Goal: Information Seeking & Learning: Learn about a topic

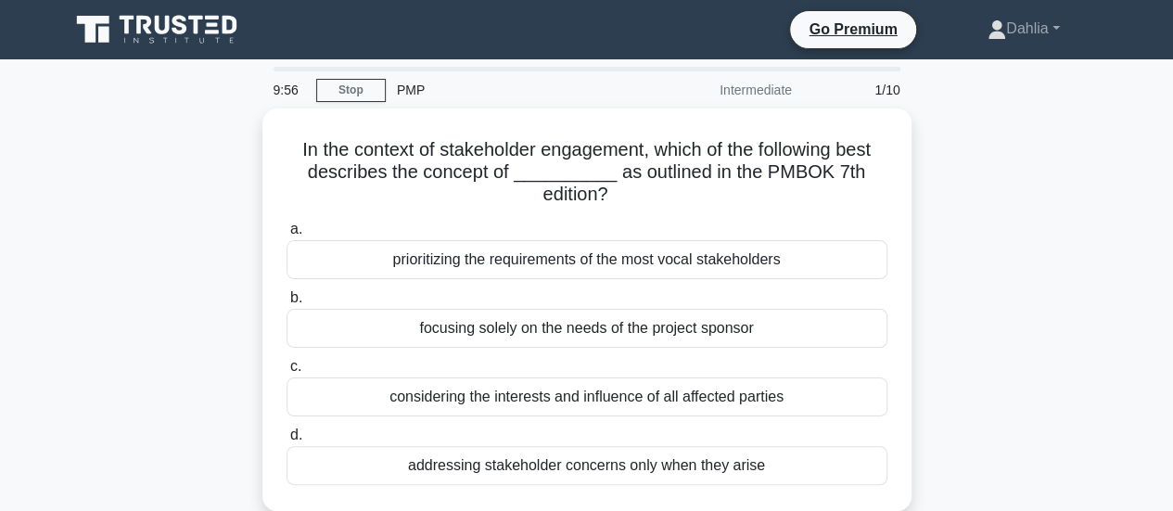
click at [207, 38] on icon at bounding box center [159, 29] width 178 height 35
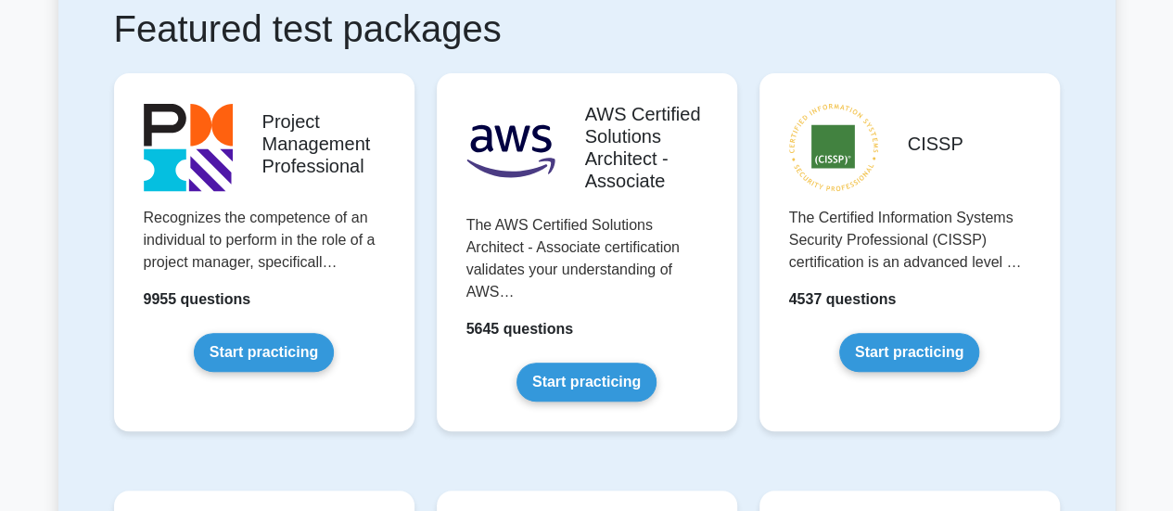
scroll to position [361, 0]
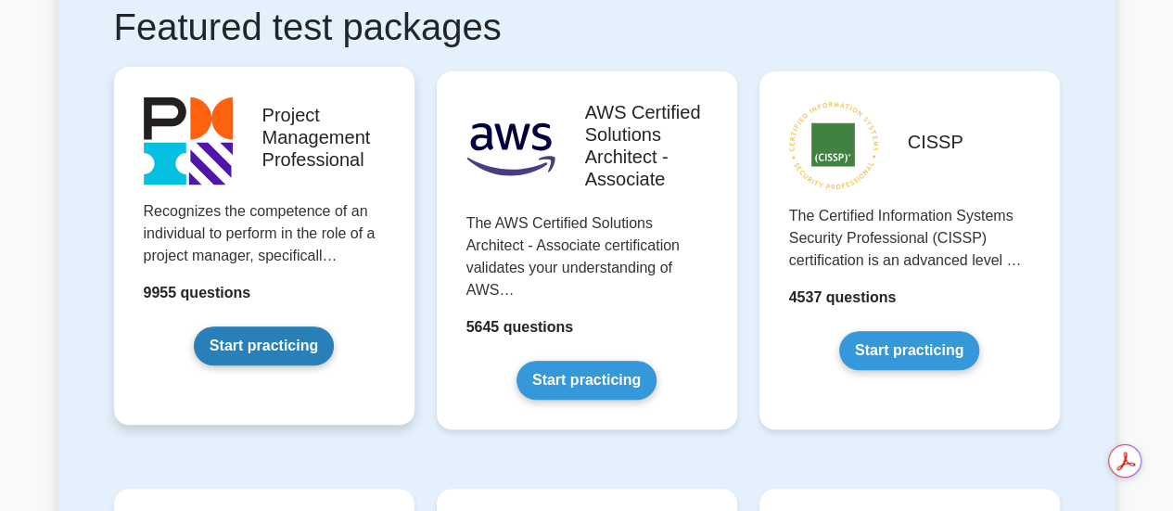
click at [278, 346] on link "Start practicing" at bounding box center [264, 345] width 140 height 39
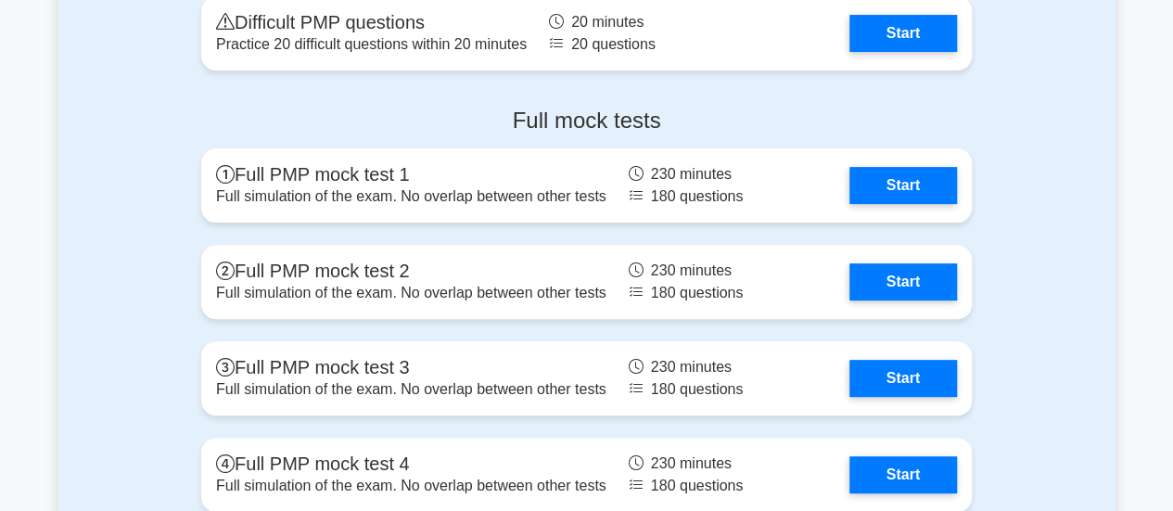
scroll to position [7235, 0]
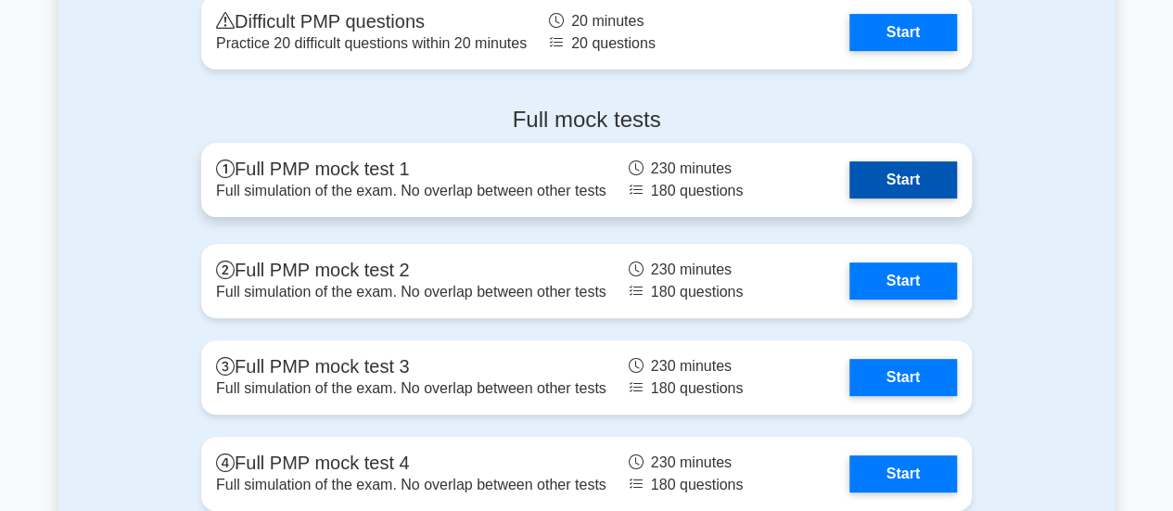
click at [901, 170] on link "Start" at bounding box center [904, 179] width 108 height 37
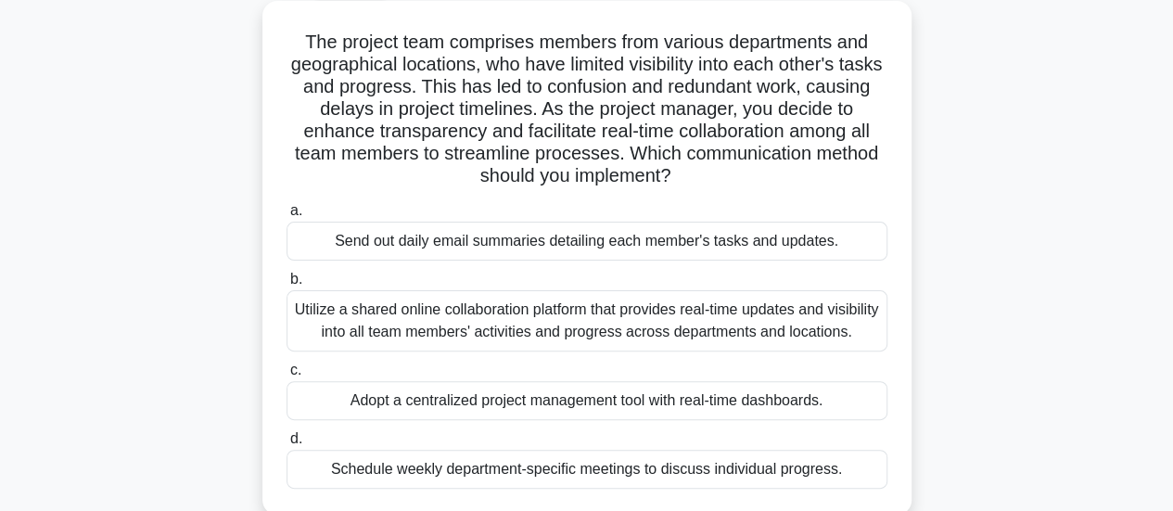
scroll to position [107, 0]
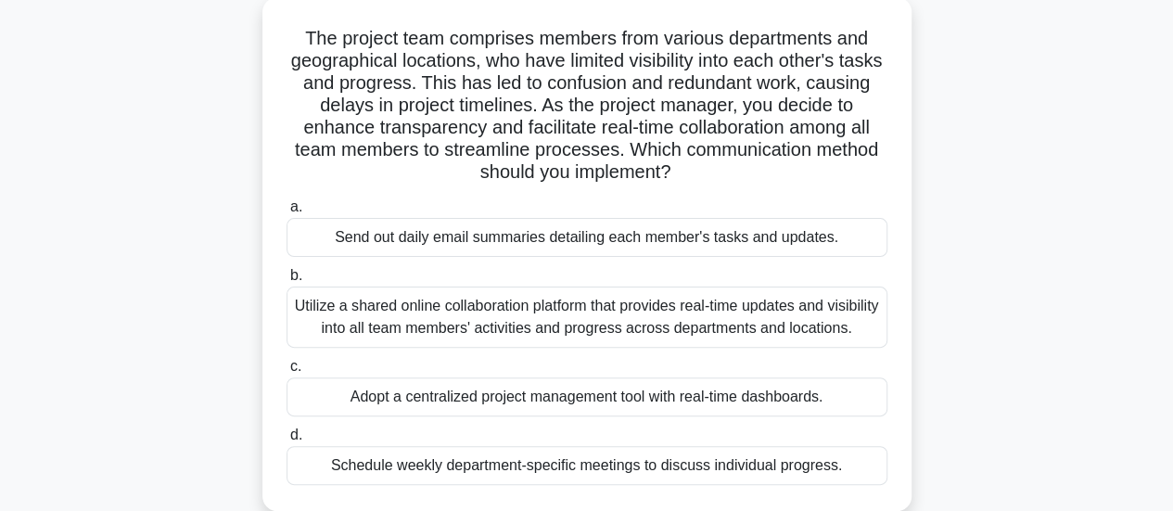
click at [576, 321] on div "Utilize a shared online collaboration platform that provides real-time updates …" at bounding box center [587, 317] width 601 height 61
click at [287, 282] on input "b. Utilize a shared online collaboration platform that provides real-time updat…" at bounding box center [287, 276] width 0 height 12
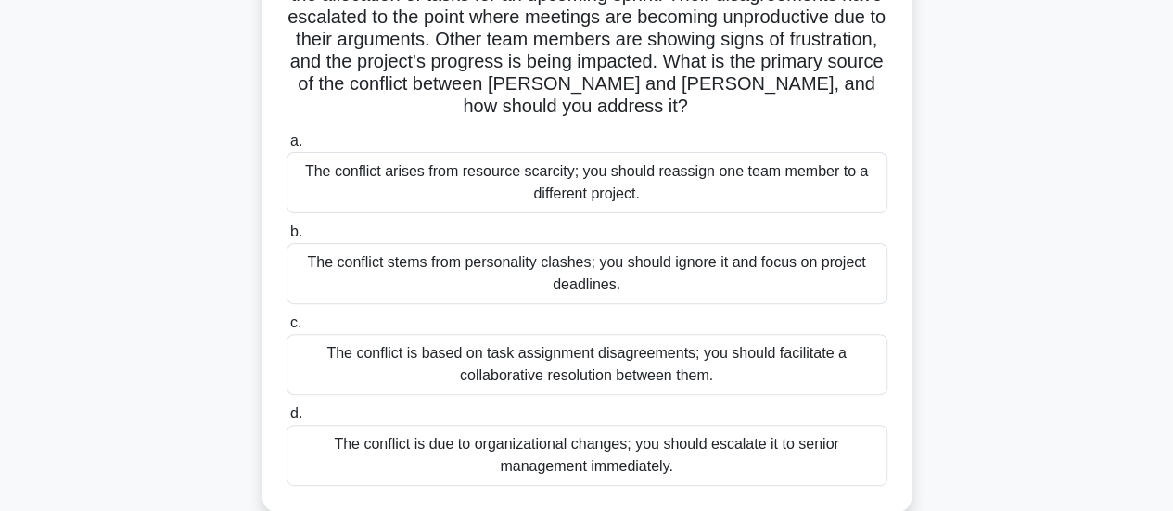
scroll to position [198, 0]
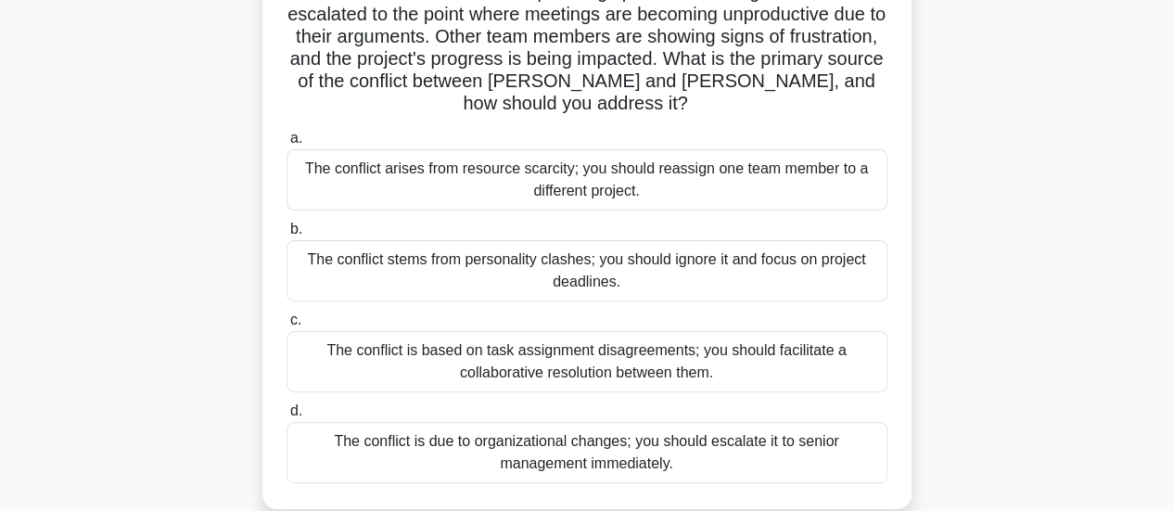
click at [568, 357] on div "The conflict is based on task assignment disagreements; you should facilitate a…" at bounding box center [587, 361] width 601 height 61
click at [287, 326] on input "c. The conflict is based on task assignment disagreements; you should facilitat…" at bounding box center [287, 320] width 0 height 12
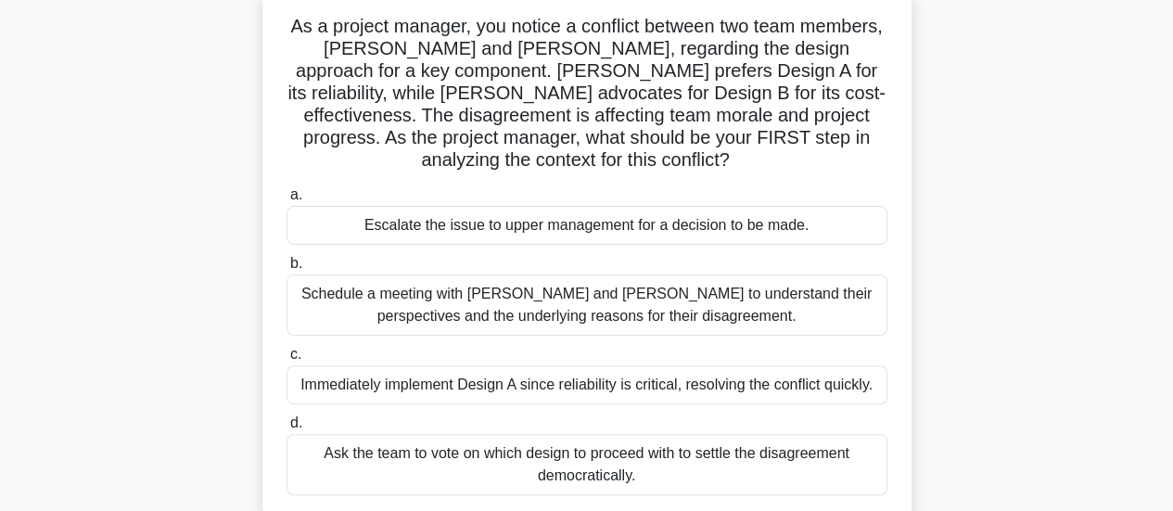
scroll to position [124, 0]
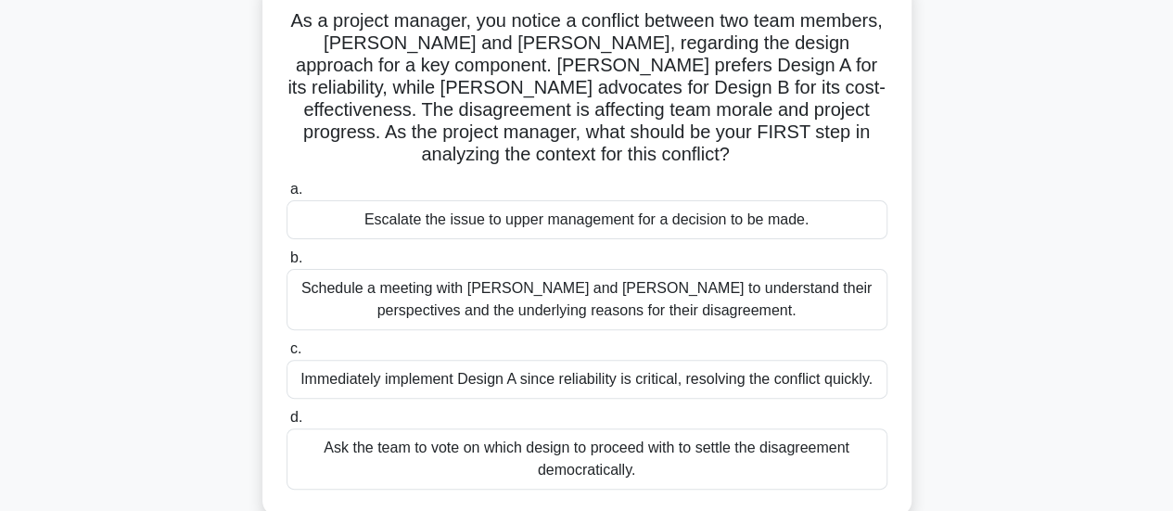
click at [568, 314] on div "Schedule a meeting with Sarah and John to understand their perspectives and the…" at bounding box center [587, 299] width 601 height 61
click at [287, 264] on input "b. Schedule a meeting with Sarah and John to understand their perspectives and …" at bounding box center [287, 258] width 0 height 12
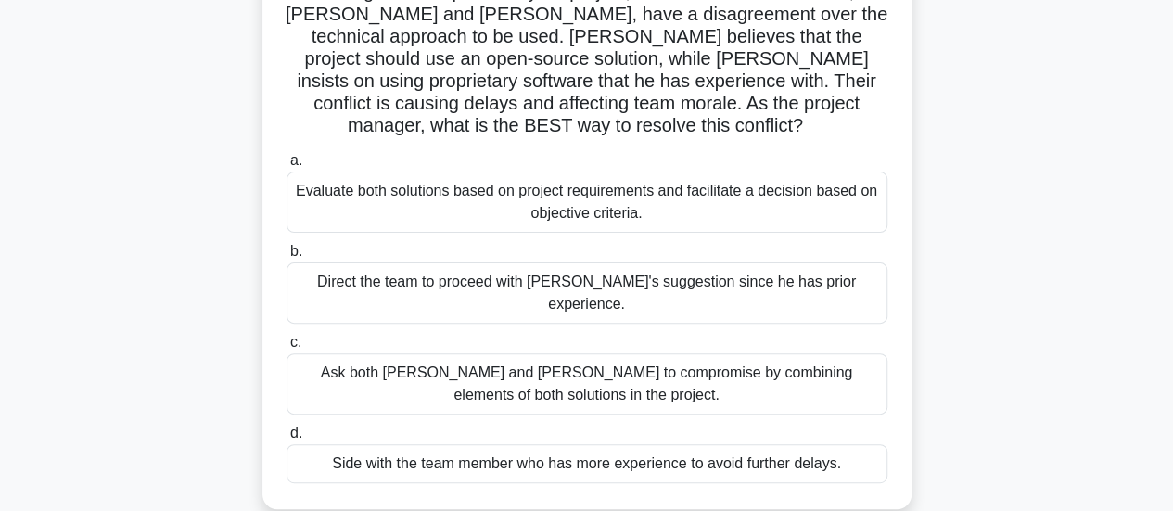
scroll to position [174, 0]
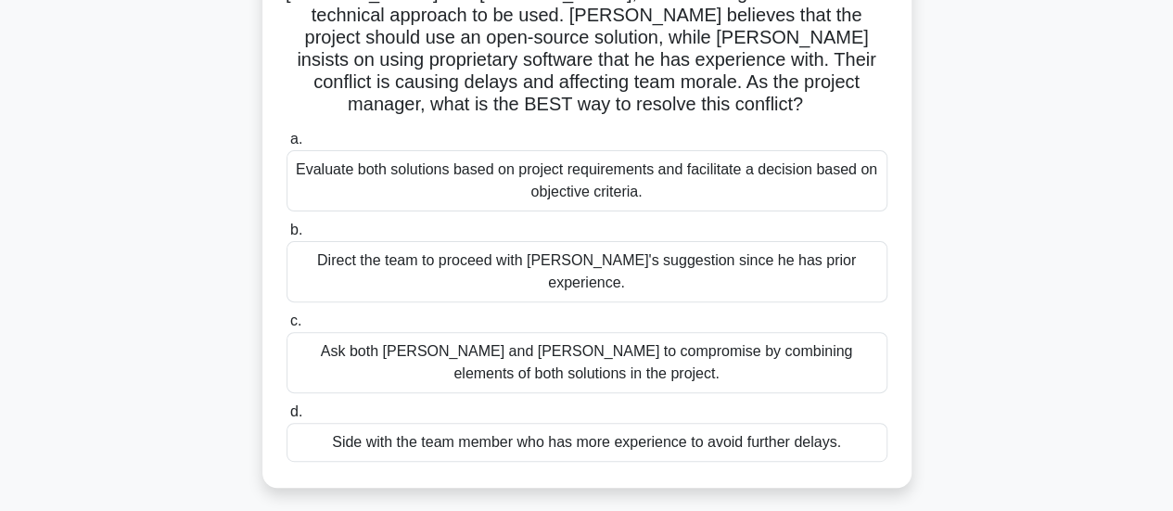
click at [575, 179] on div "Evaluate both solutions based on project requirements and facilitate a decision…" at bounding box center [587, 180] width 601 height 61
click at [287, 146] on input "a. Evaluate both solutions based on project requirements and facilitate a decis…" at bounding box center [287, 140] width 0 height 12
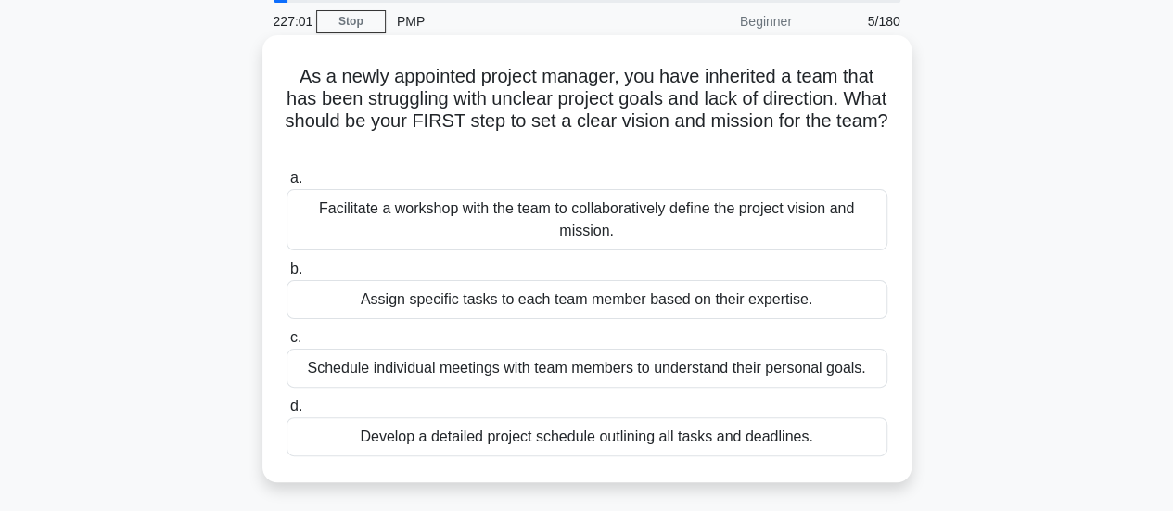
scroll to position [87, 0]
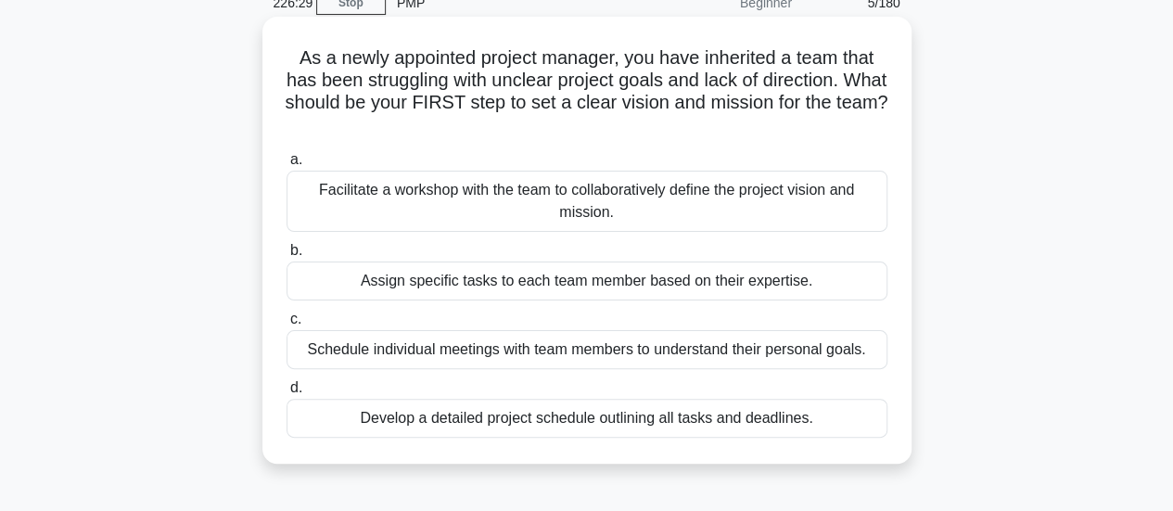
click at [566, 201] on div "Facilitate a workshop with the team to collaboratively define the project visio…" at bounding box center [587, 201] width 601 height 61
click at [287, 166] on input "a. Facilitate a workshop with the team to collaboratively define the project vi…" at bounding box center [287, 160] width 0 height 12
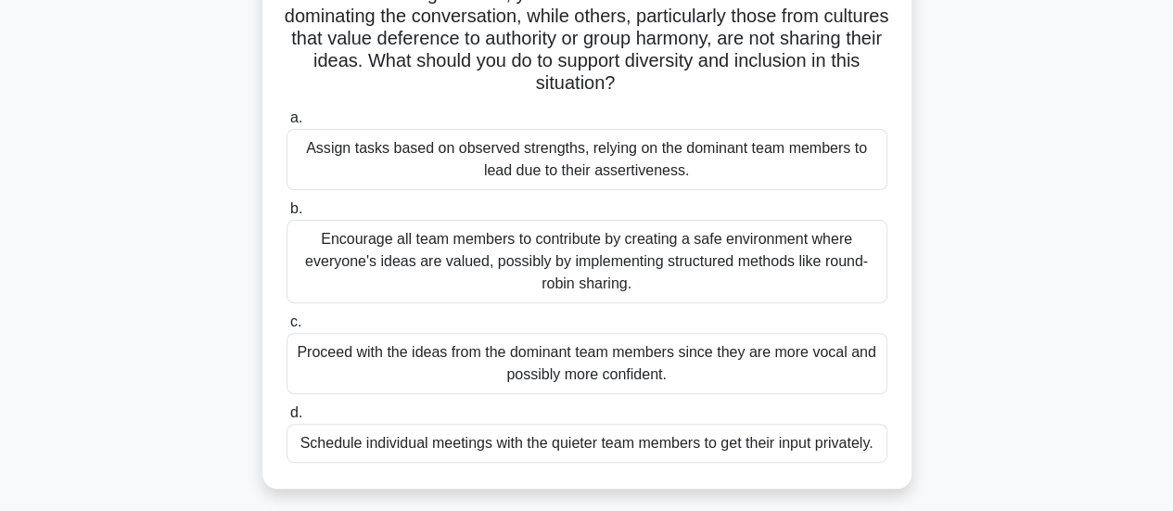
scroll to position [197, 0]
click at [548, 277] on div "Encourage all team members to contribute by creating a safe environment where e…" at bounding box center [587, 260] width 601 height 83
click at [287, 214] on input "b. Encourage all team members to contribute by creating a safe environment wher…" at bounding box center [287, 208] width 0 height 12
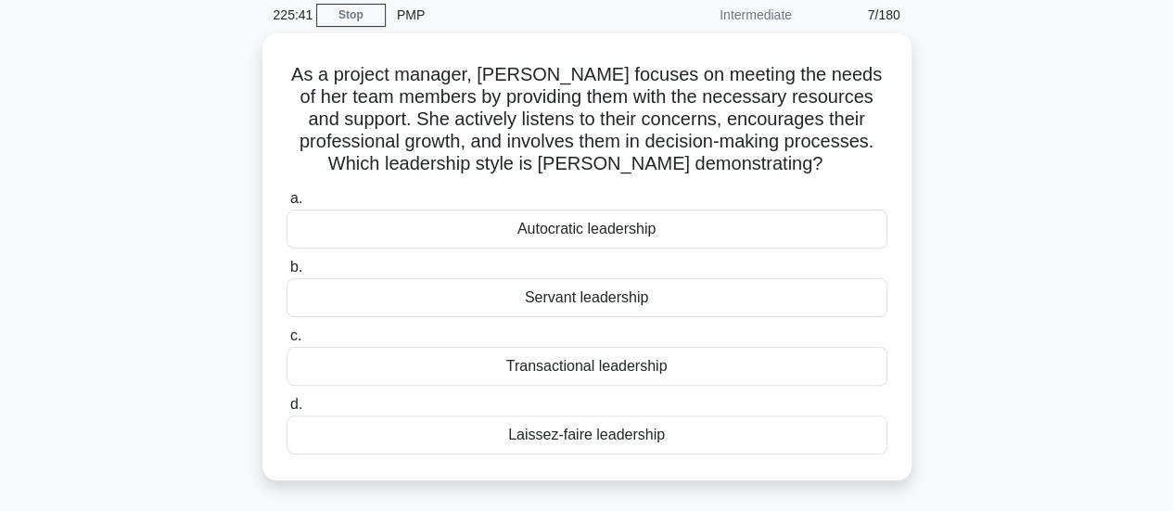
scroll to position [59, 0]
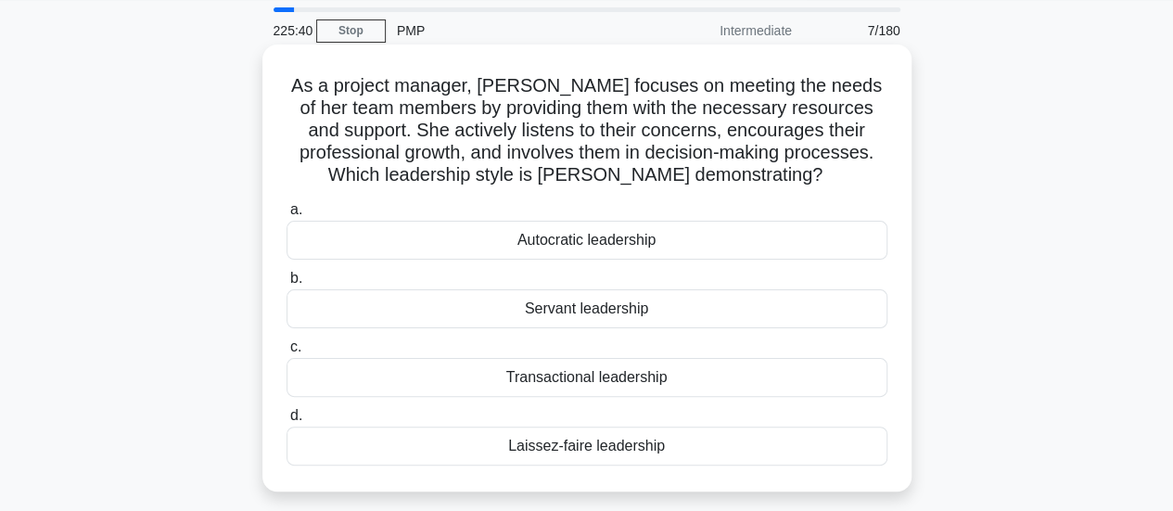
click at [575, 322] on div "Servant leadership" at bounding box center [587, 308] width 601 height 39
click at [287, 285] on input "b. Servant leadership" at bounding box center [287, 279] width 0 height 12
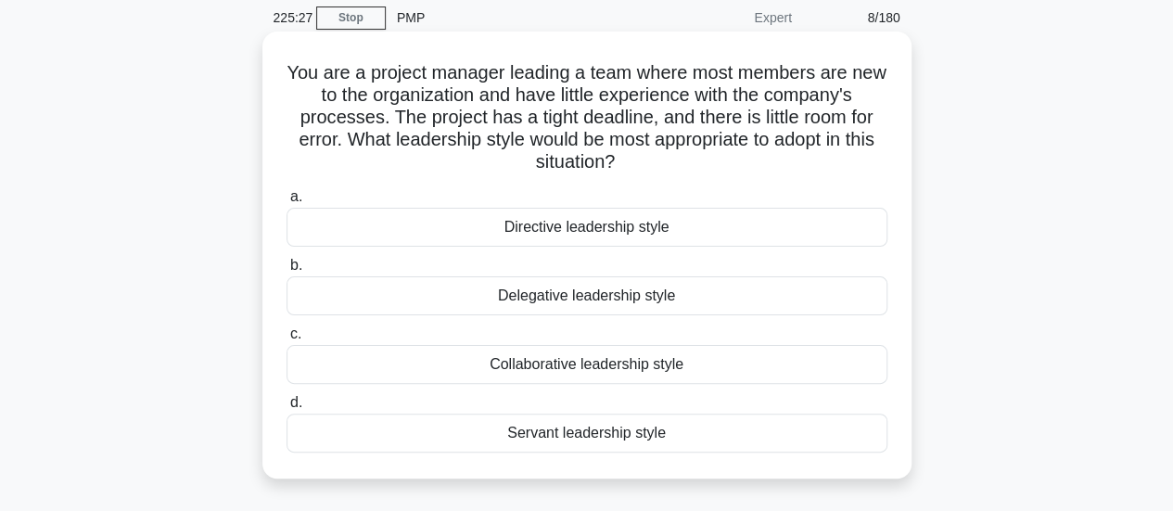
scroll to position [73, 0]
click at [573, 227] on div "Directive leadership style" at bounding box center [587, 226] width 601 height 39
click at [287, 202] on input "a. Directive leadership style" at bounding box center [287, 196] width 0 height 12
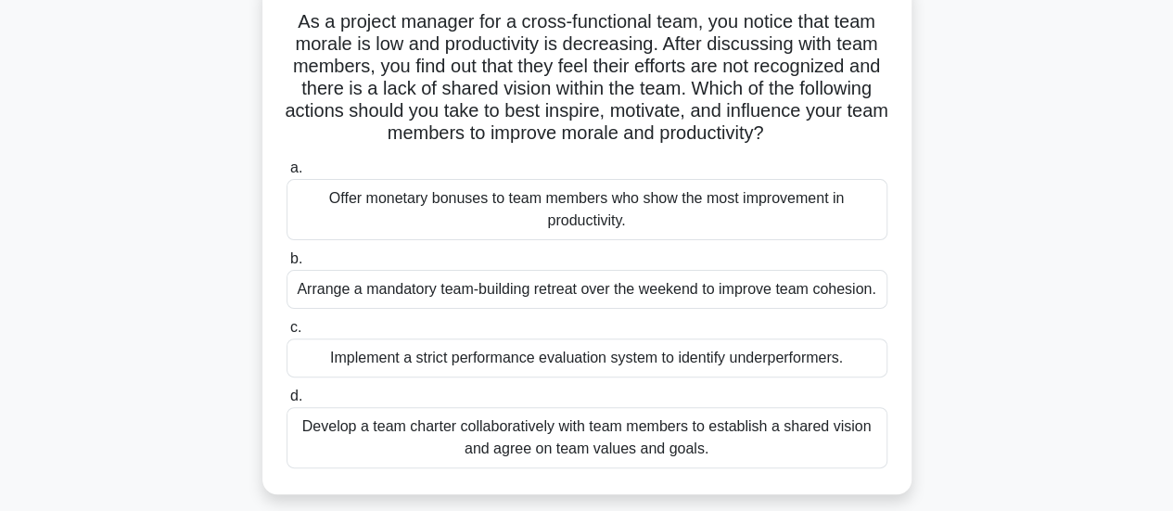
scroll to position [145, 0]
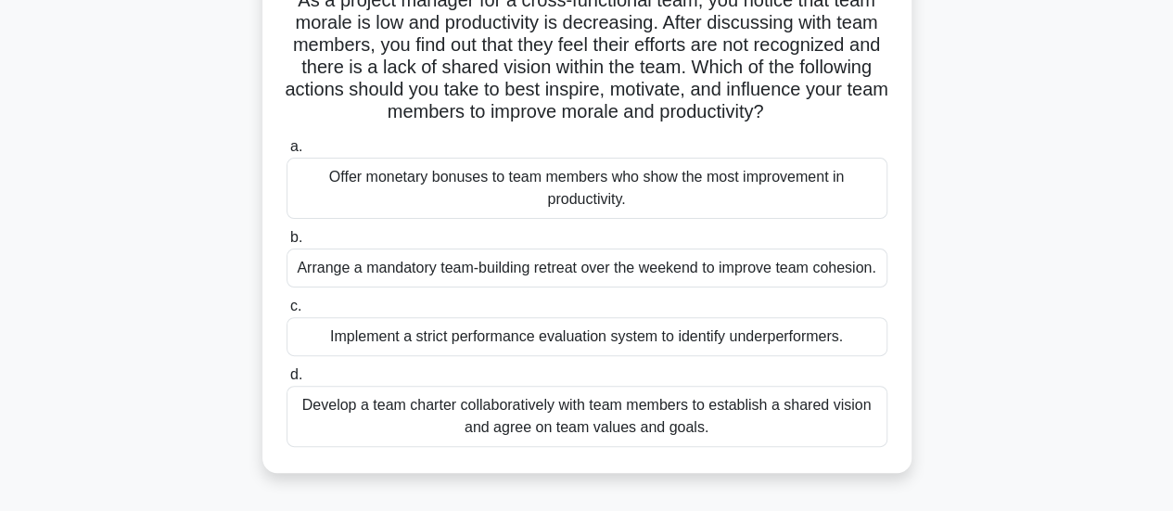
click at [562, 436] on div "Develop a team charter collaboratively with team members to establish a shared …" at bounding box center [587, 416] width 601 height 61
click at [287, 381] on input "d. Develop a team charter collaboratively with team members to establish a shar…" at bounding box center [287, 375] width 0 height 12
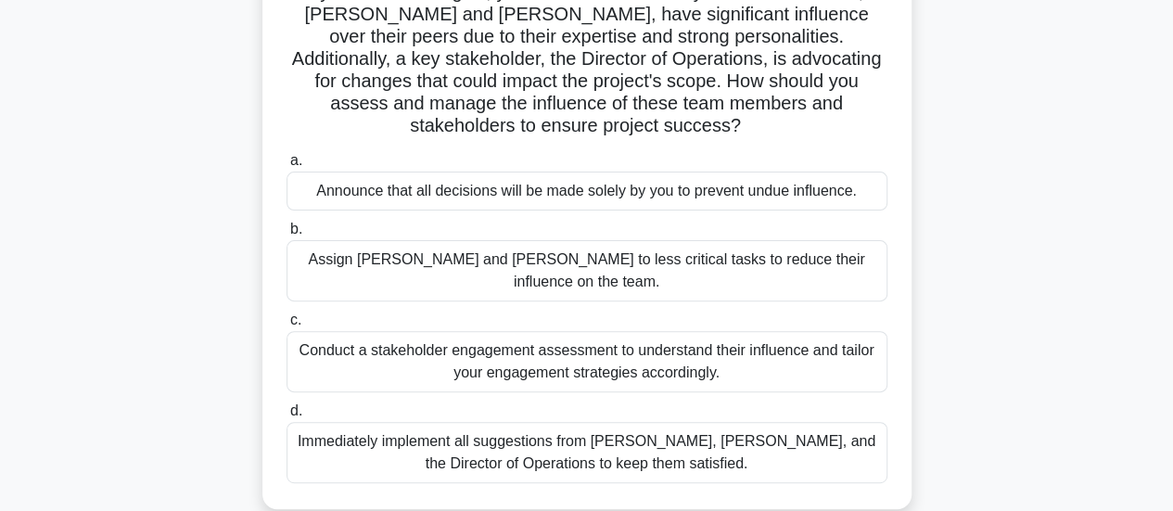
scroll to position [176, 0]
click at [385, 345] on div "Conduct a stakeholder engagement assessment to understand their influence and t…" at bounding box center [587, 360] width 601 height 61
click at [287, 326] on input "c. Conduct a stakeholder engagement assessment to understand their influence an…" at bounding box center [287, 319] width 0 height 12
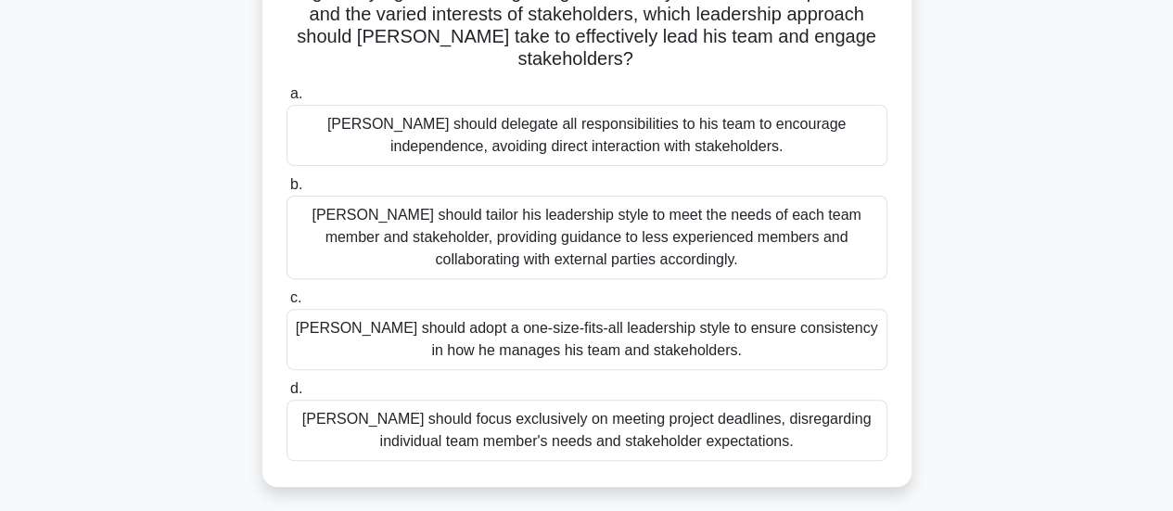
scroll to position [245, 0]
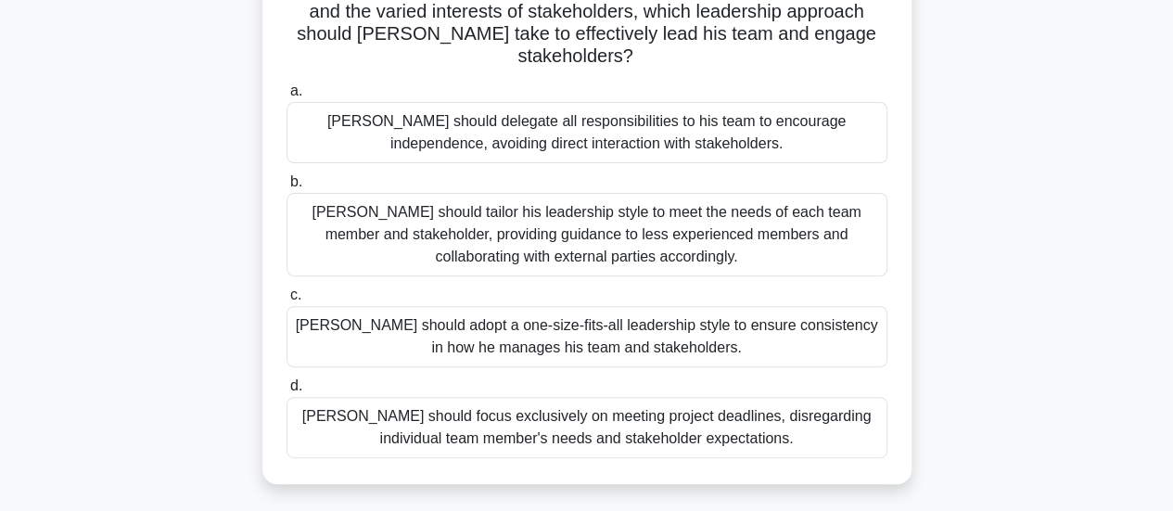
click at [505, 222] on div "John should tailor his leadership style to meet the needs of each team member a…" at bounding box center [587, 234] width 601 height 83
click at [287, 188] on input "b. John should tailor his leadership style to meet the needs of each team membe…" at bounding box center [287, 182] width 0 height 12
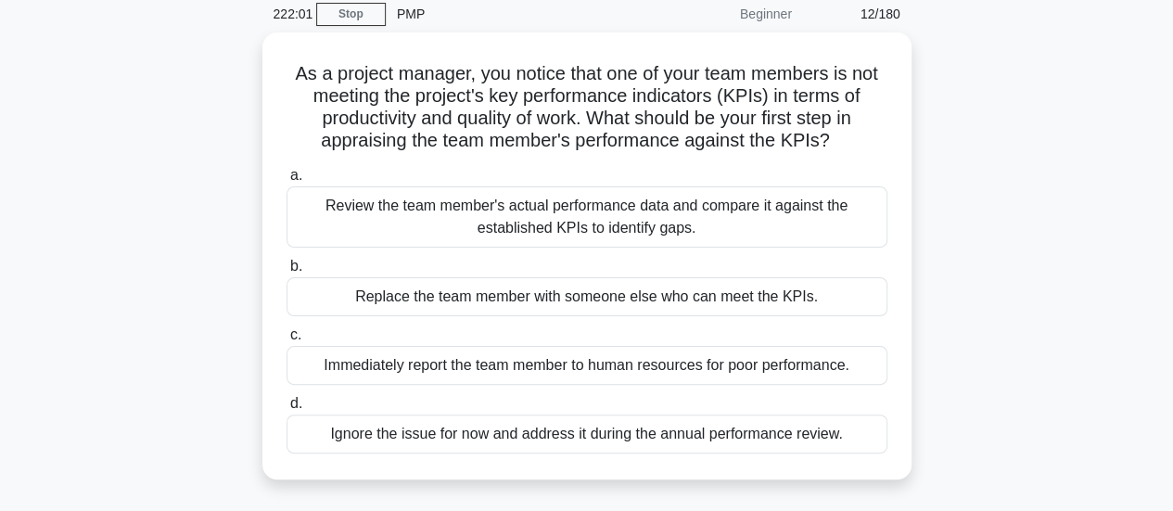
scroll to position [0, 0]
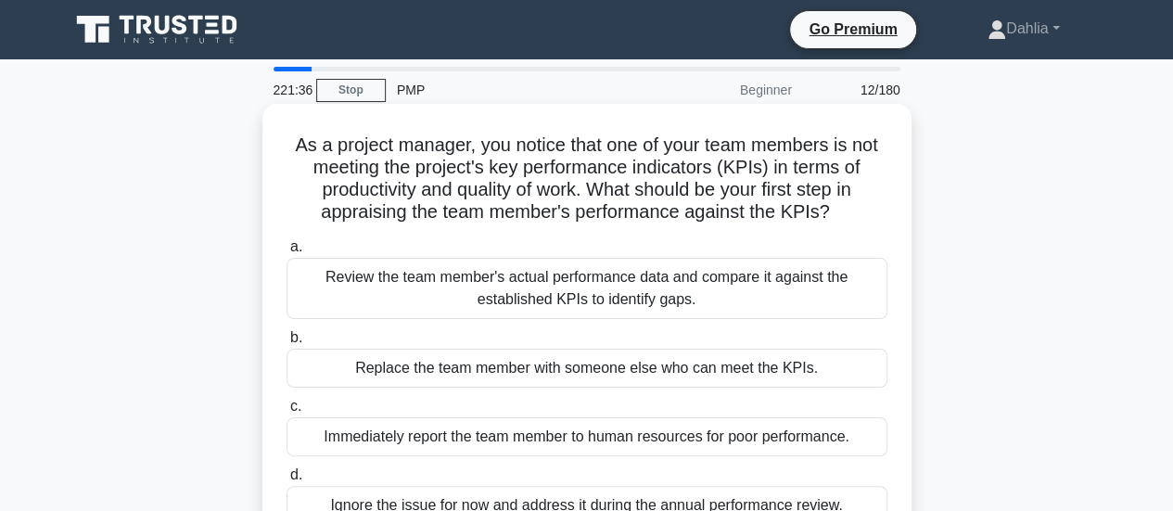
click at [404, 385] on div "Replace the team member with someone else who can meet the KPIs." at bounding box center [587, 368] width 601 height 39
click at [287, 344] on input "b. Replace the team member with someone else who can meet the KPIs." at bounding box center [287, 338] width 0 height 12
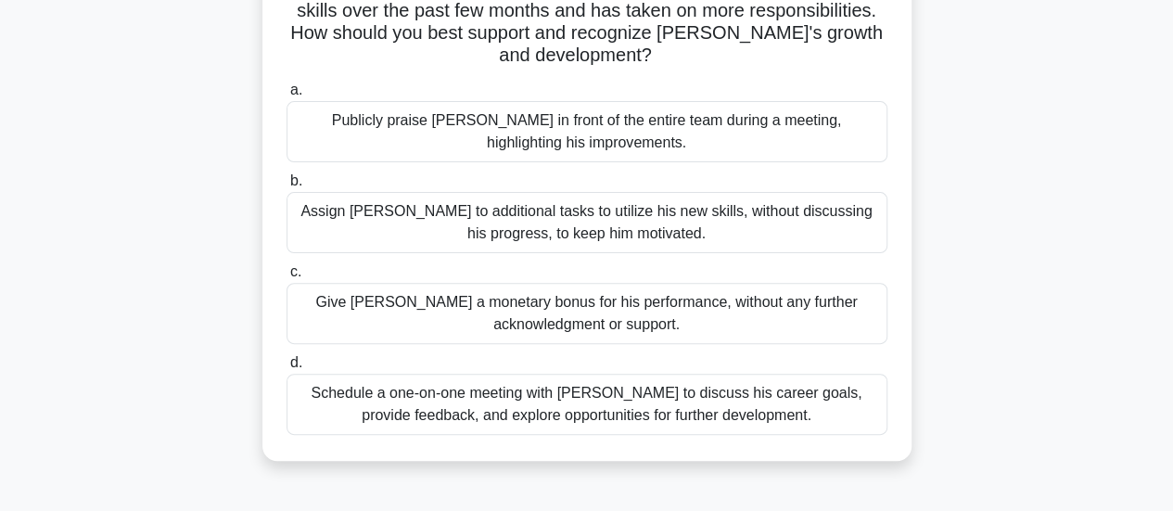
scroll to position [187, 0]
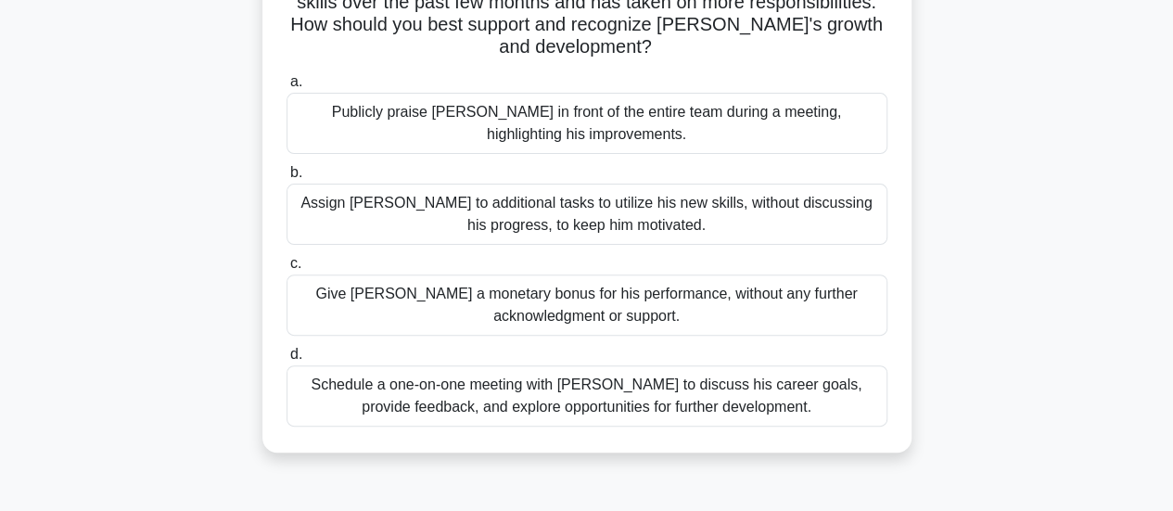
click at [435, 374] on div "Schedule a one-on-one meeting with Alex to discuss his career goals, provide fe…" at bounding box center [587, 395] width 601 height 61
click at [287, 361] on input "d. Schedule a one-on-one meeting with Alex to discuss his career goals, provide…" at bounding box center [287, 355] width 0 height 12
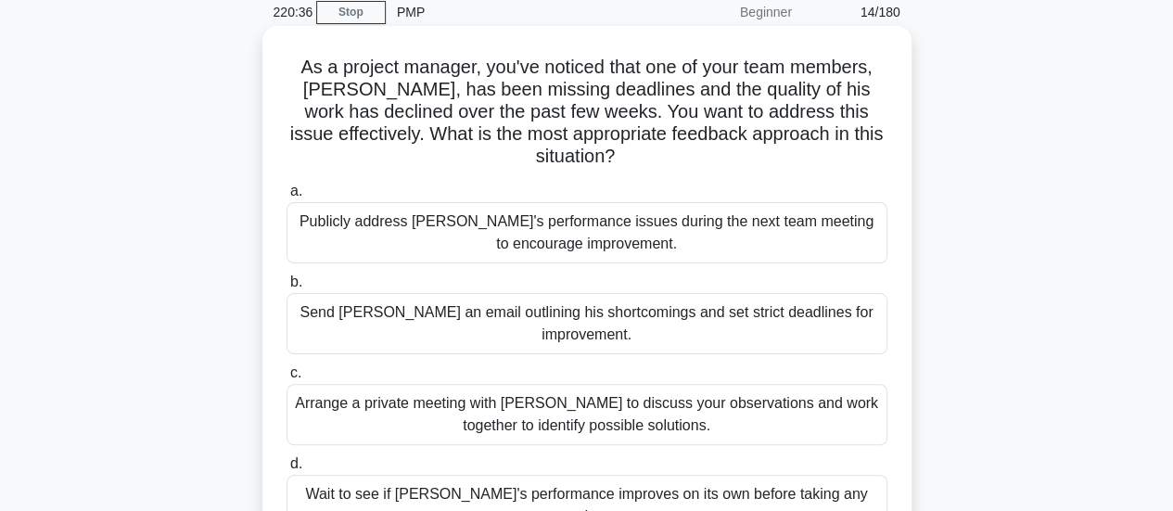
scroll to position [134, 0]
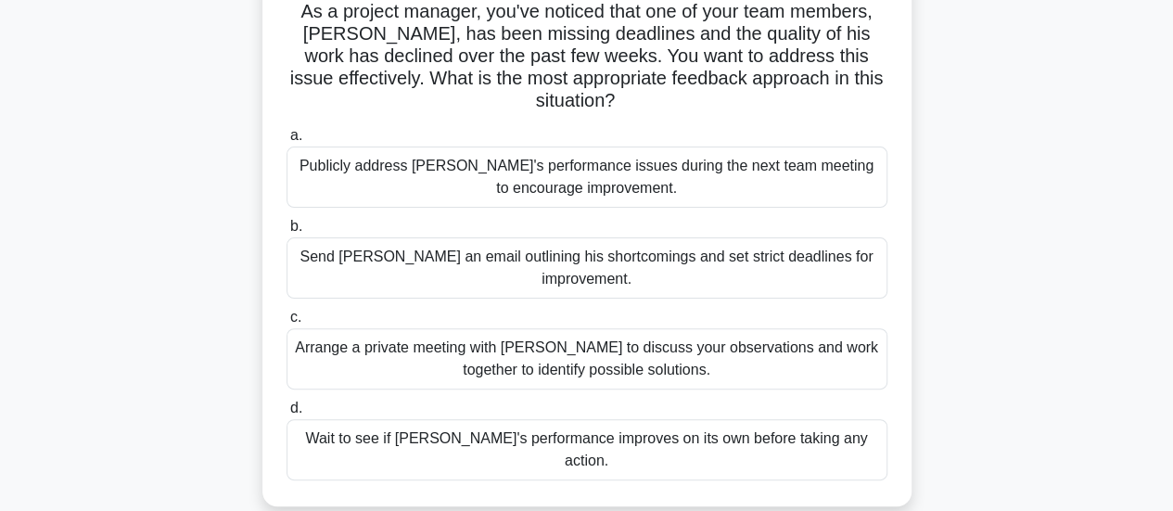
click at [486, 343] on div "Arrange a private meeting with Alex to discuss your observations and work toget…" at bounding box center [587, 358] width 601 height 61
click at [287, 324] on input "c. Arrange a private meeting with Alex to discuss your observations and work to…" at bounding box center [287, 318] width 0 height 12
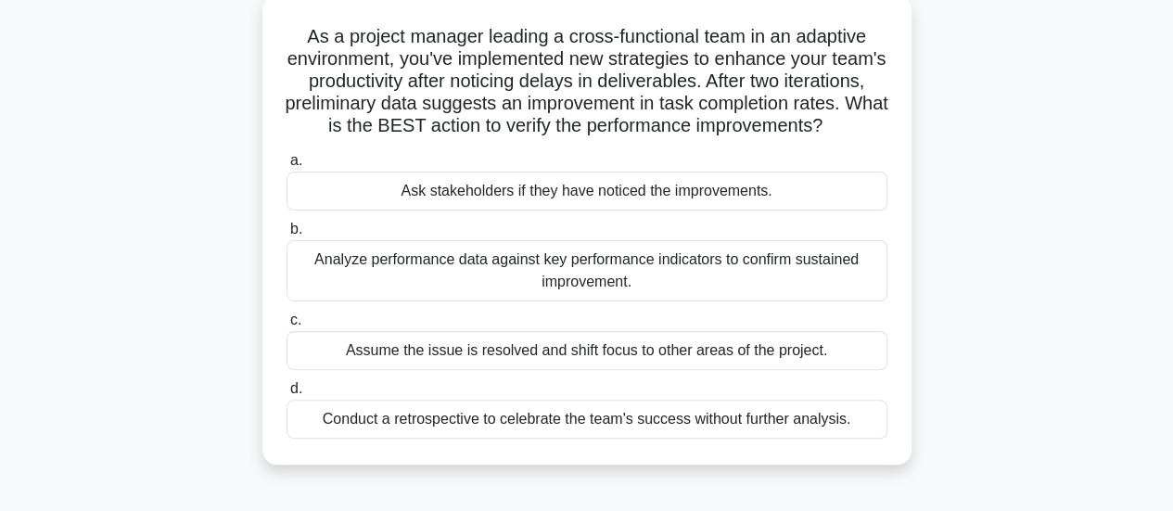
scroll to position [109, 0]
click at [477, 294] on div "Analyze performance data against key performance indicators to confirm sustaine…" at bounding box center [587, 269] width 601 height 61
click at [287, 235] on input "b. Analyze performance data against key performance indicators to confirm susta…" at bounding box center [287, 229] width 0 height 12
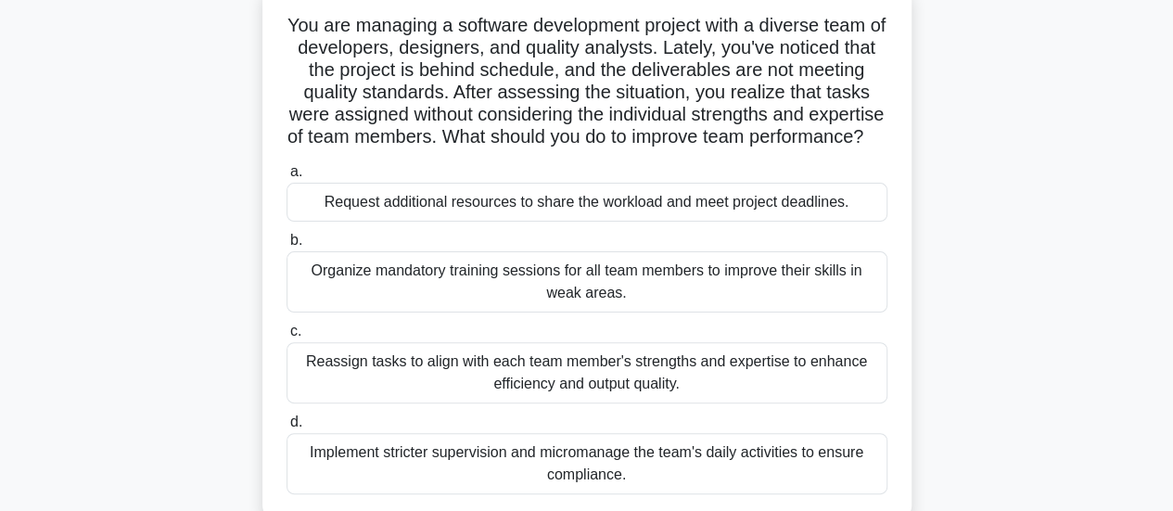
scroll to position [125, 0]
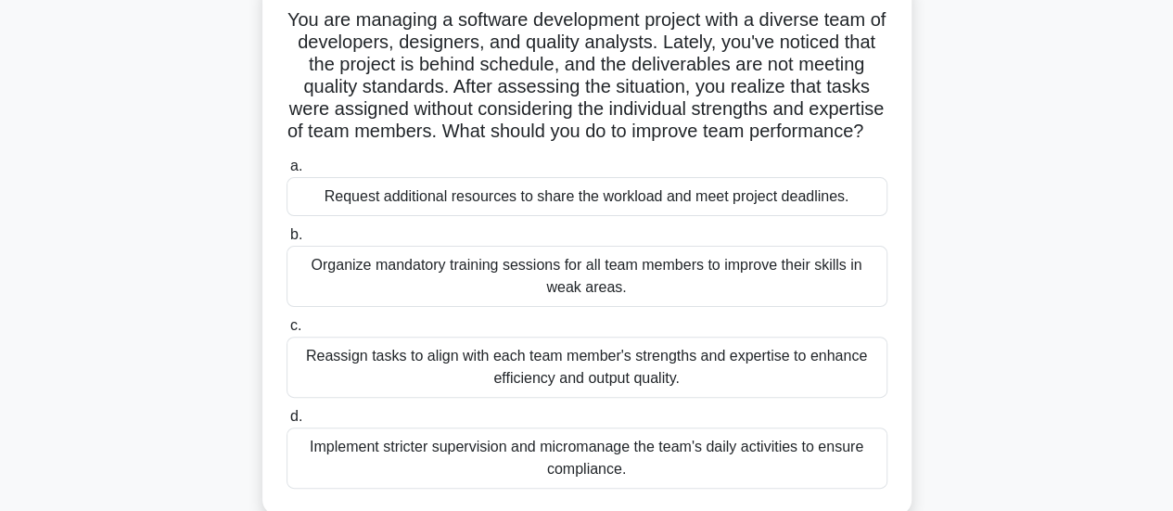
click at [469, 396] on div "Reassign tasks to align with each team member's strengths and expertise to enha…" at bounding box center [587, 367] width 601 height 61
click at [287, 332] on input "c. Reassign tasks to align with each team member's strengths and expertise to e…" at bounding box center [287, 326] width 0 height 12
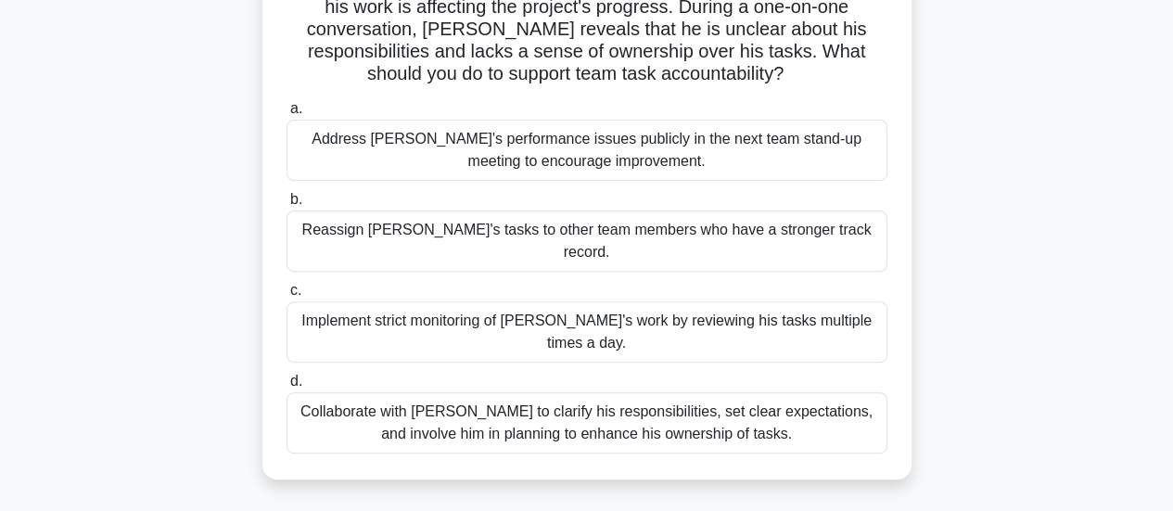
scroll to position [224, 0]
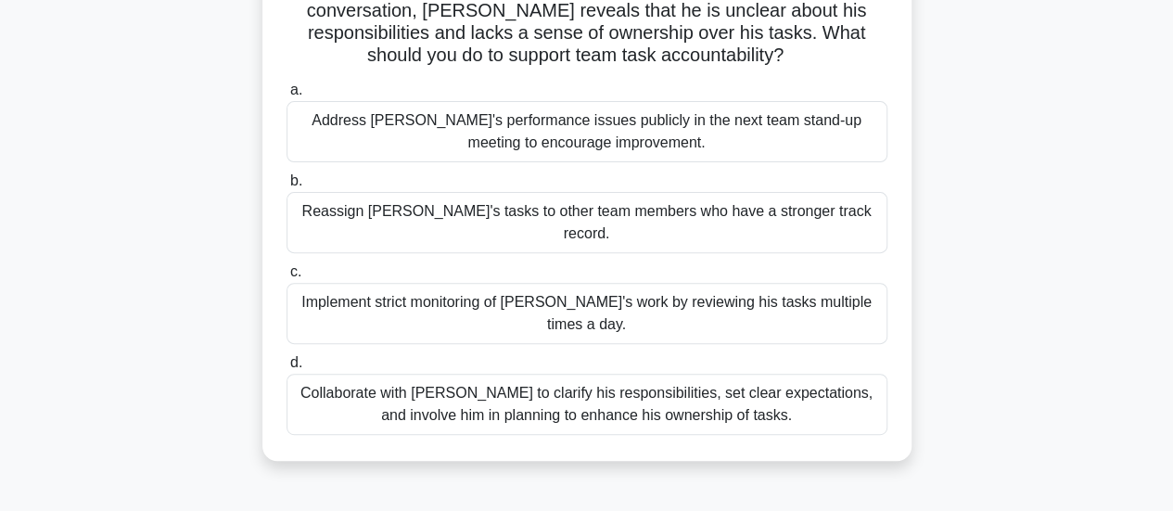
click at [553, 374] on div "Collaborate with Alex to clarify his responsibilities, set clear expectations, …" at bounding box center [587, 404] width 601 height 61
click at [287, 369] on input "d. Collaborate with Alex to clarify his responsibilities, set clear expectation…" at bounding box center [287, 363] width 0 height 12
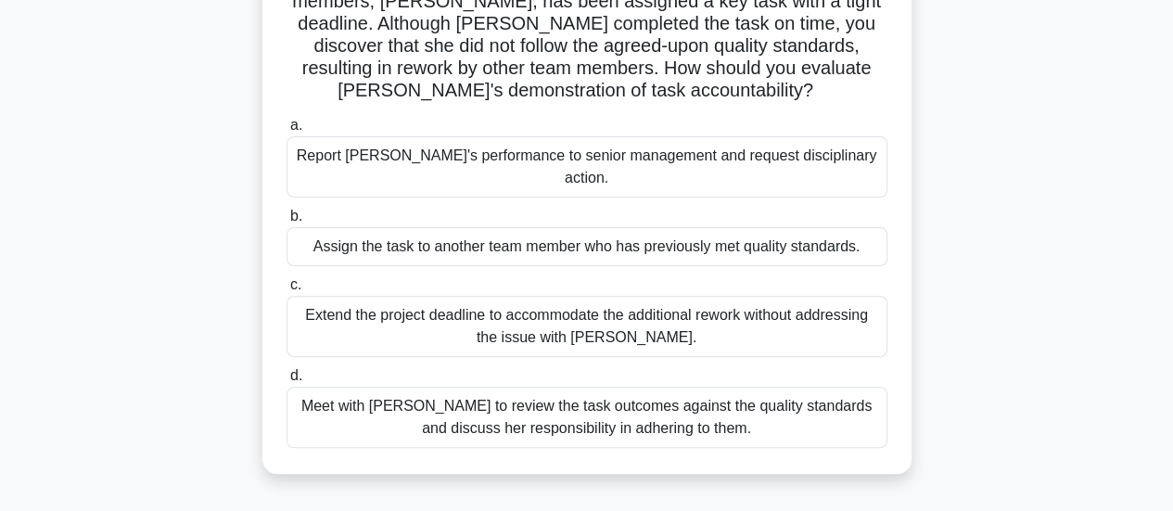
scroll to position [170, 0]
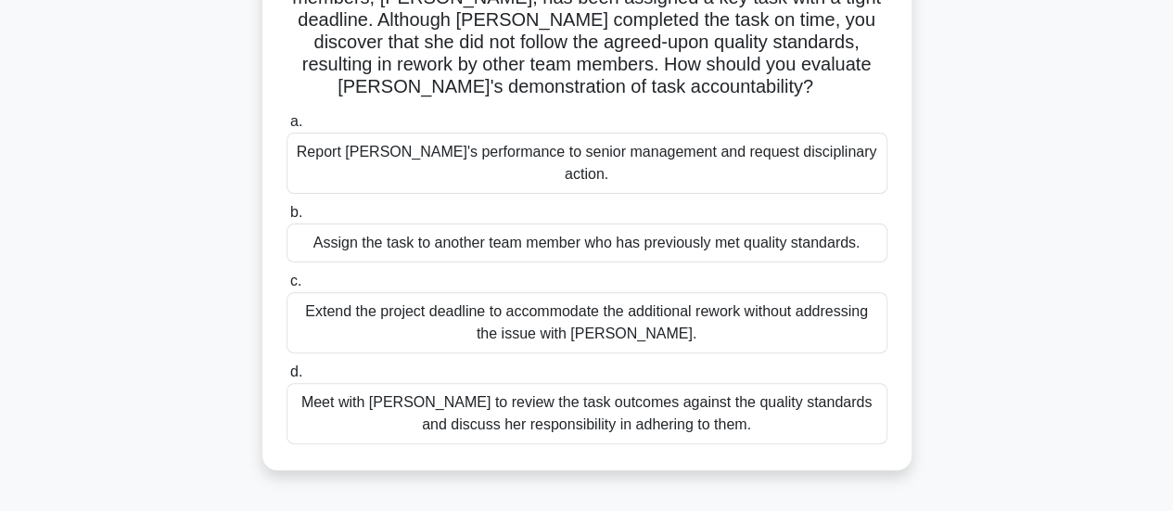
click at [595, 410] on div "Meet with Priya to review the task outcomes against the quality standards and d…" at bounding box center [587, 413] width 601 height 61
click at [287, 378] on input "d. Meet with Priya to review the task outcomes against the quality standards an…" at bounding box center [287, 372] width 0 height 12
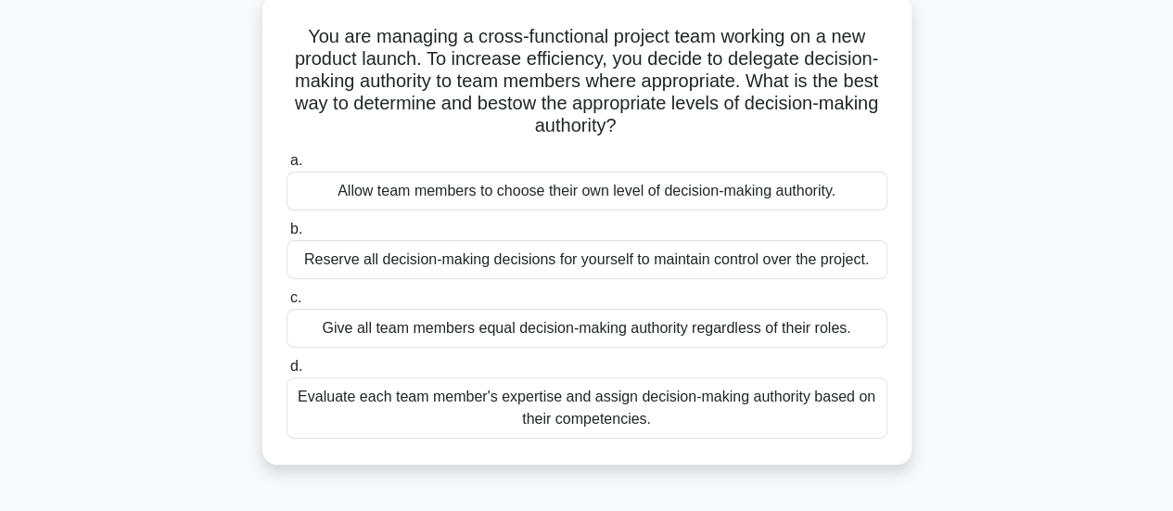
scroll to position [114, 0]
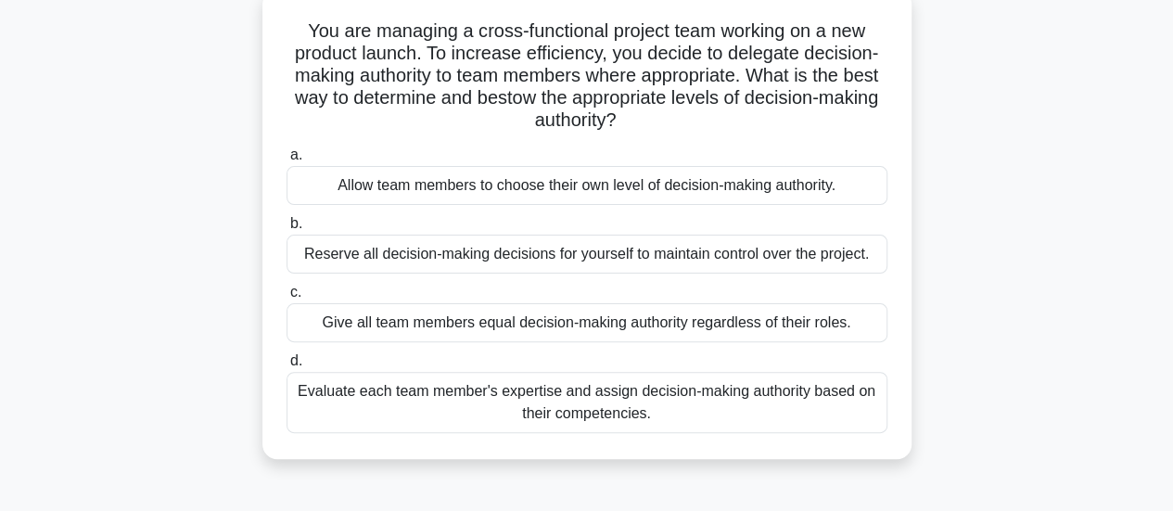
click at [636, 407] on div "Evaluate each team member's expertise and assign decision-making authority base…" at bounding box center [587, 402] width 601 height 61
click at [287, 367] on input "d. Evaluate each team member's expertise and assign decision-making authority b…" at bounding box center [287, 361] width 0 height 12
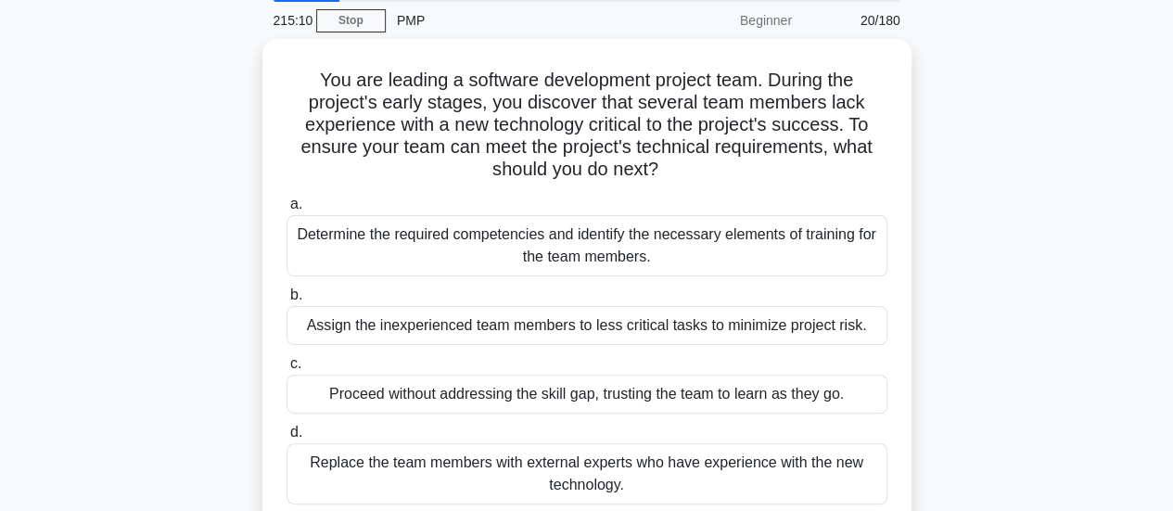
scroll to position [72, 0]
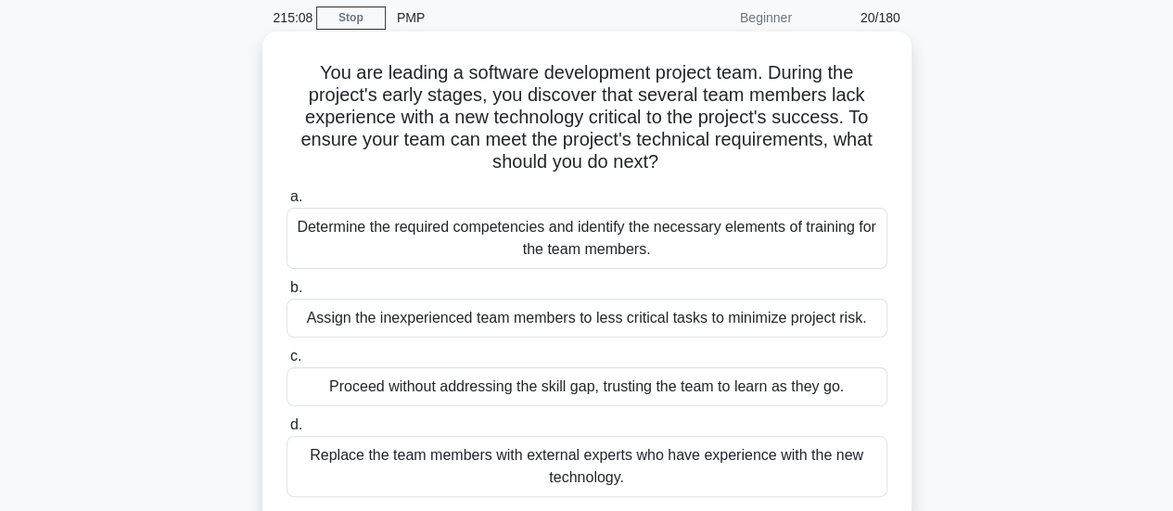
click at [651, 243] on div "Determine the required competencies and identify the necessary elements of trai…" at bounding box center [587, 238] width 601 height 61
click at [287, 203] on input "a. Determine the required competencies and identify the necessary elements of t…" at bounding box center [287, 197] width 0 height 12
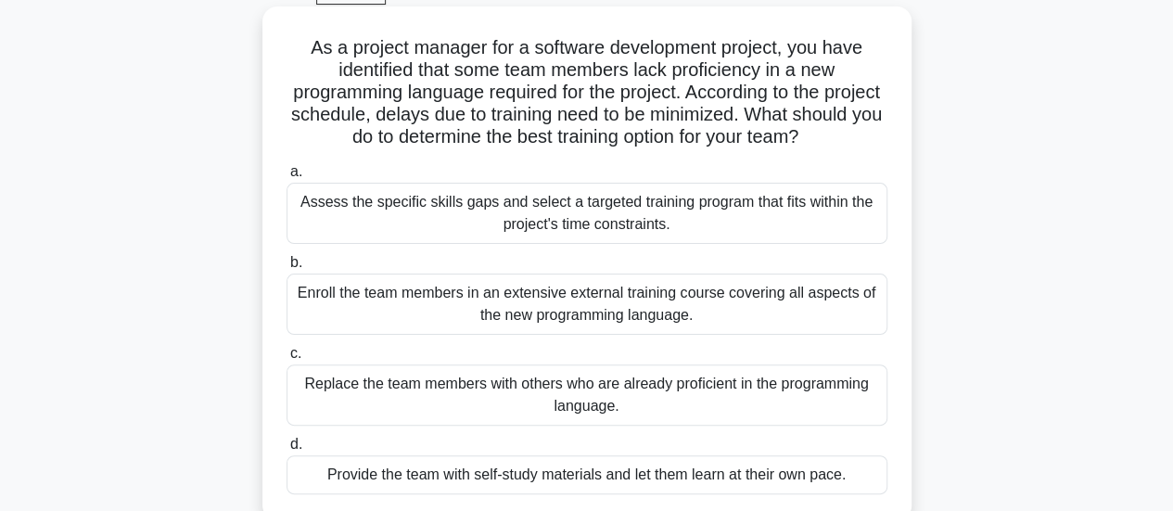
scroll to position [96, 0]
click at [679, 227] on div "Assess the specific skills gaps and select a targeted training program that fit…" at bounding box center [587, 214] width 601 height 61
click at [287, 179] on input "a. Assess the specific skills gaps and select a targeted training program that …" at bounding box center [287, 173] width 0 height 12
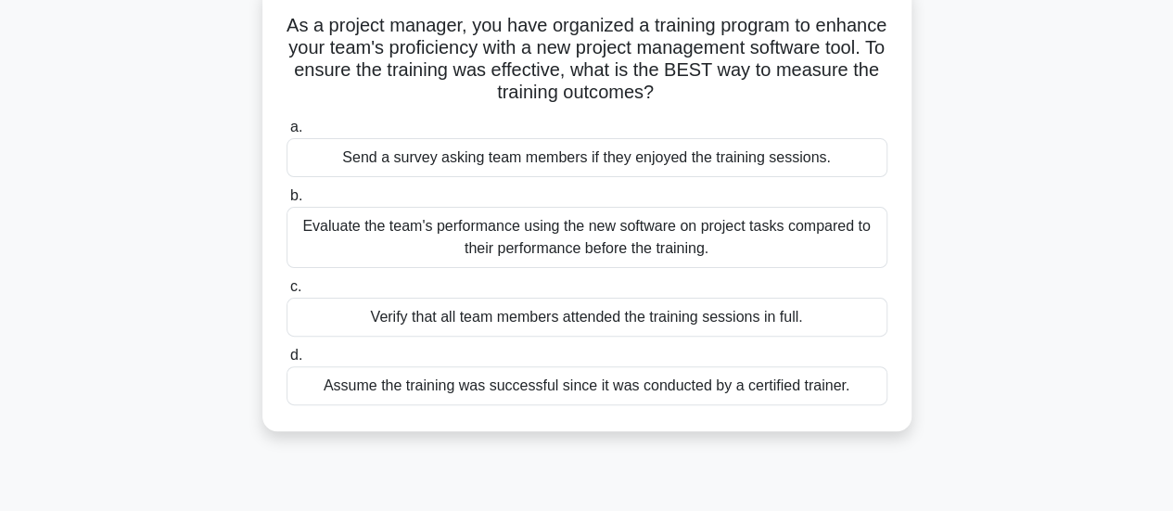
scroll to position [121, 0]
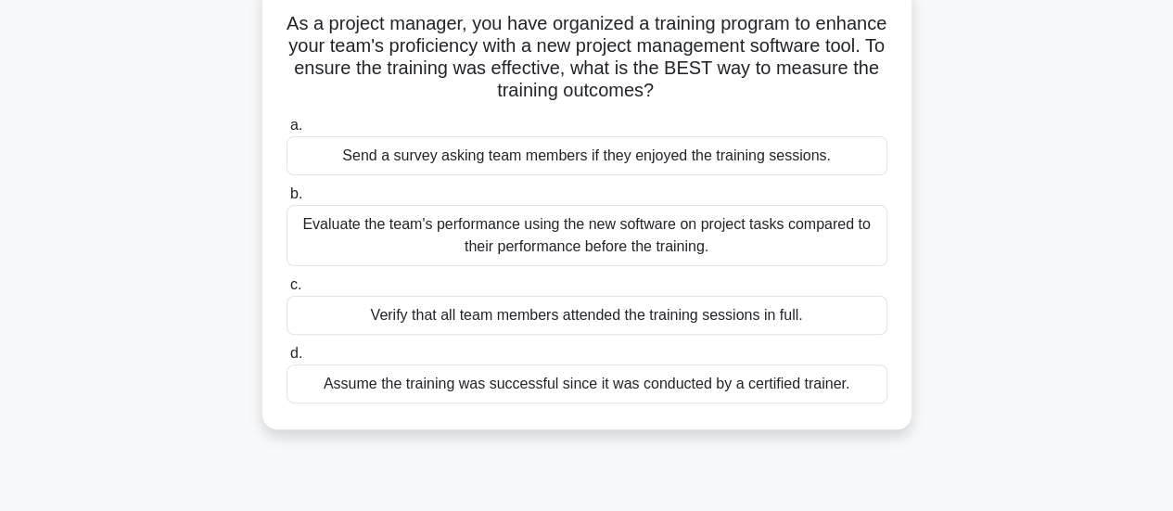
click at [642, 244] on div "Evaluate the team's performance using the new software on project tasks compare…" at bounding box center [587, 235] width 601 height 61
click at [287, 200] on input "b. Evaluate the team's performance using the new software on project tasks comp…" at bounding box center [287, 194] width 0 height 12
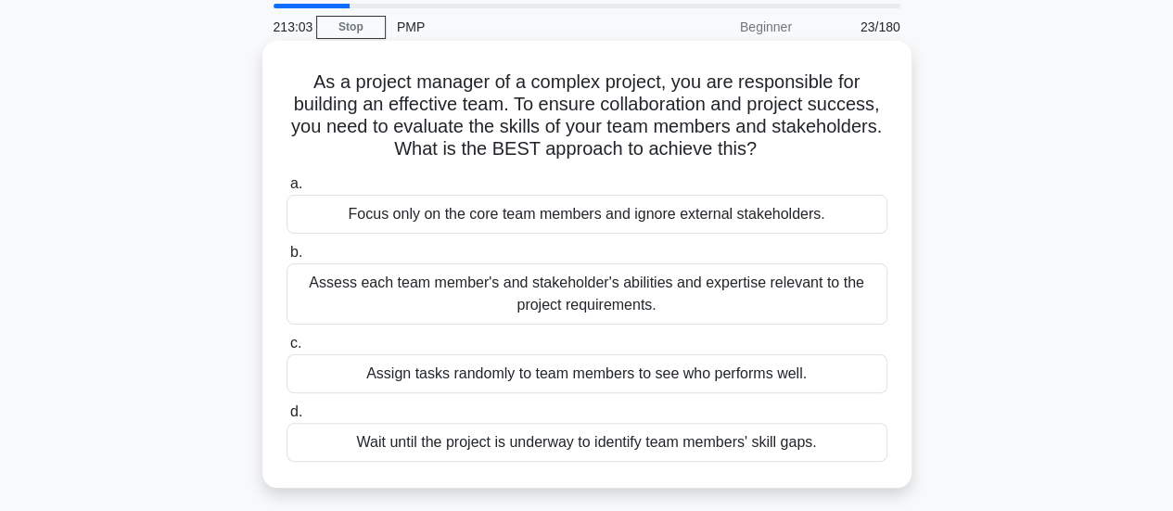
scroll to position [45, 0]
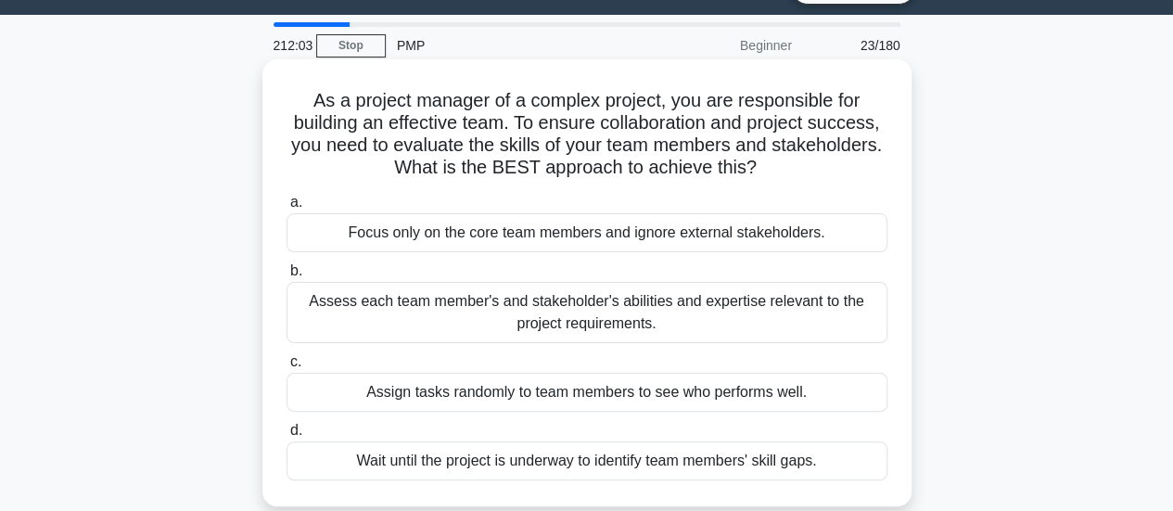
click at [629, 314] on div "Assess each team member's and stakeholder's abilities and expertise relevant to…" at bounding box center [587, 312] width 601 height 61
click at [287, 277] on input "b. Assess each team member's and stakeholder's abilities and expertise relevant…" at bounding box center [287, 271] width 0 height 12
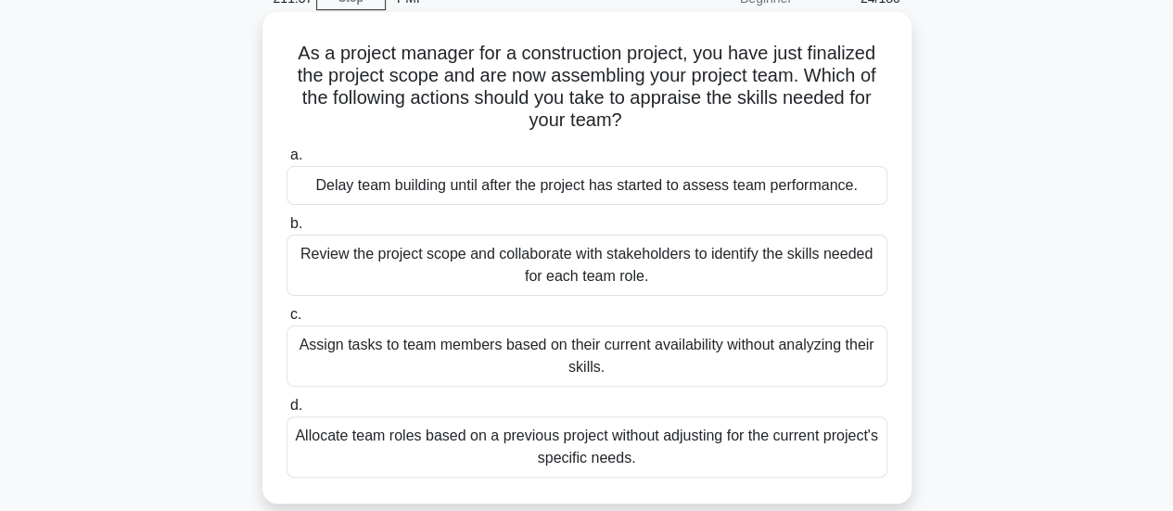
scroll to position [93, 0]
click at [619, 273] on div "Review the project scope and collaborate with stakeholders to identify the skil…" at bounding box center [587, 264] width 601 height 61
click at [287, 229] on input "b. Review the project scope and collaborate with stakeholders to identify the s…" at bounding box center [287, 223] width 0 height 12
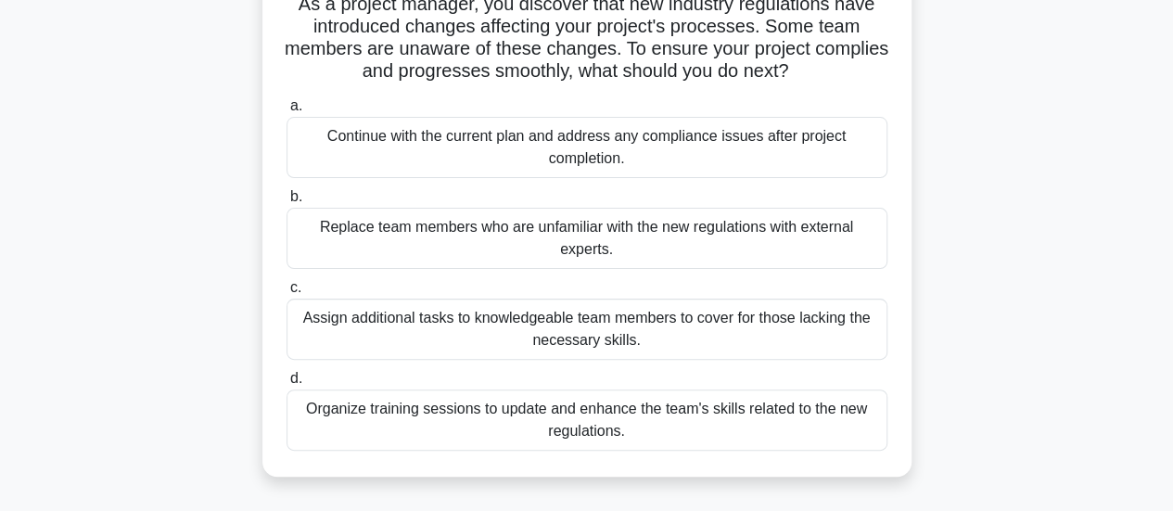
scroll to position [144, 0]
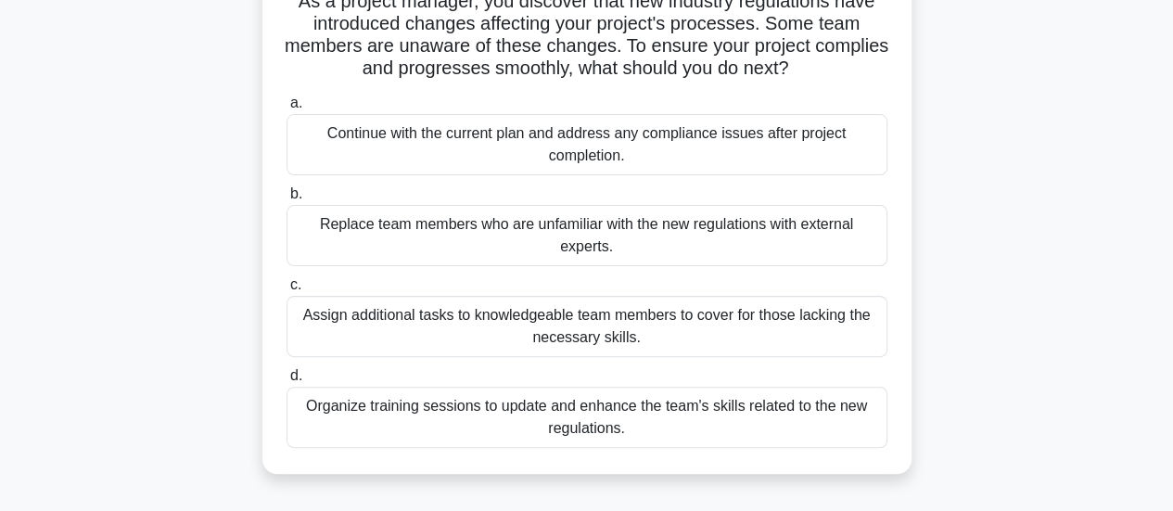
click at [653, 433] on div "Organize training sessions to update and enhance the team's skills related to t…" at bounding box center [587, 417] width 601 height 61
click at [287, 382] on input "d. Organize training sessions to update and enhance the team's skills related t…" at bounding box center [287, 376] width 0 height 12
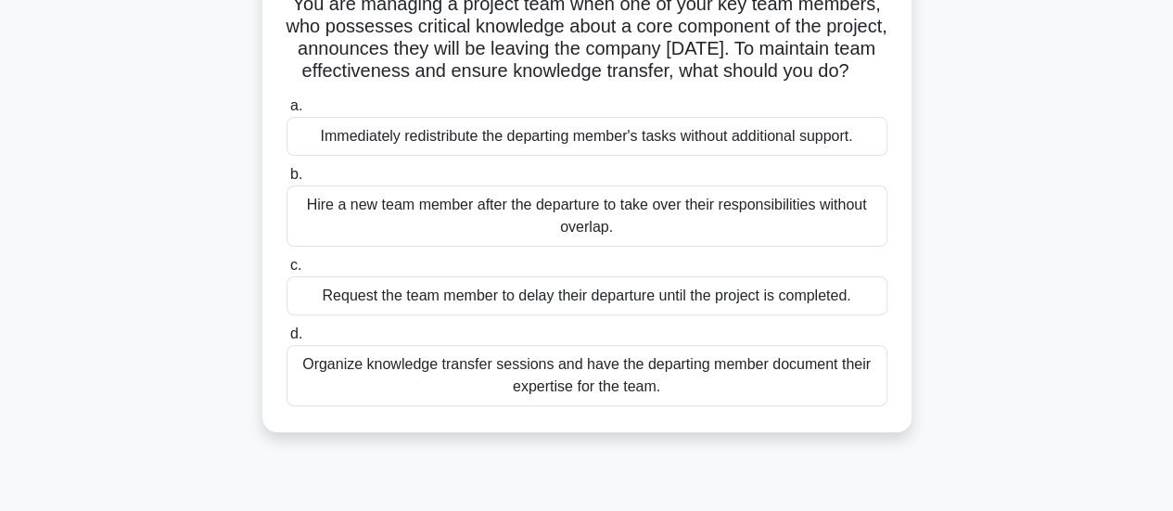
scroll to position [145, 0]
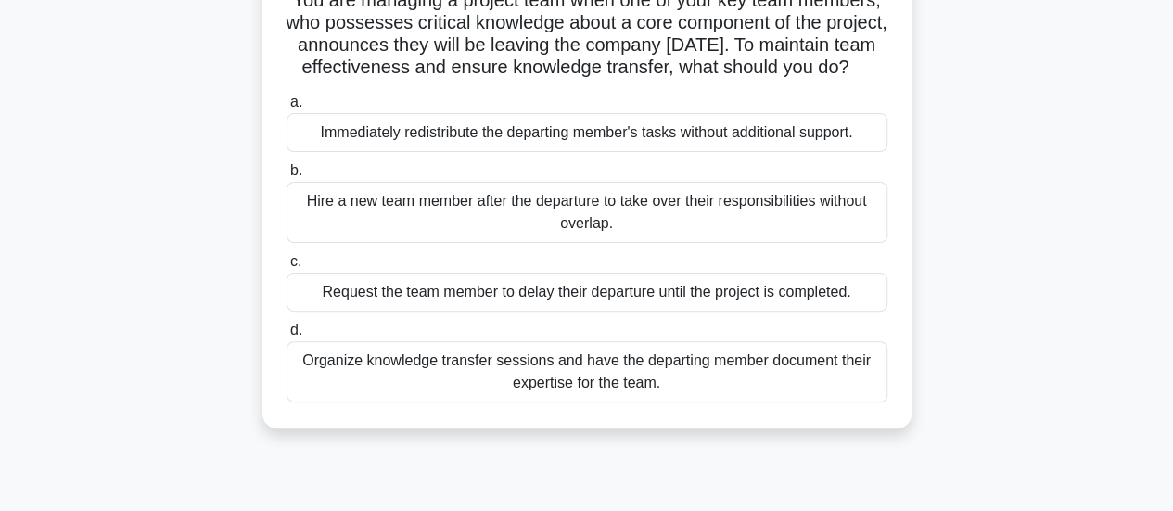
click at [640, 403] on div "Organize knowledge transfer sessions and have the departing member document the…" at bounding box center [587, 371] width 601 height 61
click at [287, 337] on input "d. Organize knowledge transfer sessions and have the departing member document …" at bounding box center [287, 331] width 0 height 12
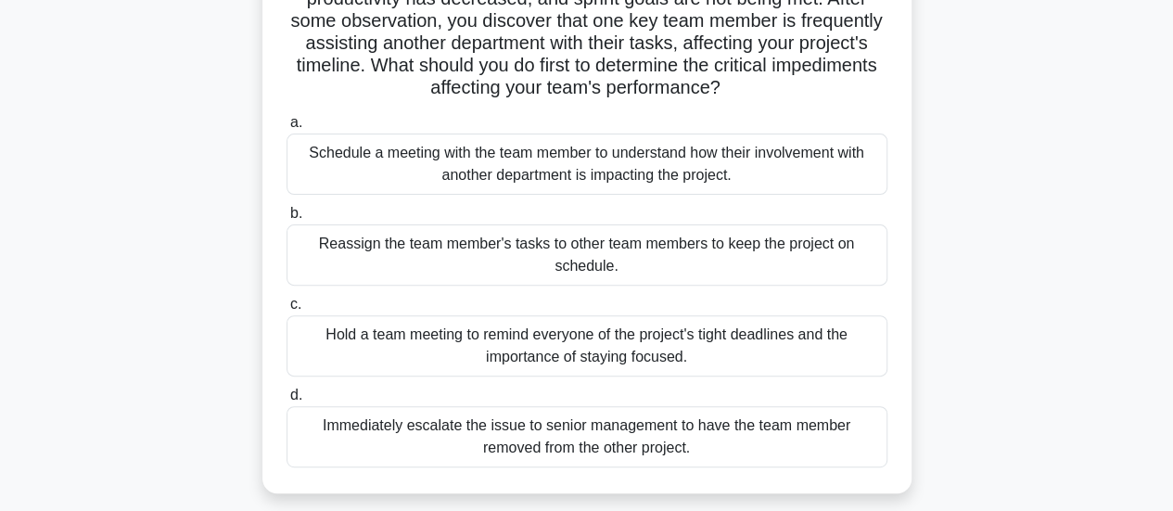
scroll to position [197, 0]
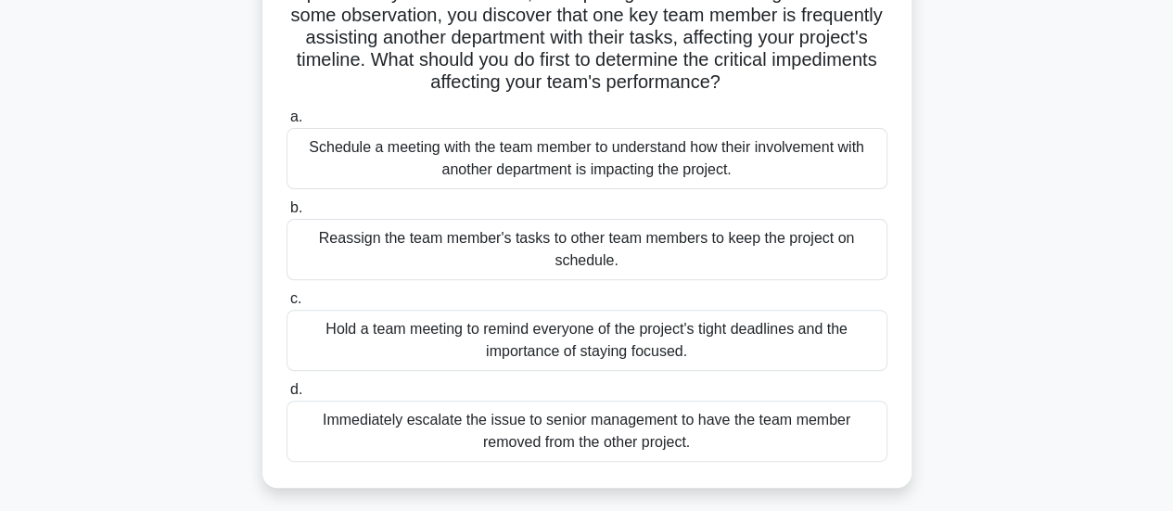
click at [588, 187] on div "Schedule a meeting with the team member to understand how their involvement wit…" at bounding box center [587, 158] width 601 height 61
click at [287, 123] on input "a. Schedule a meeting with the team member to understand how their involvement …" at bounding box center [287, 117] width 0 height 12
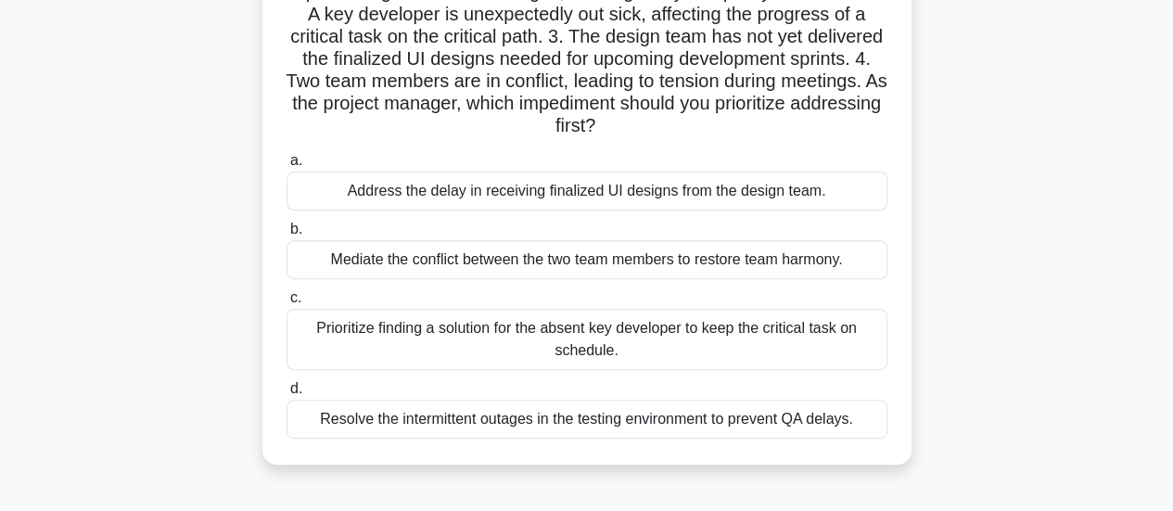
scroll to position [222, 0]
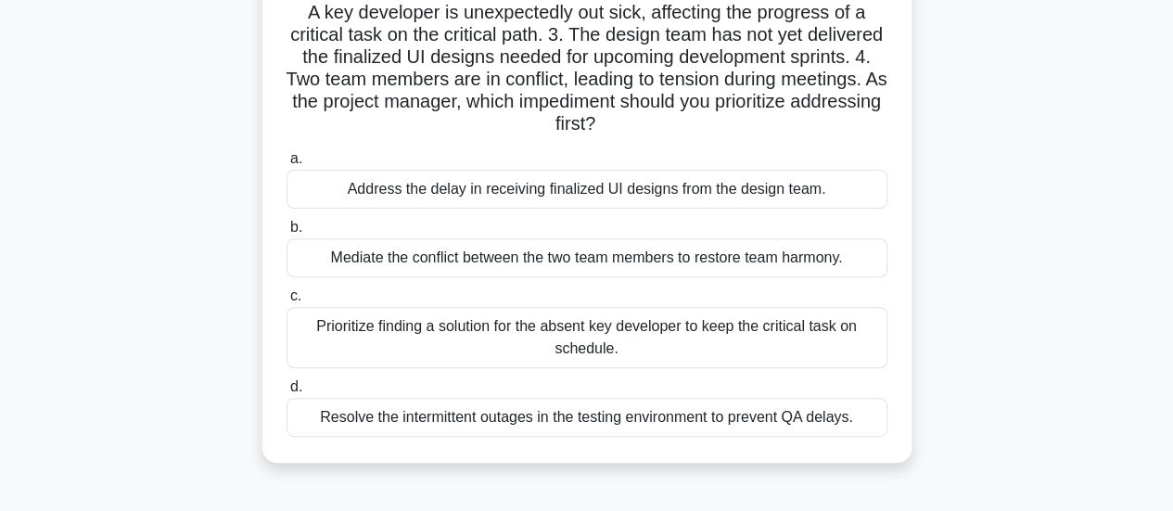
click at [626, 259] on div "Mediate the conflict between the two team members to restore team harmony." at bounding box center [587, 257] width 601 height 39
click at [287, 234] on input "b. Mediate the conflict between the two team members to restore team harmony." at bounding box center [287, 228] width 0 height 12
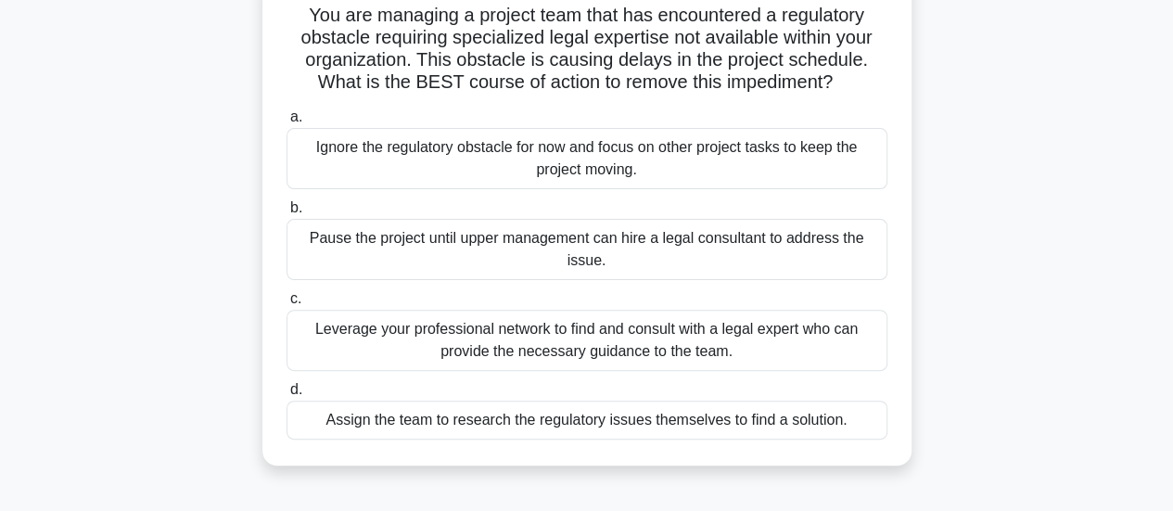
scroll to position [143, 0]
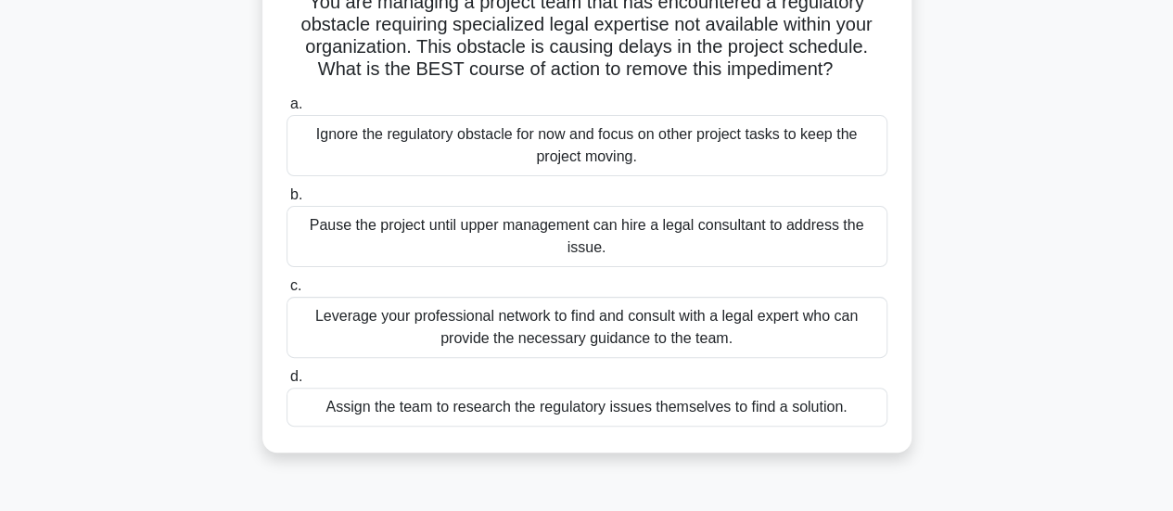
click at [646, 335] on div "Leverage your professional network to find and consult with a legal expert who …" at bounding box center [587, 327] width 601 height 61
click at [287, 292] on input "c. Leverage your professional network to find and consult with a legal expert w…" at bounding box center [287, 286] width 0 height 12
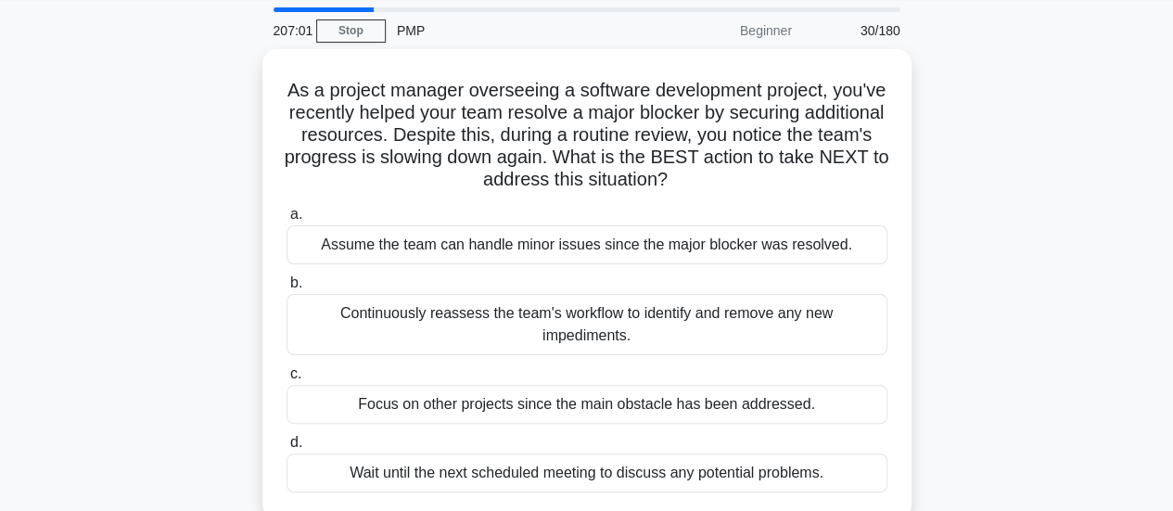
scroll to position [108, 0]
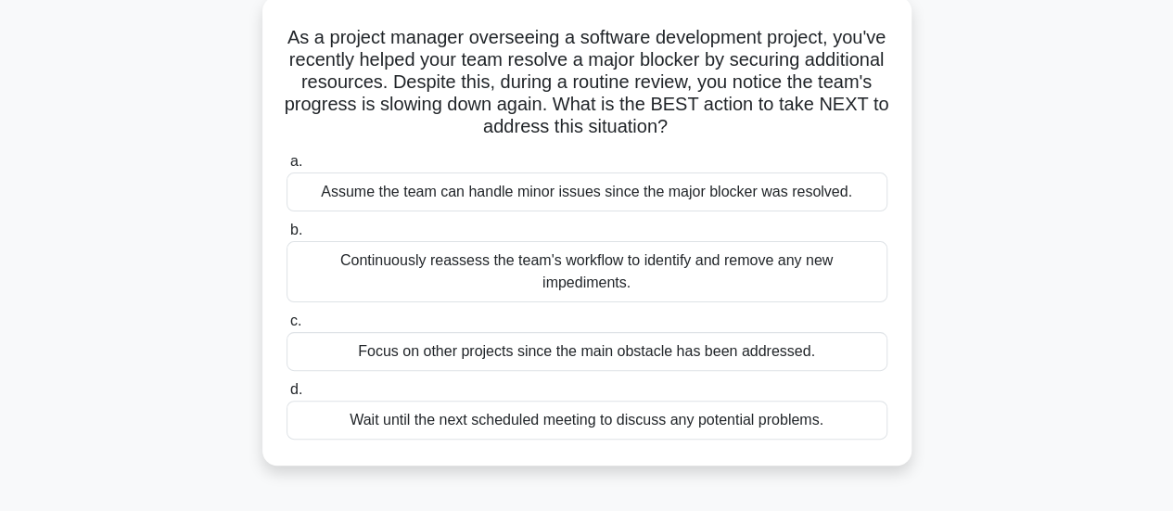
click at [625, 274] on div "Continuously reassess the team's workflow to identify and remove any new impedi…" at bounding box center [587, 271] width 601 height 61
click at [287, 237] on input "b. Continuously reassess the team's workflow to identify and remove any new imp…" at bounding box center [287, 230] width 0 height 12
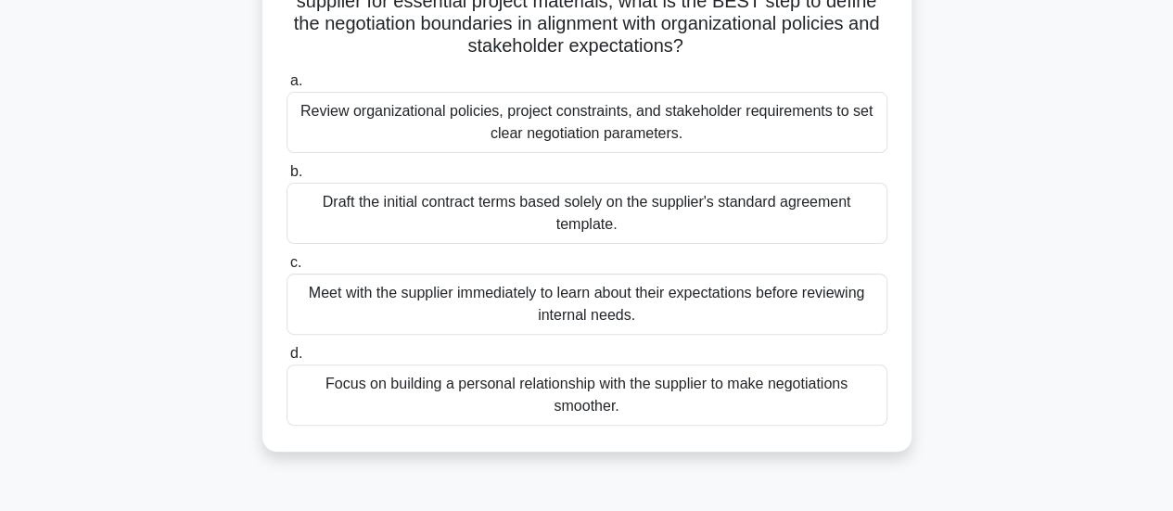
scroll to position [169, 0]
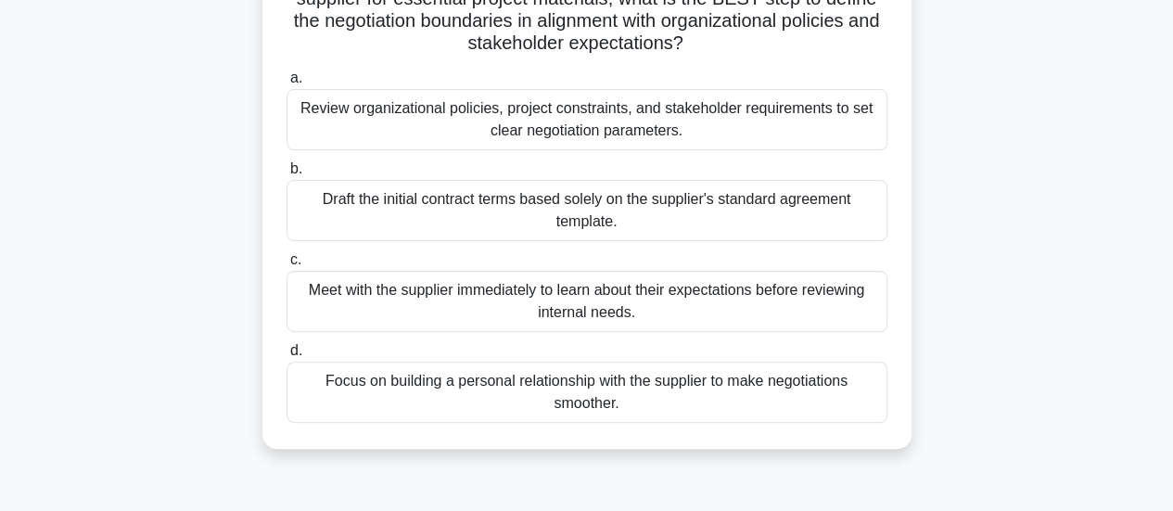
click at [614, 141] on div "Review organizational policies, project constraints, and stakeholder requiremen…" at bounding box center [587, 119] width 601 height 61
click at [287, 84] on input "a. Review organizational policies, project constraints, and stakeholder require…" at bounding box center [287, 78] width 0 height 12
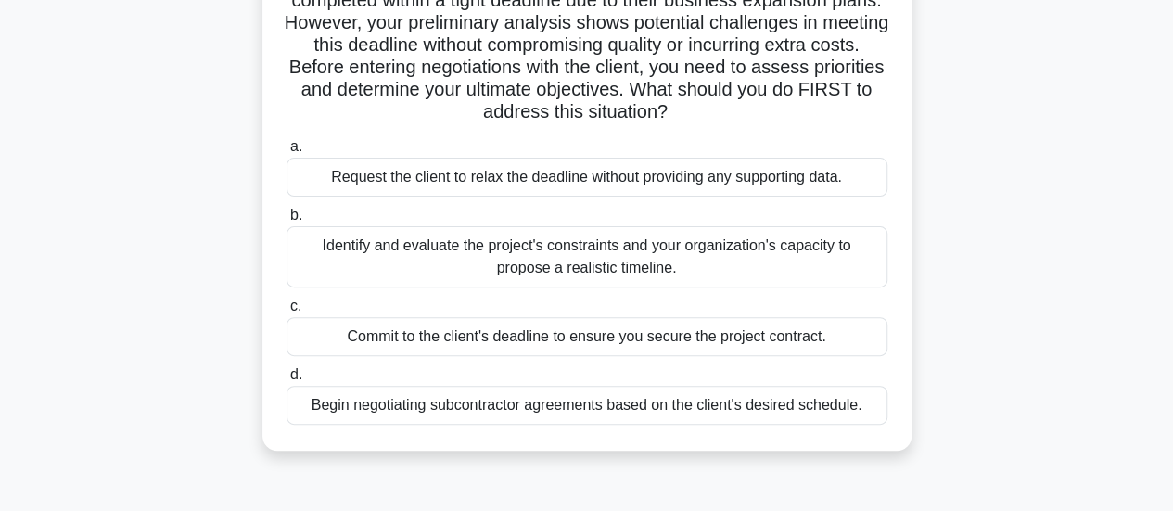
scroll to position [201, 0]
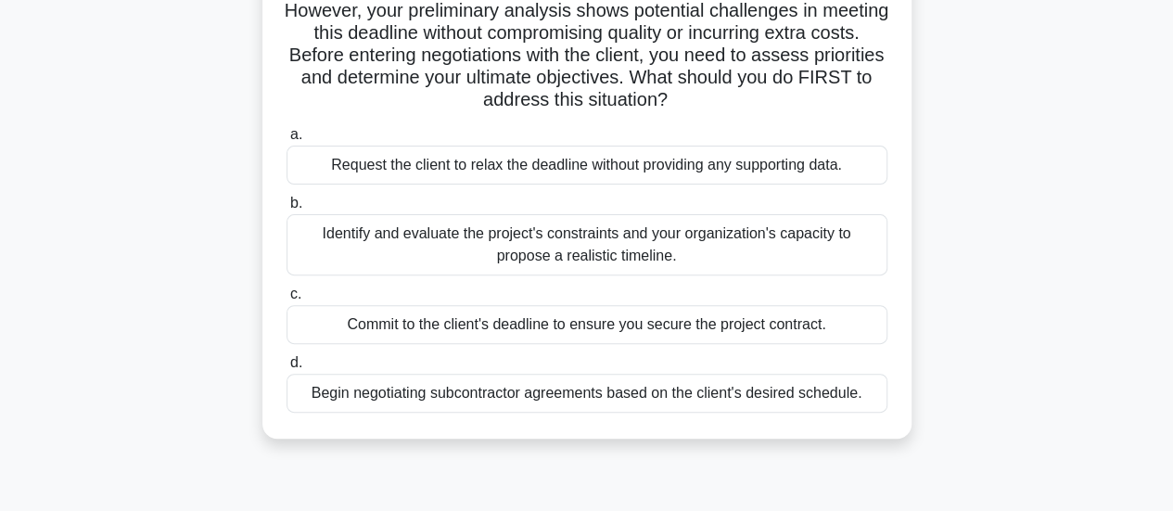
click at [671, 253] on div "Identify and evaluate the project's constraints and your organization's capacit…" at bounding box center [587, 244] width 601 height 61
click at [287, 210] on input "b. Identify and evaluate the project's constraints and your organization's capa…" at bounding box center [287, 204] width 0 height 12
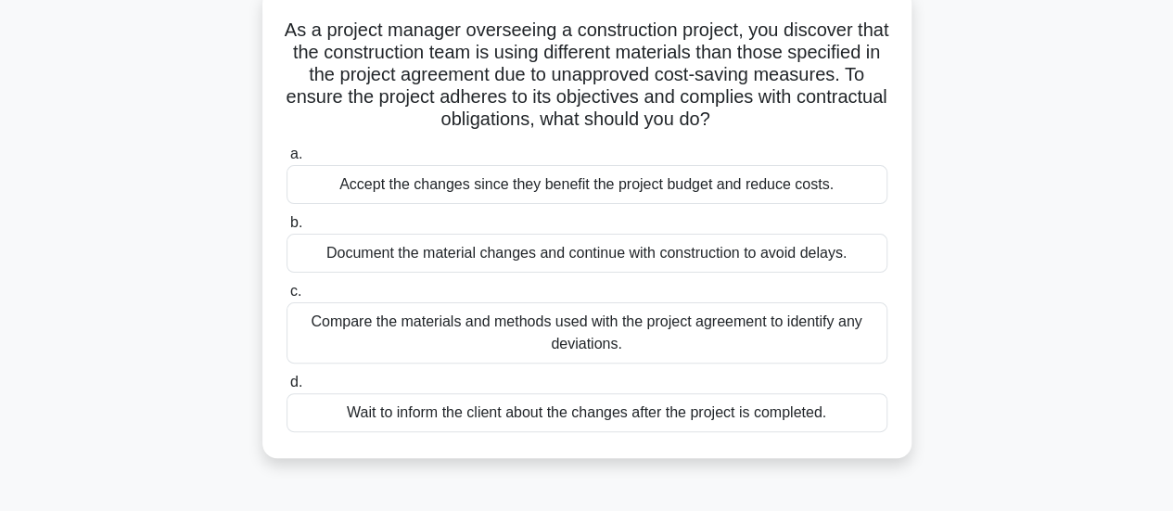
scroll to position [120, 0]
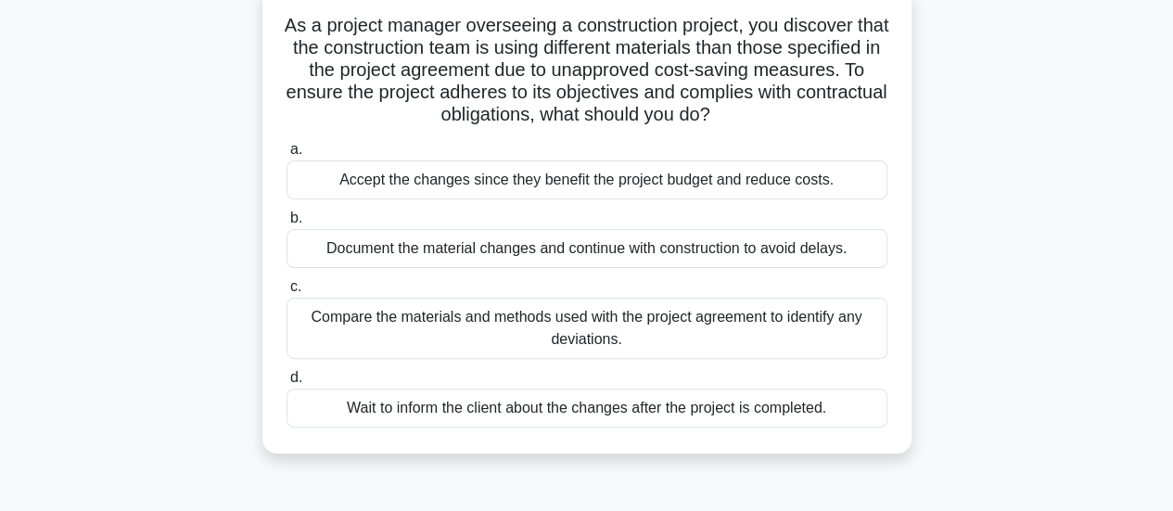
click at [688, 338] on div "Compare the materials and methods used with the project agreement to identify a…" at bounding box center [587, 328] width 601 height 61
click at [287, 293] on input "c. Compare the materials and methods used with the project agreement to identif…" at bounding box center [287, 287] width 0 height 12
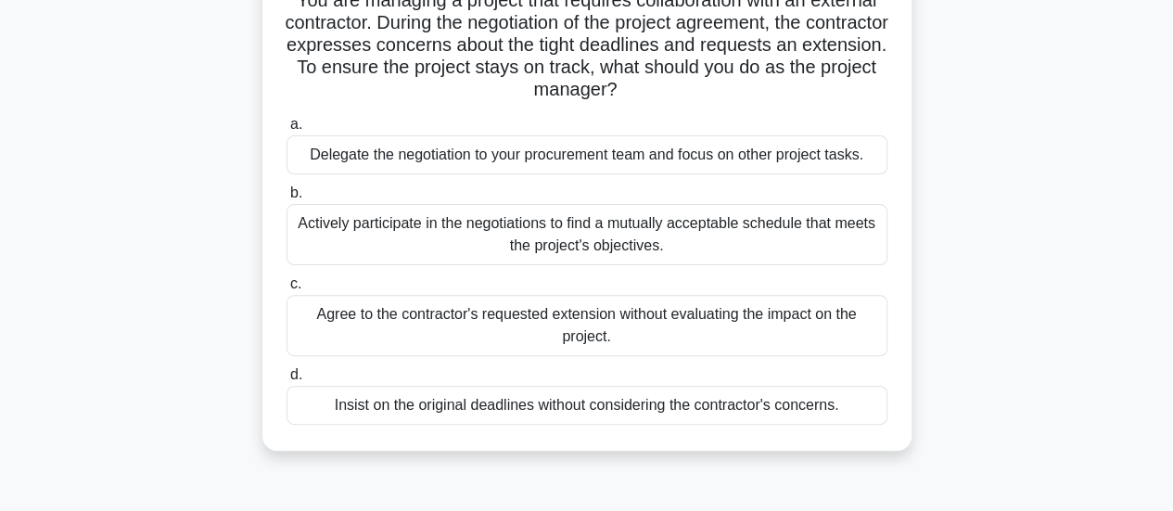
scroll to position [150, 0]
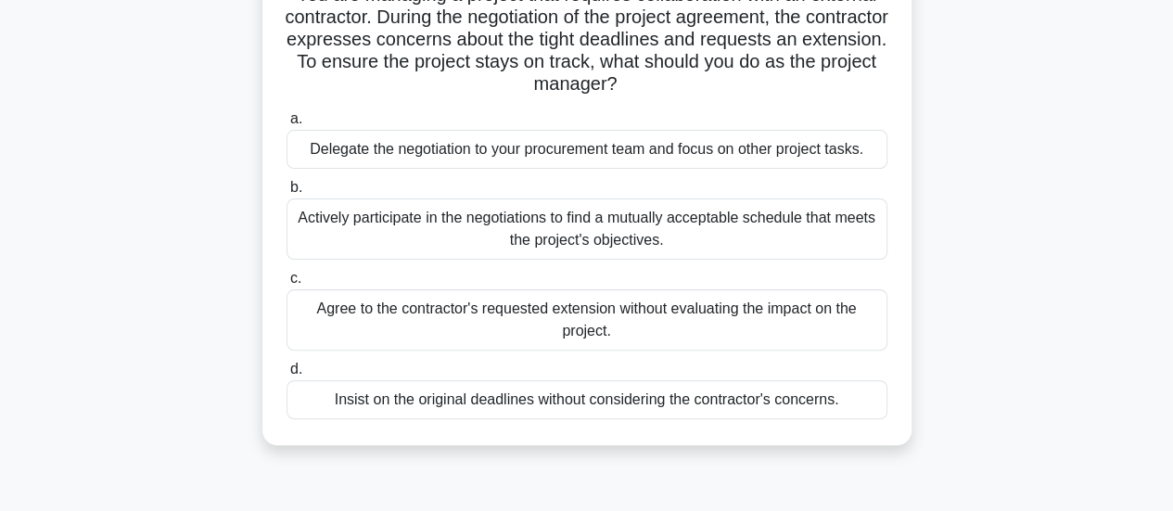
click at [710, 222] on div "Actively participate in the negotiations to find a mutually acceptable schedule…" at bounding box center [587, 228] width 601 height 61
click at [287, 194] on input "b. Actively participate in the negotiations to find a mutually acceptable sched…" at bounding box center [287, 188] width 0 height 12
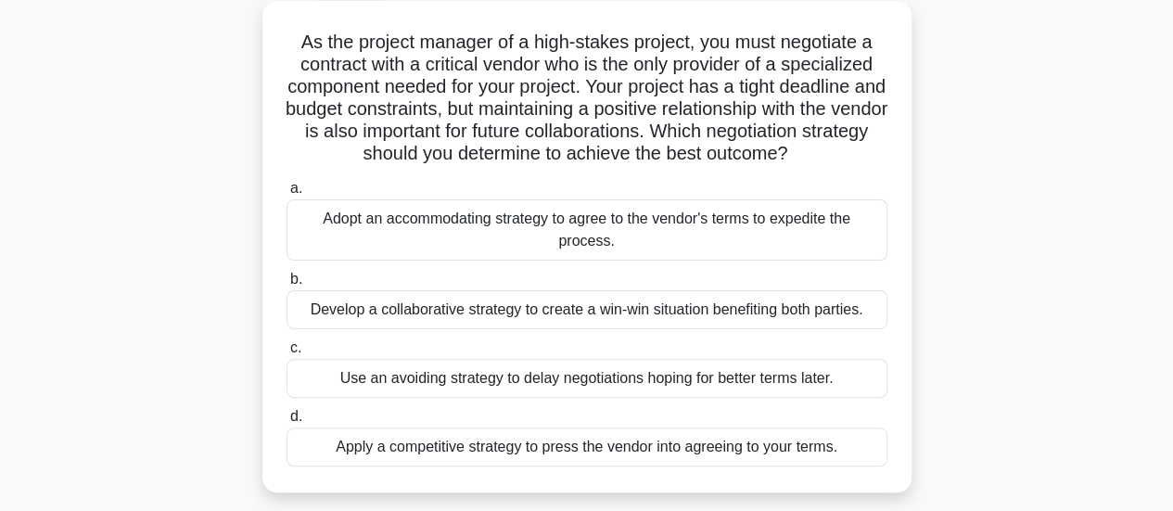
scroll to position [104, 0]
click at [790, 306] on div "Develop a collaborative strategy to create a win-win situation benefiting both …" at bounding box center [587, 308] width 601 height 39
click at [287, 285] on input "b. Develop a collaborative strategy to create a win-win situation benefiting bo…" at bounding box center [287, 279] width 0 height 12
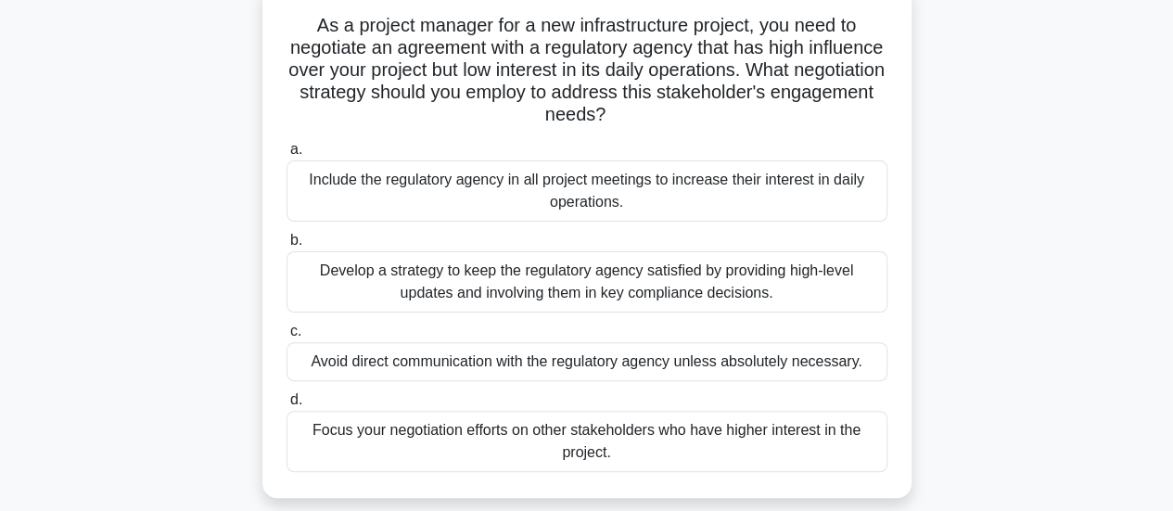
scroll to position [134, 0]
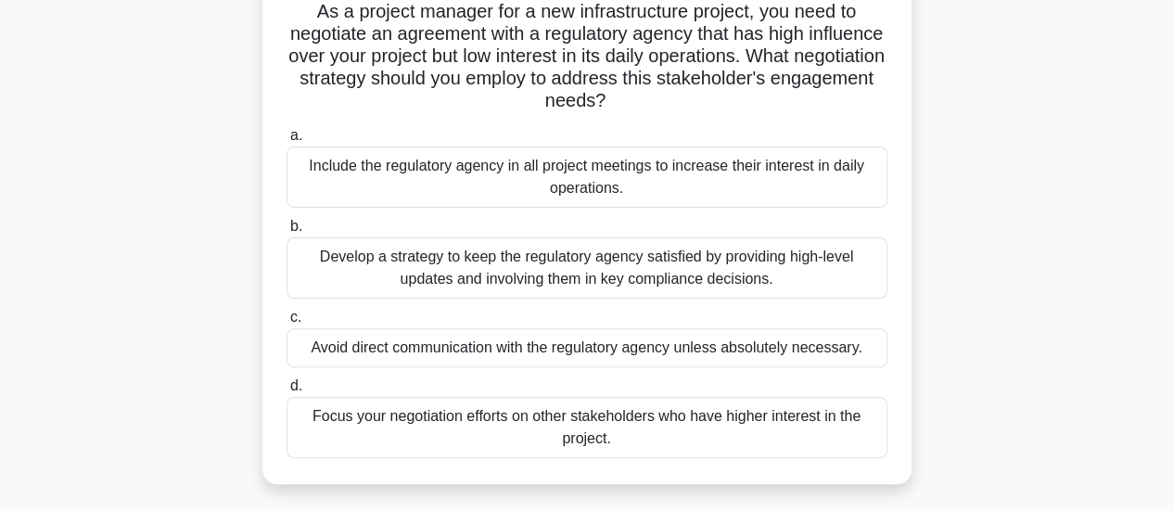
click at [712, 276] on div "Develop a strategy to keep the regulatory agency satisfied by providing high-le…" at bounding box center [587, 267] width 601 height 61
click at [287, 233] on input "b. Develop a strategy to keep the regulatory agency satisfied by providing high…" at bounding box center [287, 227] width 0 height 12
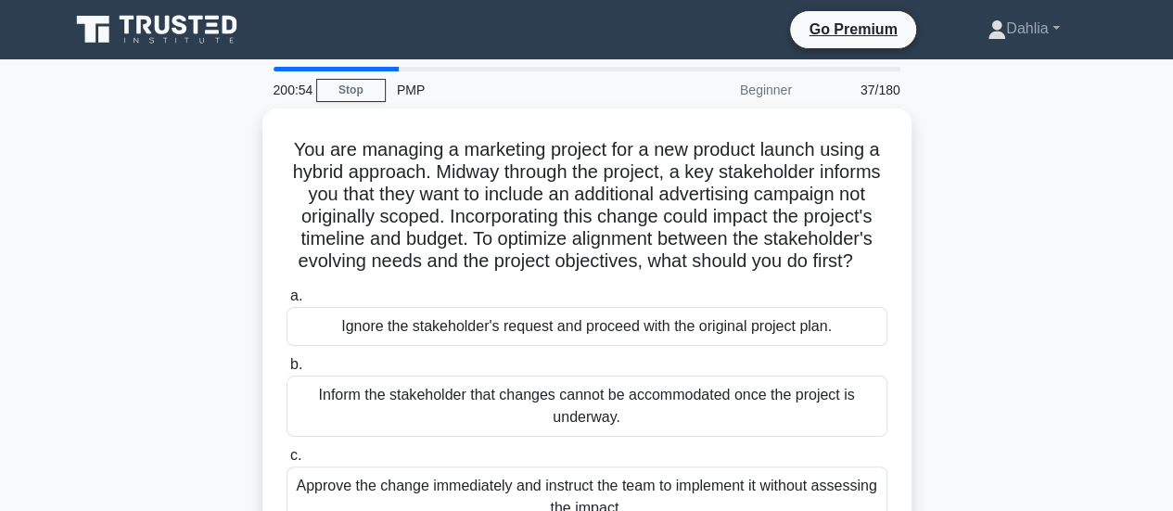
scroll to position [0, 0]
click at [712, 274] on h5 "You are managing a marketing project for a new product launch using a hybrid ap…" at bounding box center [587, 205] width 605 height 135
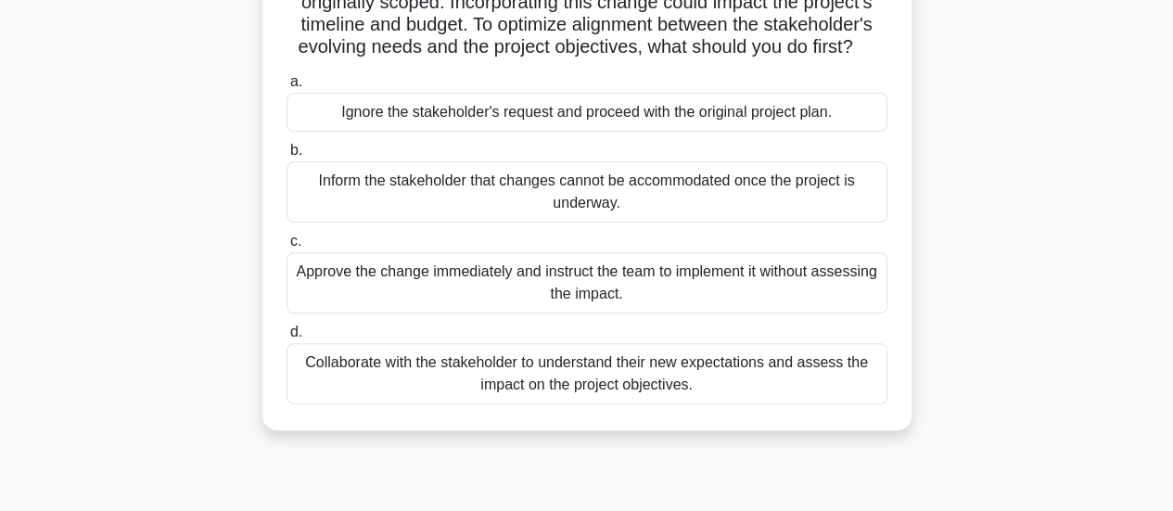
scroll to position [215, 0]
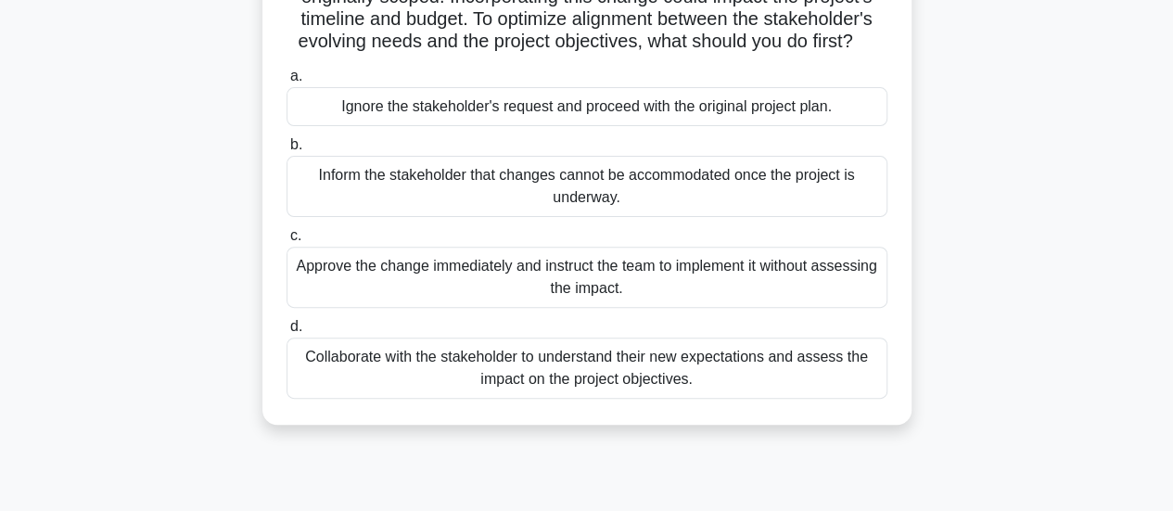
click at [770, 394] on div "Collaborate with the stakeholder to understand their new expectations and asses…" at bounding box center [587, 368] width 601 height 61
click at [287, 333] on input "d. Collaborate with the stakeholder to understand their new expectations and as…" at bounding box center [287, 327] width 0 height 12
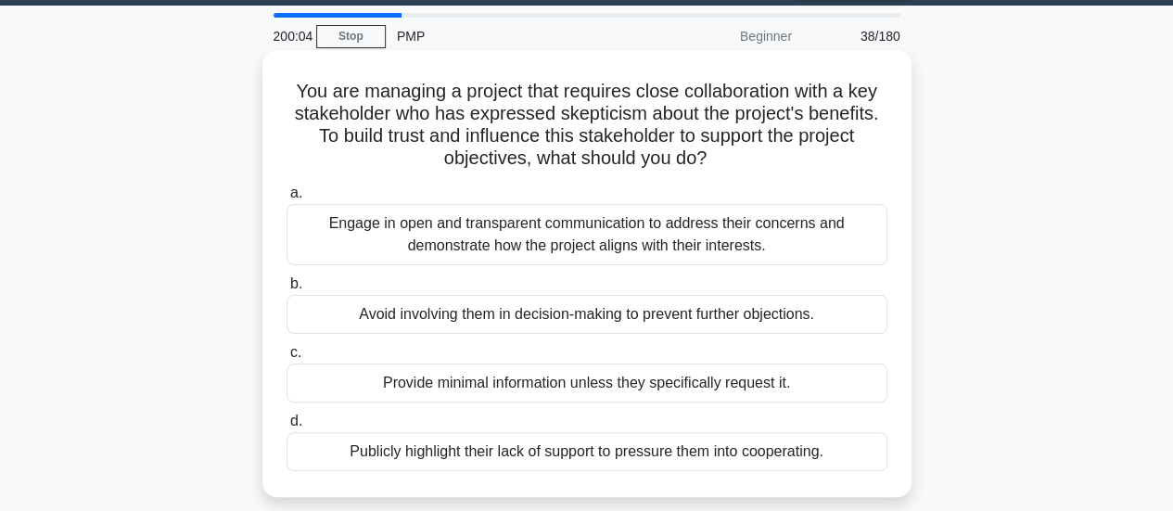
scroll to position [55, 0]
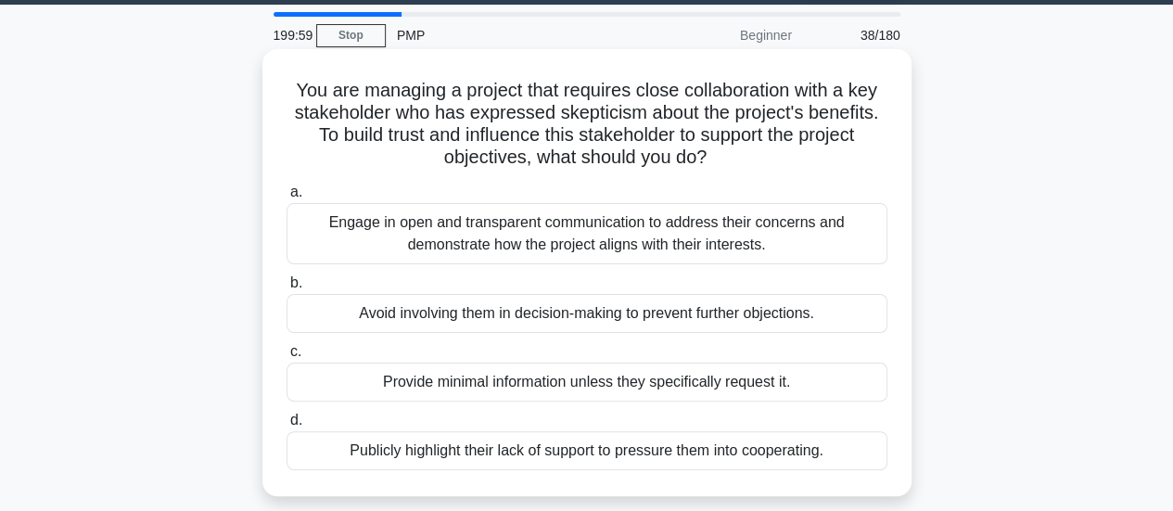
click at [811, 240] on div "Engage in open and transparent communication to address their concerns and demo…" at bounding box center [587, 233] width 601 height 61
click at [287, 198] on input "a. Engage in open and transparent communication to address their concerns and d…" at bounding box center [287, 192] width 0 height 12
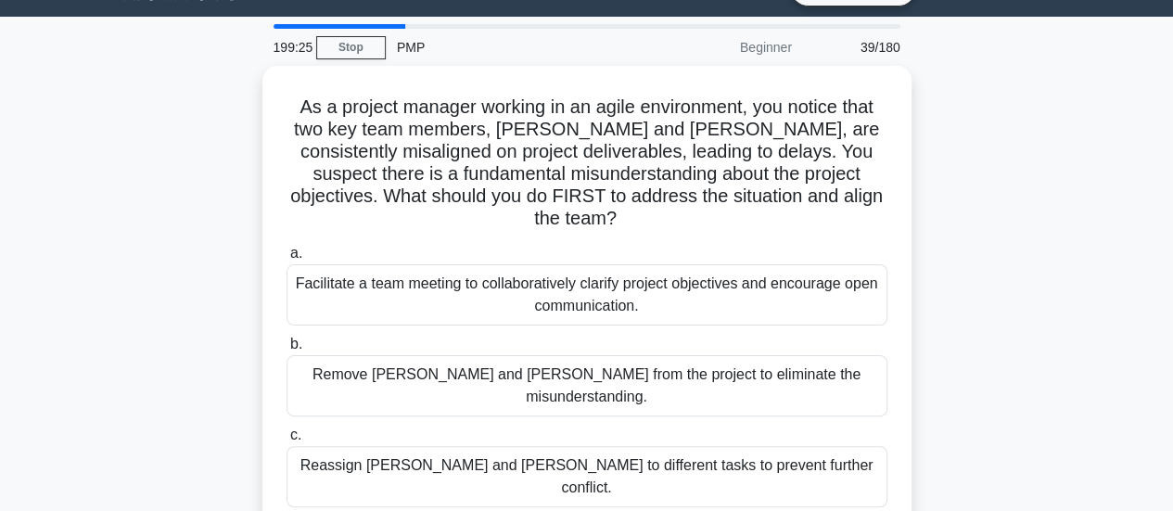
scroll to position [68, 0]
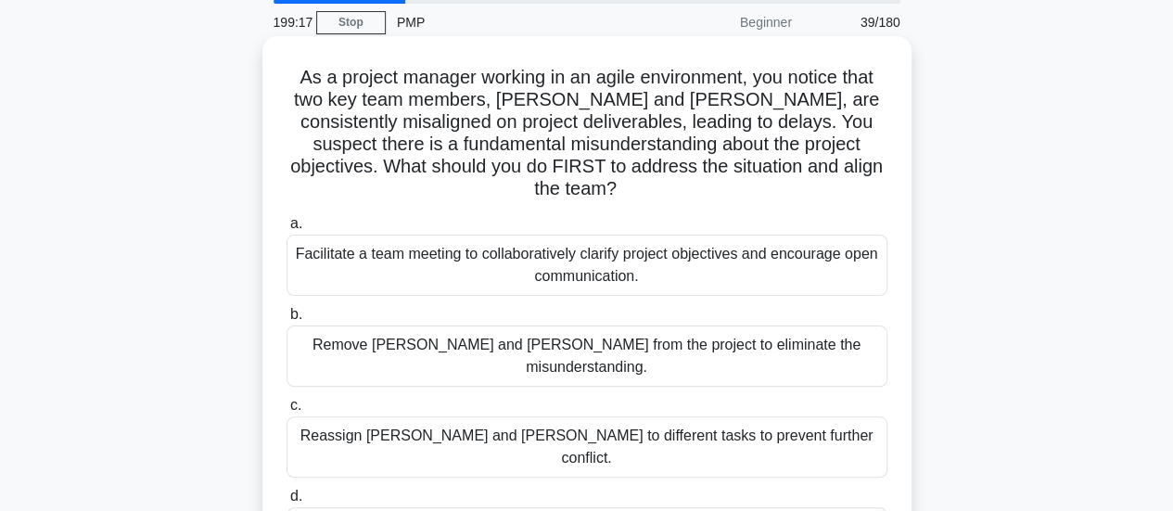
click at [734, 249] on div "Facilitate a team meeting to collaboratively clarify project objectives and enc…" at bounding box center [587, 265] width 601 height 61
click at [287, 230] on input "a. Facilitate a team meeting to collaboratively clarify project objectives and …" at bounding box center [287, 224] width 0 height 12
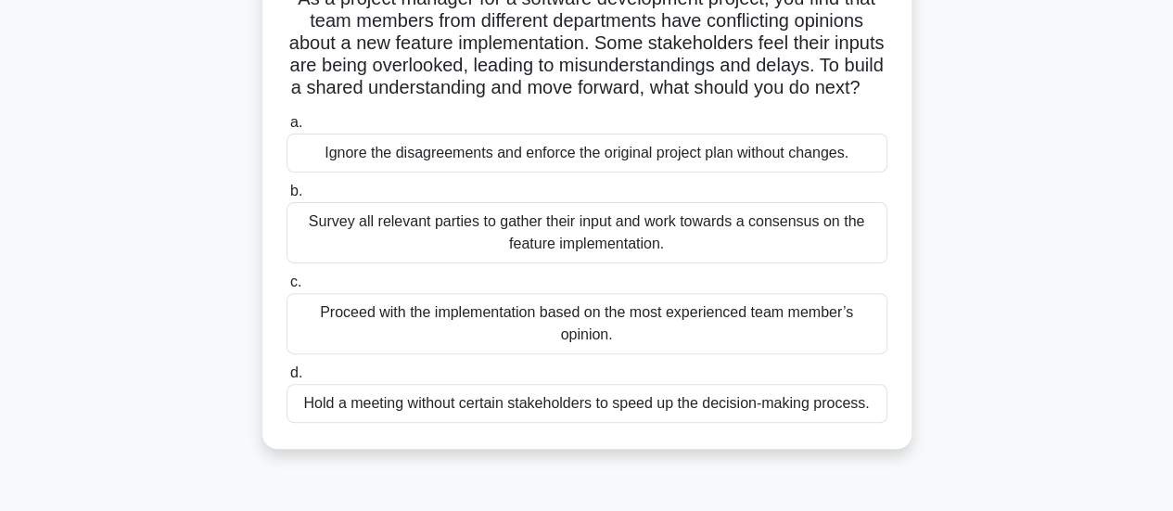
scroll to position [161, 0]
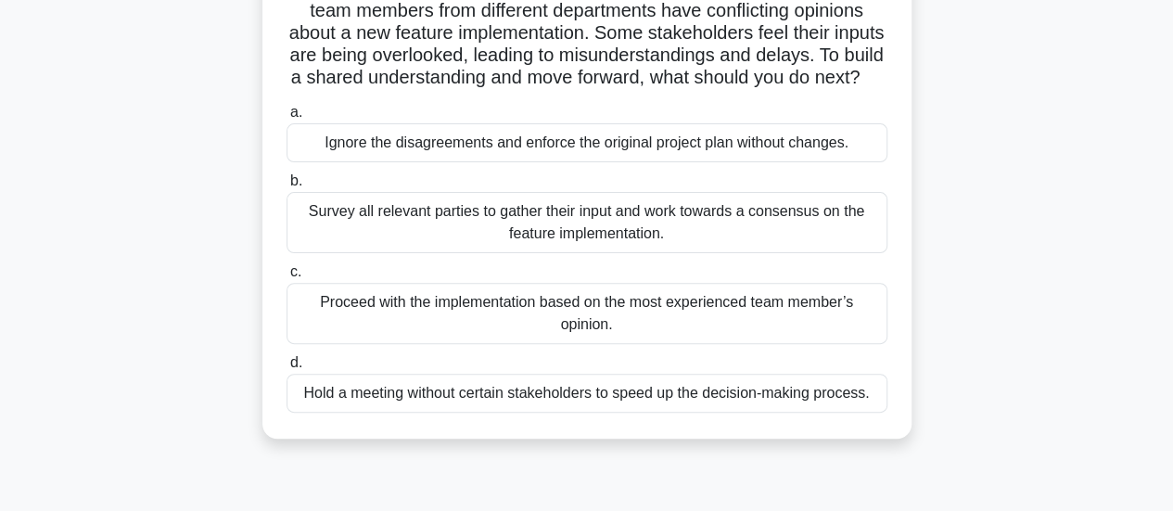
click at [734, 249] on div "Survey all relevant parties to gather their input and work towards a consensus …" at bounding box center [587, 222] width 601 height 61
click at [287, 187] on input "b. Survey all relevant parties to gather their input and work towards a consens…" at bounding box center [287, 181] width 0 height 12
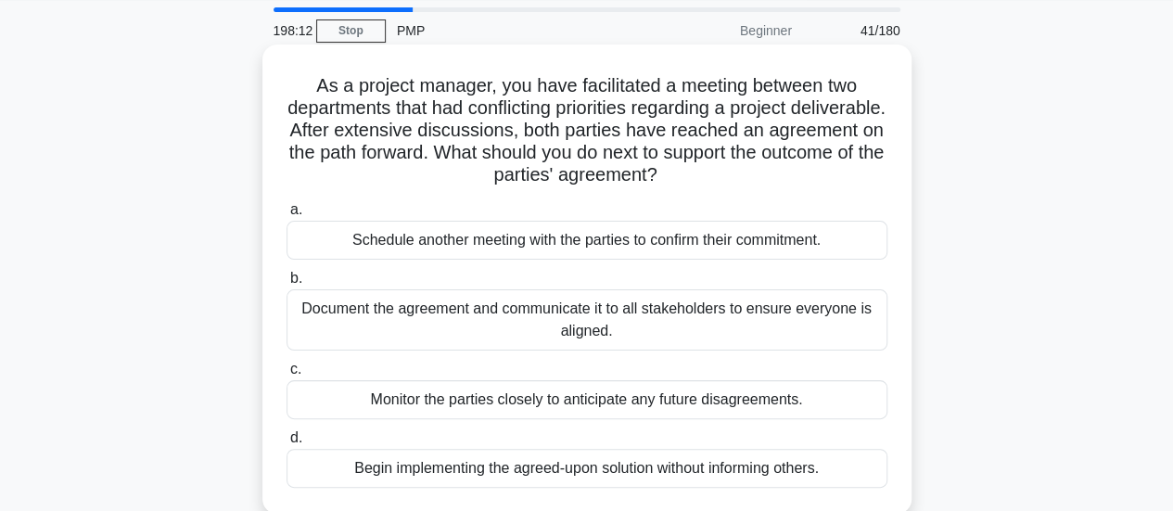
scroll to position [70, 0]
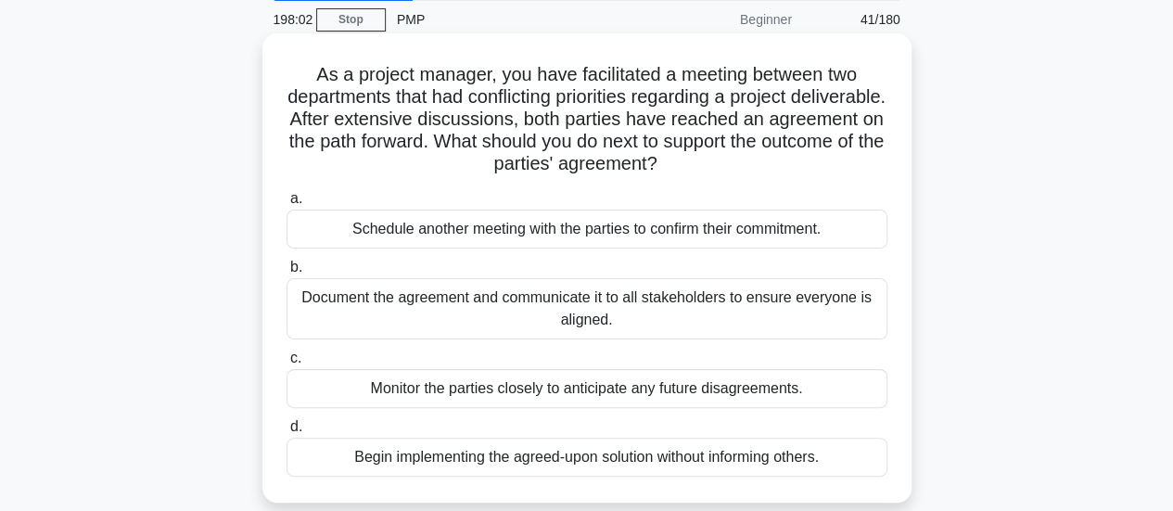
click at [612, 316] on div "Document the agreement and communicate it to all stakeholders to ensure everyon…" at bounding box center [587, 308] width 601 height 61
click at [287, 274] on input "b. Document the agreement and communicate it to all stakeholders to ensure ever…" at bounding box center [287, 268] width 0 height 12
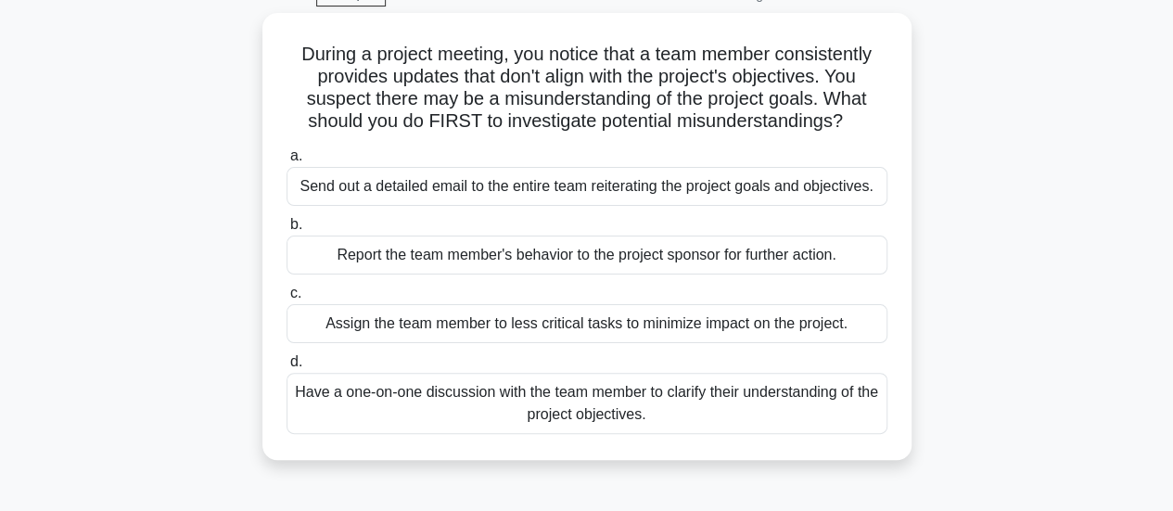
scroll to position [109, 0]
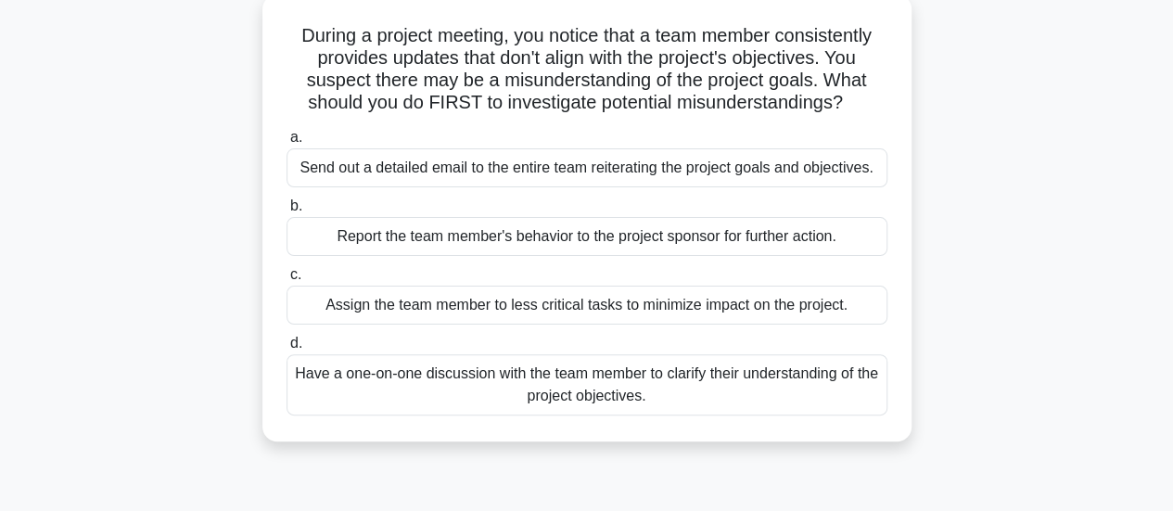
click at [608, 391] on div "Have a one-on-one discussion with the team member to clarify their understandin…" at bounding box center [587, 384] width 601 height 61
click at [287, 350] on input "d. Have a one-on-one discussion with the team member to clarify their understan…" at bounding box center [287, 344] width 0 height 12
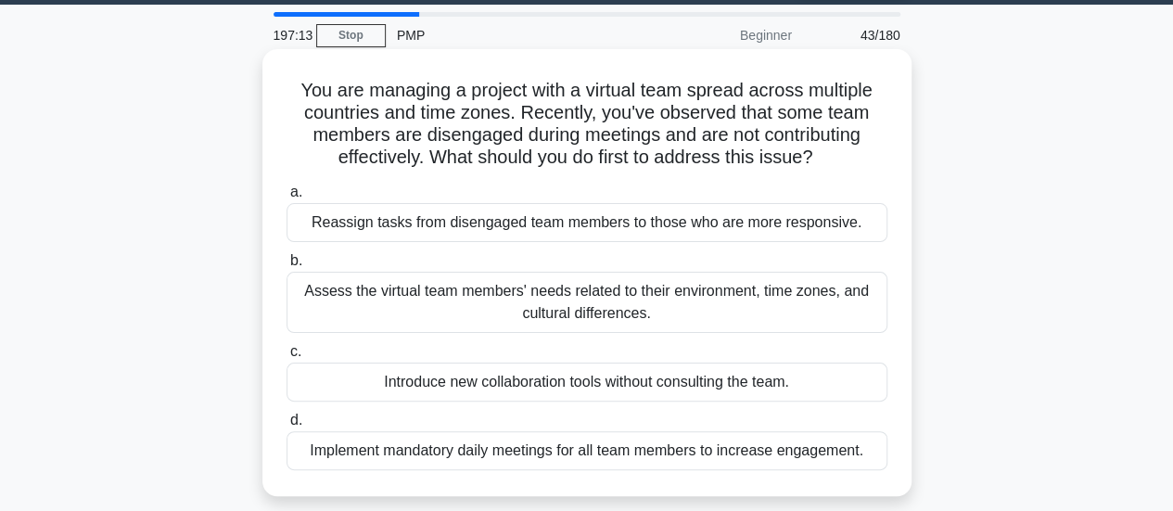
scroll to position [56, 0]
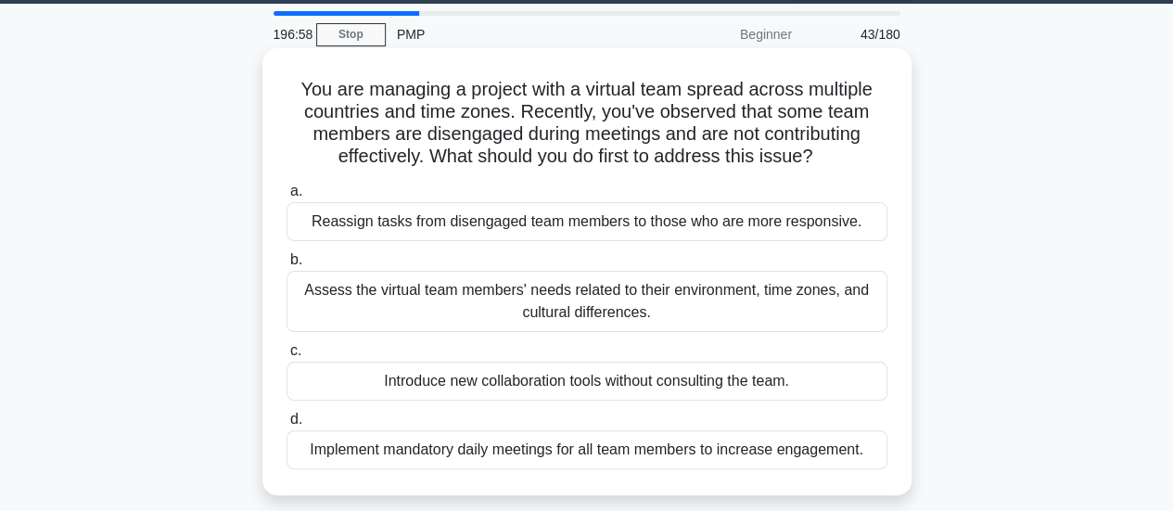
click at [603, 322] on div "Assess the virtual team members' needs related to their environment, time zones…" at bounding box center [587, 301] width 601 height 61
click at [287, 266] on input "b. Assess the virtual team members' needs related to their environment, time zo…" at bounding box center [287, 260] width 0 height 12
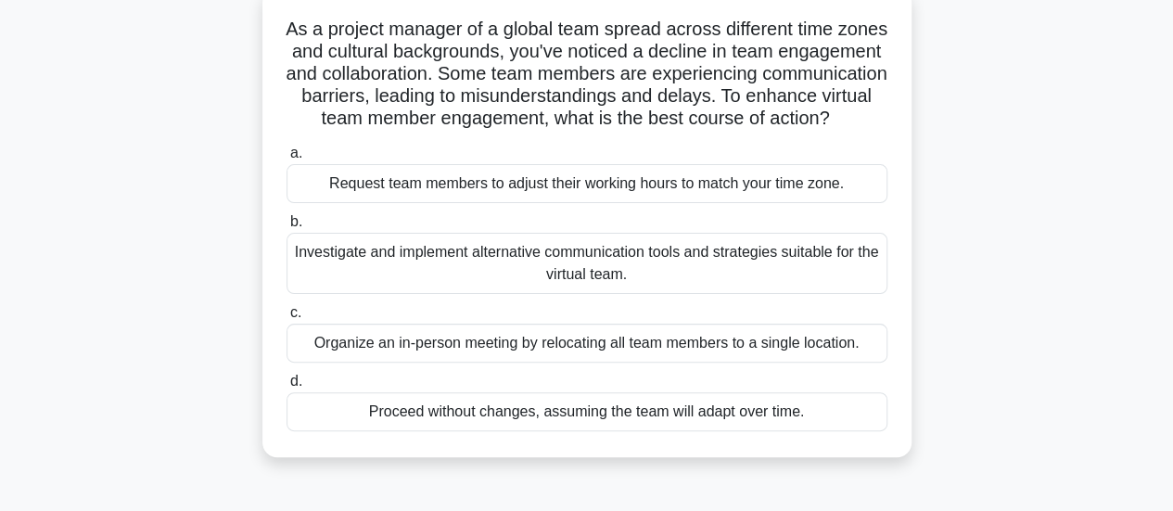
scroll to position [117, 0]
click at [595, 293] on div "Investigate and implement alternative communication tools and strategies suitab…" at bounding box center [587, 262] width 601 height 61
click at [287, 227] on input "b. Investigate and implement alternative communication tools and strategies sui…" at bounding box center [287, 221] width 0 height 12
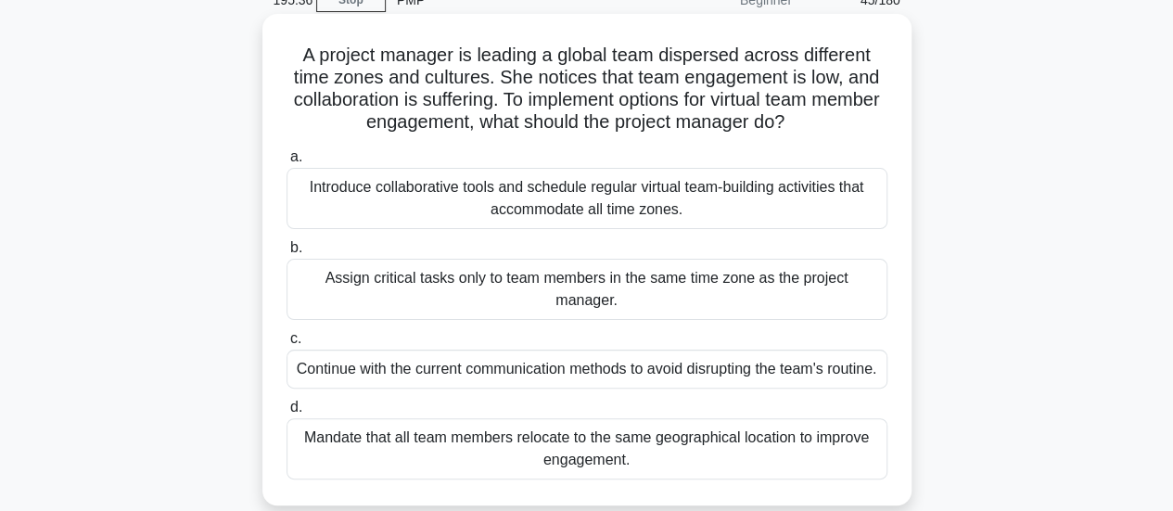
scroll to position [92, 0]
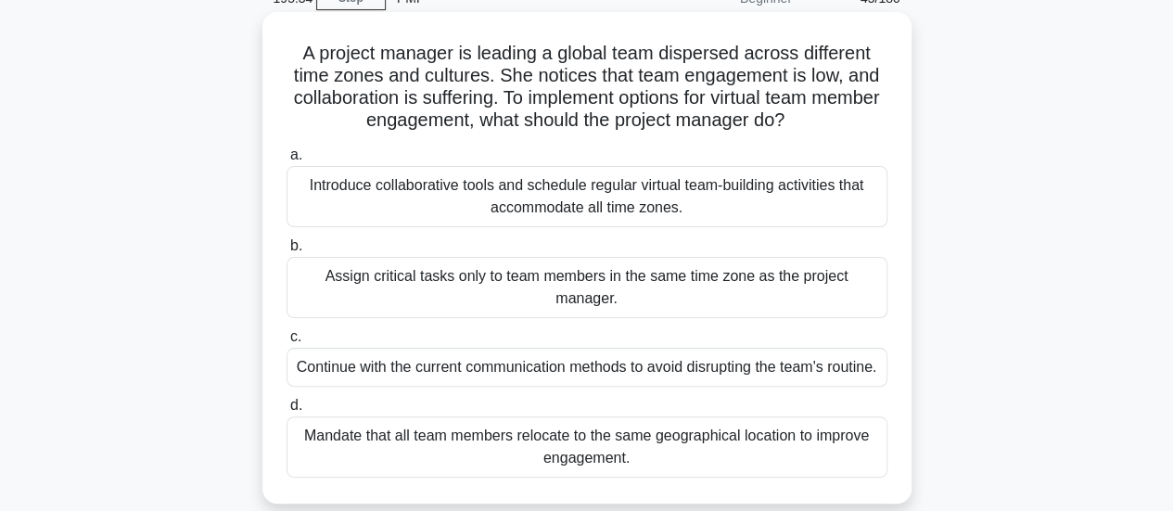
click at [419, 205] on div "Introduce collaborative tools and schedule regular virtual team-building activi…" at bounding box center [587, 196] width 601 height 61
click at [287, 161] on input "a. Introduce collaborative tools and schedule regular virtual team-building act…" at bounding box center [287, 155] width 0 height 12
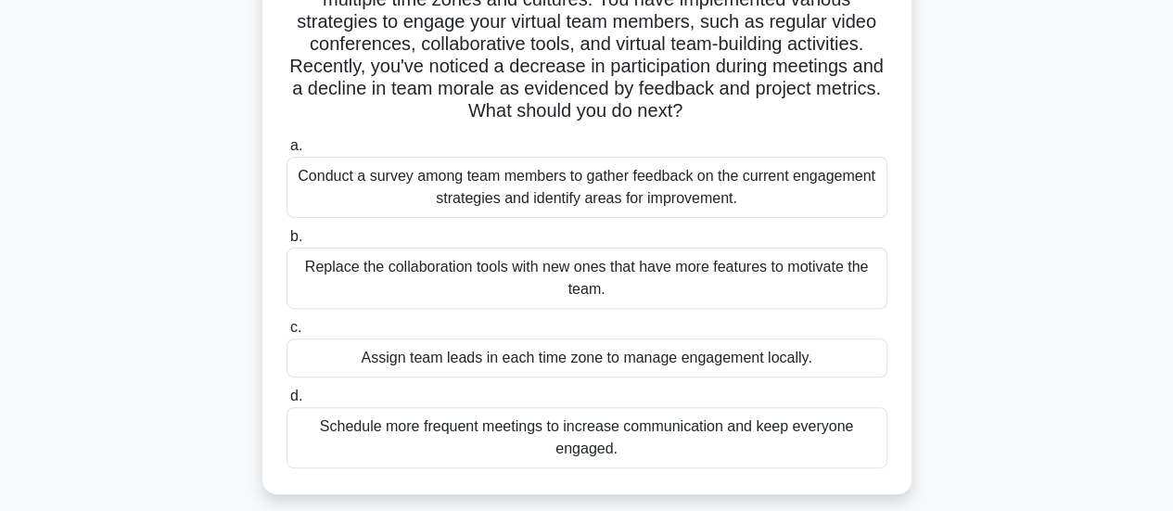
scroll to position [171, 0]
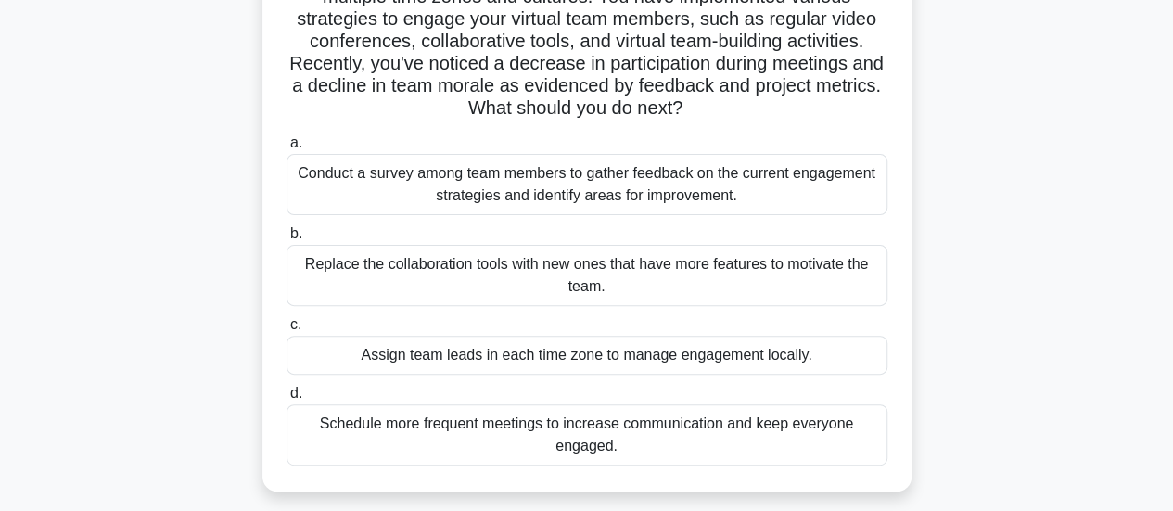
click at [492, 198] on div "Conduct a survey among team members to gather feedback on the current engagemen…" at bounding box center [587, 184] width 601 height 61
click at [287, 149] on input "a. Conduct a survey among team members to gather feedback on the current engage…" at bounding box center [287, 143] width 0 height 12
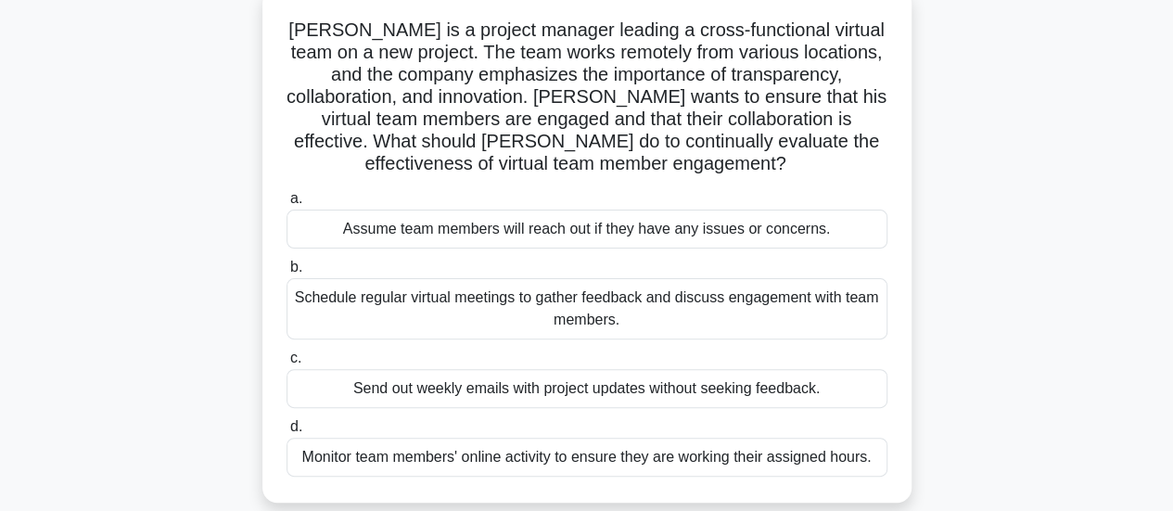
scroll to position [141, 0]
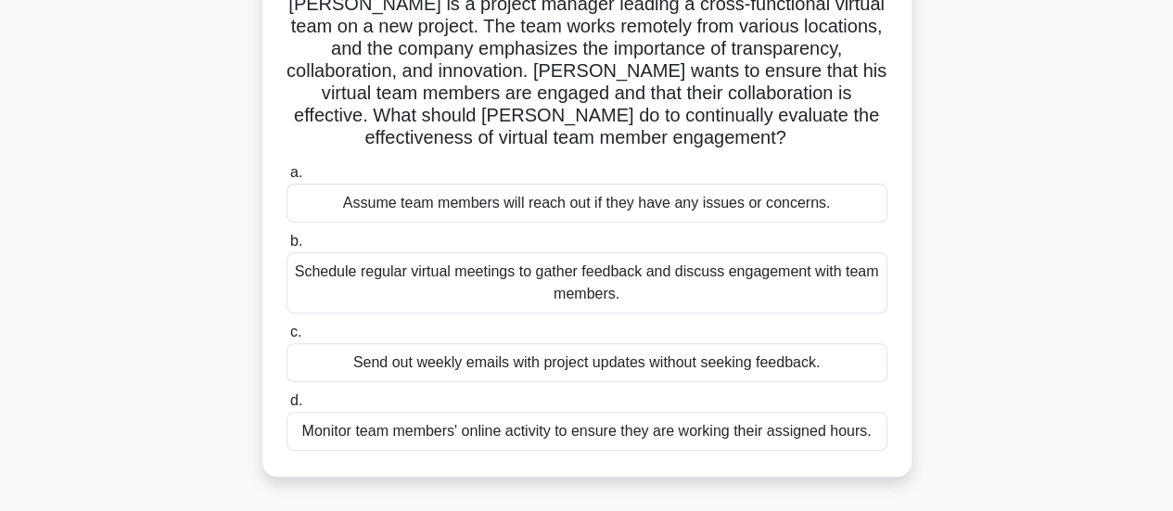
click at [451, 287] on div "Schedule regular virtual meetings to gather feedback and discuss engagement wit…" at bounding box center [587, 282] width 601 height 61
click at [287, 248] on input "b. Schedule regular virtual meetings to gather feedback and discuss engagement …" at bounding box center [287, 242] width 0 height 12
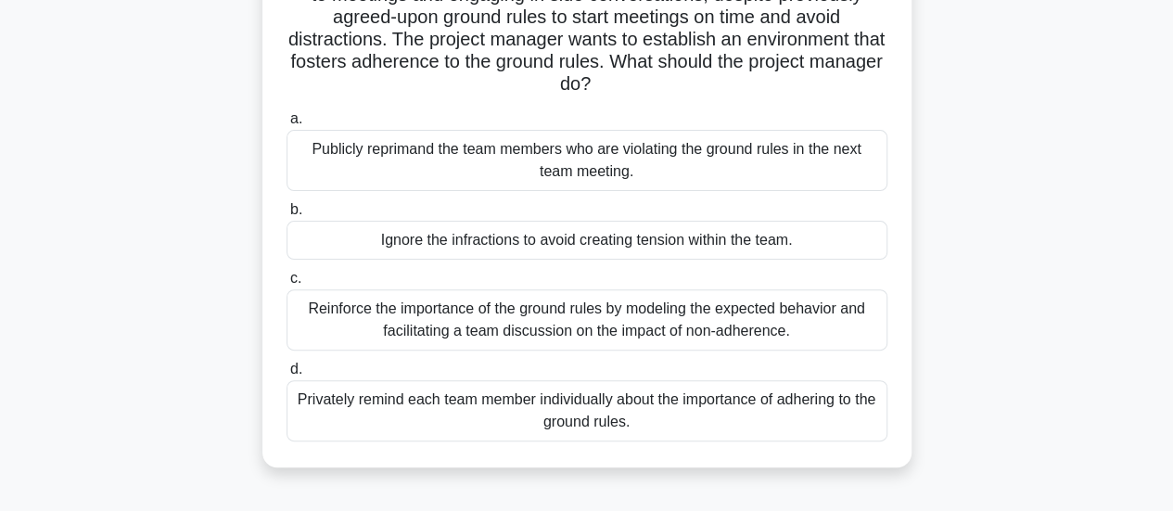
scroll to position [222, 0]
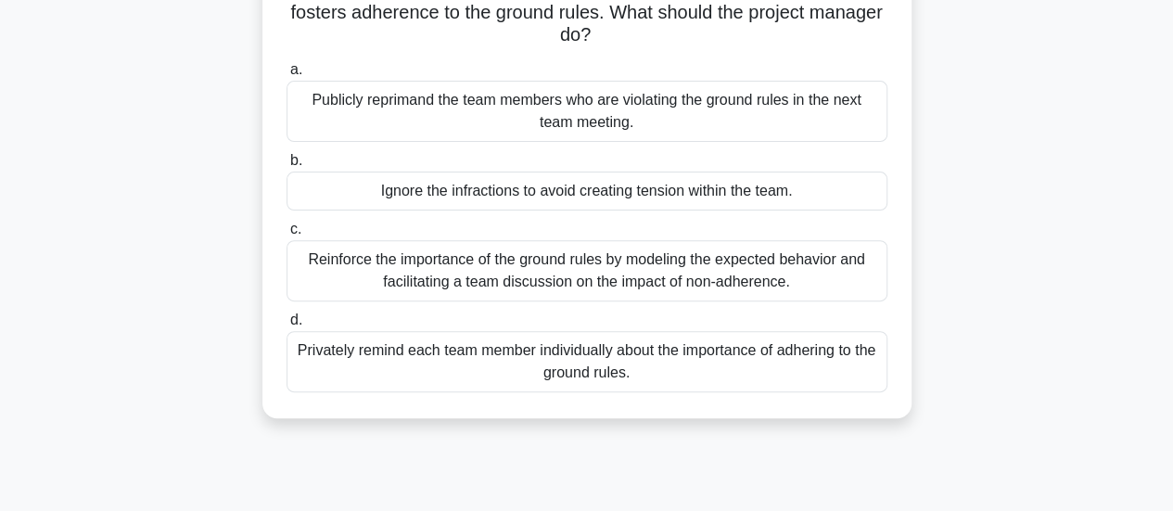
click at [489, 269] on div "Reinforce the importance of the ground rules by modeling the expected behavior …" at bounding box center [587, 270] width 601 height 61
click at [287, 236] on input "c. Reinforce the importance of the ground rules by modeling the expected behavi…" at bounding box center [287, 230] width 0 height 12
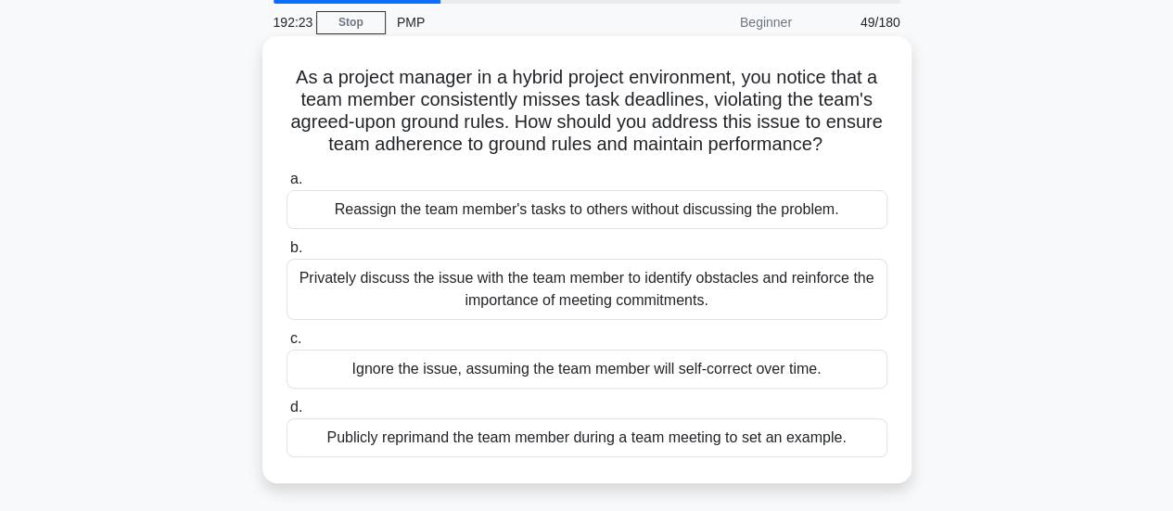
scroll to position [69, 0]
click at [516, 304] on div "Privately discuss the issue with the team member to identify obstacles and rein…" at bounding box center [587, 288] width 601 height 61
click at [287, 253] on input "b. Privately discuss the issue with the team member to identify obstacles and r…" at bounding box center [287, 247] width 0 height 12
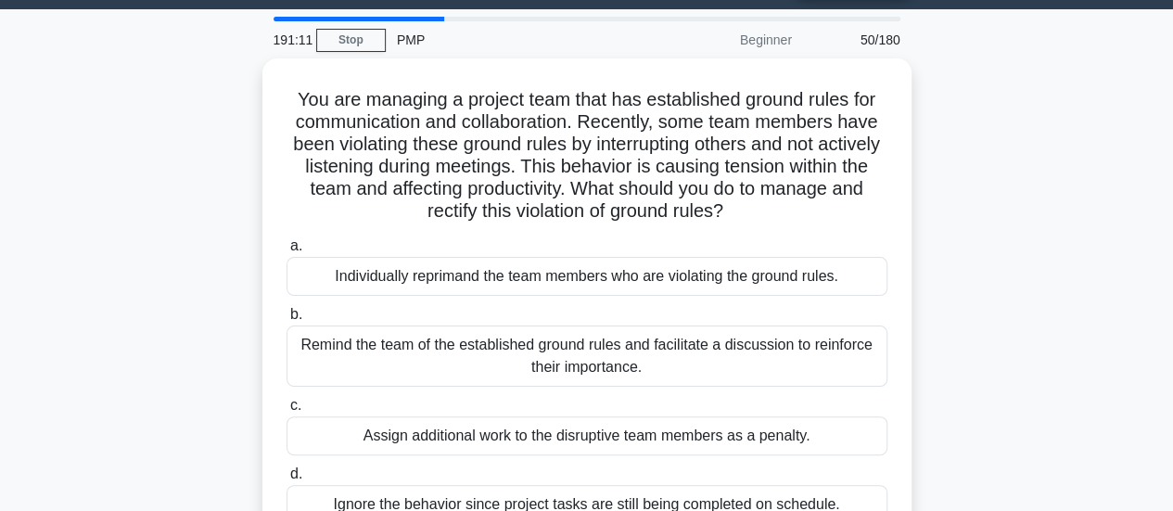
scroll to position [45, 0]
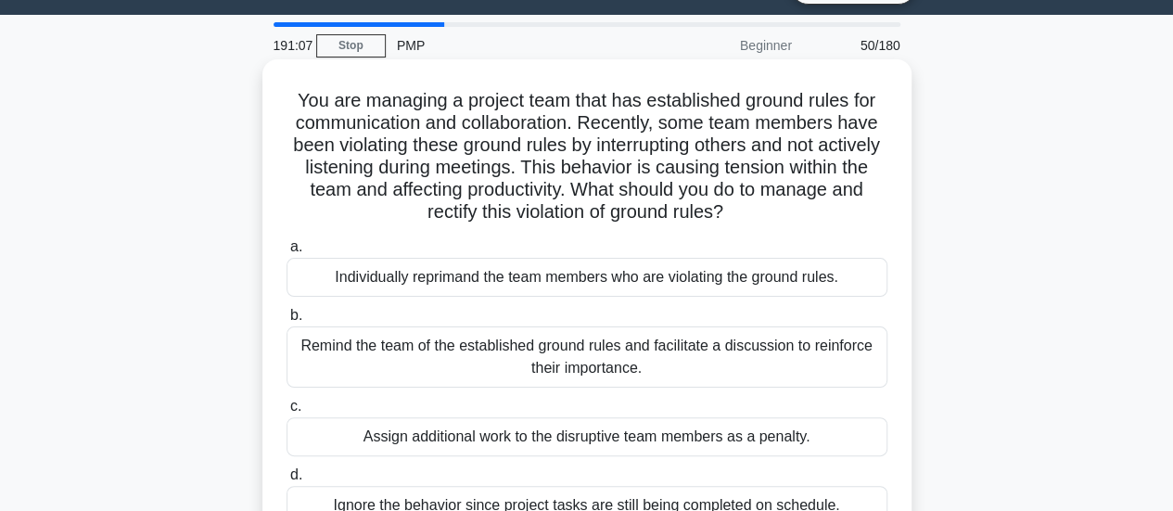
click at [553, 358] on div "Remind the team of the established ground rules and facilitate a discussion to …" at bounding box center [587, 356] width 601 height 61
click at [287, 322] on input "b. Remind the team of the established ground rules and facilitate a discussion …" at bounding box center [287, 316] width 0 height 12
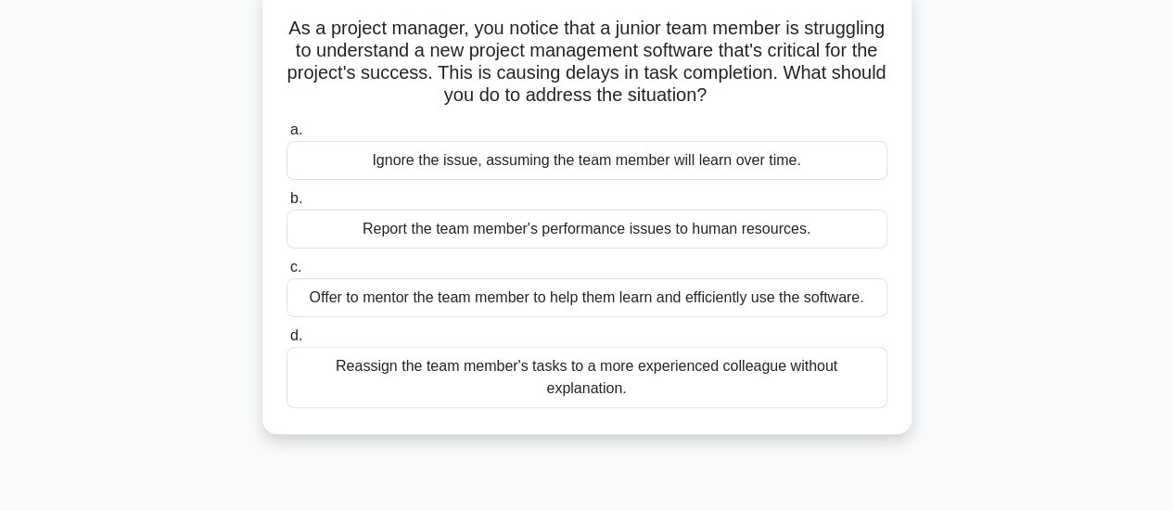
scroll to position [122, 0]
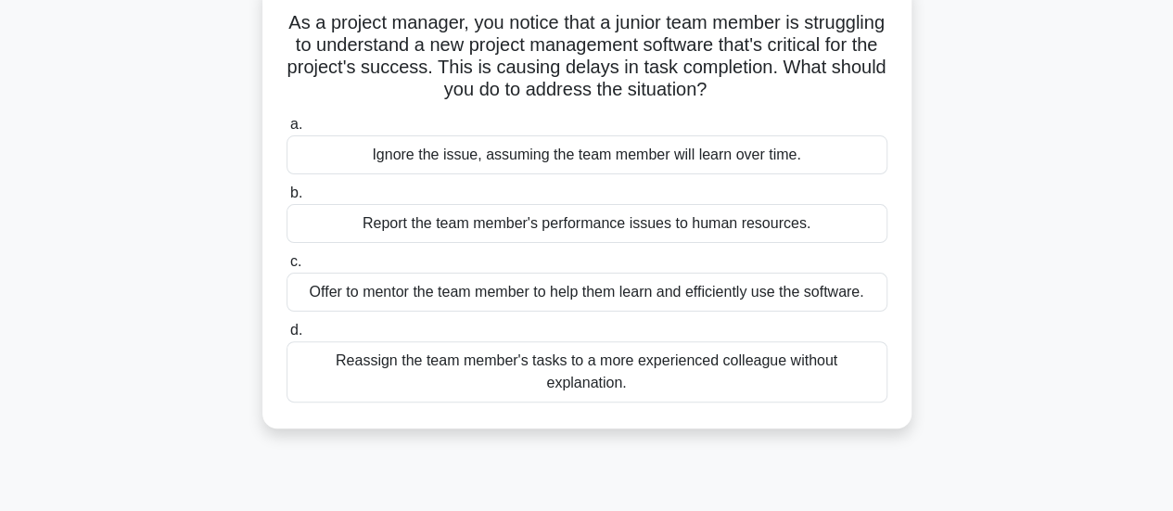
click at [539, 286] on div "Offer to mentor the team member to help them learn and efficiently use the soft…" at bounding box center [587, 292] width 601 height 39
click at [287, 268] on input "c. Offer to mentor the team member to help them learn and efficiently use the s…" at bounding box center [287, 262] width 0 height 12
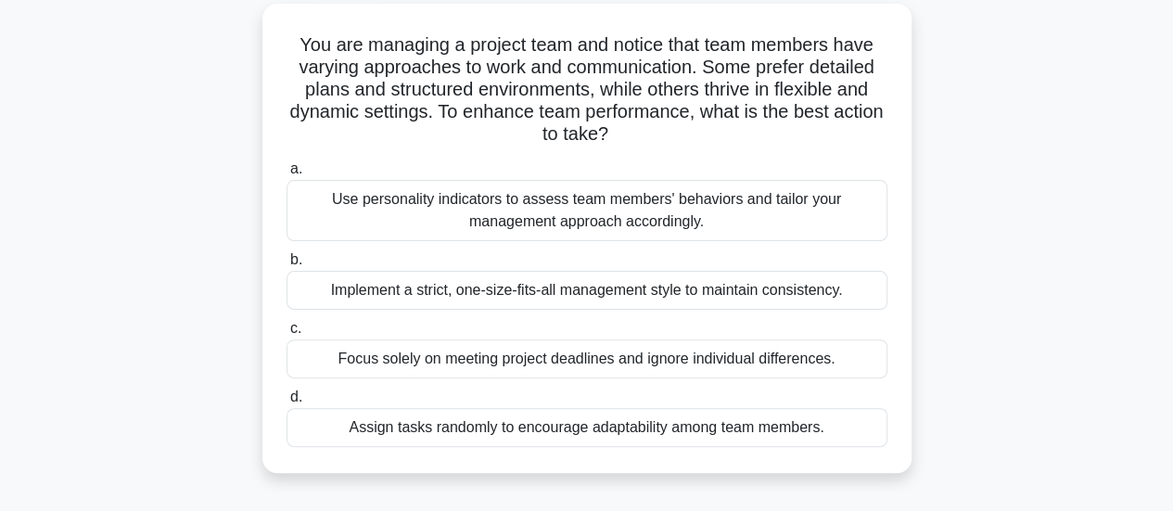
scroll to position [106, 0]
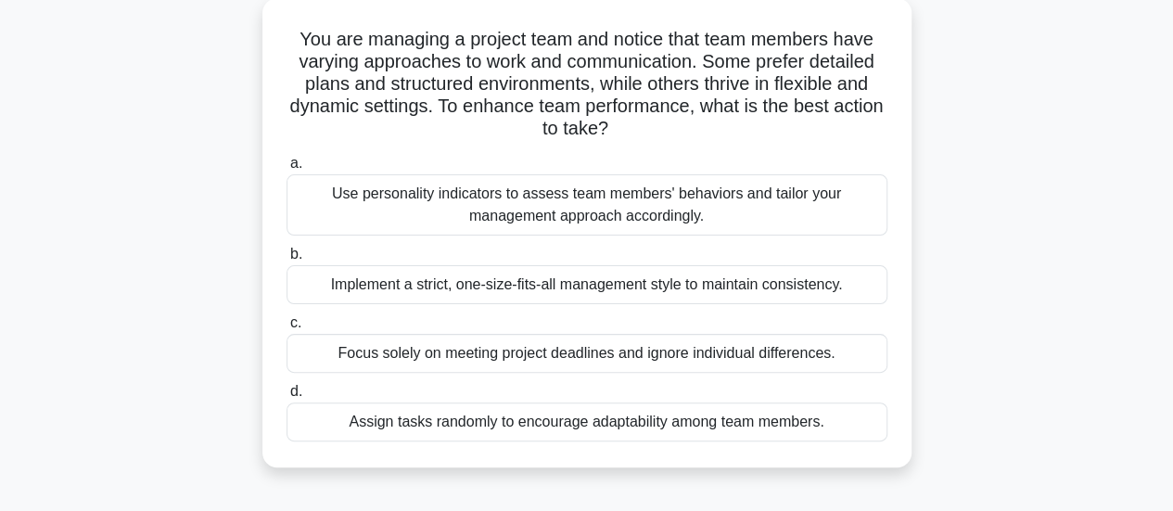
click at [574, 211] on div "Use personality indicators to assess team members' behaviors and tailor your ma…" at bounding box center [587, 204] width 601 height 61
click at [287, 170] on input "a. Use personality indicators to assess team members' behaviors and tailor your…" at bounding box center [287, 164] width 0 height 12
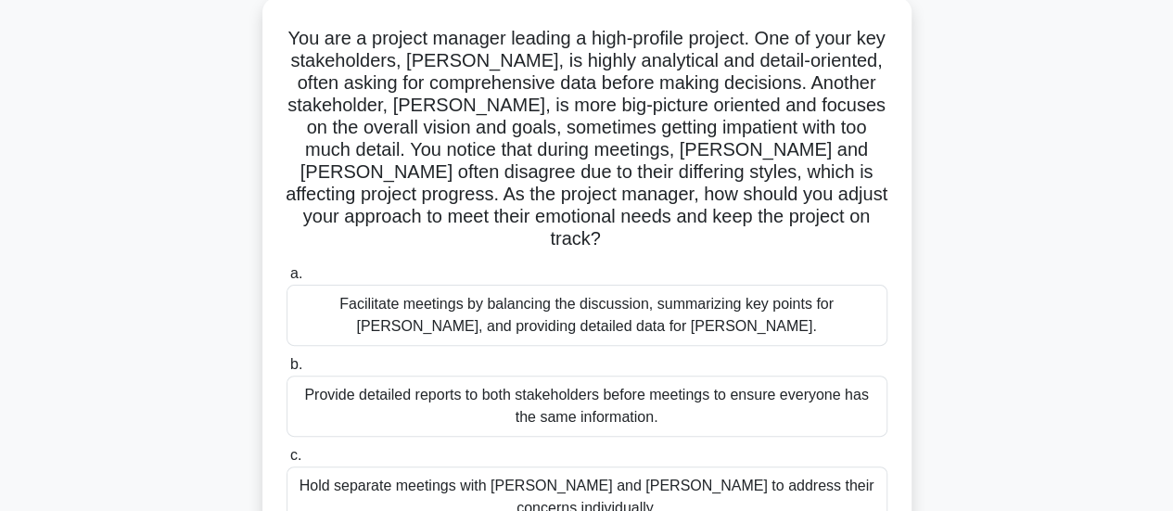
scroll to position [100, 0]
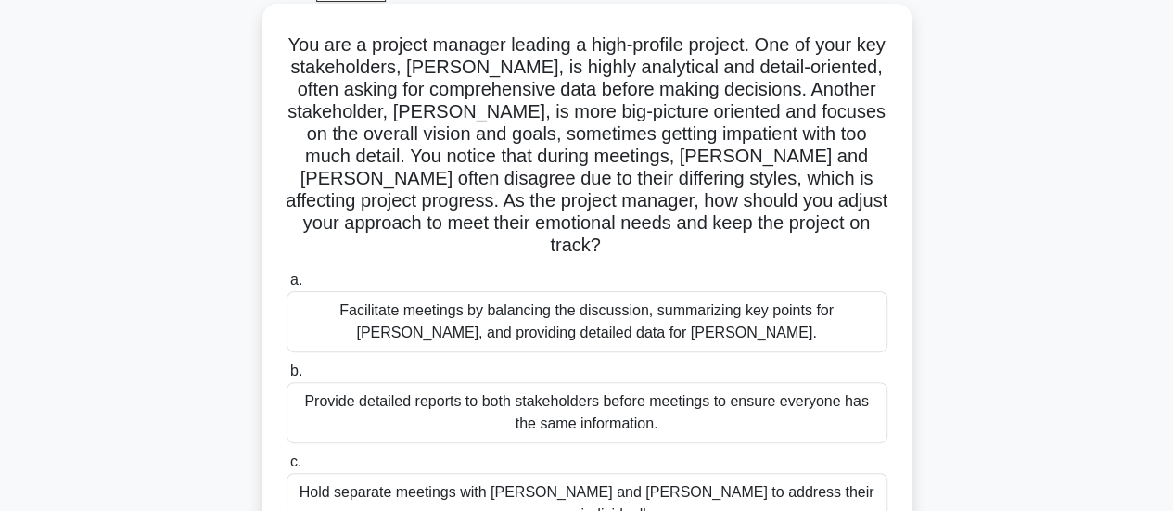
click at [676, 300] on div "Facilitate meetings by balancing the discussion, summarizing key points for Joh…" at bounding box center [587, 321] width 601 height 61
click at [287, 287] on input "a. Facilitate meetings by balancing the discussion, summarizing key points for …" at bounding box center [287, 281] width 0 height 12
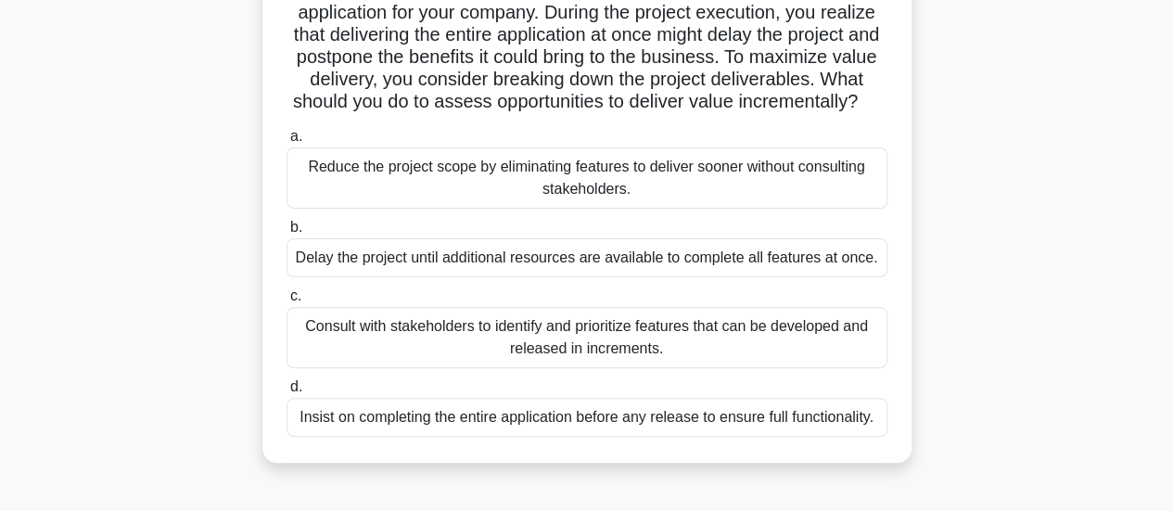
scroll to position [183, 0]
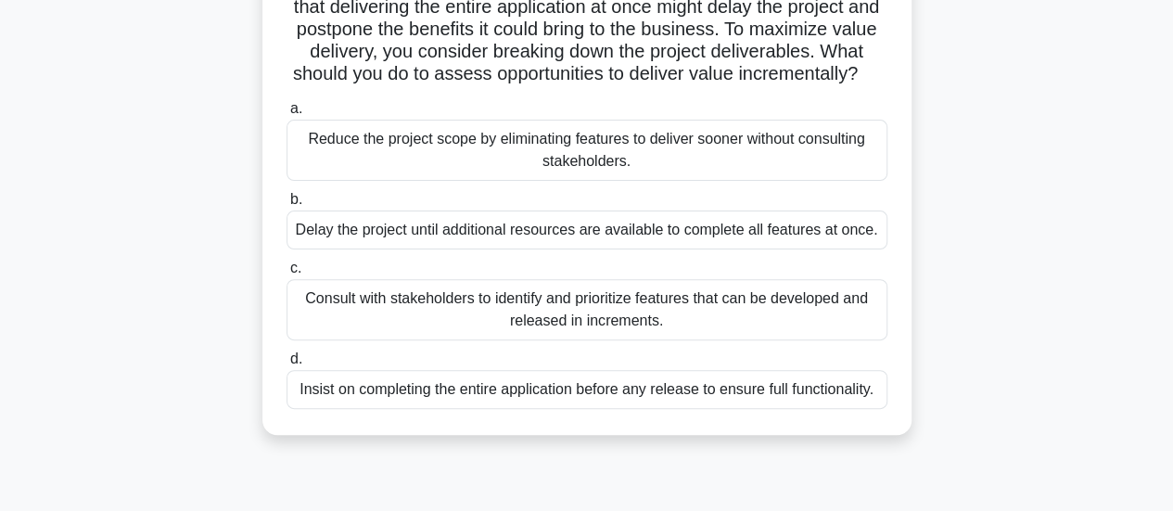
click at [684, 338] on div "Consult with stakeholders to identify and prioritize features that can be devel…" at bounding box center [587, 309] width 601 height 61
click at [287, 275] on input "c. Consult with stakeholders to identify and prioritize features that can be de…" at bounding box center [287, 268] width 0 height 12
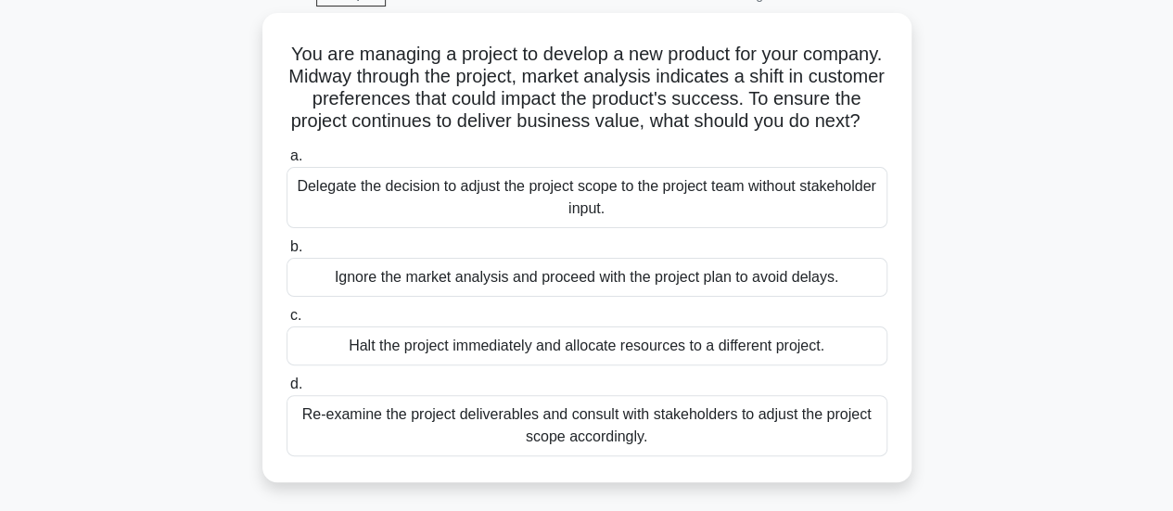
scroll to position [102, 0]
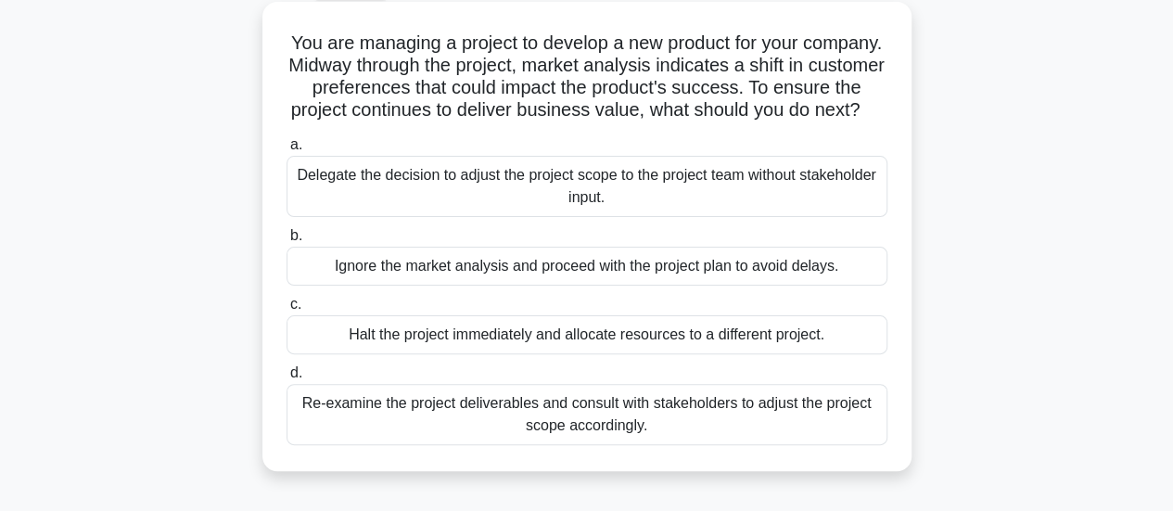
click at [701, 445] on div "Re-examine the project deliverables and consult with stakeholders to adjust the…" at bounding box center [587, 414] width 601 height 61
click at [287, 379] on input "d. Re-examine the project deliverables and consult with stakeholders to adjust …" at bounding box center [287, 373] width 0 height 12
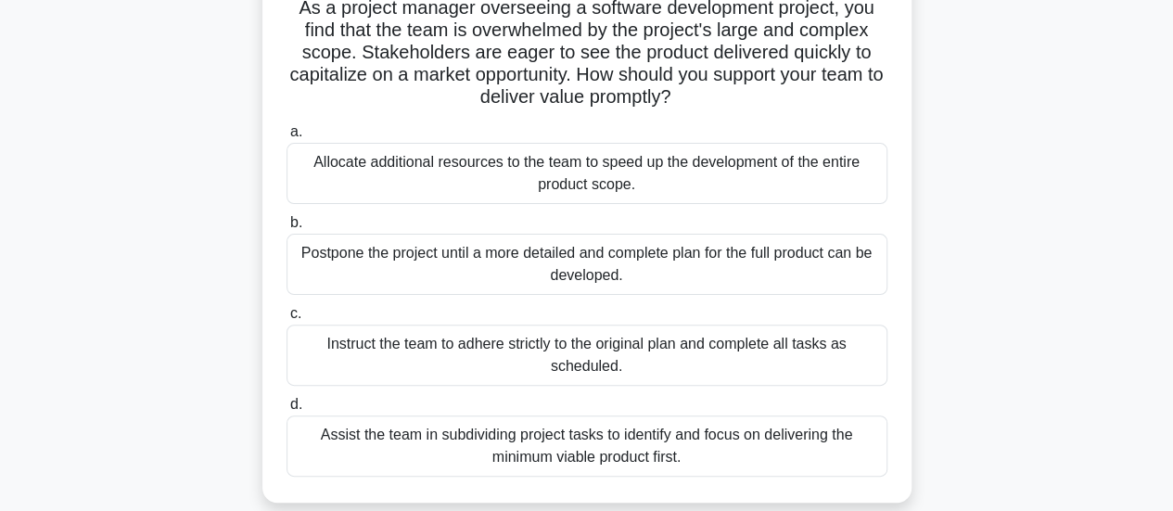
scroll to position [145, 0]
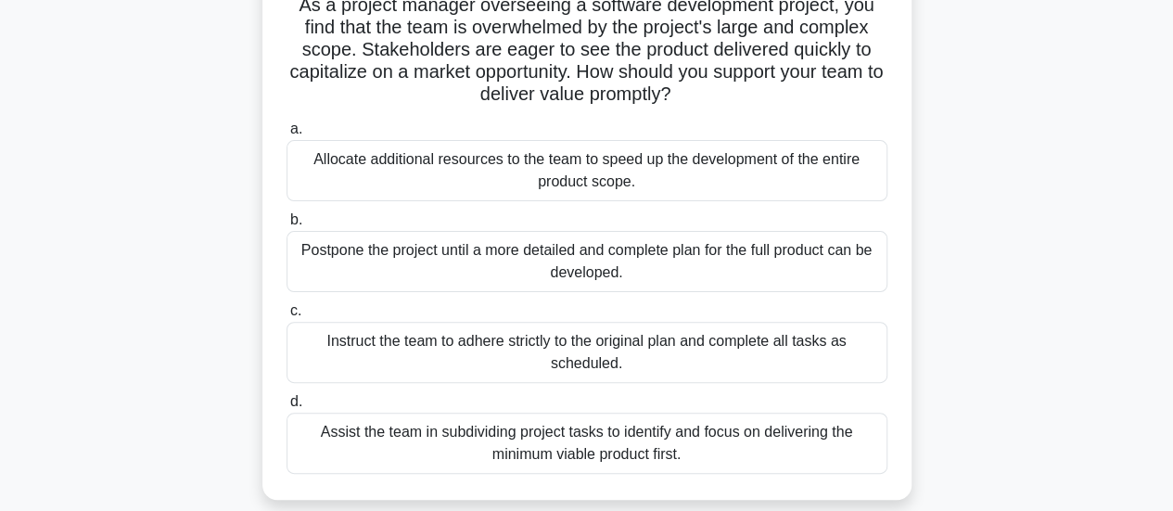
click at [701, 448] on div "Assist the team in subdividing project tasks to identify and focus on deliverin…" at bounding box center [587, 443] width 601 height 61
click at [287, 408] on input "d. Assist the team in subdividing project tasks to identify and focus on delive…" at bounding box center [287, 402] width 0 height 12
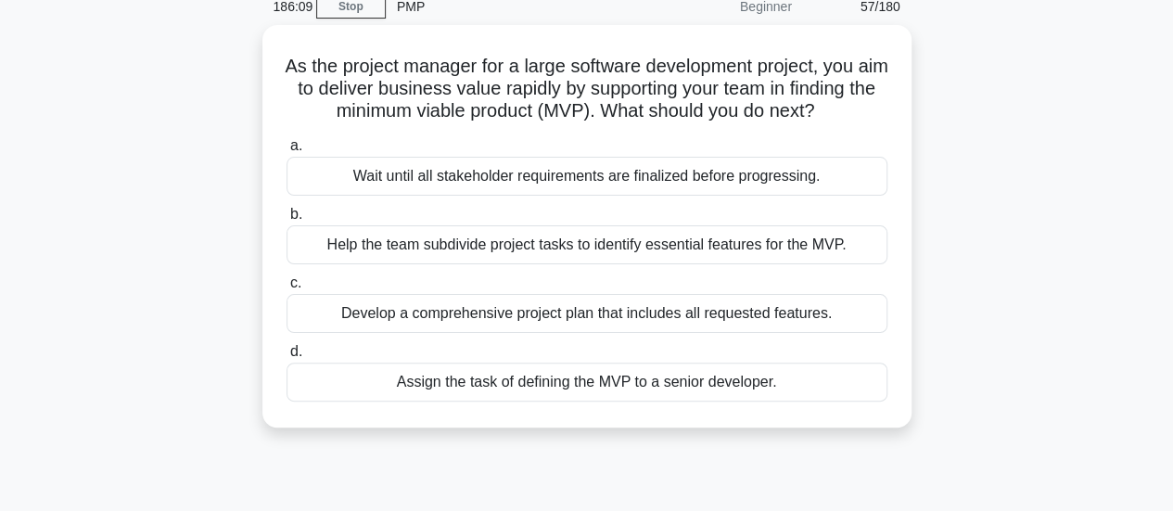
scroll to position [89, 0]
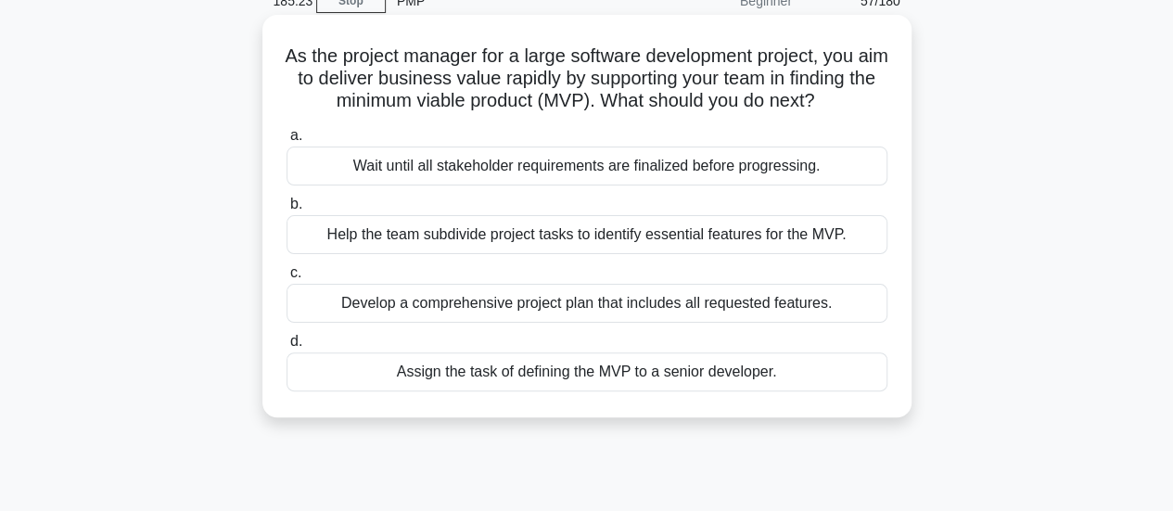
click at [736, 254] on div "Help the team subdivide project tasks to identify essential features for the MV…" at bounding box center [587, 234] width 601 height 39
click at [287, 211] on input "b. Help the team subdivide project tasks to identify essential features for the…" at bounding box center [287, 204] width 0 height 12
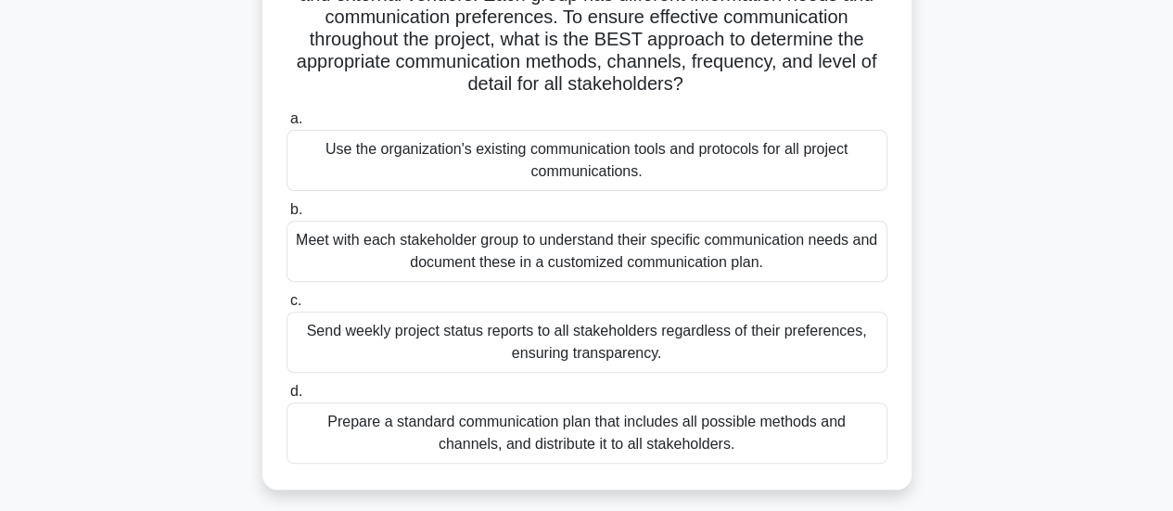
scroll to position [205, 0]
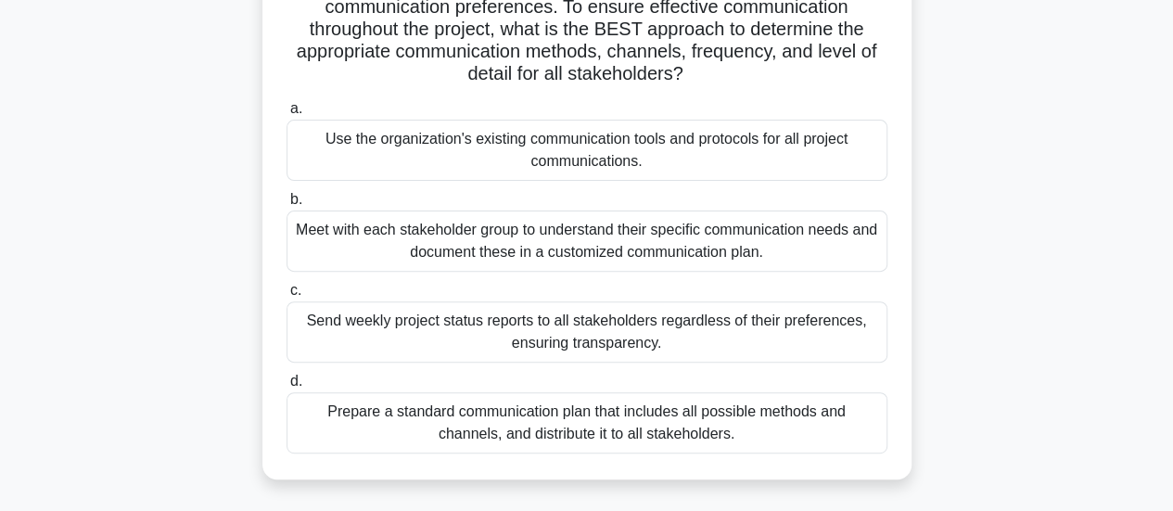
click at [752, 243] on div "Meet with each stakeholder group to understand their specific communication nee…" at bounding box center [587, 241] width 601 height 61
click at [287, 206] on input "b. Meet with each stakeholder group to understand their specific communication …" at bounding box center [287, 200] width 0 height 12
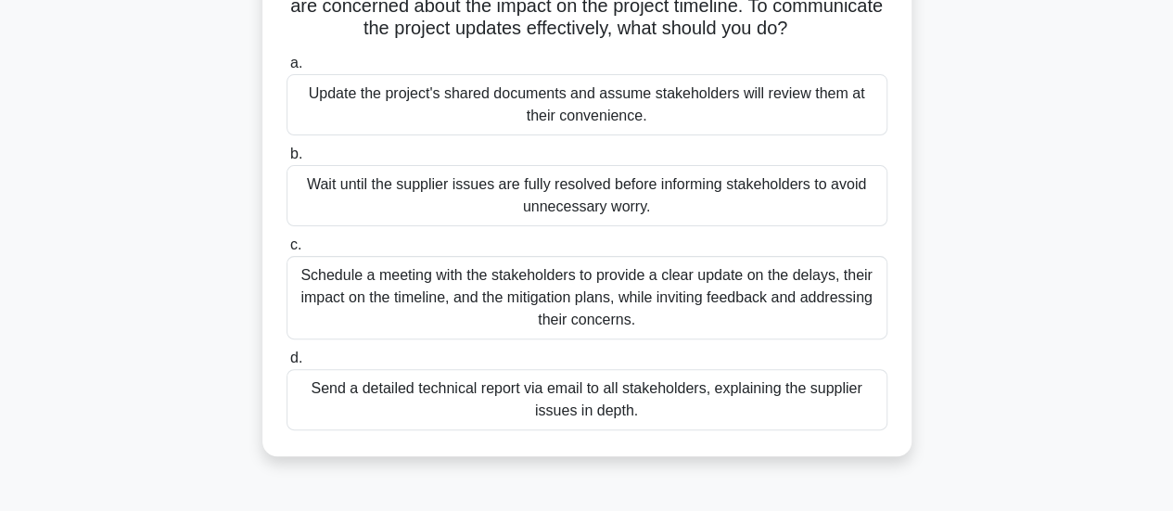
scroll to position [185, 0]
click at [774, 311] on div "Schedule a meeting with the stakeholders to provide a clear update on the delay…" at bounding box center [587, 296] width 601 height 83
click at [287, 250] on input "c. Schedule a meeting with the stakeholders to provide a clear update on the de…" at bounding box center [287, 244] width 0 height 12
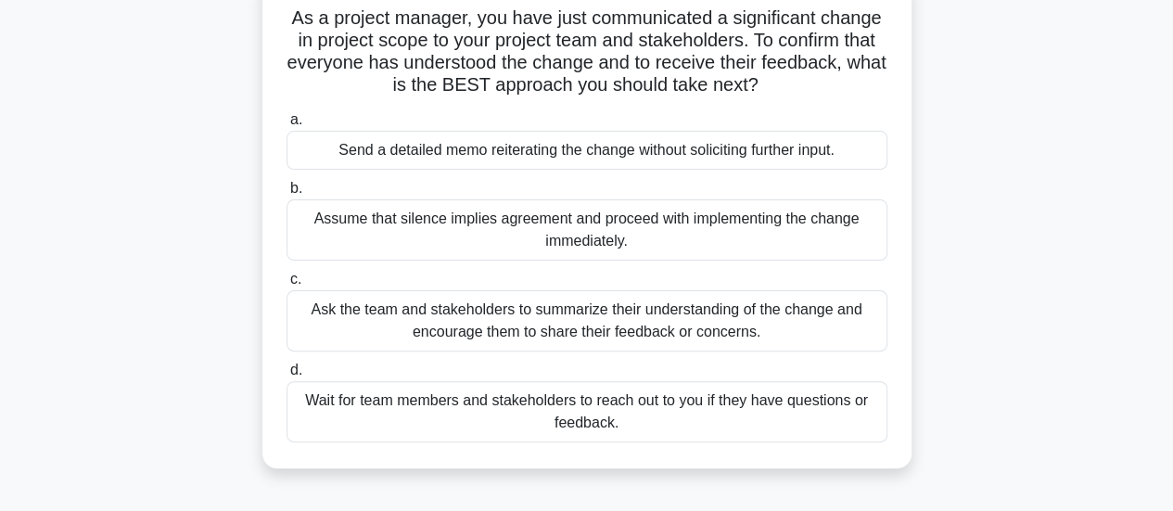
scroll to position [129, 0]
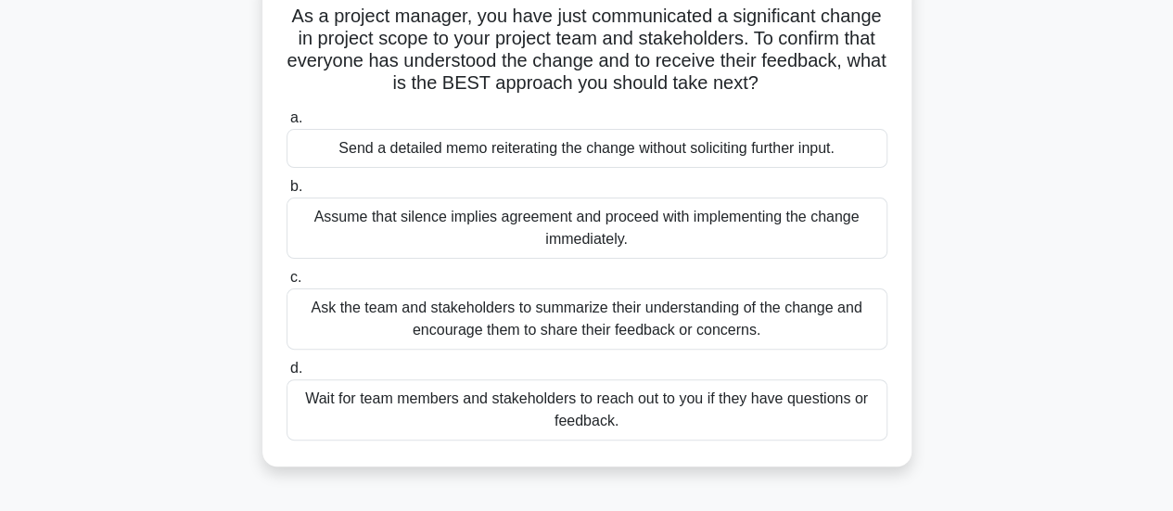
click at [787, 326] on div "Ask the team and stakeholders to summarize their understanding of the change an…" at bounding box center [587, 318] width 601 height 61
click at [287, 284] on input "c. Ask the team and stakeholders to summarize their understanding of the change…" at bounding box center [287, 278] width 0 height 12
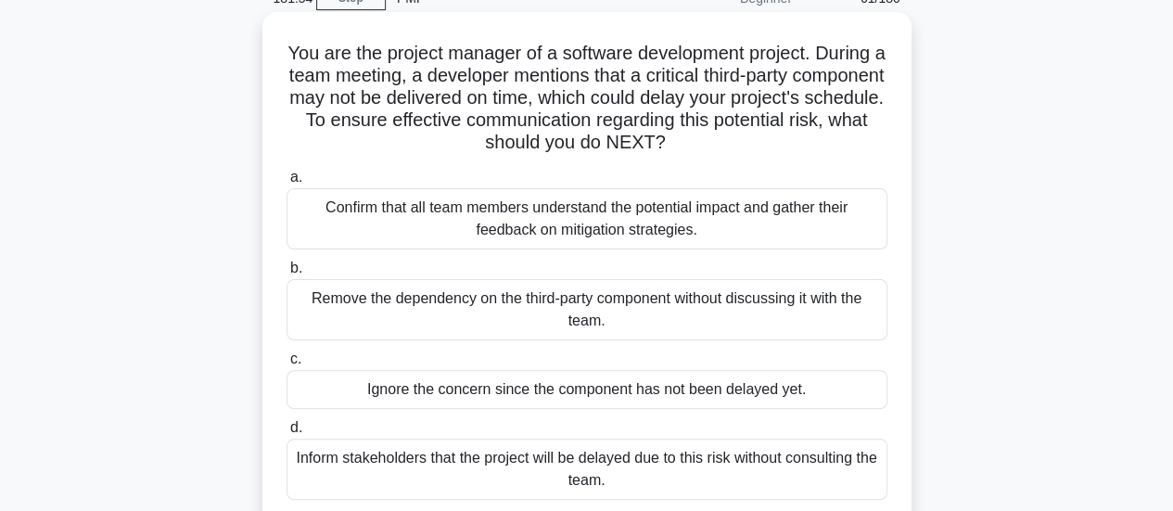
scroll to position [91, 0]
click at [684, 249] on div "Confirm that all team members understand the potential impact and gather their …" at bounding box center [587, 219] width 601 height 61
click at [287, 185] on input "a. Confirm that all team members understand the potential impact and gather the…" at bounding box center [287, 179] width 0 height 12
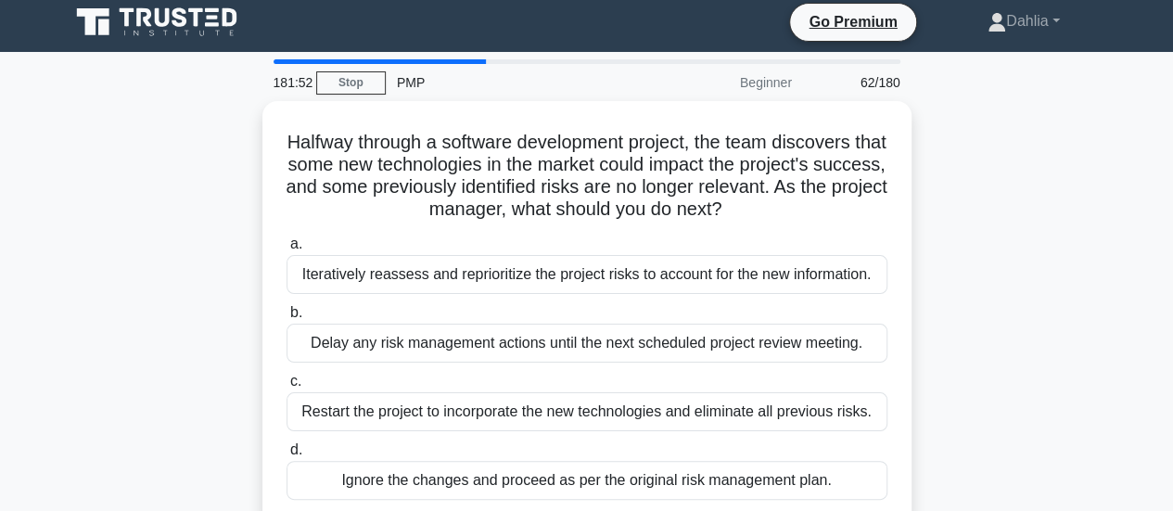
scroll to position [0, 0]
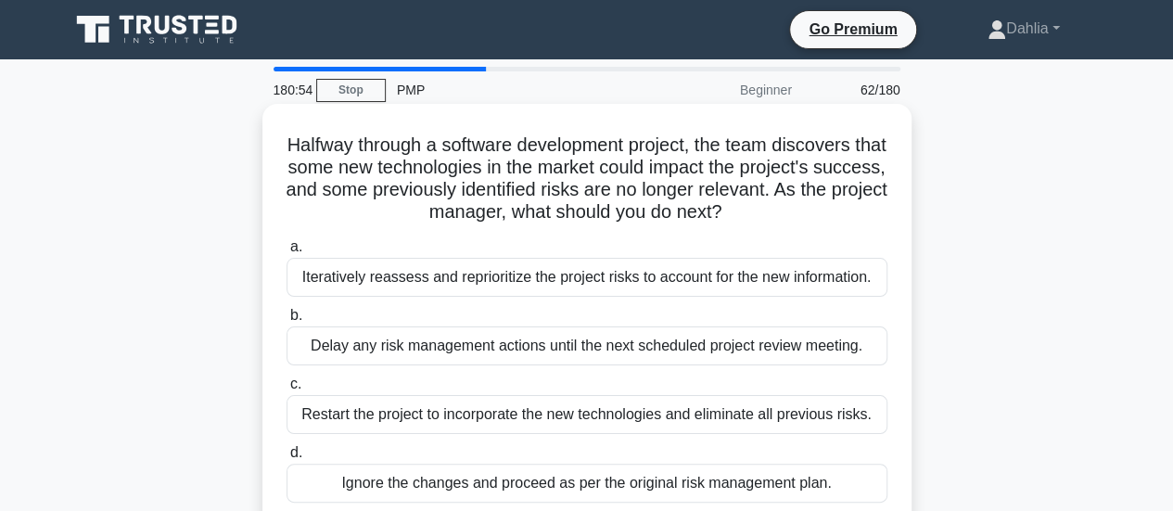
click at [659, 290] on div "Iteratively reassess and reprioritize the project risks to account for the new …" at bounding box center [587, 277] width 601 height 39
click at [287, 253] on input "a. Iteratively reassess and reprioritize the project risks to account for the n…" at bounding box center [287, 247] width 0 height 12
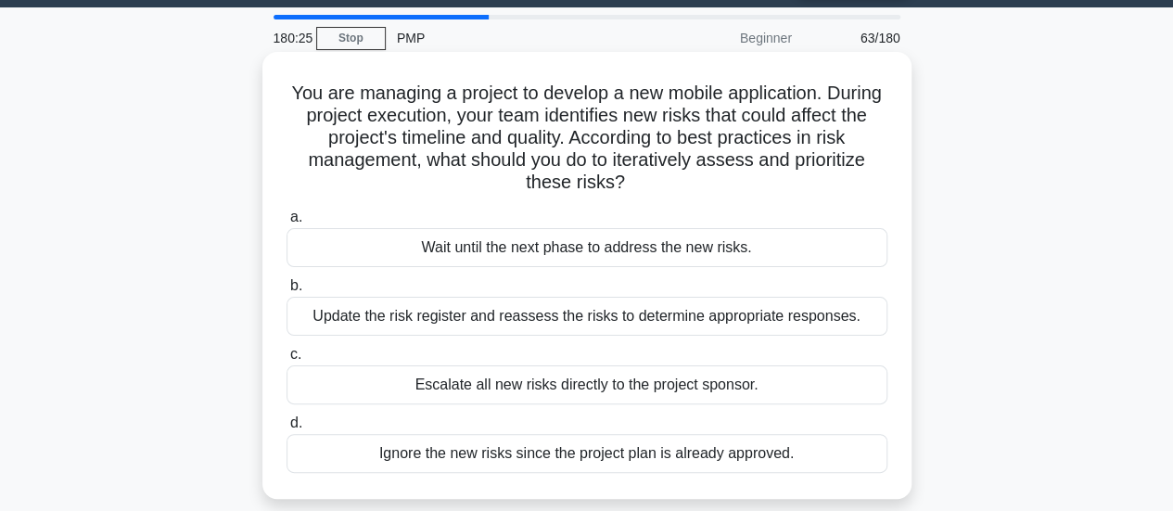
scroll to position [54, 0]
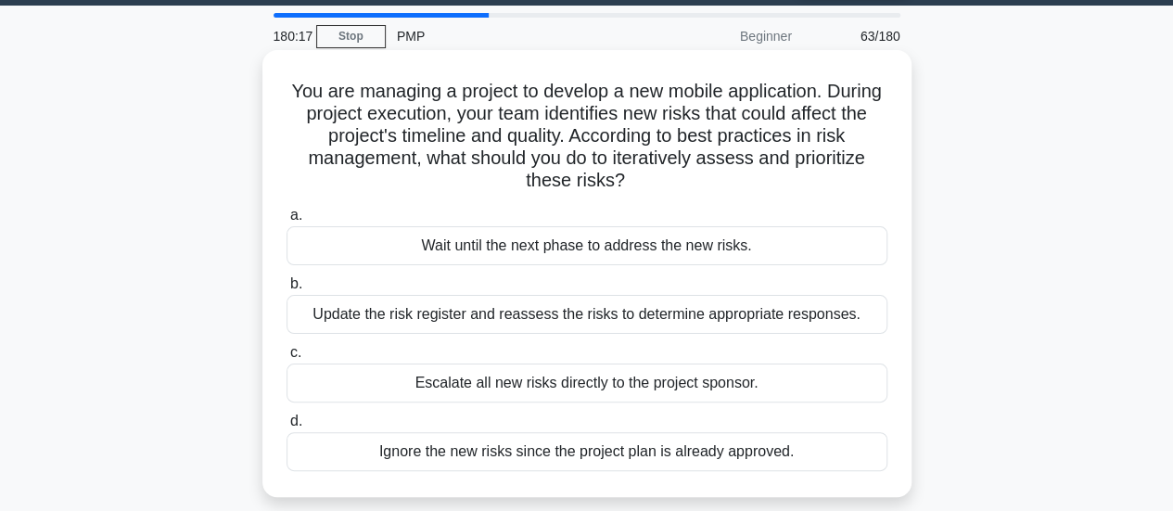
click at [766, 313] on div "Update the risk register and reassess the risks to determine appropriate respon…" at bounding box center [587, 314] width 601 height 39
click at [287, 290] on input "b. Update the risk register and reassess the risks to determine appropriate res…" at bounding box center [287, 284] width 0 height 12
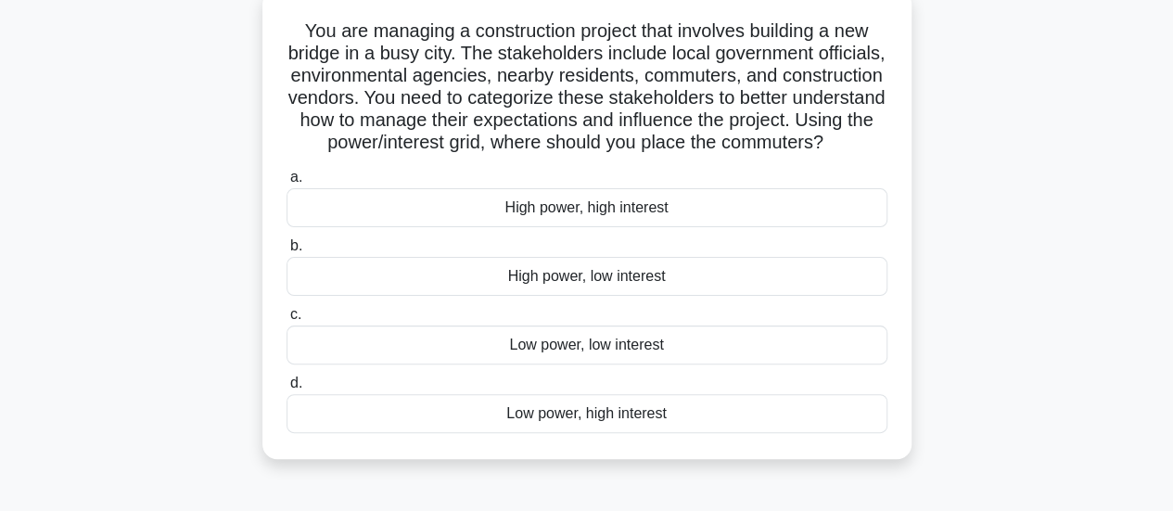
scroll to position [115, 0]
click at [651, 432] on div "Low power, high interest" at bounding box center [587, 412] width 601 height 39
click at [287, 389] on input "d. Low power, high interest" at bounding box center [287, 383] width 0 height 12
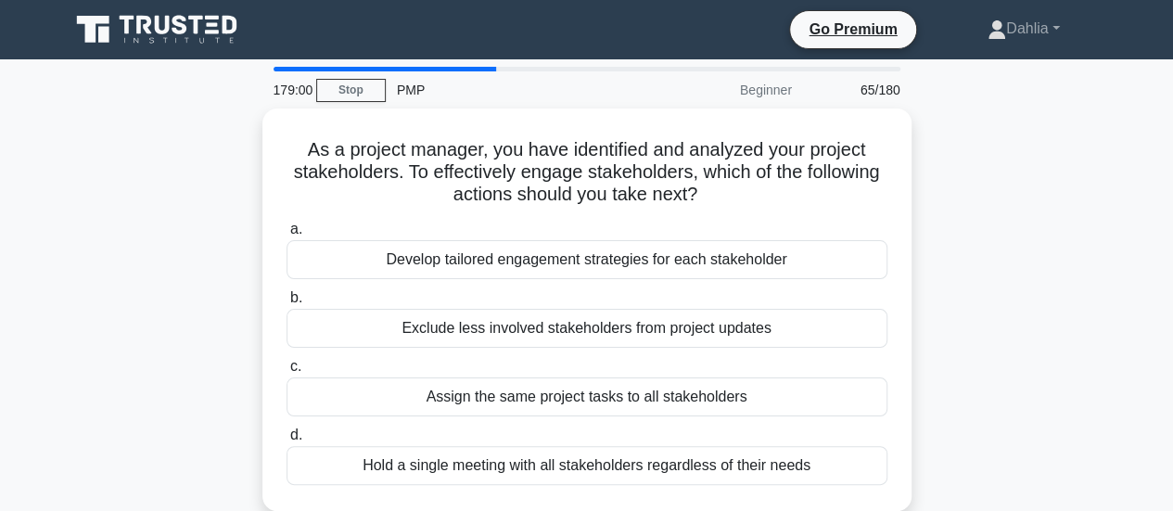
scroll to position [0, 0]
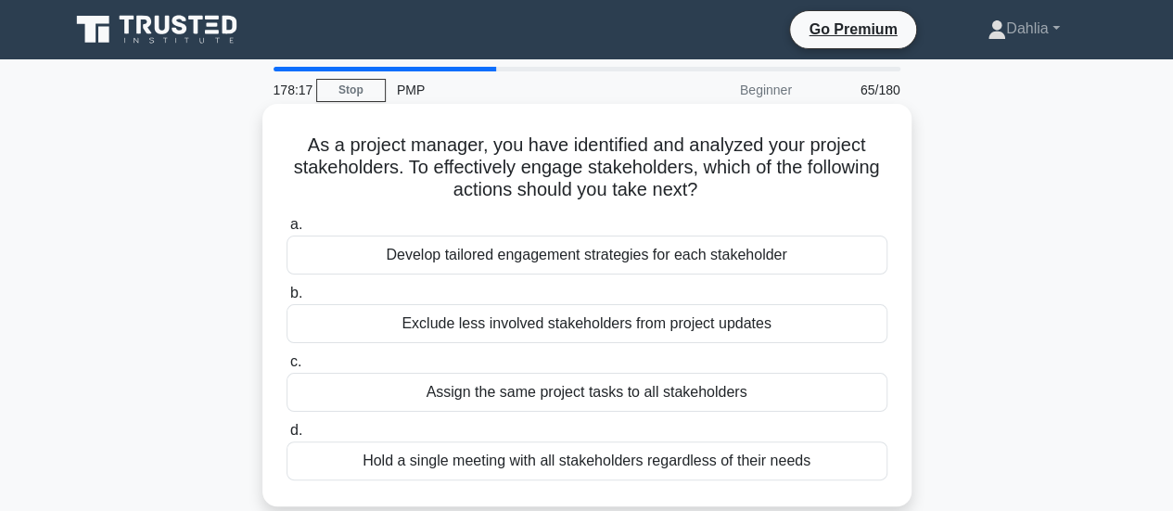
click at [597, 257] on div "Develop tailored engagement strategies for each stakeholder" at bounding box center [587, 255] width 601 height 39
click at [287, 231] on input "a. Develop tailored engagement strategies for each stakeholder" at bounding box center [287, 225] width 0 height 12
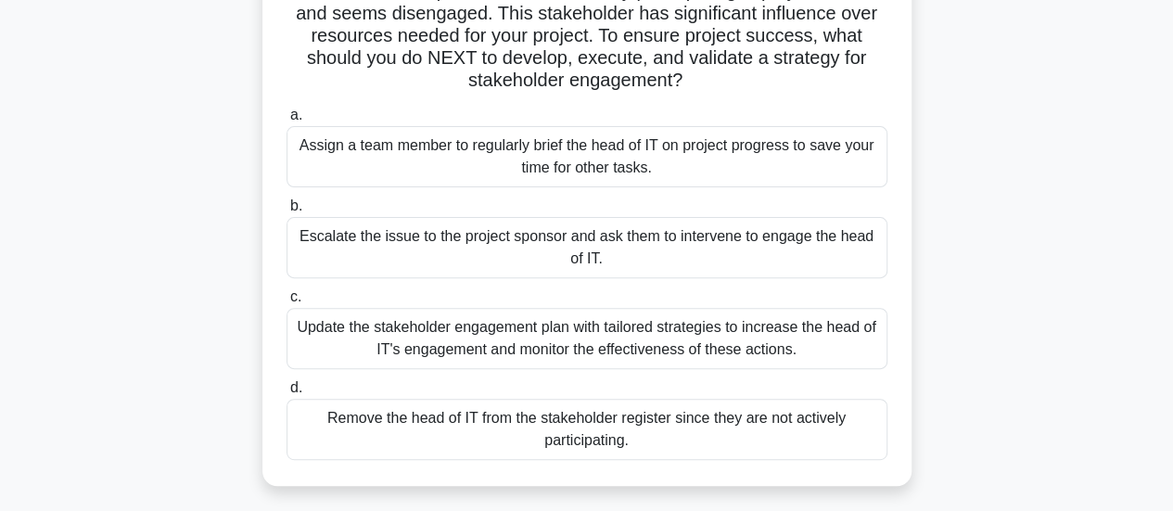
scroll to position [199, 0]
click at [601, 348] on div "Update the stakeholder engagement plan with tailored strategies to increase the…" at bounding box center [587, 337] width 601 height 61
click at [287, 302] on input "c. Update the stakeholder engagement plan with tailored strategies to increase …" at bounding box center [287, 296] width 0 height 12
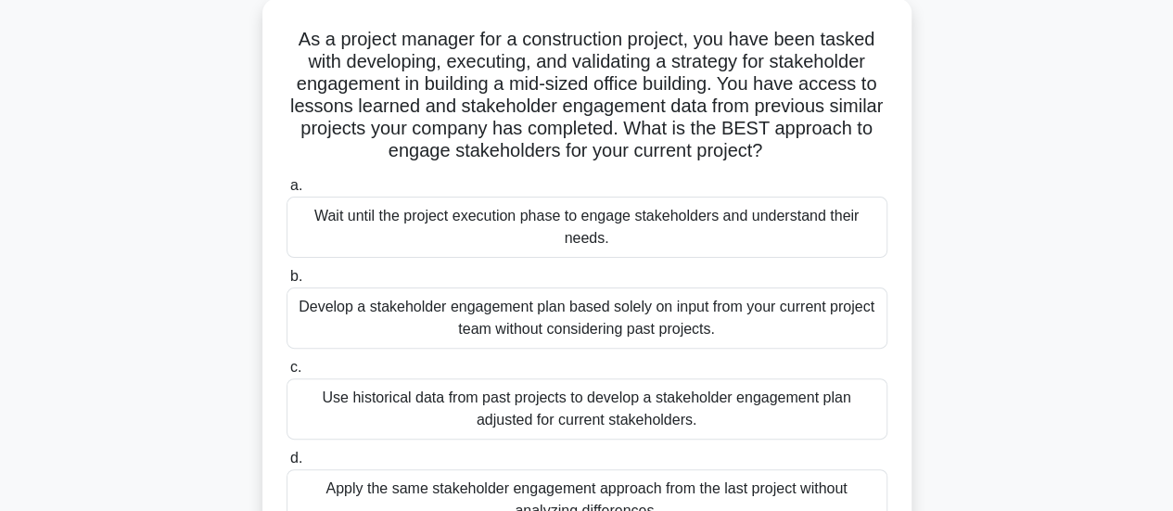
scroll to position [127, 0]
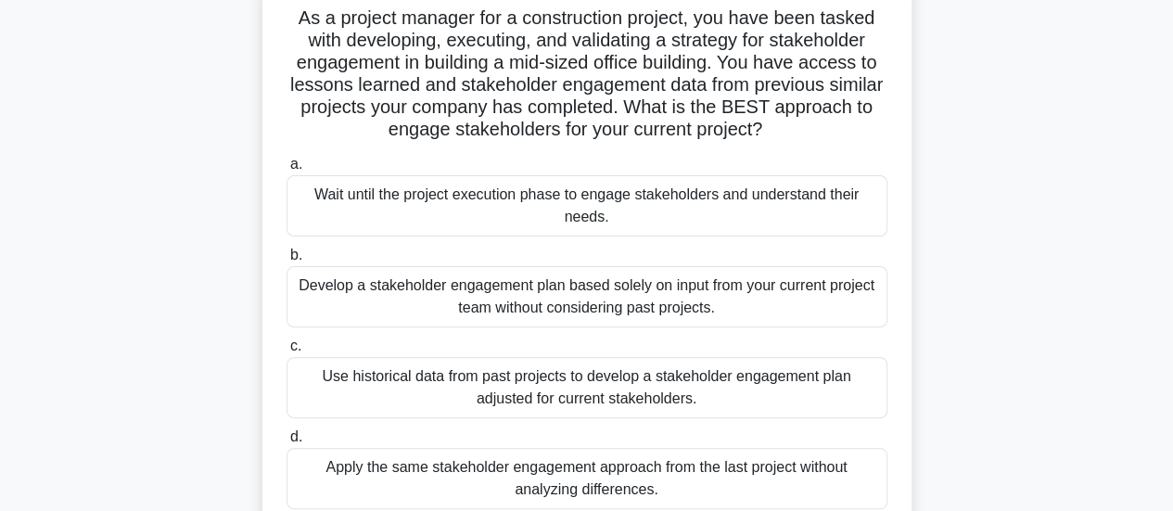
click at [646, 308] on div "Develop a stakeholder engagement plan based solely on input from your current p…" at bounding box center [587, 296] width 601 height 61
click at [287, 262] on input "b. Develop a stakeholder engagement plan based solely on input from your curren…" at bounding box center [287, 255] width 0 height 12
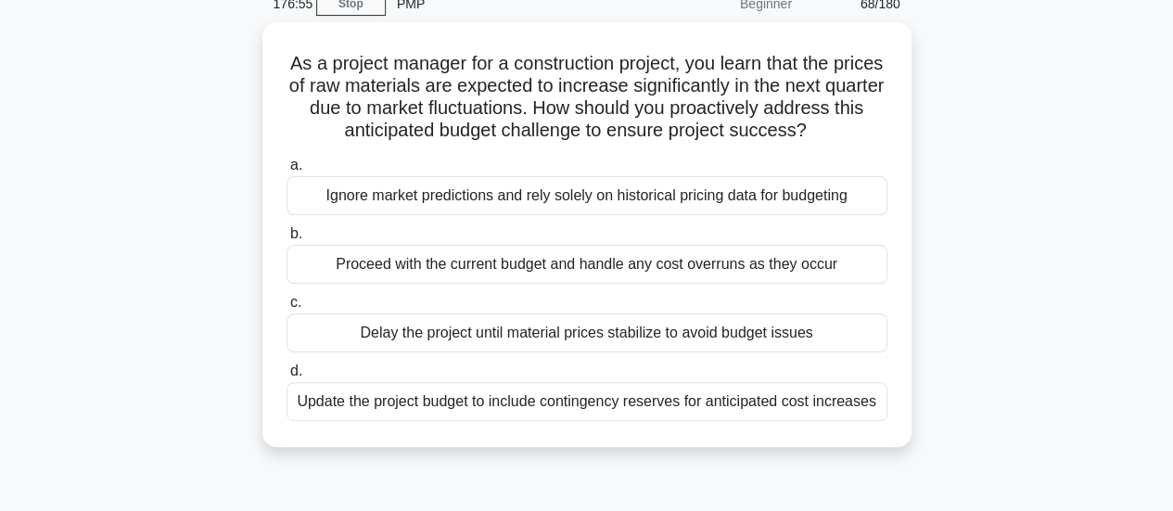
scroll to position [87, 0]
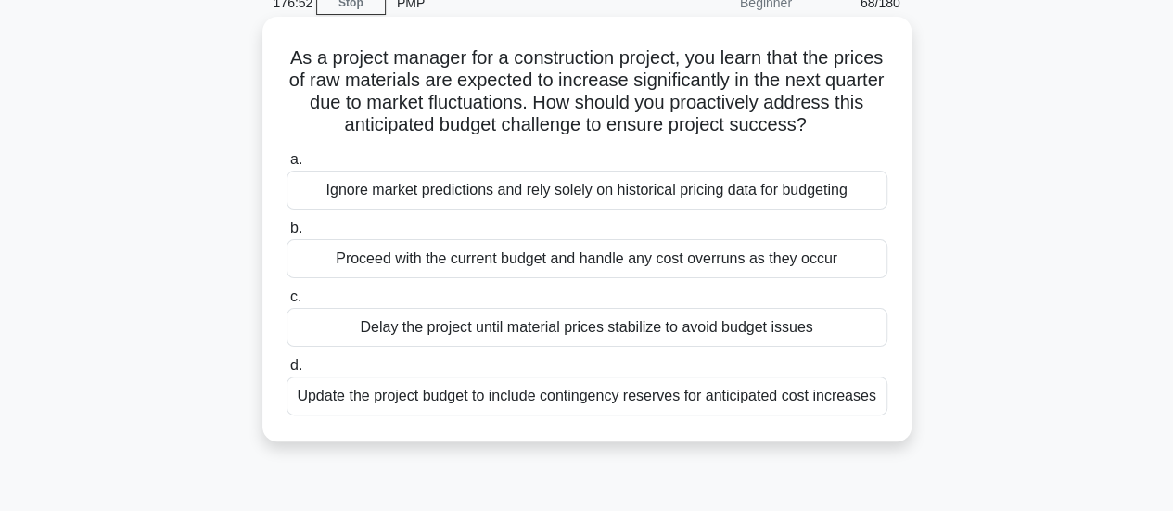
click at [653, 402] on div "Update the project budget to include contingency reserves for anticipated cost …" at bounding box center [587, 396] width 601 height 39
click at [287, 372] on input "d. Update the project budget to include contingency reserves for anticipated co…" at bounding box center [287, 366] width 0 height 12
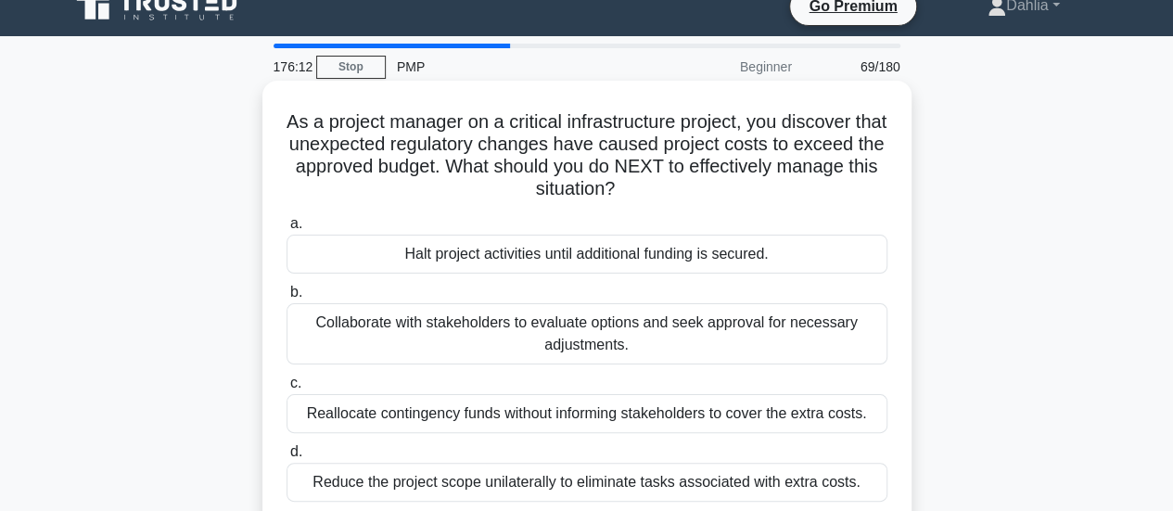
scroll to position [17, 0]
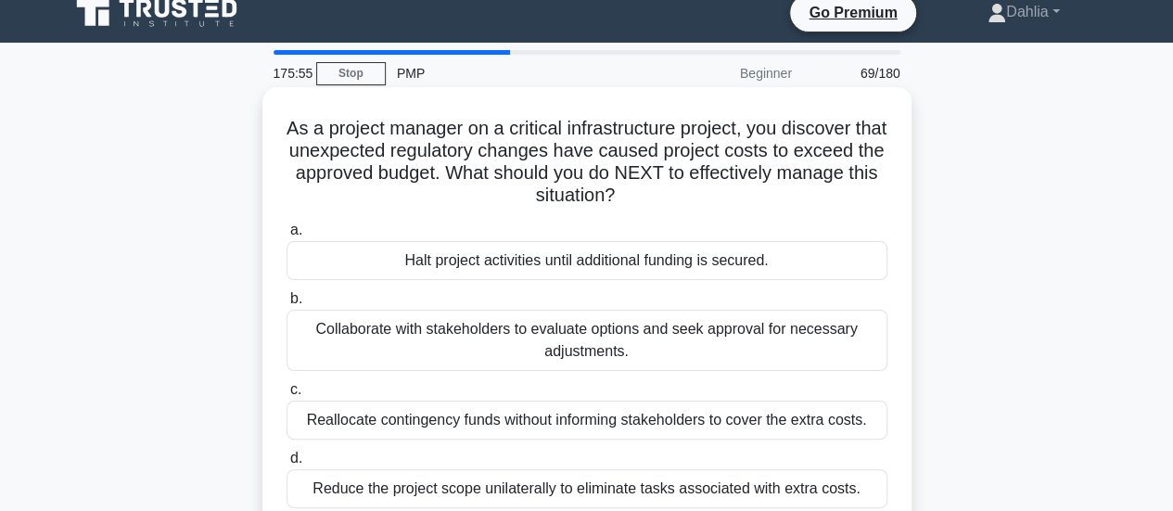
click at [661, 333] on div "Collaborate with stakeholders to evaluate options and seek approval for necessa…" at bounding box center [587, 340] width 601 height 61
click at [287, 305] on input "b. Collaborate with stakeholders to evaluate options and seek approval for nece…" at bounding box center [287, 299] width 0 height 12
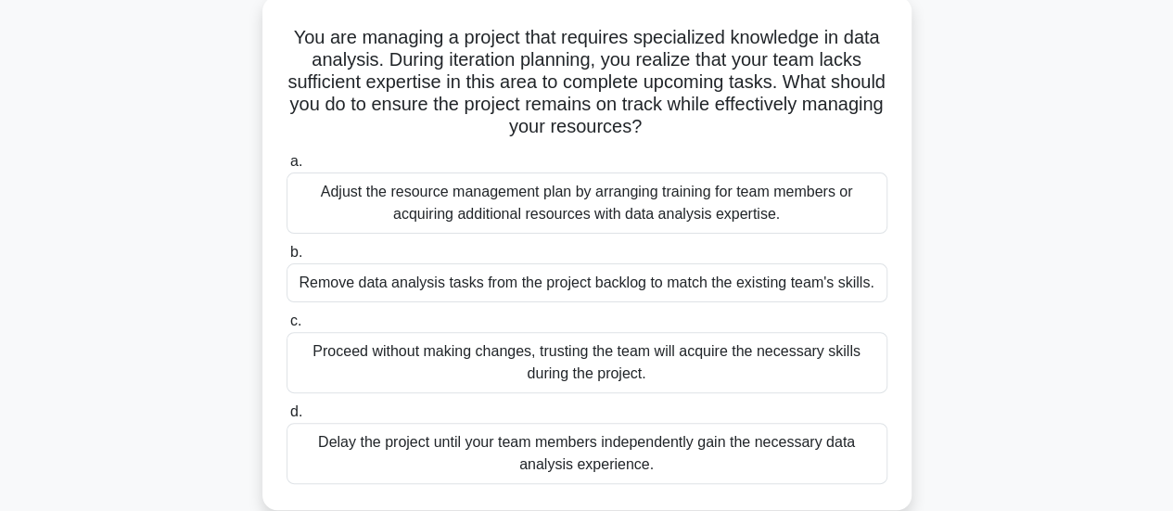
scroll to position [111, 0]
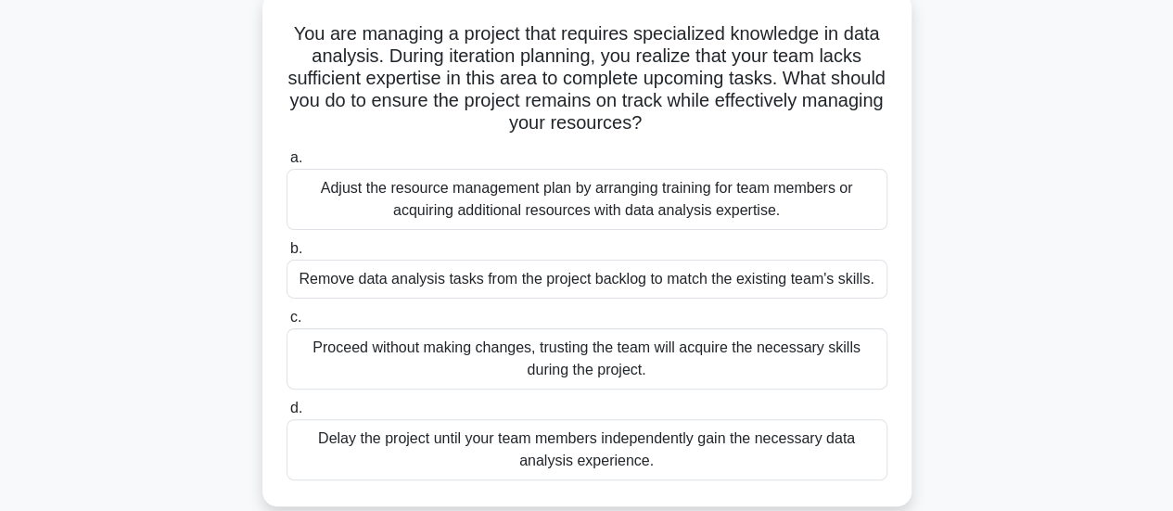
click at [716, 220] on div "Adjust the resource management plan by arranging training for team members or a…" at bounding box center [587, 199] width 601 height 61
click at [287, 164] on input "a. Adjust the resource management plan by arranging training for team members o…" at bounding box center [287, 158] width 0 height 12
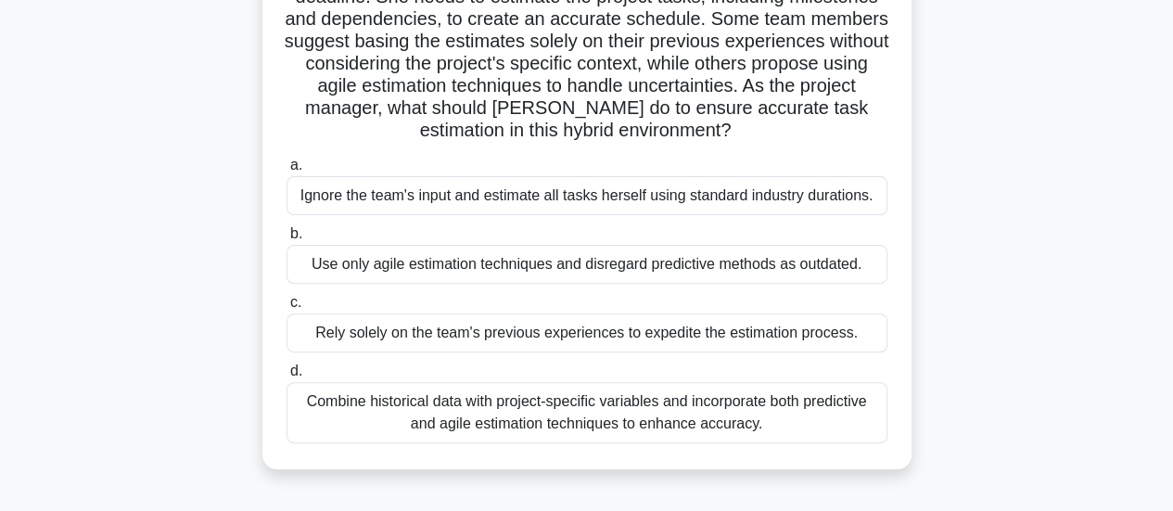
scroll to position [204, 0]
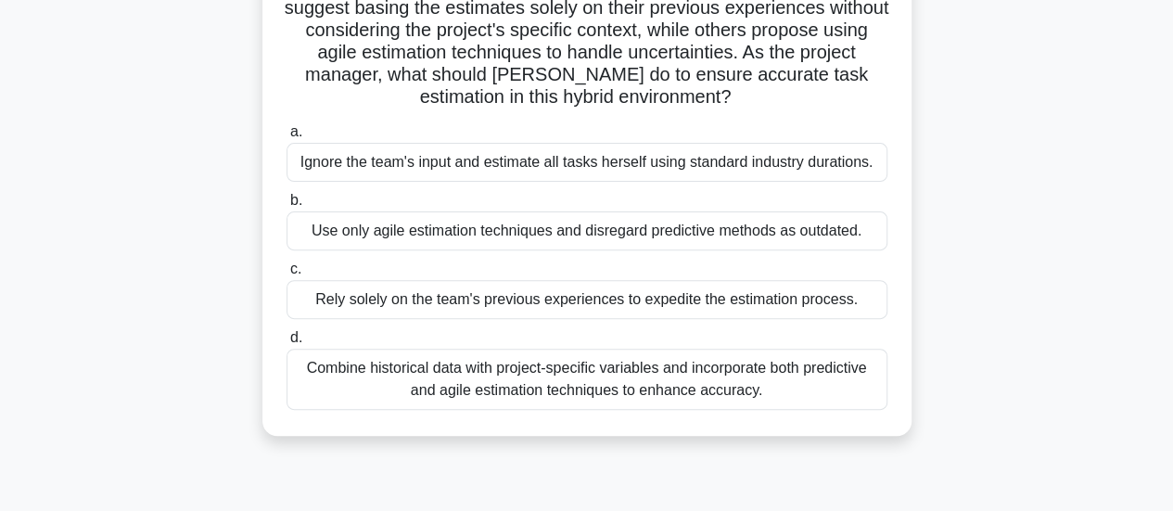
click at [652, 391] on div "Combine historical data with project-specific variables and incorporate both pr…" at bounding box center [587, 379] width 601 height 61
click at [287, 344] on input "d. Combine historical data with project-specific variables and incorporate both…" at bounding box center [287, 338] width 0 height 12
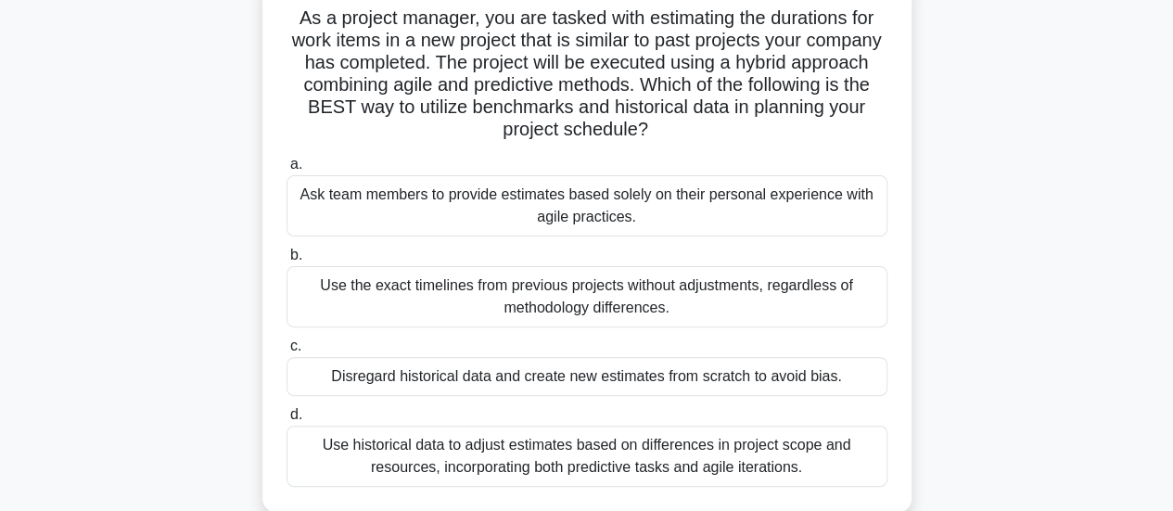
scroll to position [136, 0]
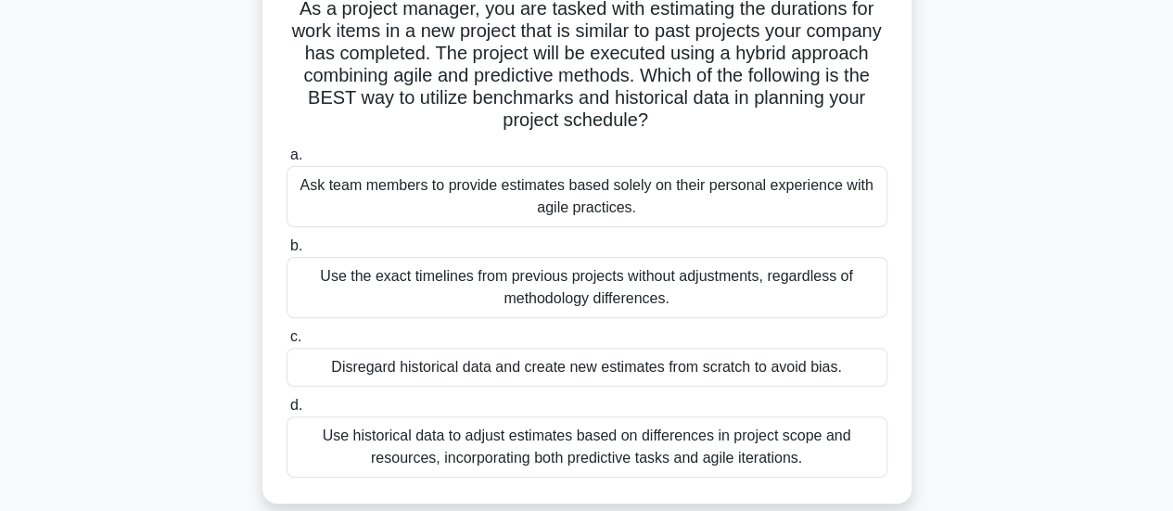
click at [630, 460] on div "Use historical data to adjust estimates based on differences in project scope a…" at bounding box center [587, 446] width 601 height 61
click at [287, 412] on input "d. Use historical data to adjust estimates based on differences in project scop…" at bounding box center [287, 406] width 0 height 12
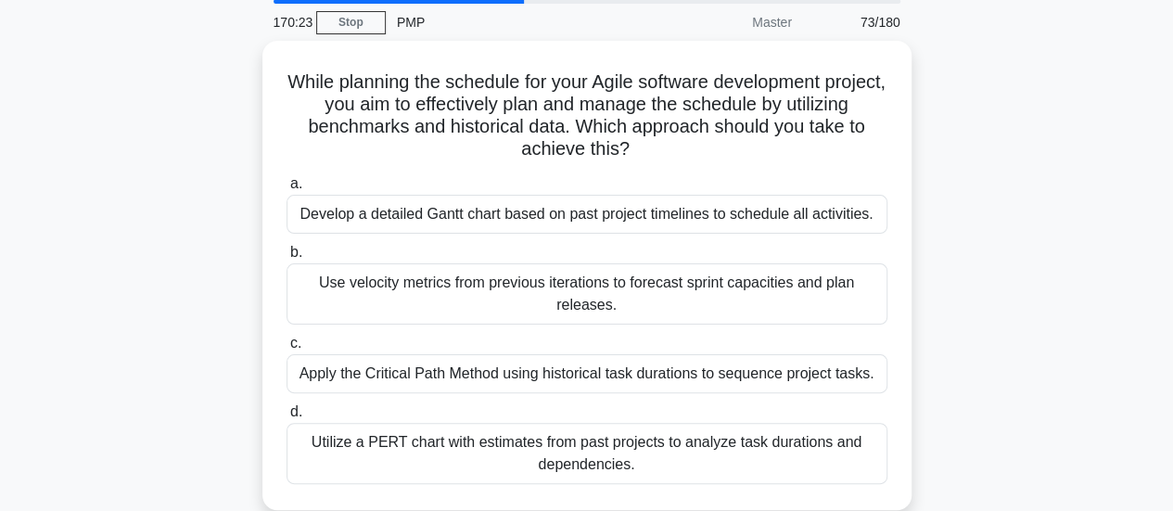
scroll to position [67, 0]
click at [630, 460] on div "Utilize a PERT chart with estimates from past projects to analyze task duration…" at bounding box center [587, 454] width 601 height 61
click at [287, 419] on input "d. Utilize a PERT chart with estimates from past projects to analyze task durat…" at bounding box center [287, 413] width 0 height 12
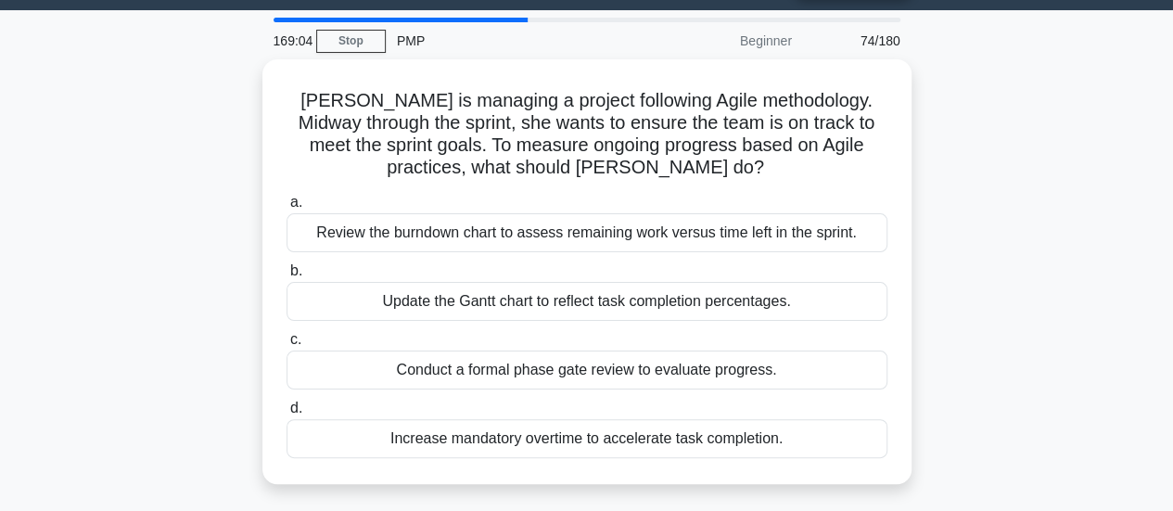
scroll to position [52, 0]
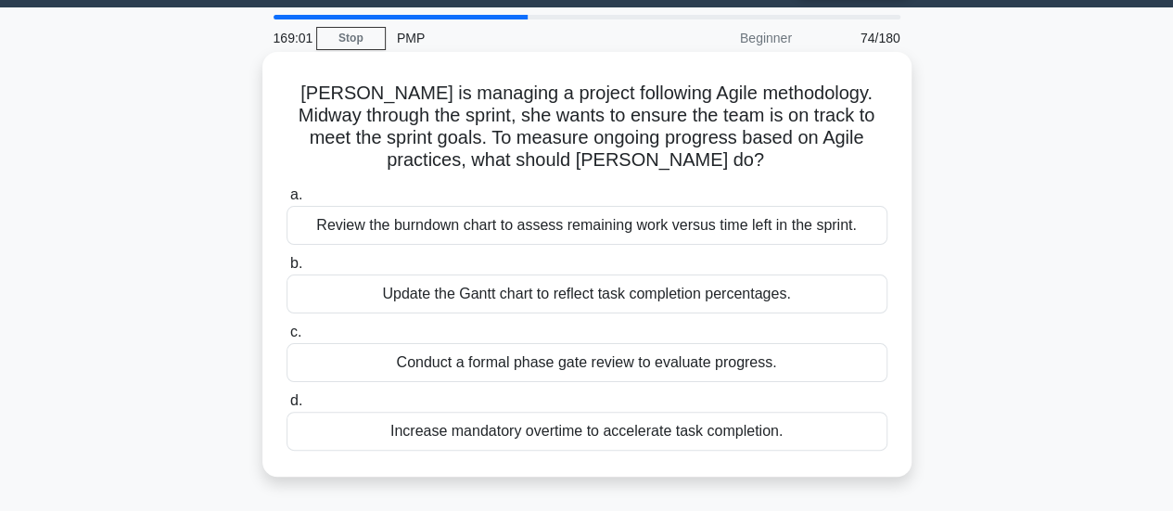
click at [599, 237] on div "Review the burndown chart to assess remaining work versus time left in the spri…" at bounding box center [587, 225] width 601 height 39
click at [287, 201] on input "a. Review the burndown chart to assess remaining work versus time left in the s…" at bounding box center [287, 195] width 0 height 12
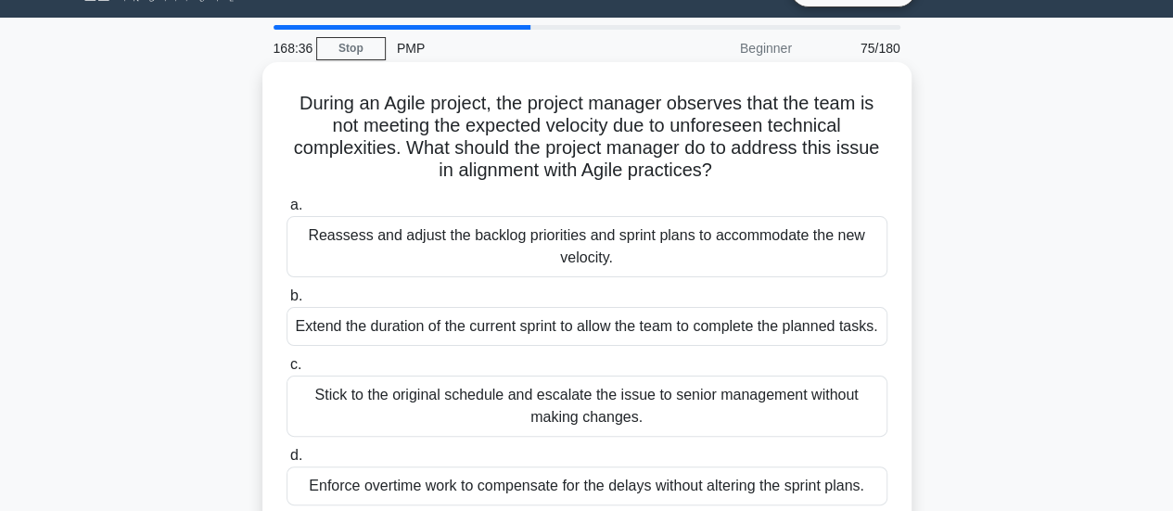
scroll to position [38, 0]
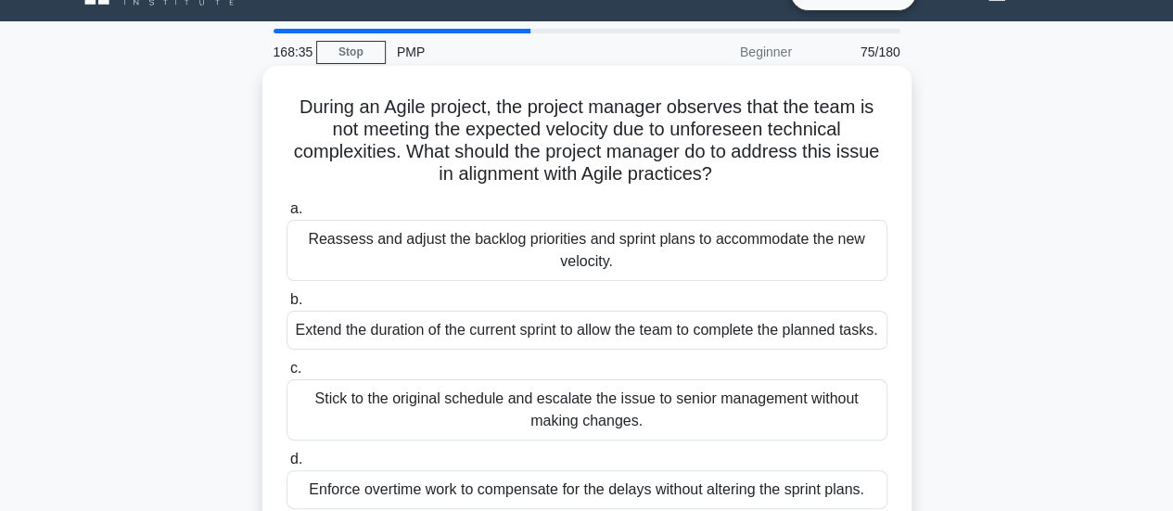
click at [581, 254] on div "Reassess and adjust the backlog priorities and sprint plans to accommodate the …" at bounding box center [587, 250] width 601 height 61
click at [287, 215] on input "a. Reassess and adjust the backlog priorities and sprint plans to accommodate t…" at bounding box center [287, 209] width 0 height 12
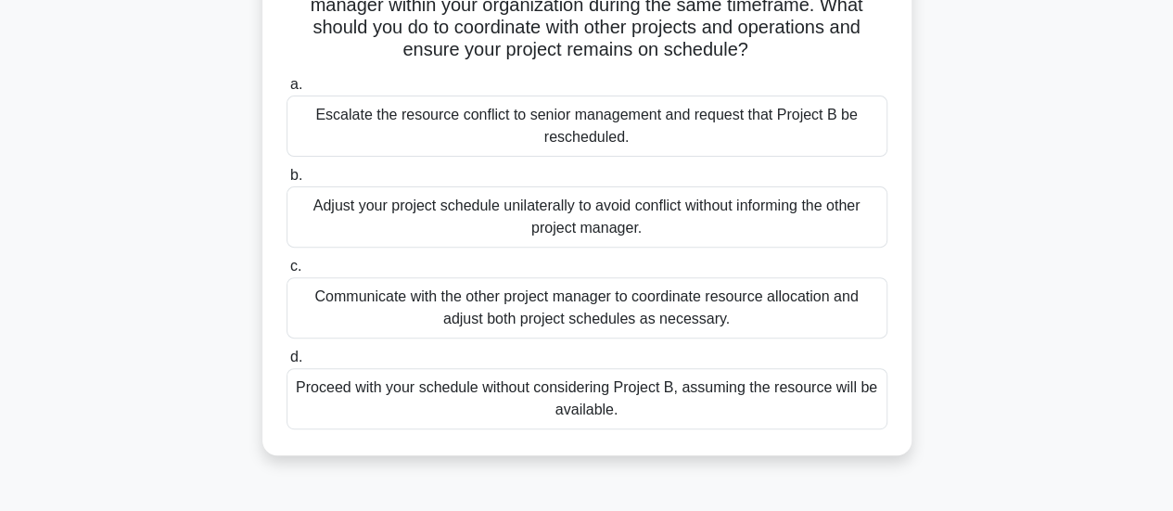
scroll to position [208, 0]
click at [519, 328] on div "Communicate with the other project manager to coordinate resource allocation an…" at bounding box center [587, 306] width 601 height 61
click at [287, 272] on input "c. Communicate with the other project manager to coordinate resource allocation…" at bounding box center [287, 266] width 0 height 12
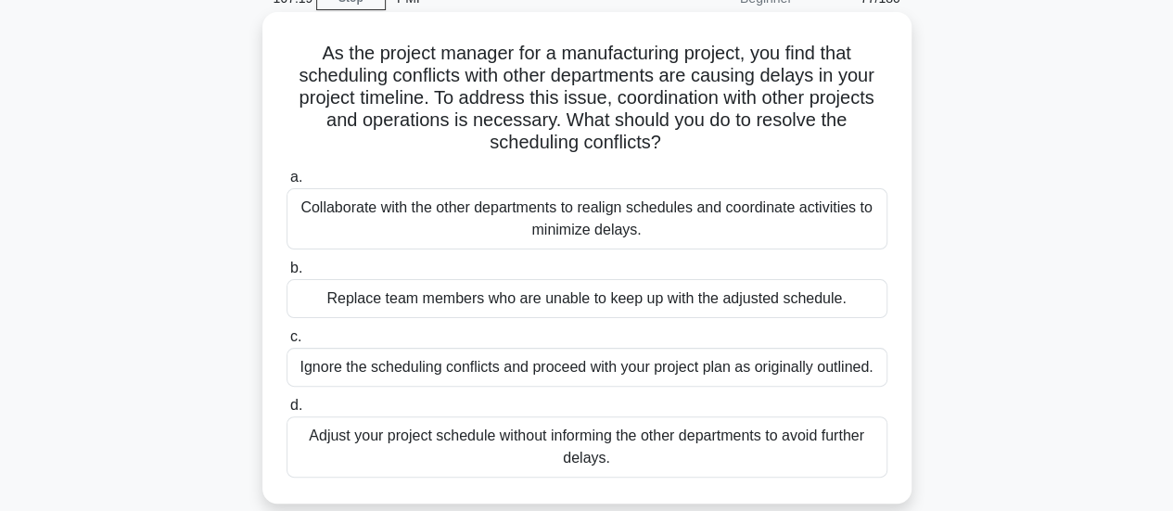
scroll to position [93, 0]
click at [498, 209] on div "Collaborate with the other departments to realign schedules and coordinate acti…" at bounding box center [587, 217] width 601 height 61
click at [287, 183] on input "a. Collaborate with the other departments to realign schedules and coordinate a…" at bounding box center [287, 177] width 0 height 12
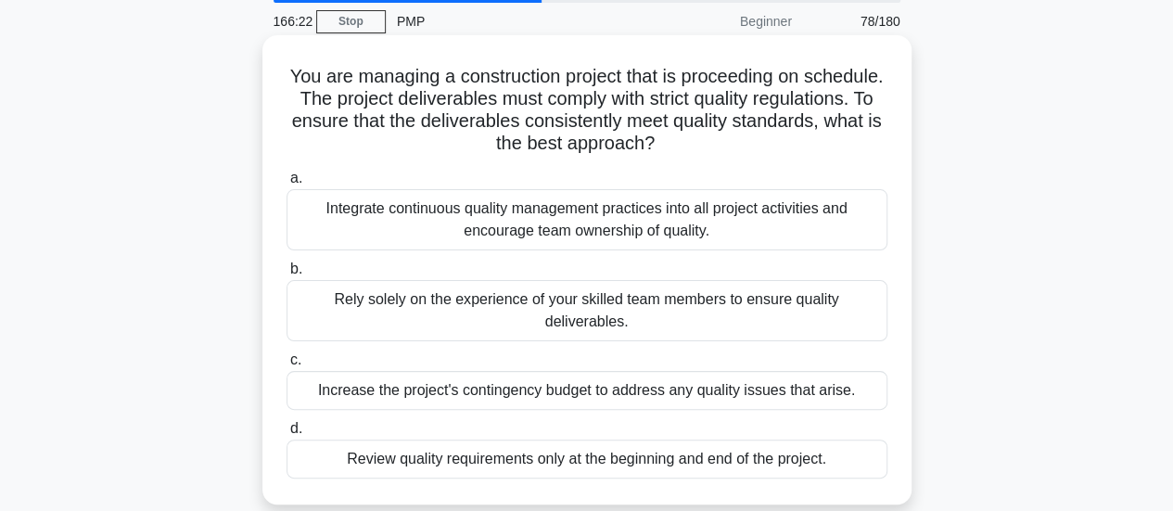
scroll to position [65, 0]
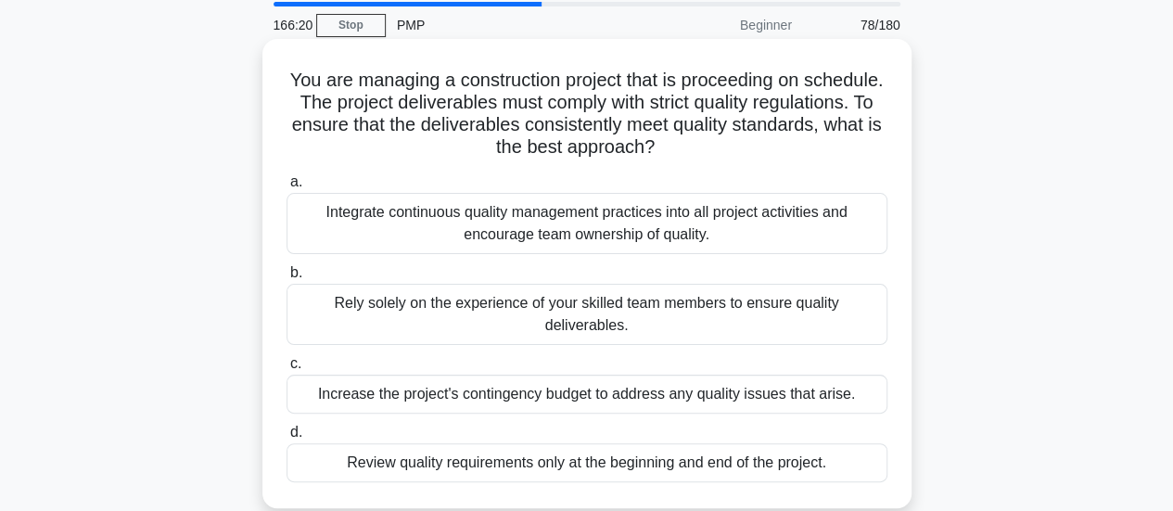
click at [490, 242] on div "Integrate continuous quality management practices into all project activities a…" at bounding box center [587, 223] width 601 height 61
click at [287, 188] on input "a. Integrate continuous quality management practices into all project activitie…" at bounding box center [287, 182] width 0 height 12
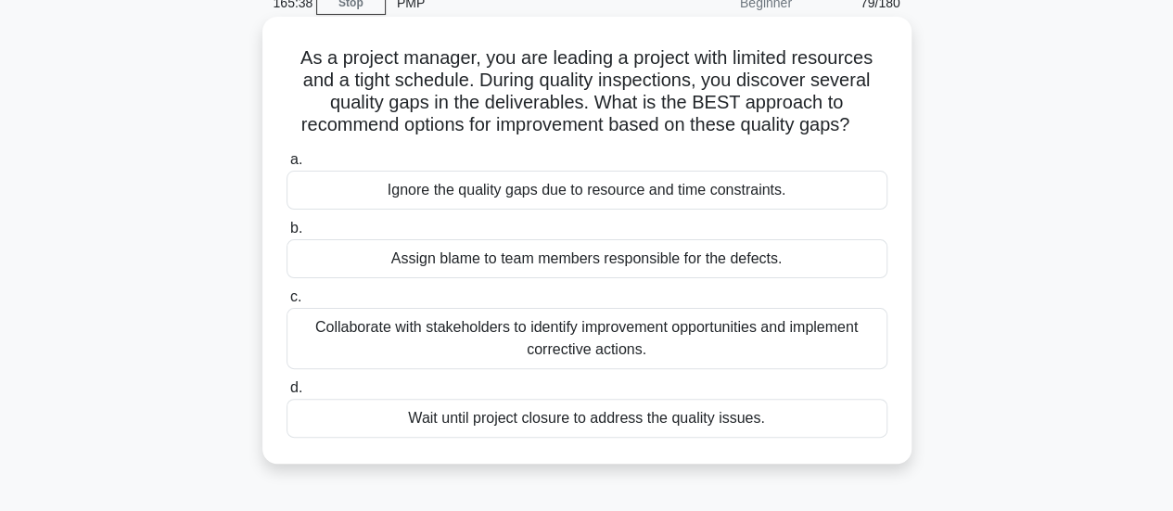
scroll to position [141, 0]
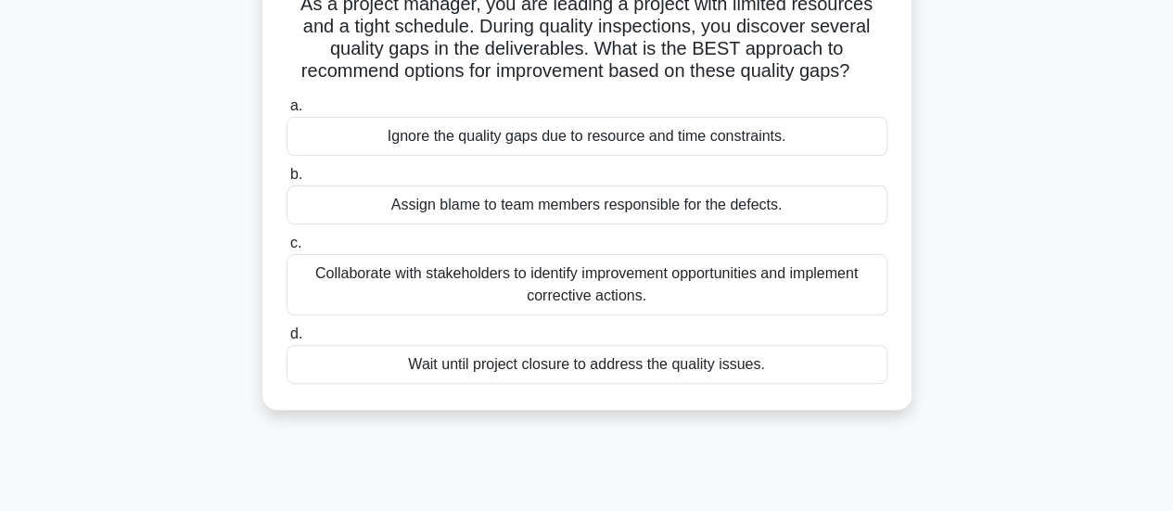
click at [485, 302] on div "Collaborate with stakeholders to identify improvement opportunities and impleme…" at bounding box center [587, 284] width 601 height 61
click at [287, 249] on input "c. Collaborate with stakeholders to identify improvement opportunities and impl…" at bounding box center [287, 243] width 0 height 12
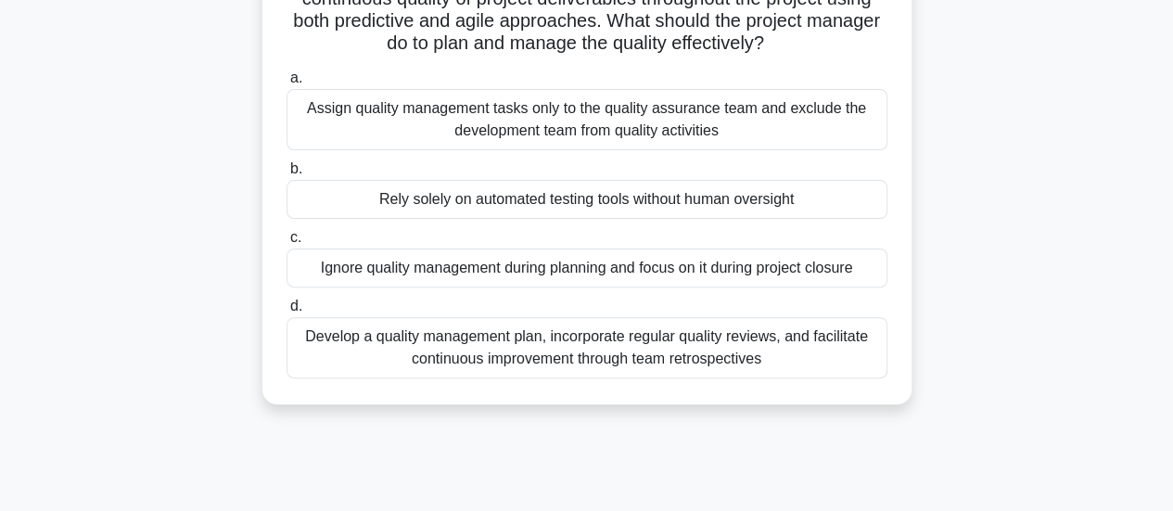
scroll to position [174, 0]
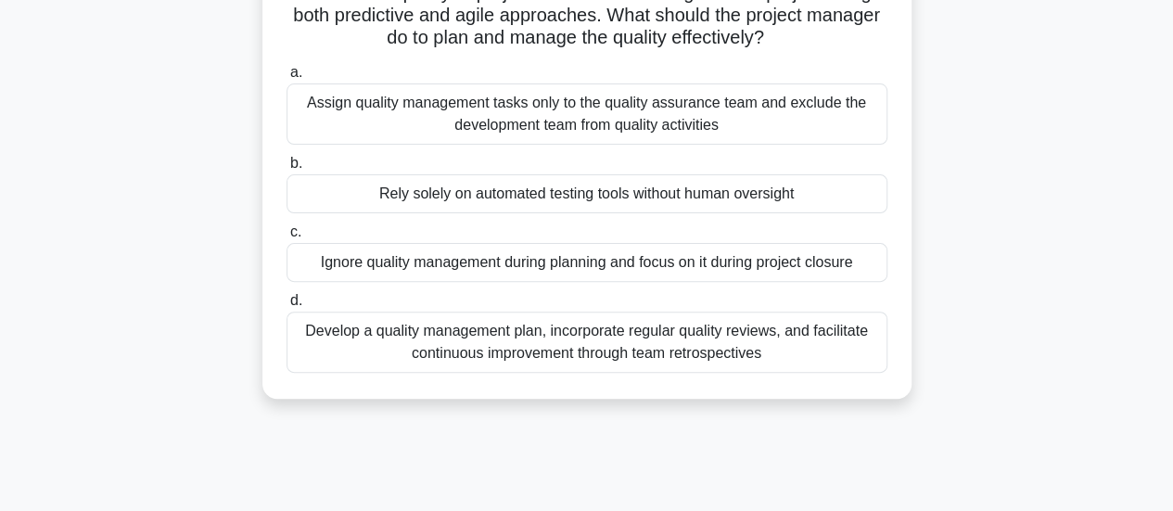
click at [517, 357] on div "Develop a quality management plan, incorporate regular quality reviews, and fac…" at bounding box center [587, 342] width 601 height 61
click at [287, 307] on input "d. Develop a quality management plan, incorporate regular quality reviews, and …" at bounding box center [287, 301] width 0 height 12
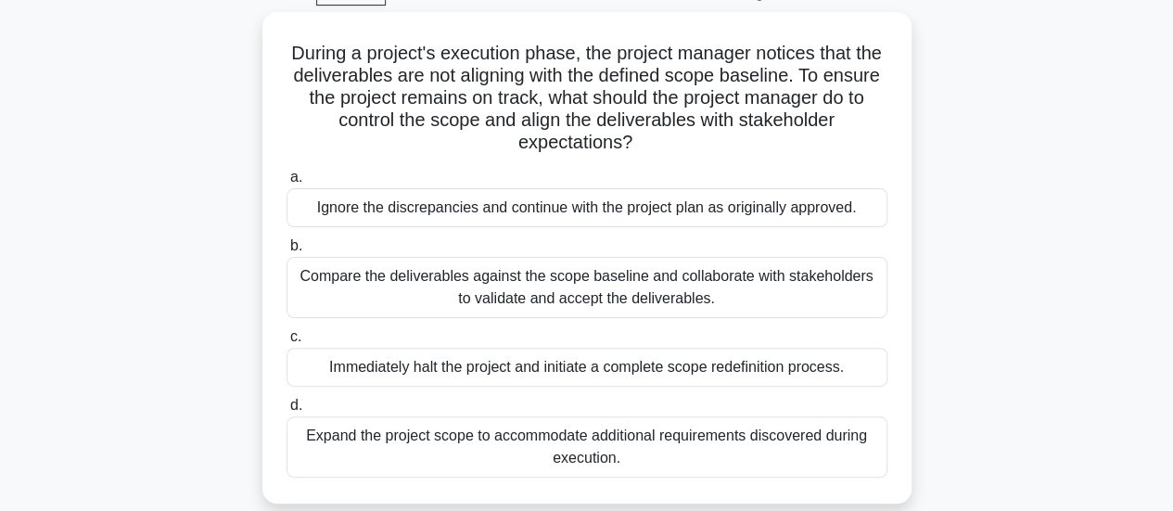
scroll to position [97, 0]
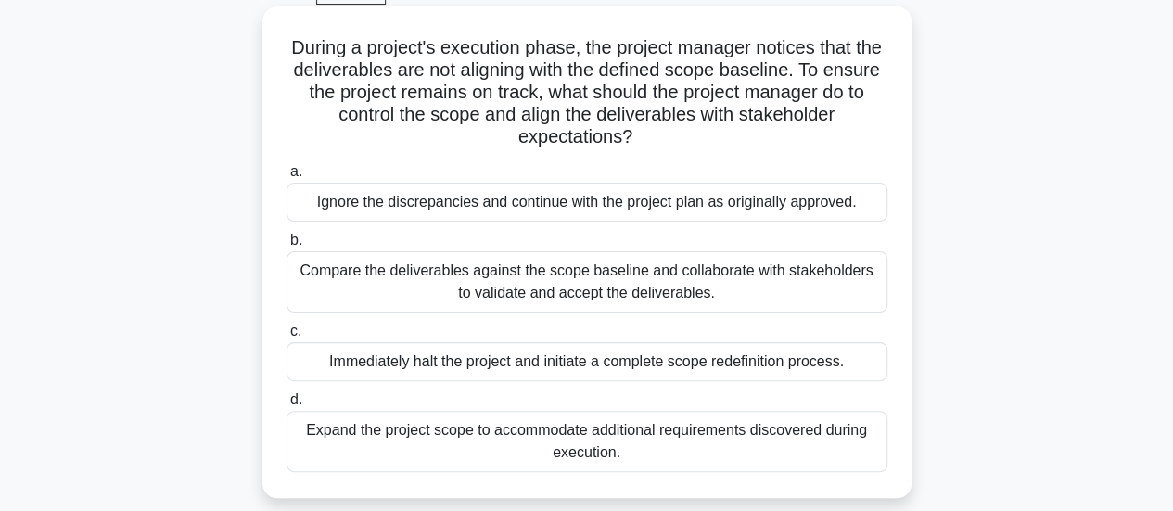
click at [592, 288] on div "Compare the deliverables against the scope baseline and collaborate with stakeh…" at bounding box center [587, 281] width 601 height 61
click at [287, 247] on input "b. Compare the deliverables against the scope baseline and collaborate with sta…" at bounding box center [287, 241] width 0 height 12
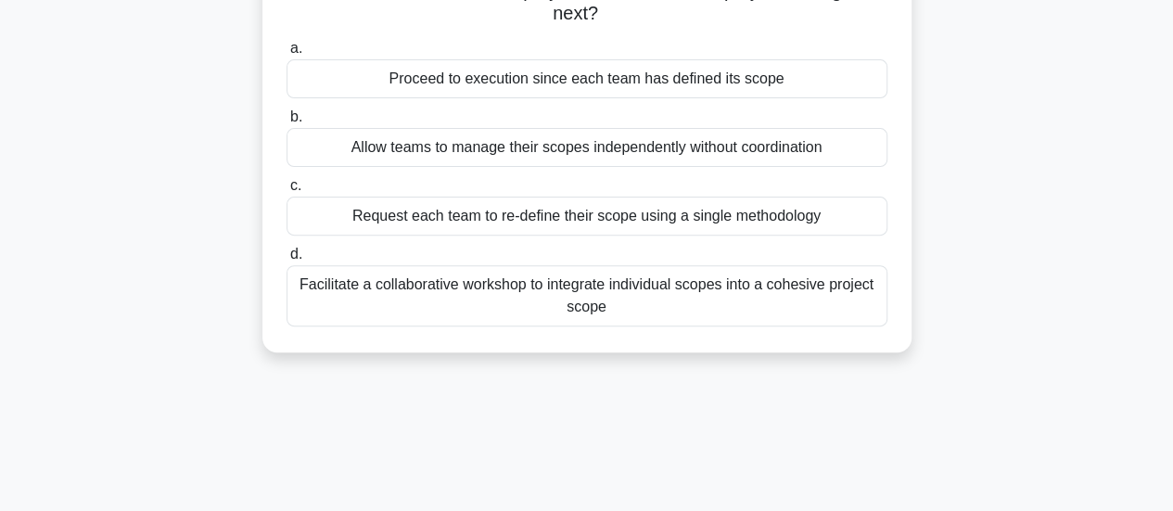
scroll to position [222, 0]
click at [608, 305] on div "Facilitate a collaborative workshop to integrate individual scopes into a cohes…" at bounding box center [587, 294] width 601 height 61
click at [287, 260] on input "d. Facilitate a collaborative workshop to integrate individual scopes into a co…" at bounding box center [287, 254] width 0 height 12
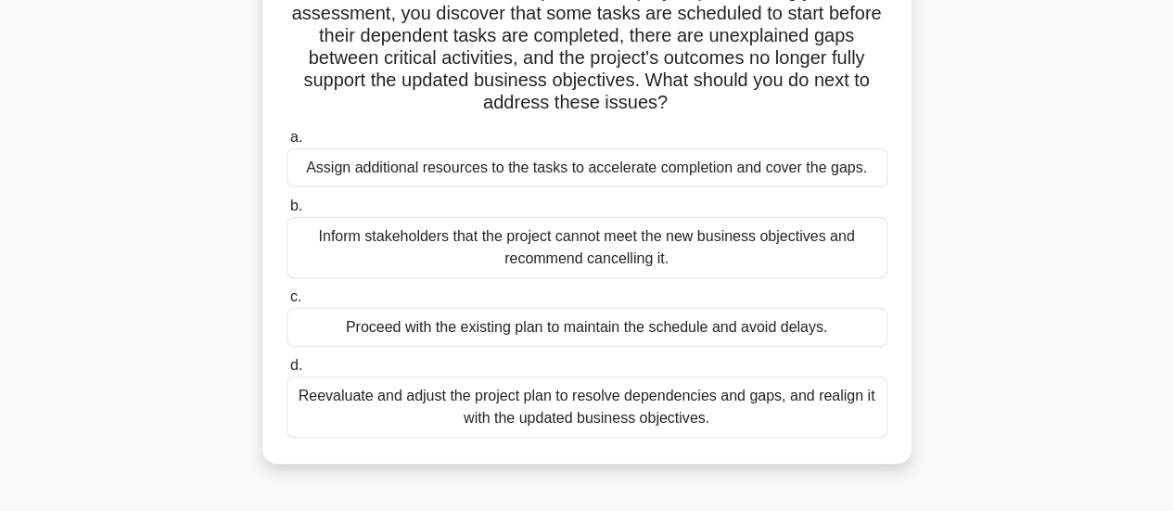
scroll to position [185, 0]
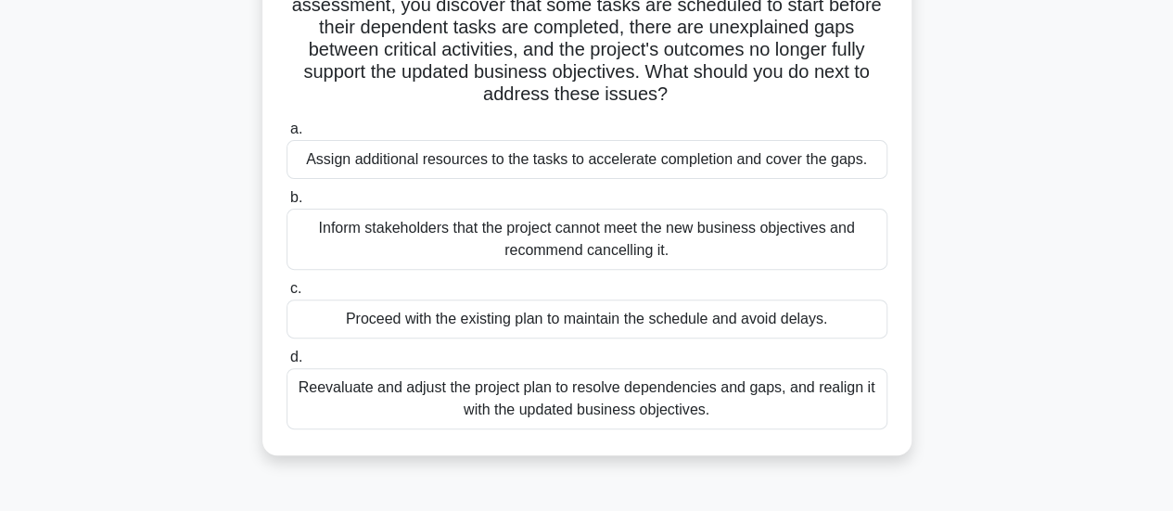
click at [625, 415] on div "Reevaluate and adjust the project plan to resolve dependencies and gaps, and re…" at bounding box center [587, 398] width 601 height 61
click at [287, 364] on input "d. Reevaluate and adjust the project plan to resolve dependencies and gaps, and…" at bounding box center [287, 358] width 0 height 12
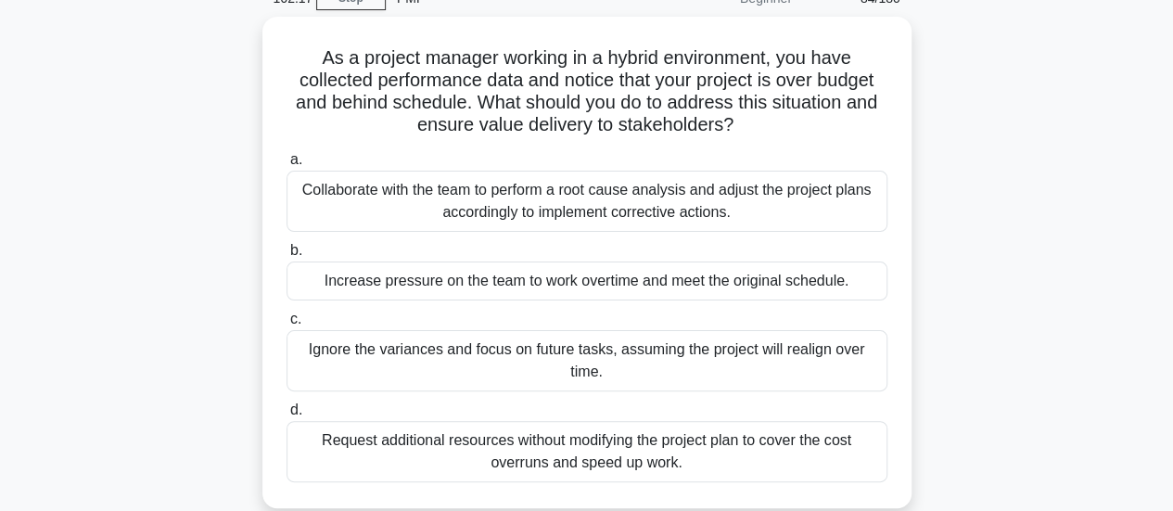
scroll to position [97, 0]
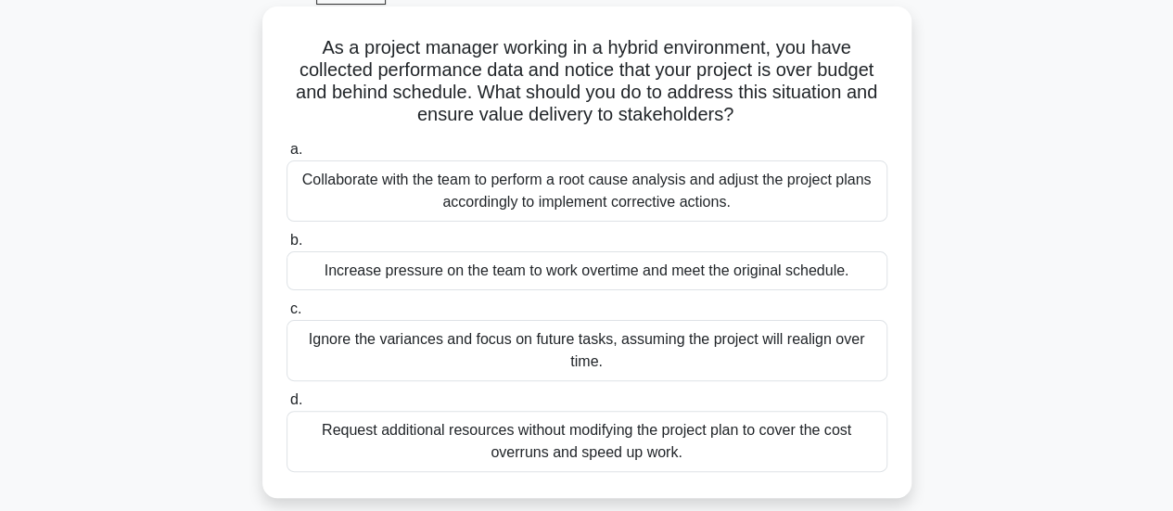
click at [595, 198] on div "Collaborate with the team to perform a root cause analysis and adjust the proje…" at bounding box center [587, 190] width 601 height 61
click at [287, 156] on input "a. Collaborate with the team to perform a root cause analysis and adjust the pr…" at bounding box center [287, 150] width 0 height 12
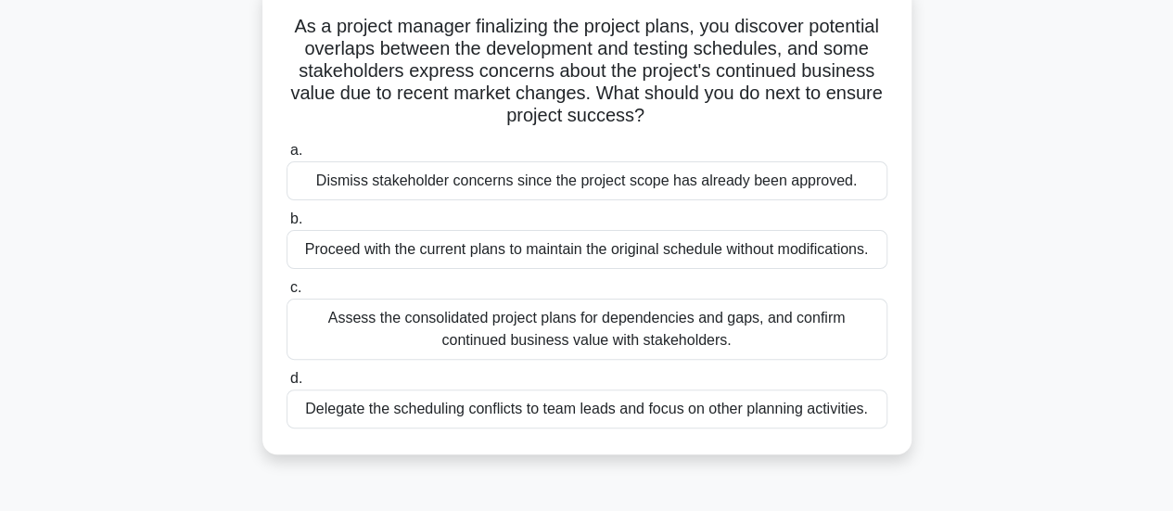
scroll to position [120, 0]
click at [648, 340] on div "Assess the consolidated project plans for dependencies and gaps, and confirm co…" at bounding box center [587, 328] width 601 height 61
click at [287, 293] on input "c. Assess the consolidated project plans for dependencies and gaps, and confirm…" at bounding box center [287, 287] width 0 height 12
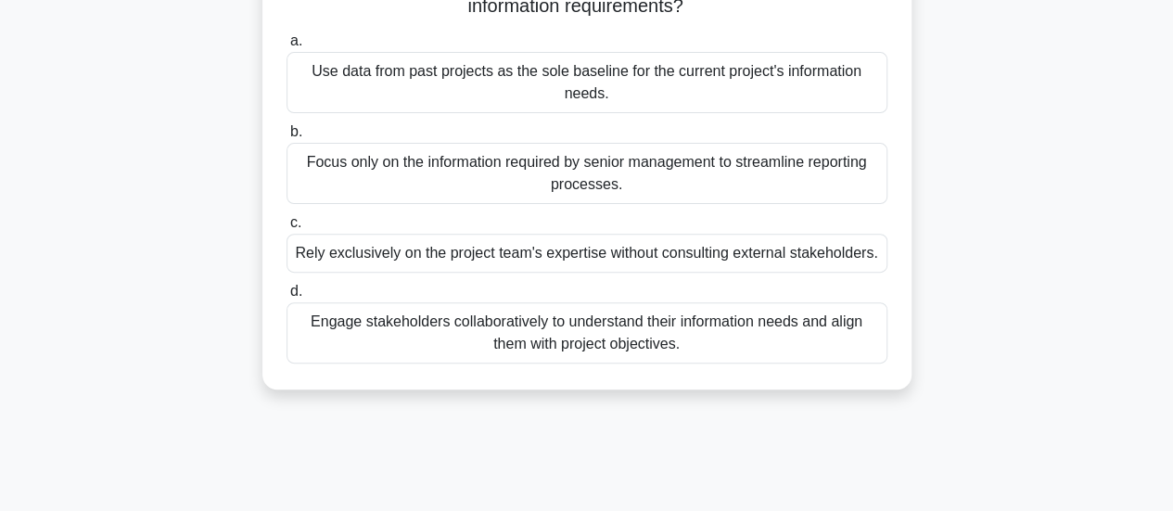
scroll to position [232, 0]
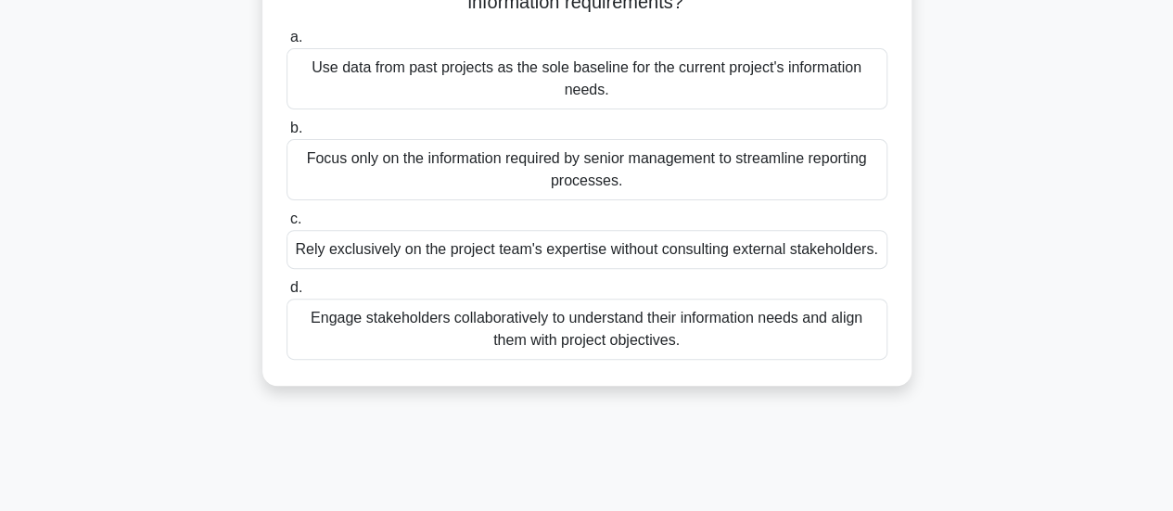
click at [638, 340] on div "Engage stakeholders collaboratively to understand their information needs and a…" at bounding box center [587, 329] width 601 height 61
click at [287, 294] on input "d. Engage stakeholders collaboratively to understand their information needs an…" at bounding box center [287, 288] width 0 height 12
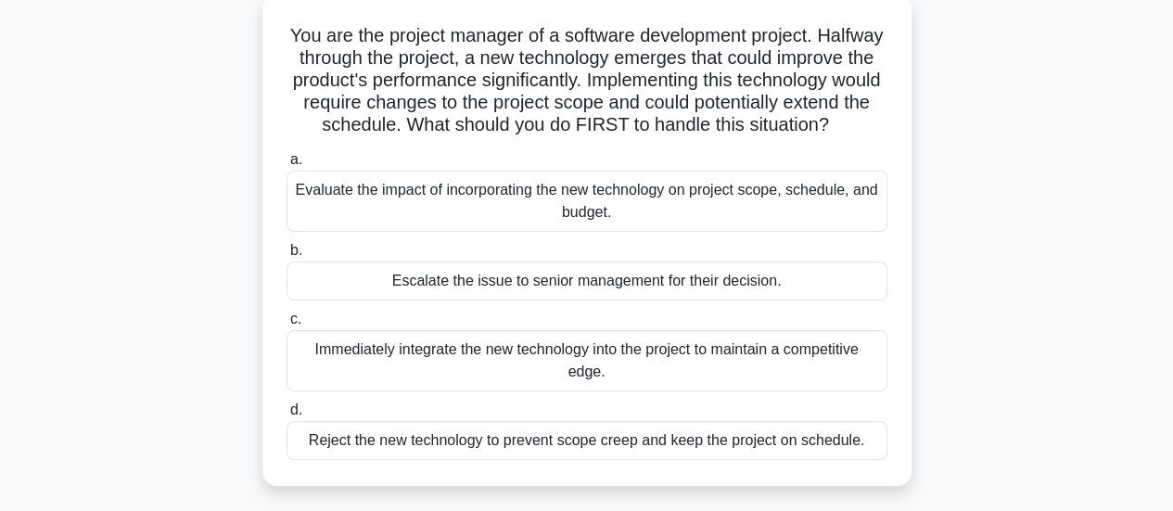
scroll to position [115, 0]
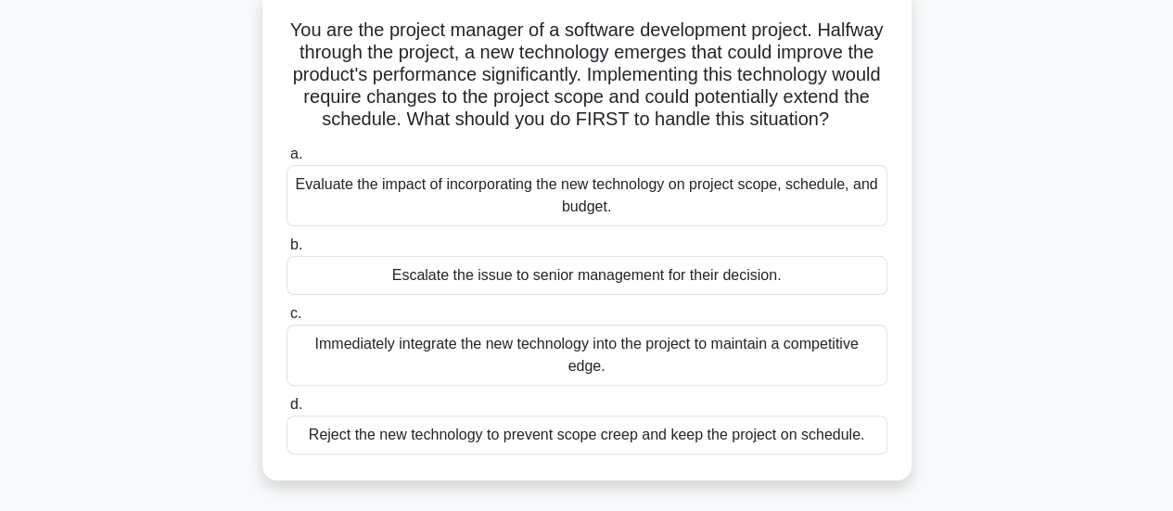
click at [595, 225] on div "Evaluate the impact of incorporating the new technology on project scope, sched…" at bounding box center [587, 195] width 601 height 61
click at [287, 160] on input "a. Evaluate the impact of incorporating the new technology on project scope, sc…" at bounding box center [287, 154] width 0 height 12
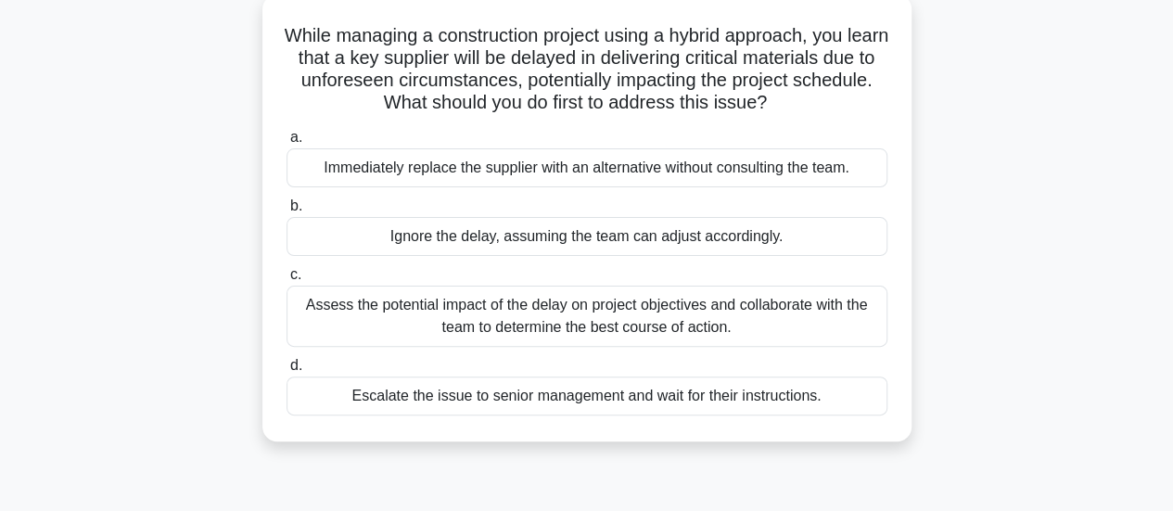
scroll to position [111, 0]
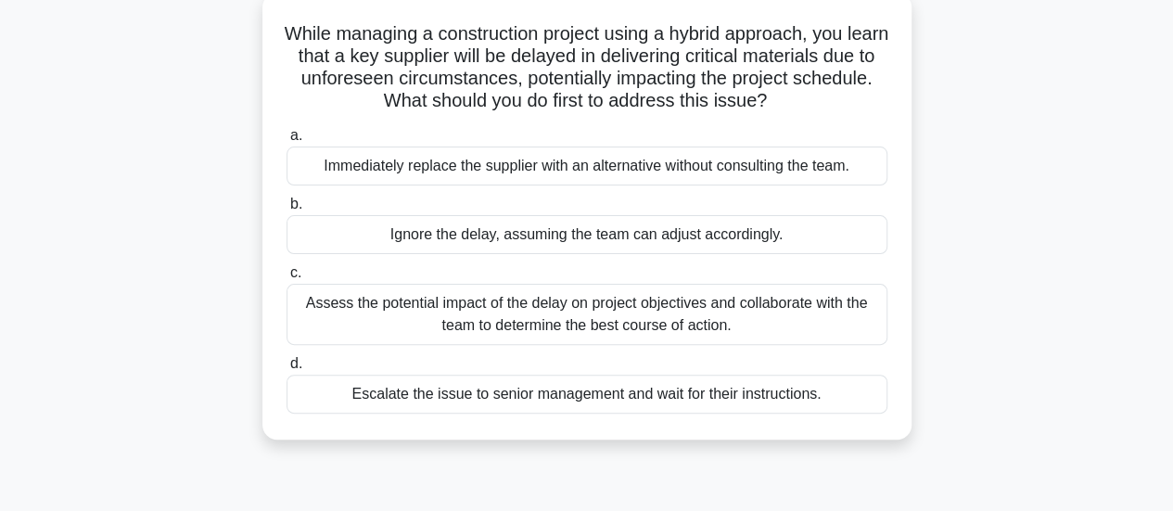
click at [605, 326] on div "Assess the potential impact of the delay on project objectives and collaborate …" at bounding box center [587, 314] width 601 height 61
click at [287, 279] on input "c. Assess the potential impact of the delay on project objectives and collabora…" at bounding box center [287, 273] width 0 height 12
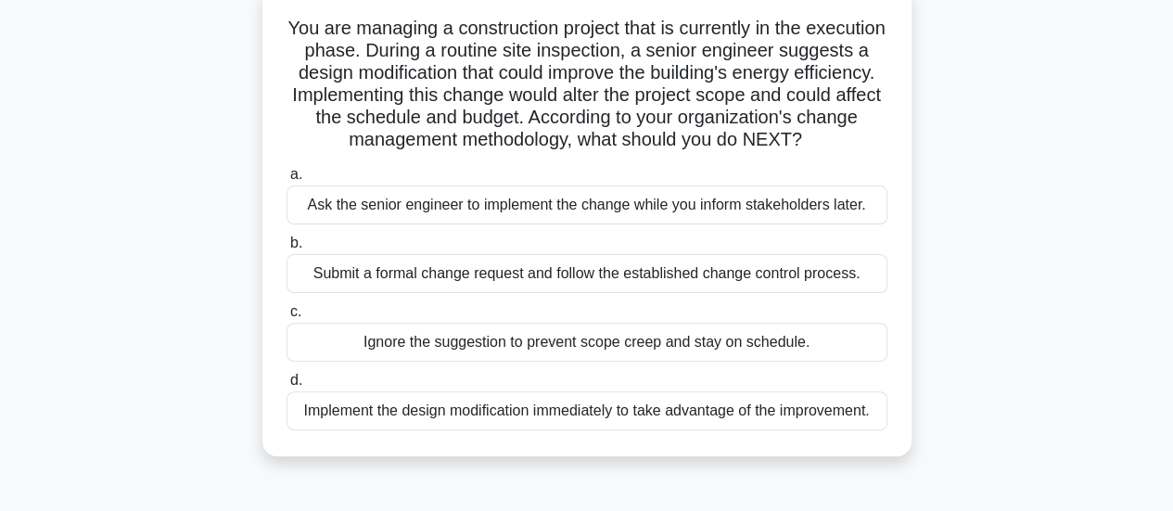
scroll to position [124, 0]
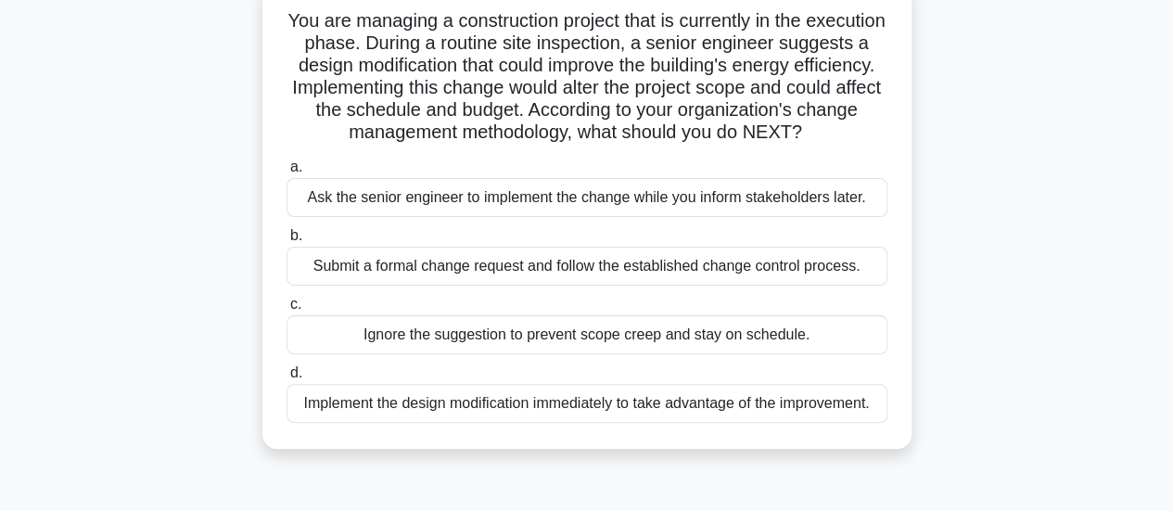
click at [555, 286] on div "Submit a formal change request and follow the established change control proces…" at bounding box center [587, 266] width 601 height 39
click at [287, 242] on input "b. Submit a formal change request and follow the established change control pro…" at bounding box center [287, 236] width 0 height 12
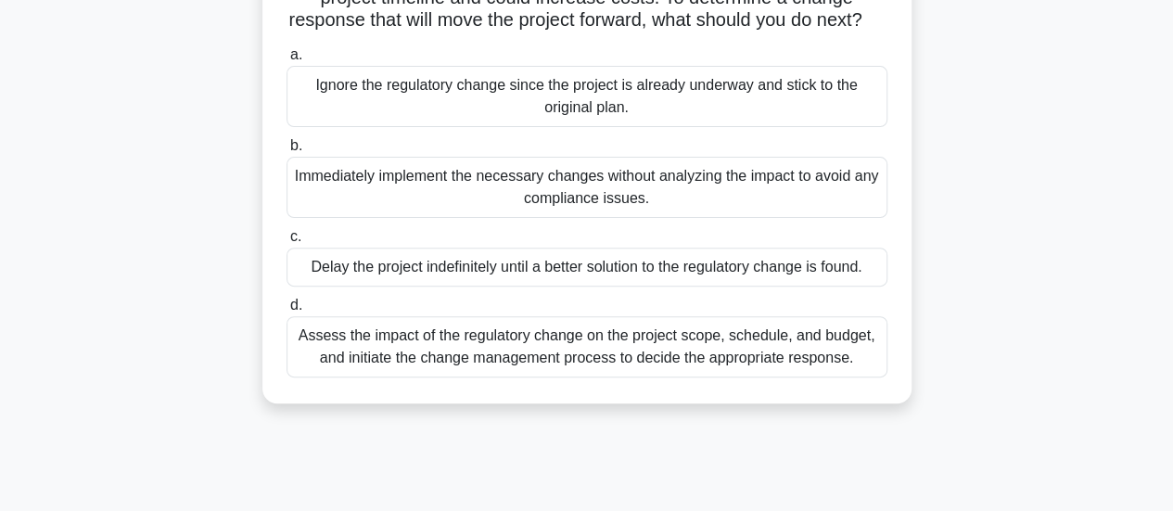
scroll to position [218, 0]
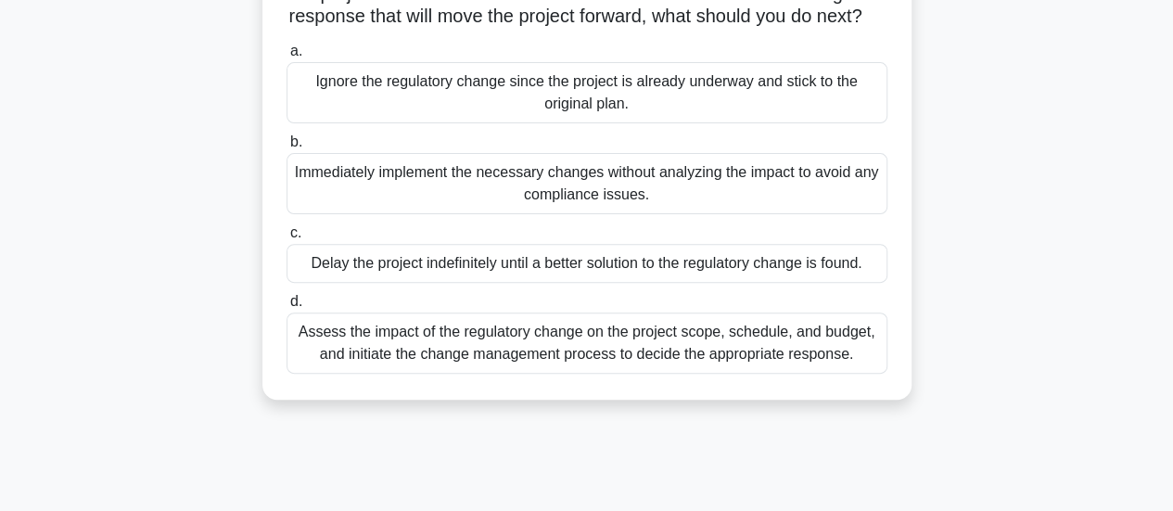
click at [586, 374] on div "Assess the impact of the regulatory change on the project scope, schedule, and …" at bounding box center [587, 343] width 601 height 61
click at [287, 308] on input "d. Assess the impact of the regulatory change on the project scope, schedule, a…" at bounding box center [287, 302] width 0 height 12
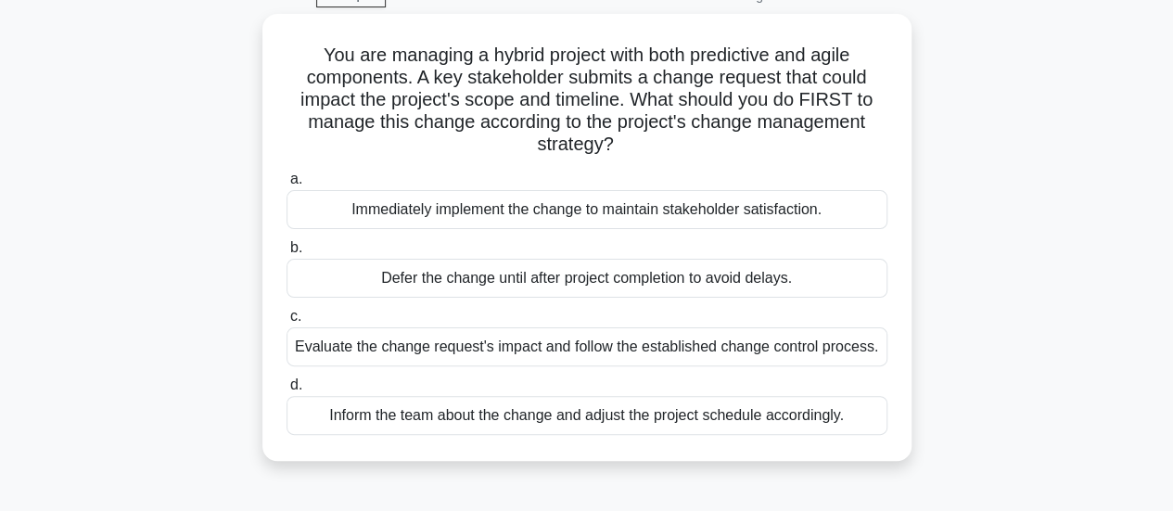
scroll to position [98, 0]
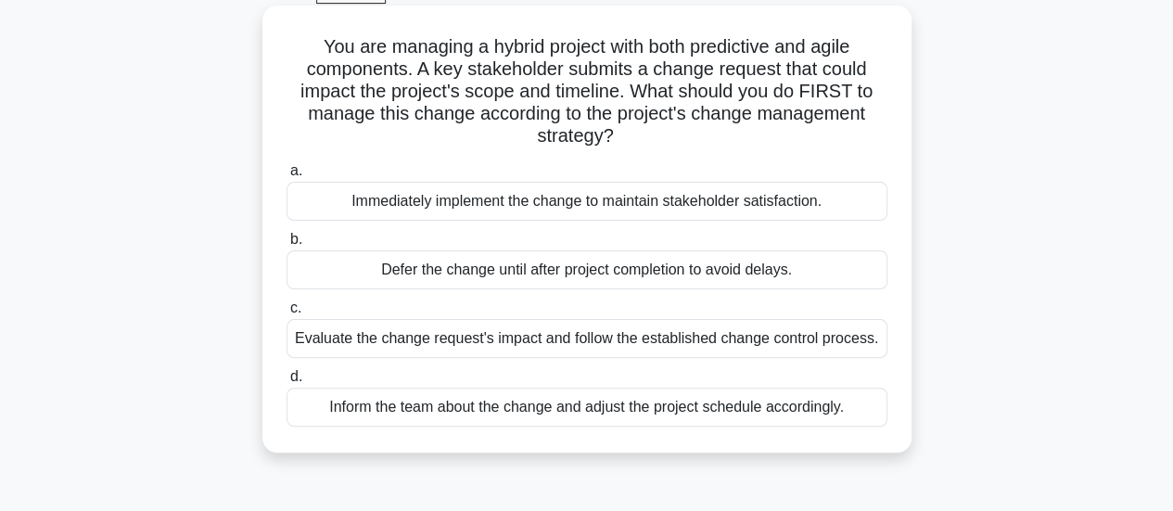
click at [809, 345] on div "Evaluate the change request's impact and follow the established change control …" at bounding box center [587, 338] width 601 height 39
click at [287, 314] on input "c. Evaluate the change request's impact and follow the established change contr…" at bounding box center [287, 308] width 0 height 12
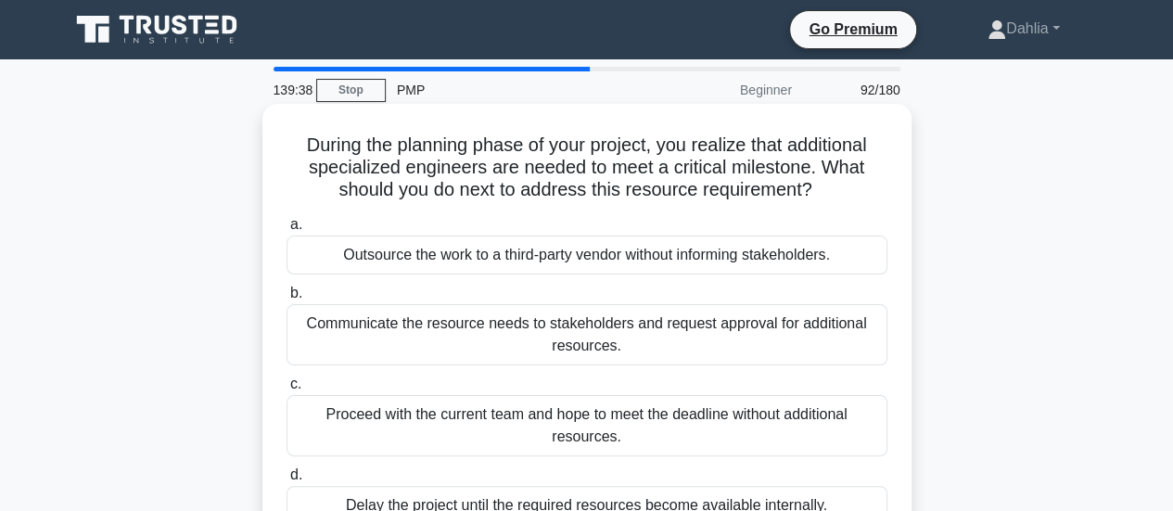
scroll to position [70, 0]
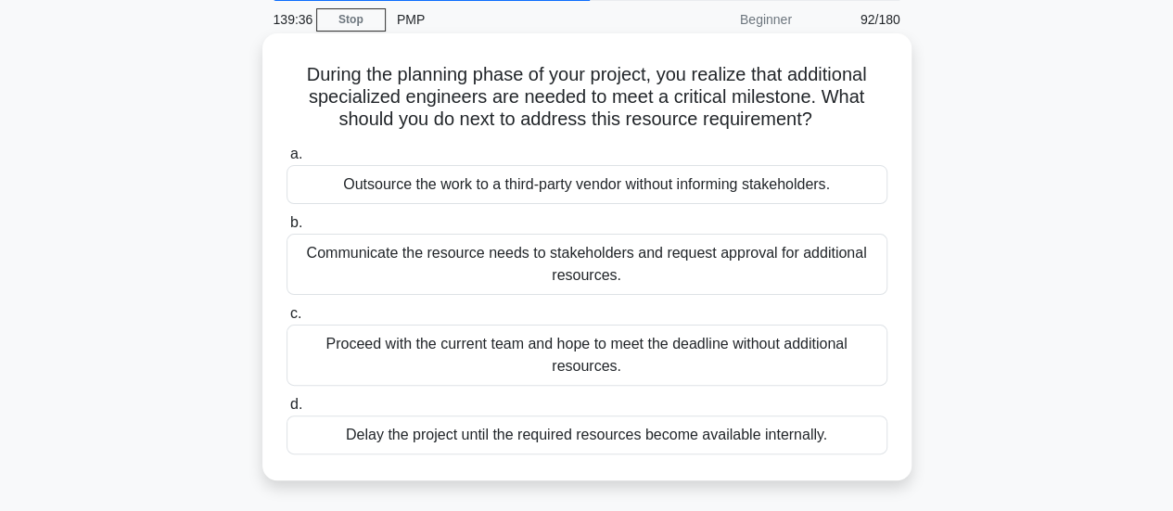
click at [725, 285] on div "Communicate the resource needs to stakeholders and request approval for additio…" at bounding box center [587, 264] width 601 height 61
click at [287, 229] on input "b. Communicate the resource needs to stakeholders and request approval for addi…" at bounding box center [287, 223] width 0 height 12
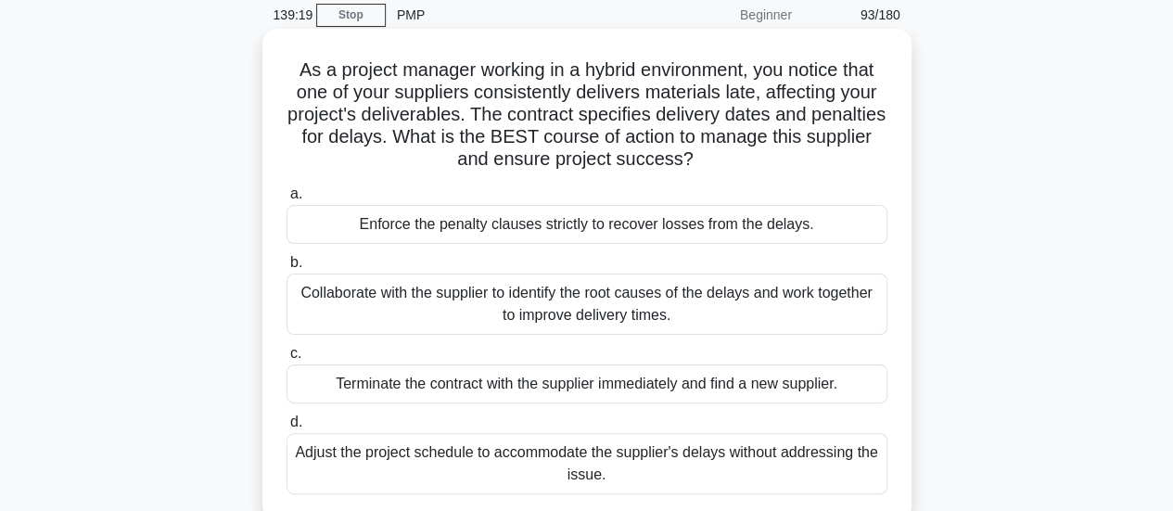
scroll to position [85, 0]
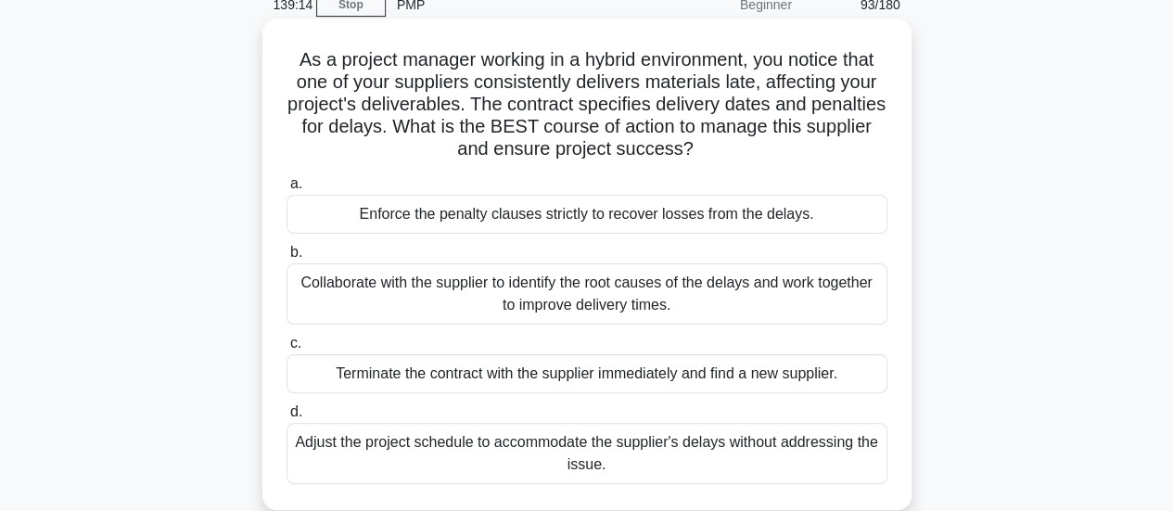
click at [743, 300] on div "Collaborate with the supplier to identify the root causes of the delays and wor…" at bounding box center [587, 293] width 601 height 61
click at [287, 259] on input "b. Collaborate with the supplier to identify the root causes of the delays and …" at bounding box center [287, 253] width 0 height 12
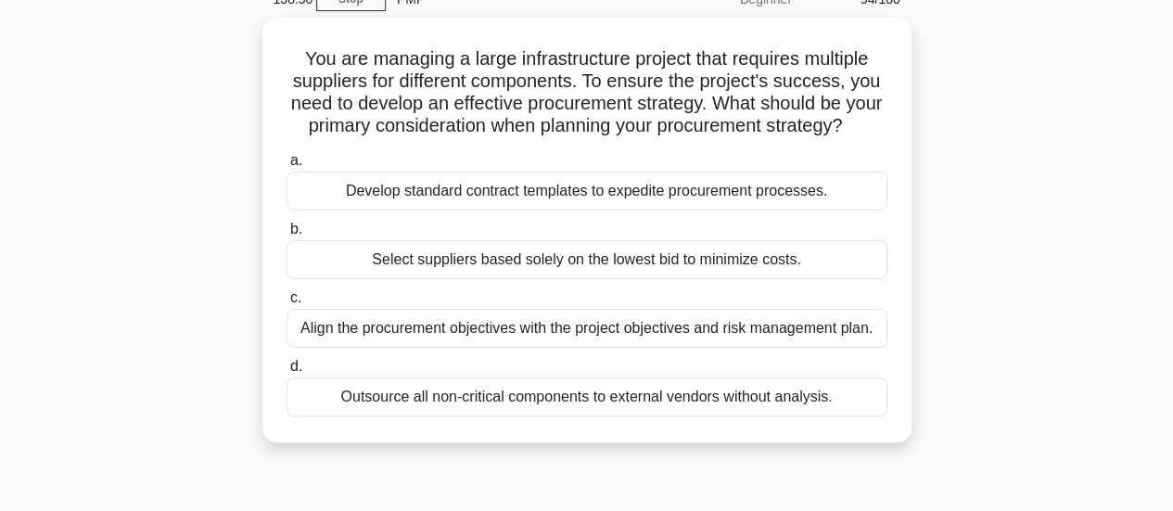
scroll to position [95, 0]
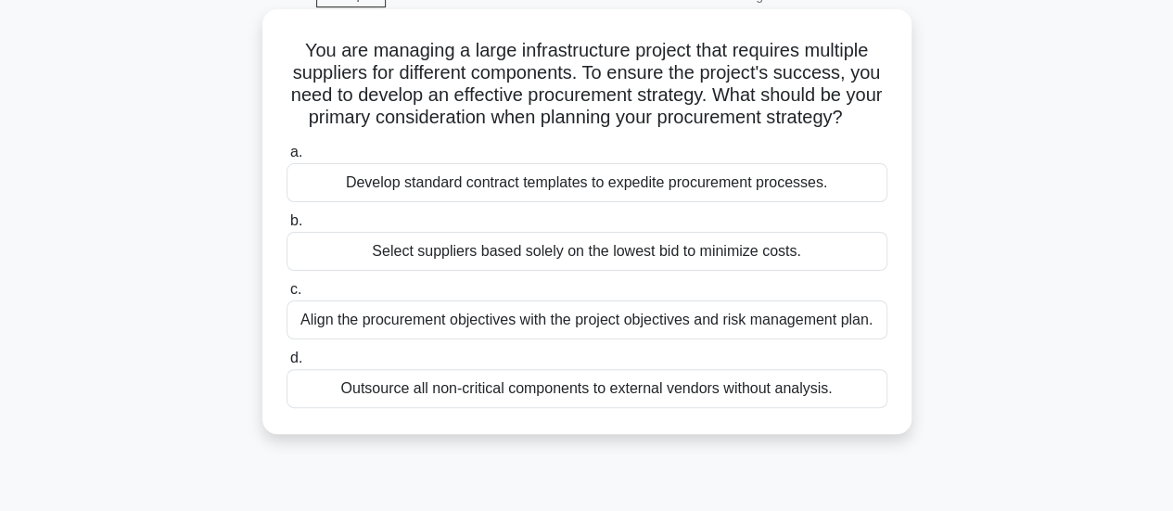
click at [731, 339] on div "Align the procurement objectives with the project objectives and risk managemen…" at bounding box center [587, 319] width 601 height 39
click at [287, 296] on input "c. Align the procurement objectives with the project objectives and risk manage…" at bounding box center [287, 290] width 0 height 12
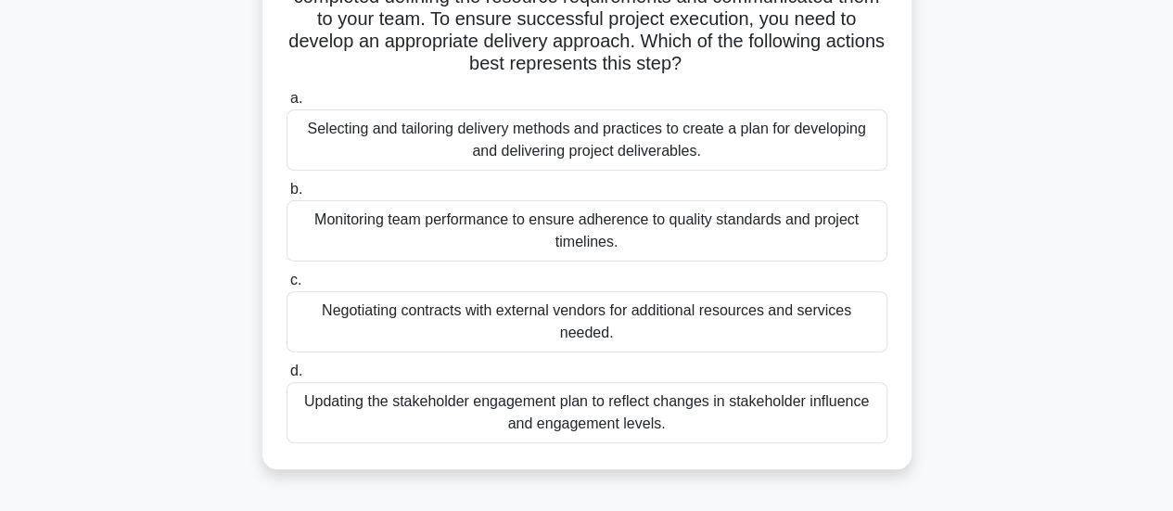
scroll to position [176, 0]
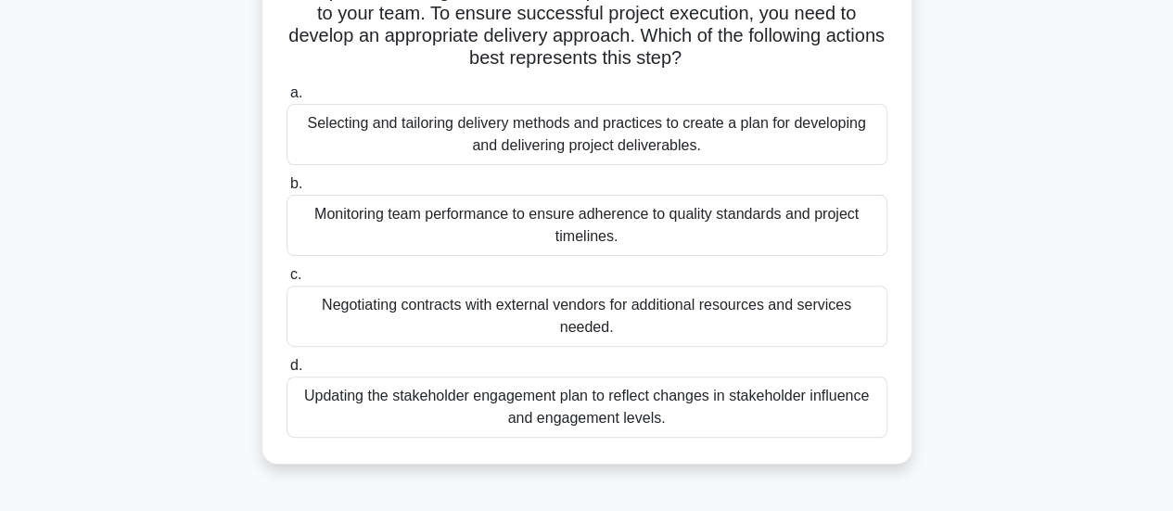
click at [732, 416] on div "Updating the stakeholder engagement plan to reflect changes in stakeholder infl…" at bounding box center [587, 407] width 601 height 61
click at [287, 372] on input "d. Updating the stakeholder engagement plan to reflect changes in stakeholder i…" at bounding box center [287, 366] width 0 height 12
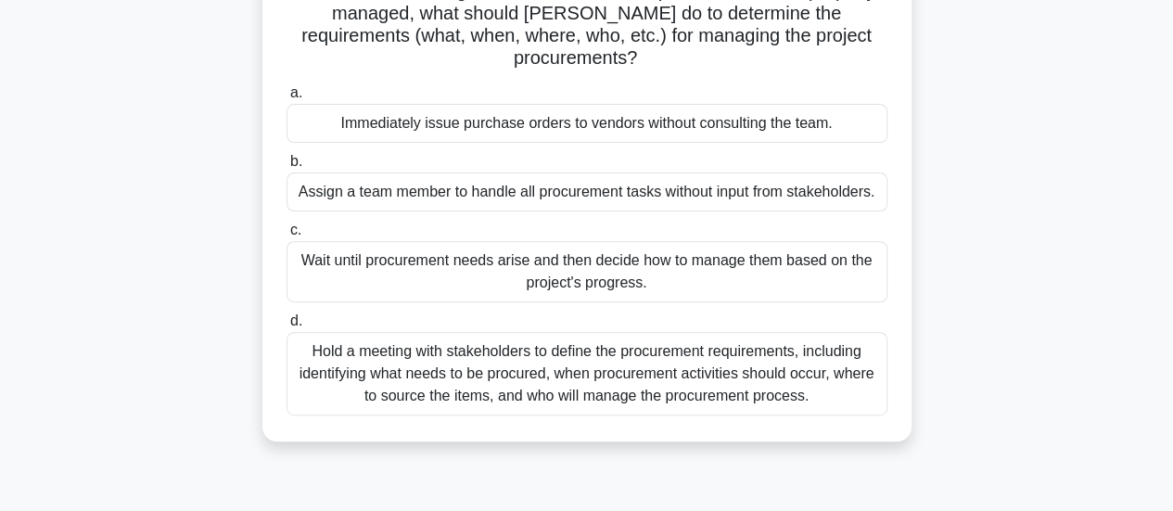
scroll to position [239, 0]
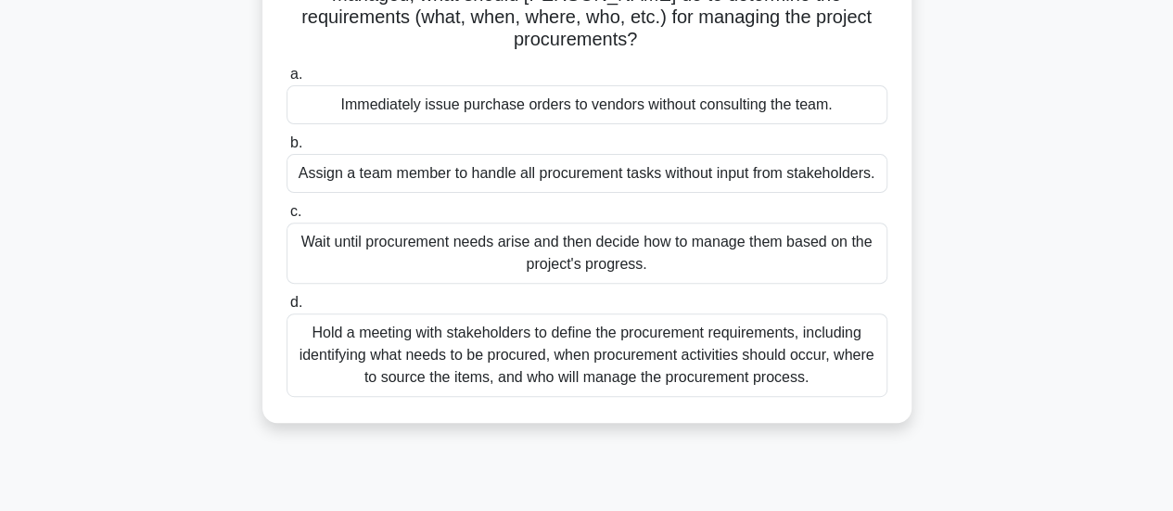
click at [825, 347] on div "Hold a meeting with stakeholders to define the procurement requirements, includ…" at bounding box center [587, 354] width 601 height 83
click at [287, 309] on input "d. Hold a meeting with stakeholders to define the procurement requirements, inc…" at bounding box center [287, 303] width 0 height 12
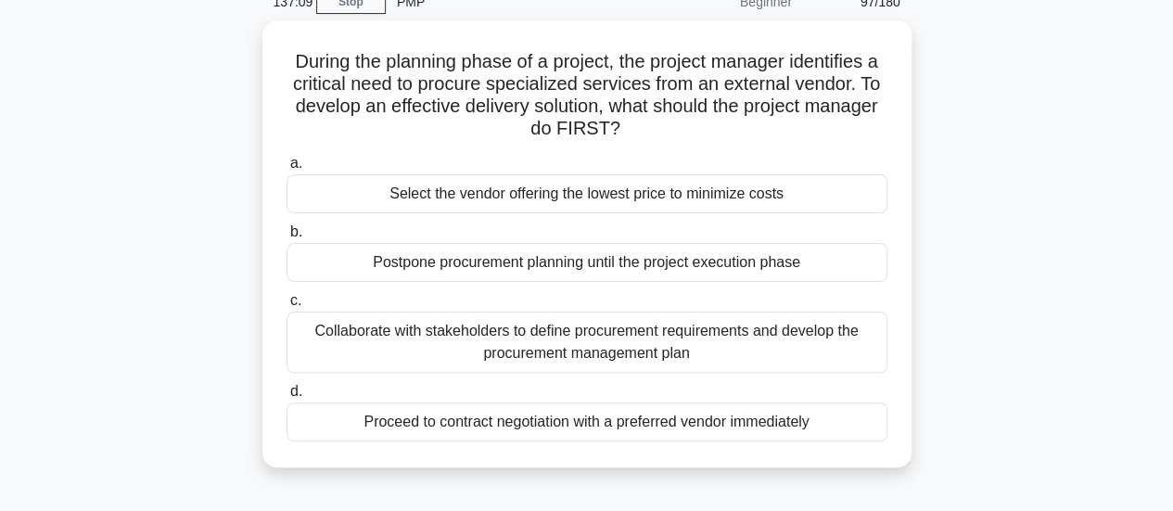
scroll to position [90, 0]
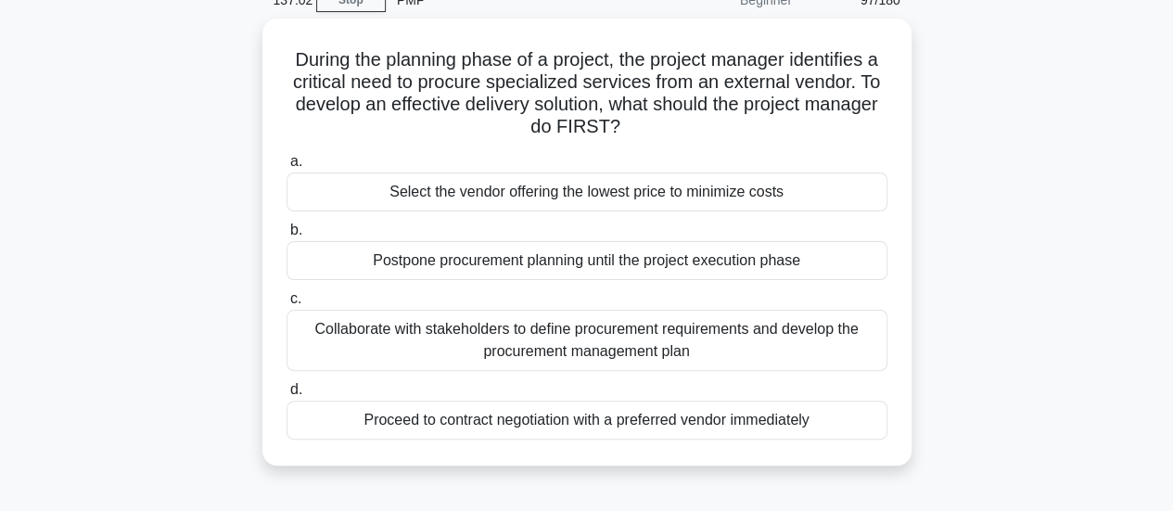
click at [825, 347] on div "Collaborate with stakeholders to define procurement requirements and develop th…" at bounding box center [587, 340] width 601 height 61
click at [287, 305] on input "c. Collaborate with stakeholders to define procurement requirements and develop…" at bounding box center [287, 299] width 0 height 12
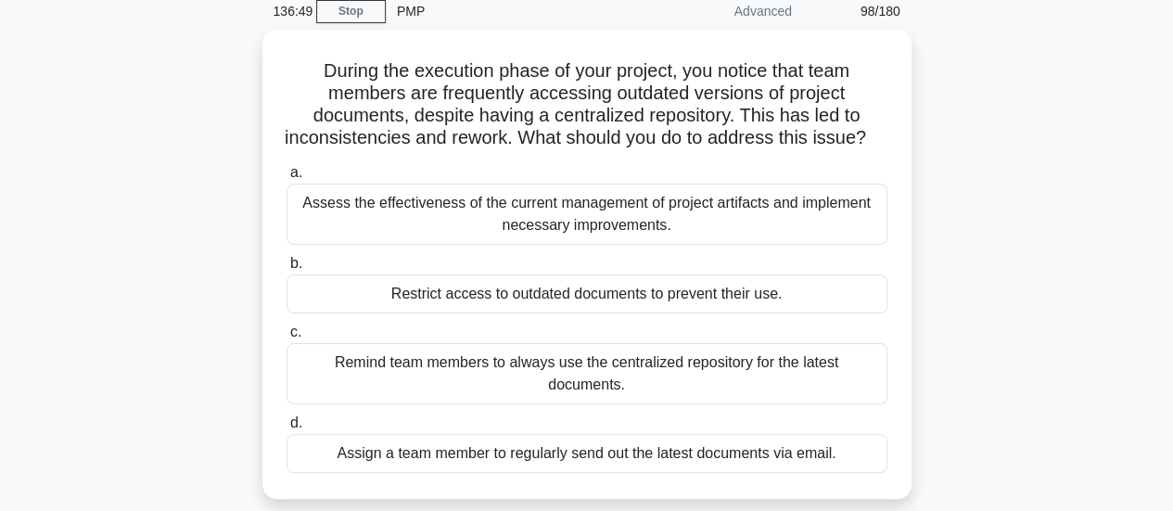
scroll to position [82, 0]
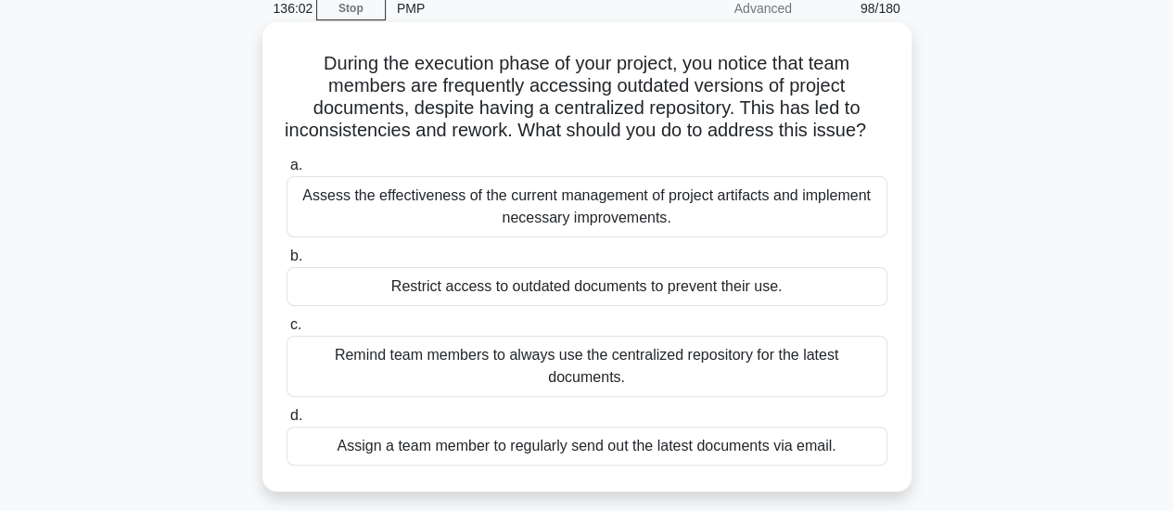
click at [803, 237] on div "Assess the effectiveness of the current management of project artifacts and imp…" at bounding box center [587, 206] width 601 height 61
click at [287, 172] on input "a. Assess the effectiveness of the current management of project artifacts and …" at bounding box center [287, 166] width 0 height 12
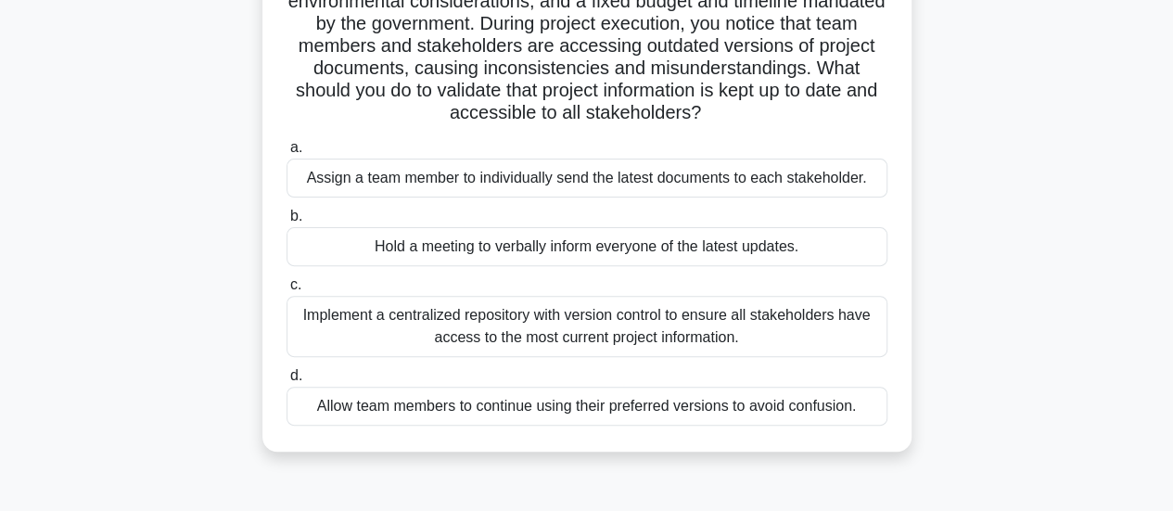
scroll to position [191, 0]
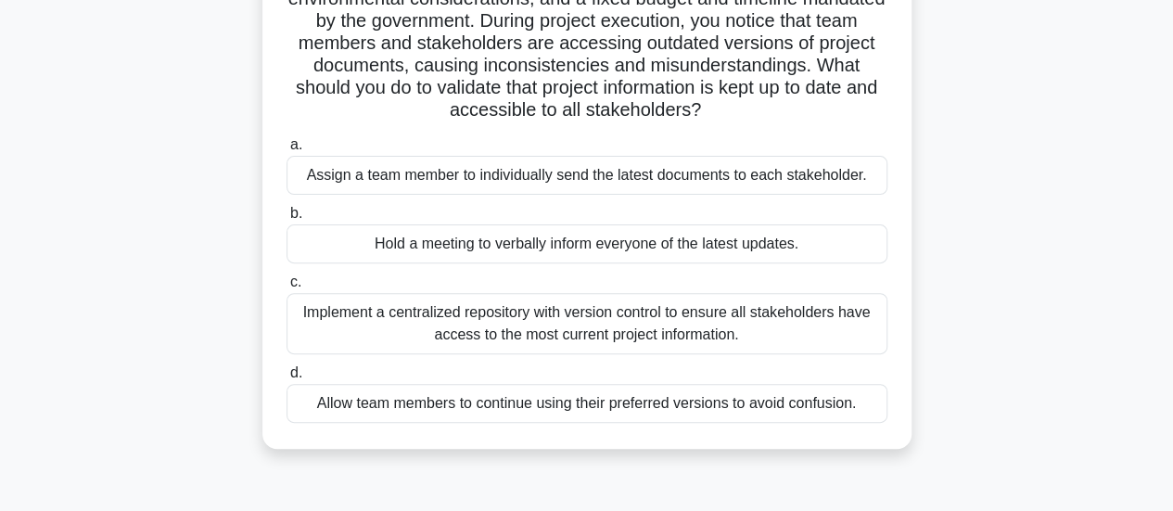
click at [774, 317] on div "Implement a centralized repository with version control to ensure all stakehold…" at bounding box center [587, 323] width 601 height 61
click at [287, 288] on input "c. Implement a centralized repository with version control to ensure all stakeh…" at bounding box center [287, 282] width 0 height 12
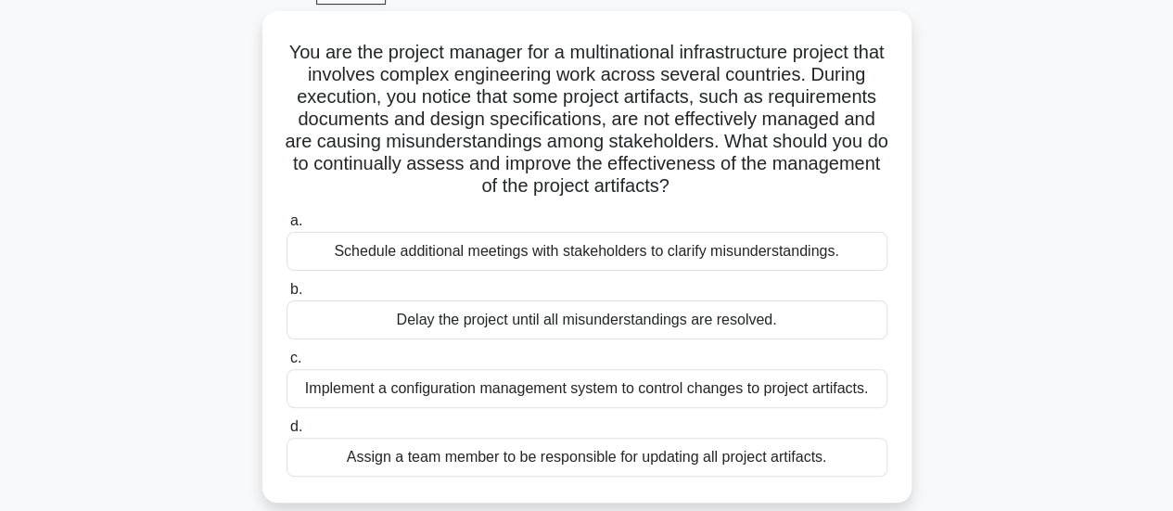
scroll to position [115, 0]
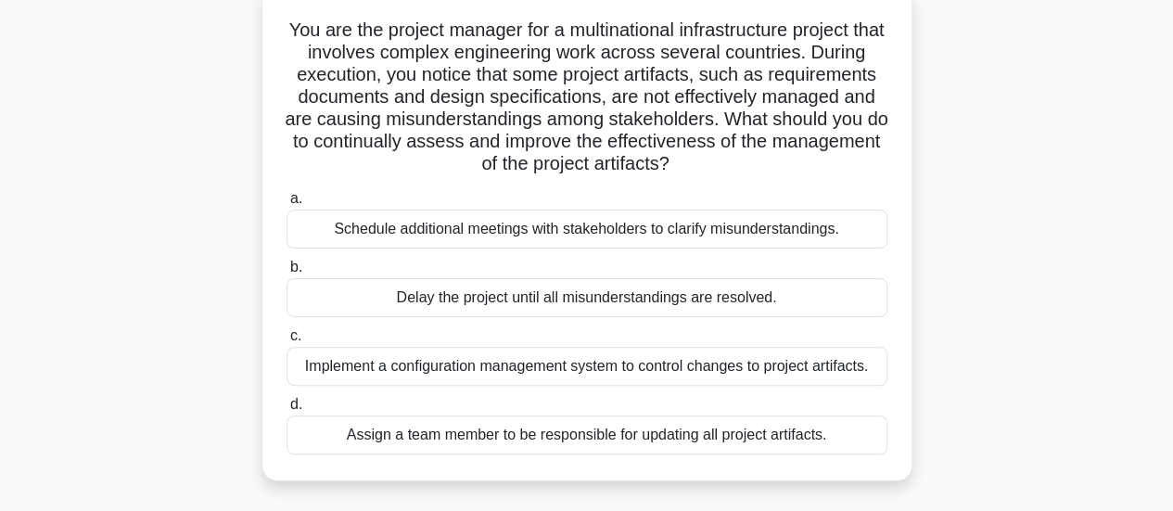
click at [748, 367] on div "Implement a configuration management system to control changes to project artif…" at bounding box center [587, 366] width 601 height 39
click at [287, 342] on input "c. Implement a configuration management system to control changes to project ar…" at bounding box center [287, 336] width 0 height 12
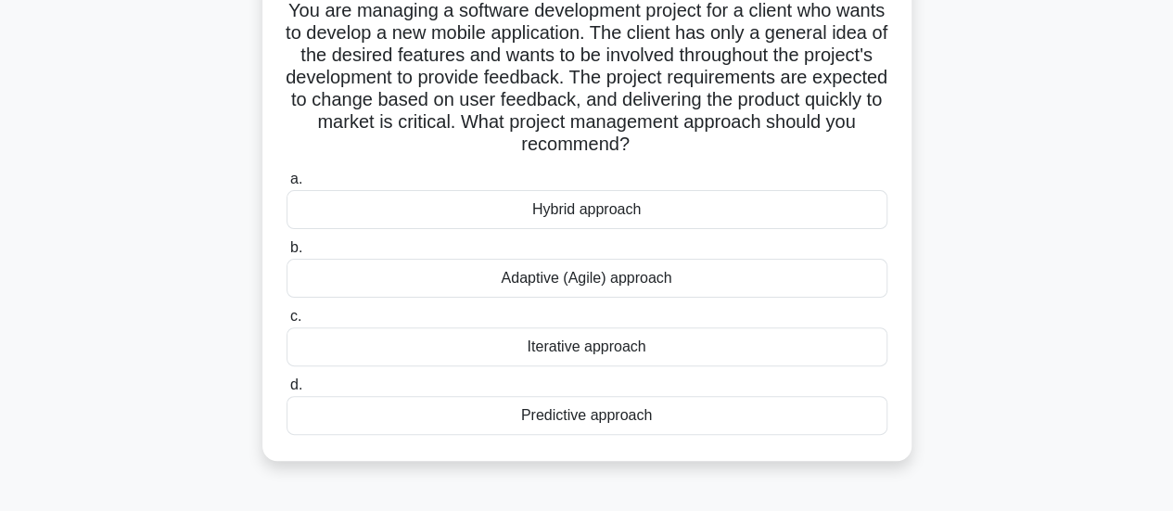
scroll to position [137, 0]
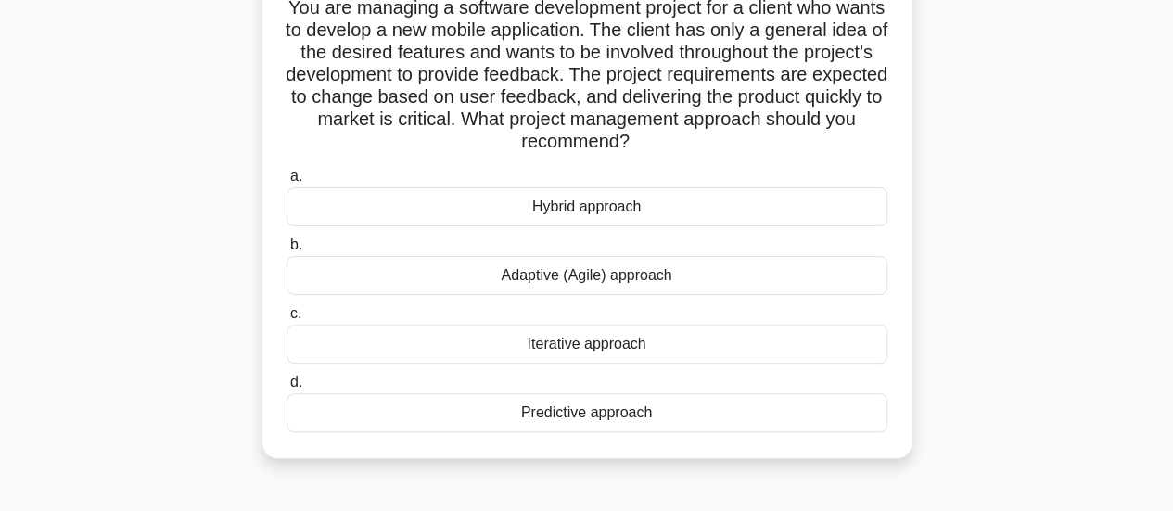
click at [639, 344] on div "Iterative approach" at bounding box center [587, 344] width 601 height 39
click at [287, 320] on input "c. Iterative approach" at bounding box center [287, 314] width 0 height 12
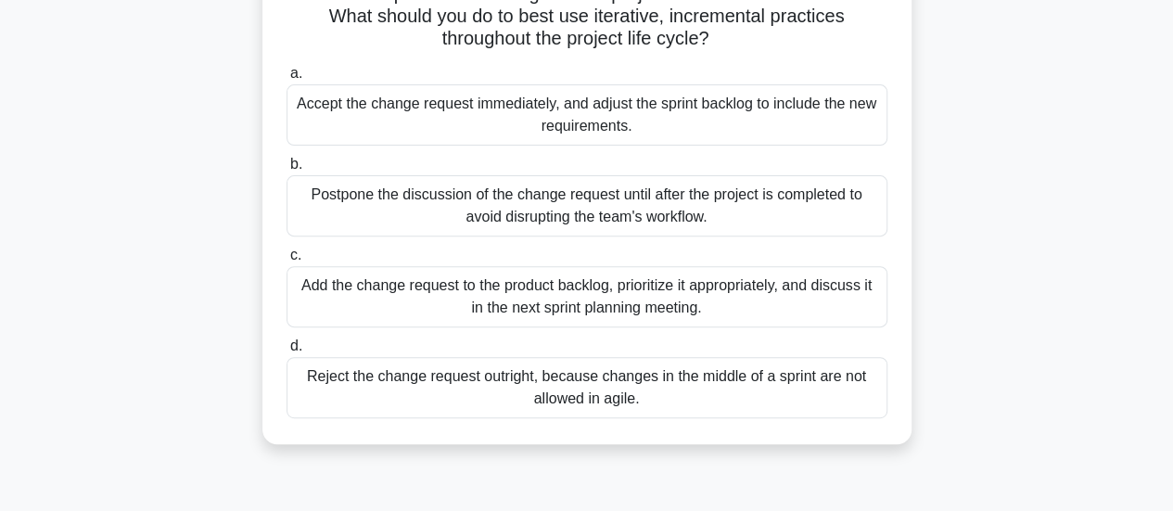
scroll to position [224, 0]
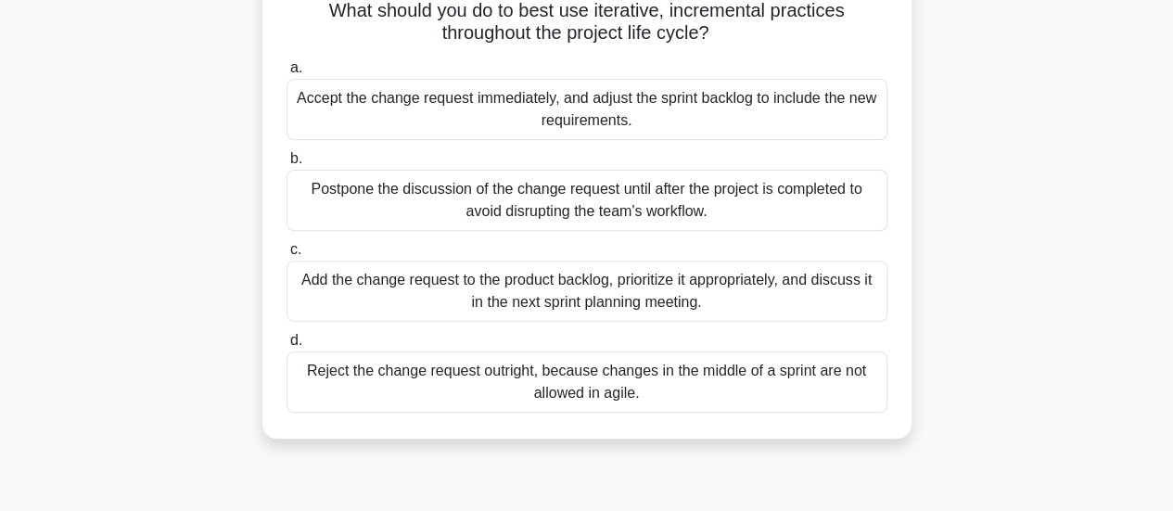
click at [688, 301] on div "Add the change request to the product backlog, prioritize it appropriately, and…" at bounding box center [587, 291] width 601 height 61
click at [287, 256] on input "c. Add the change request to the product backlog, prioritize it appropriately, …" at bounding box center [287, 250] width 0 height 12
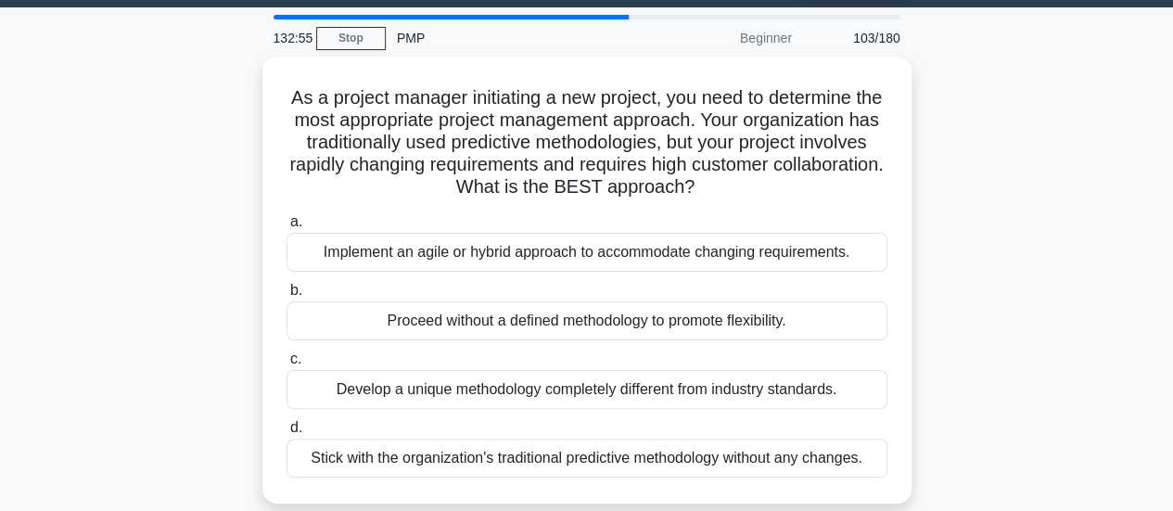
scroll to position [51, 0]
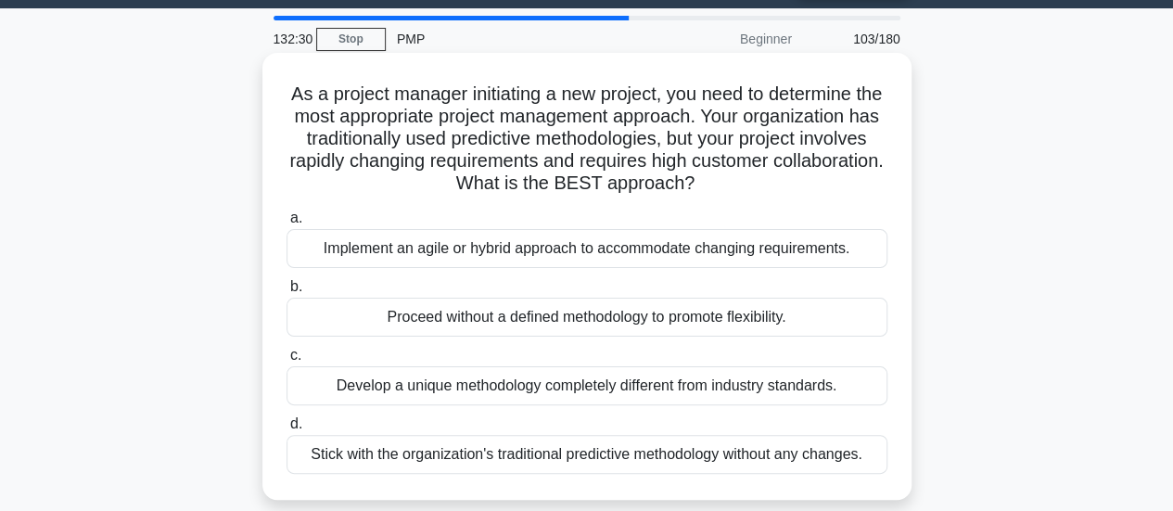
click at [666, 247] on div "Implement an agile or hybrid approach to accommodate changing requirements." at bounding box center [587, 248] width 601 height 39
click at [287, 224] on input "a. Implement an agile or hybrid approach to accommodate changing requirements." at bounding box center [287, 218] width 0 height 12
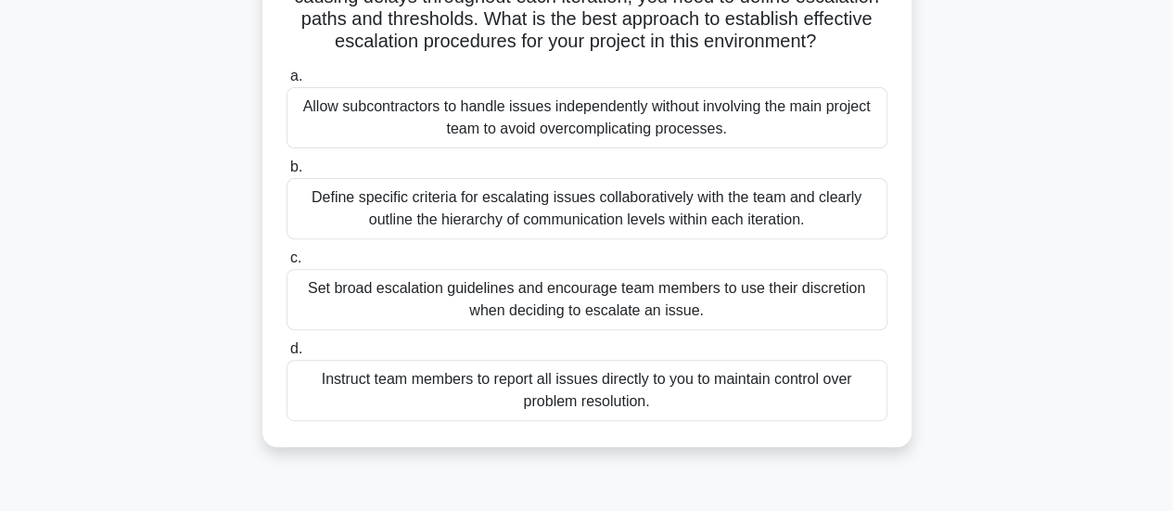
scroll to position [221, 0]
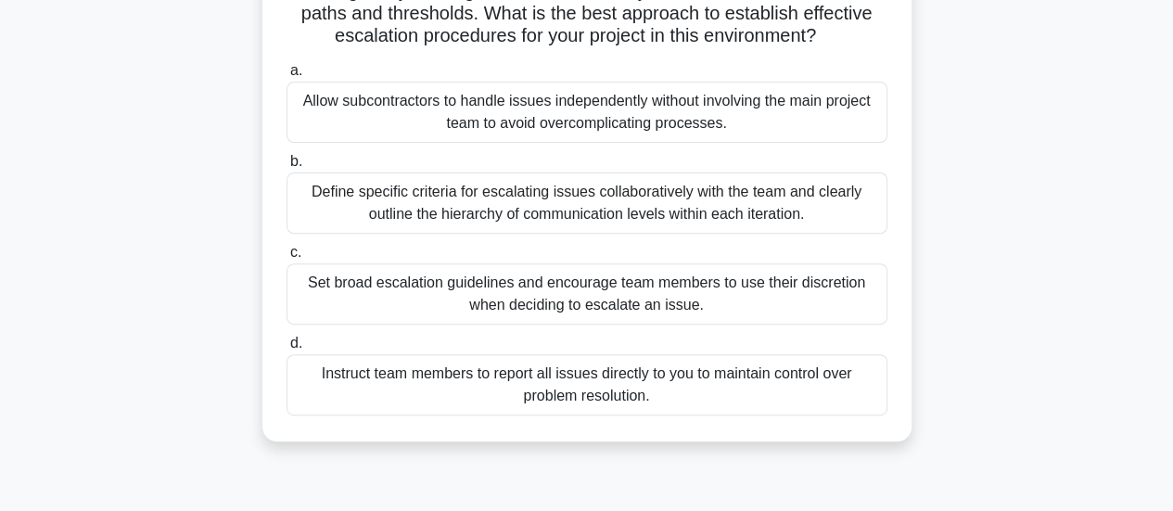
click at [644, 212] on div "Define specific criteria for escalating issues collaboratively with the team an…" at bounding box center [587, 203] width 601 height 61
click at [287, 168] on input "b. Define specific criteria for escalating issues collaboratively with the team…" at bounding box center [287, 162] width 0 height 12
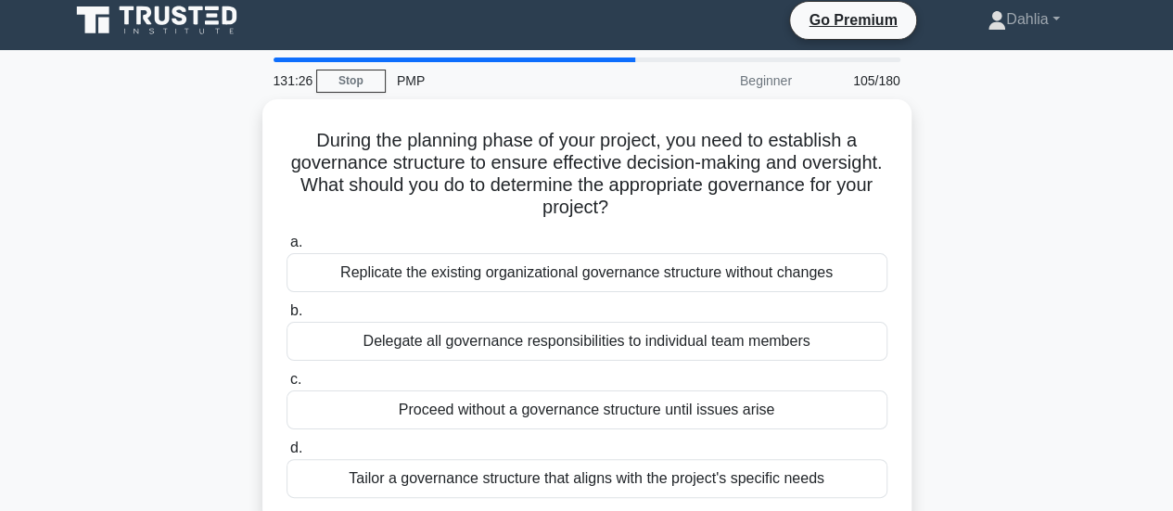
scroll to position [0, 0]
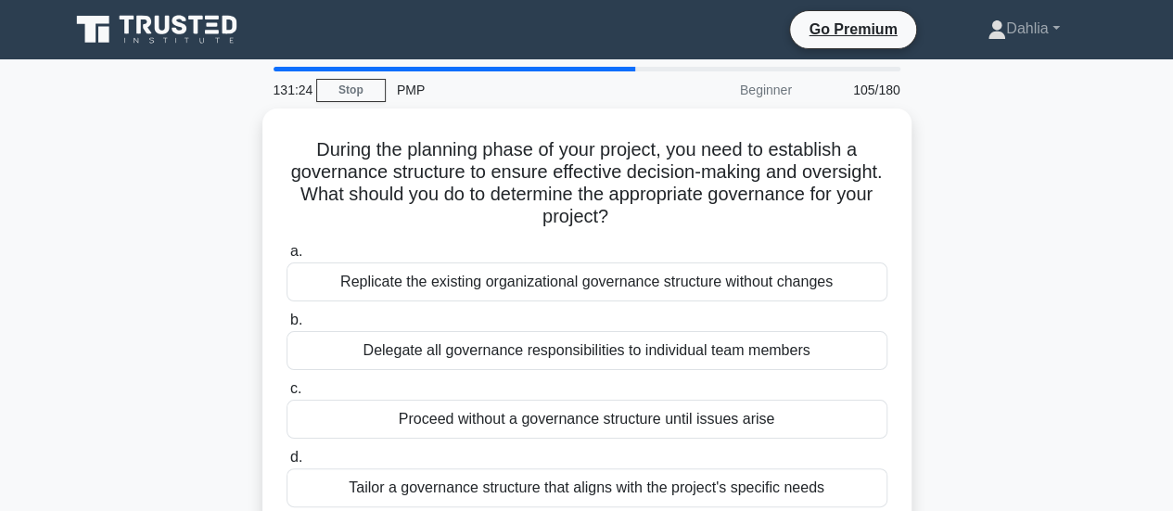
drag, startPoint x: 644, startPoint y: 212, endPoint x: 1092, endPoint y: 222, distance: 448.1
click at [1092, 222] on div "During the planning phase of your project, you need to establish a governance s…" at bounding box center [586, 332] width 1057 height 447
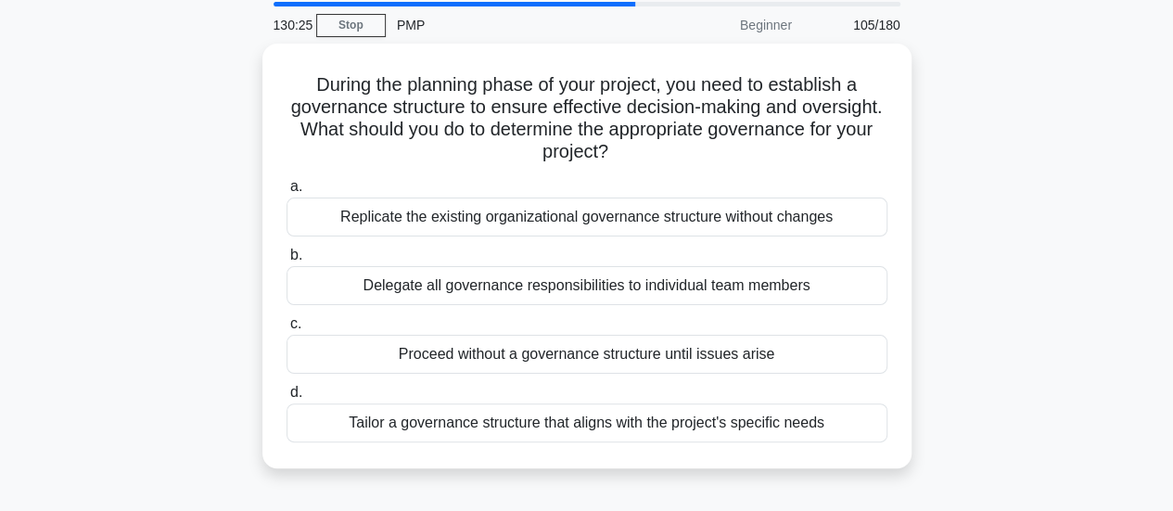
scroll to position [74, 0]
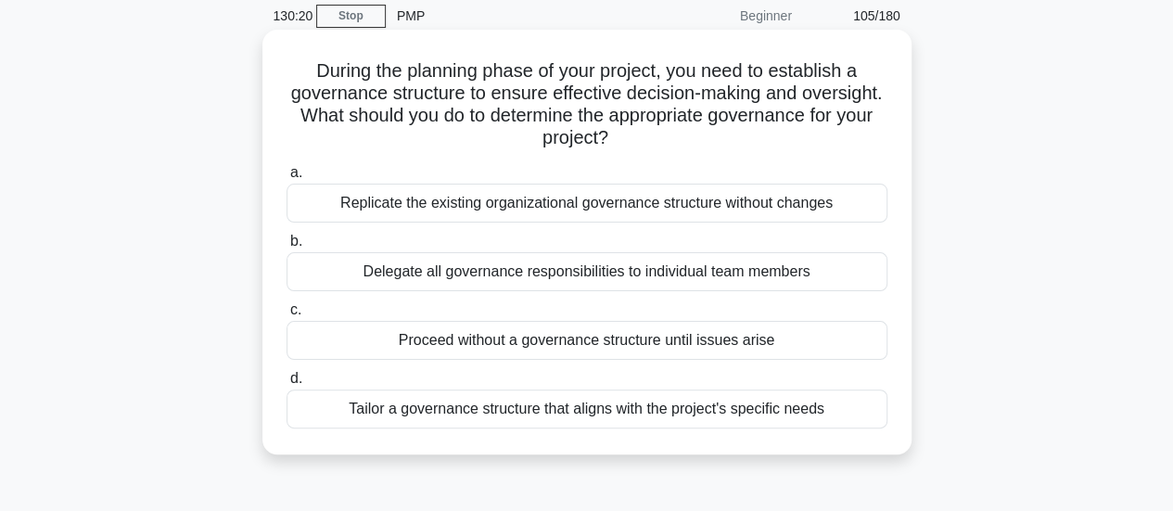
click at [772, 411] on div "Tailor a governance structure that aligns with the project's specific needs" at bounding box center [587, 409] width 601 height 39
click at [287, 385] on input "d. Tailor a governance structure that aligns with the project's specific needs" at bounding box center [287, 379] width 0 height 12
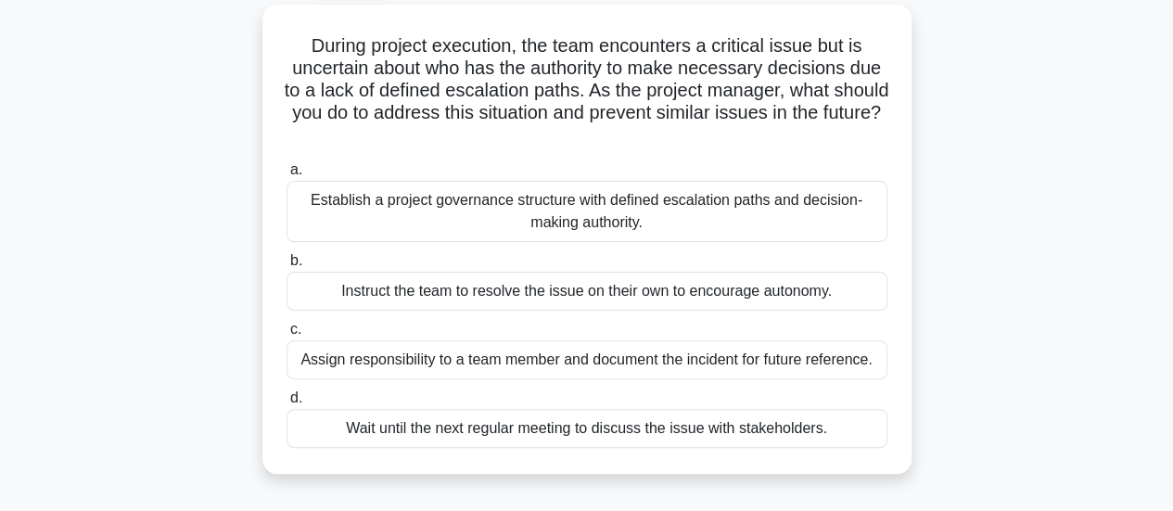
scroll to position [113, 0]
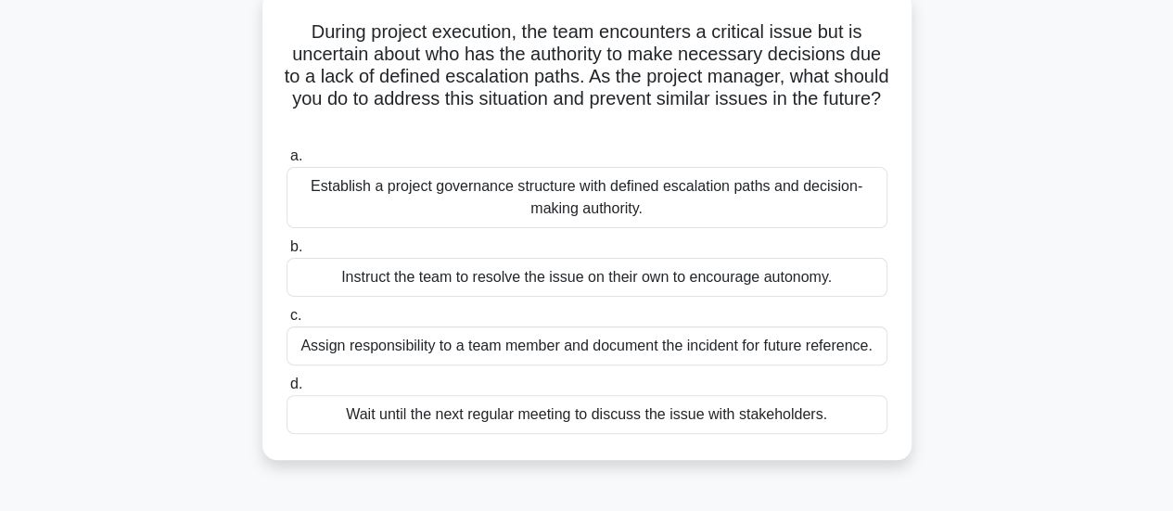
click at [720, 231] on div "a. Establish a project governance structure with defined escalation paths and d…" at bounding box center [586, 289] width 623 height 297
click at [681, 205] on div "Establish a project governance structure with defined escalation paths and deci…" at bounding box center [587, 197] width 601 height 61
click at [287, 162] on input "a. Establish a project governance structure with defined escalation paths and d…" at bounding box center [287, 156] width 0 height 12
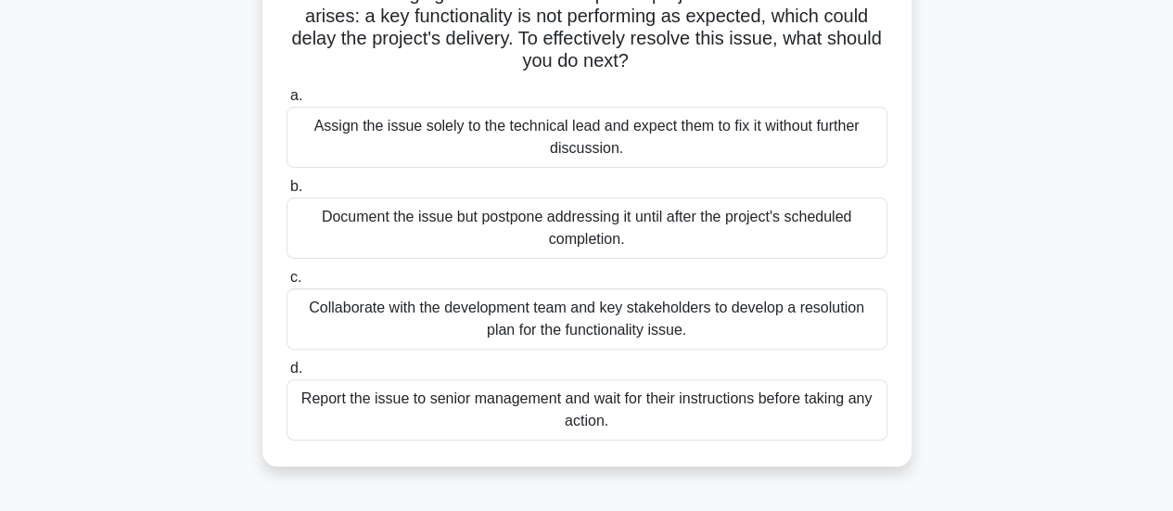
scroll to position [154, 0]
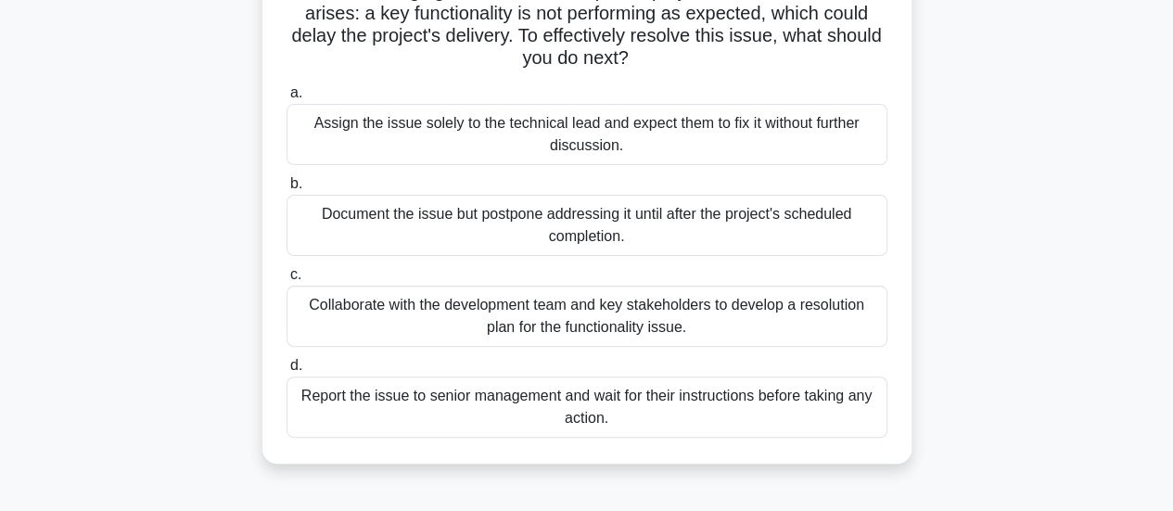
click at [661, 335] on div "Collaborate with the development team and key stakeholders to develop a resolut…" at bounding box center [587, 316] width 601 height 61
click at [287, 281] on input "c. Collaborate with the development team and key stakeholders to develop a reso…" at bounding box center [287, 275] width 0 height 12
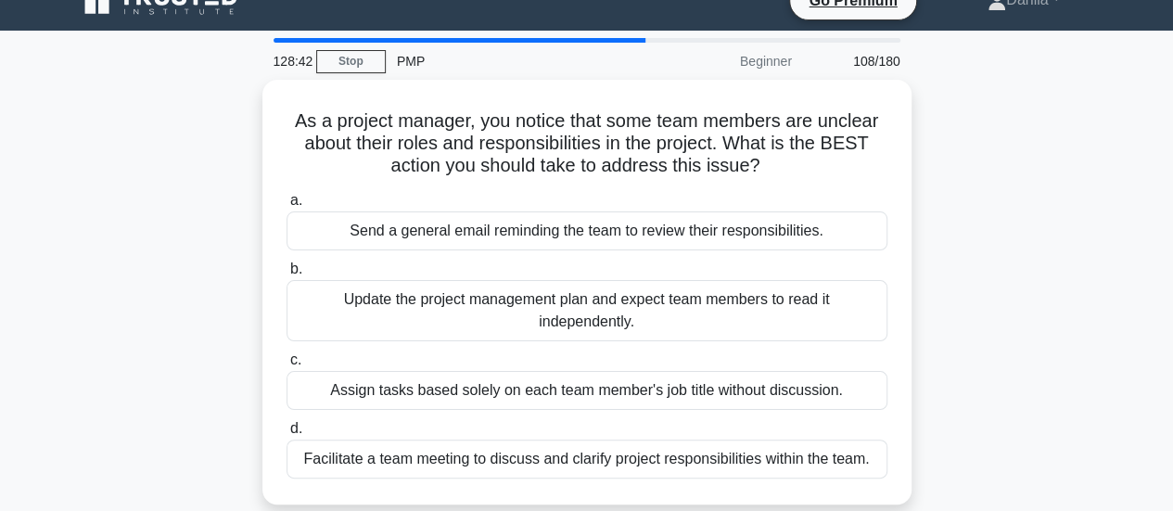
scroll to position [30, 0]
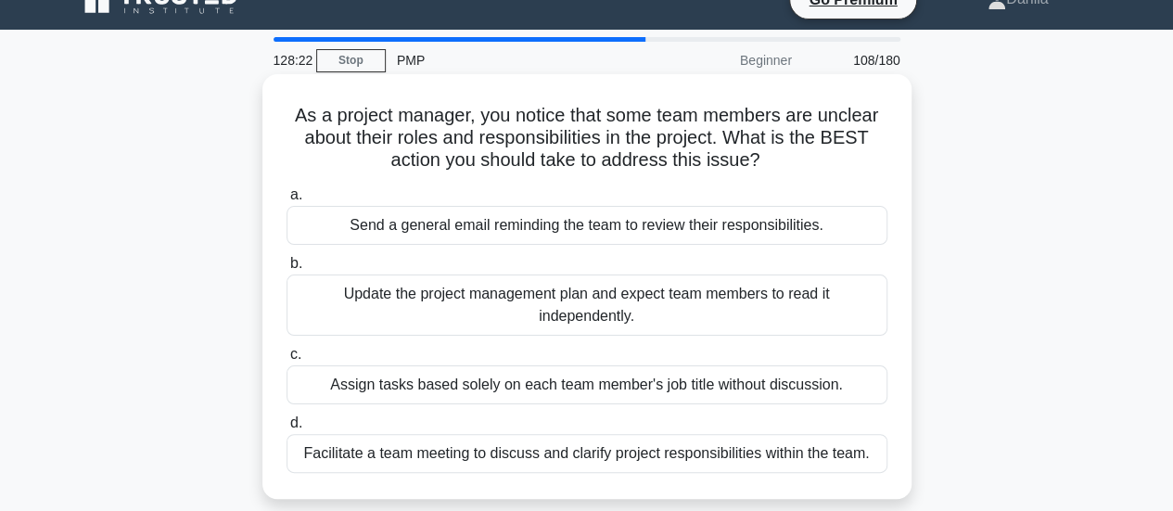
click at [692, 461] on div "Facilitate a team meeting to discuss and clarify project responsibilities withi…" at bounding box center [587, 453] width 601 height 39
click at [287, 429] on input "d. Facilitate a team meeting to discuss and clarify project responsibilities wi…" at bounding box center [287, 423] width 0 height 12
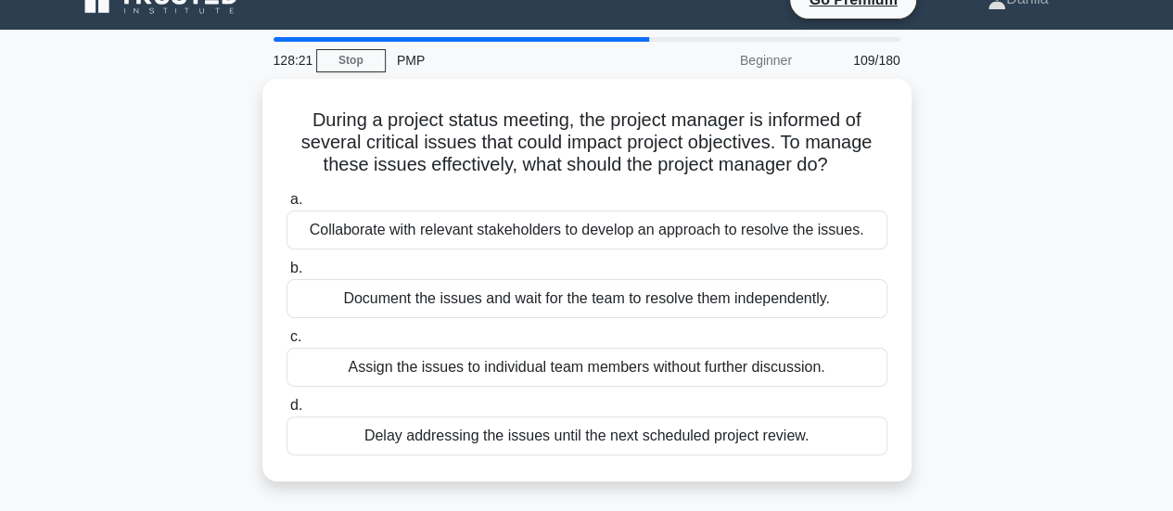
scroll to position [0, 0]
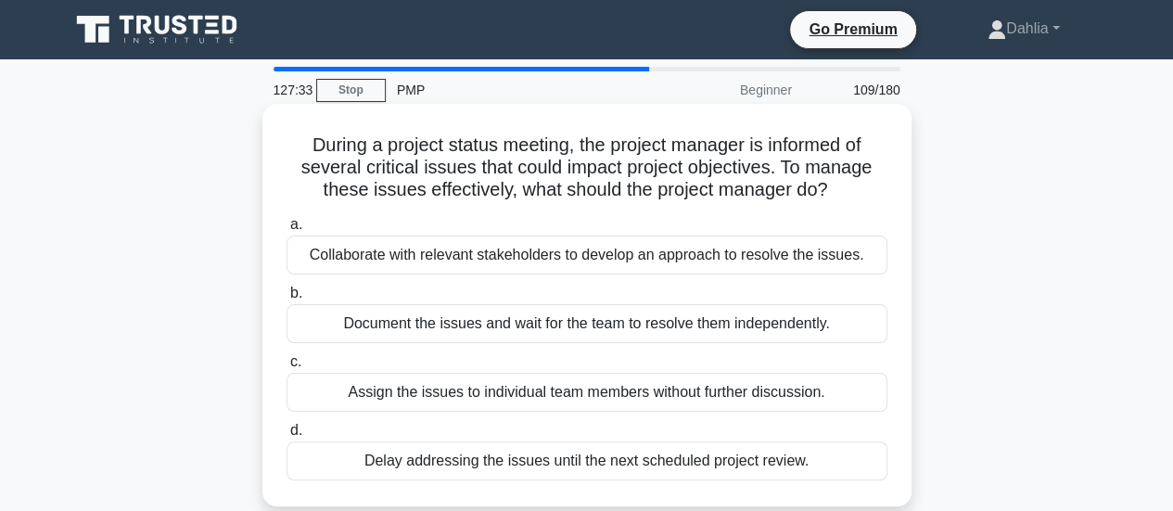
click at [677, 275] on div "Collaborate with relevant stakeholders to develop an approach to resolve the is…" at bounding box center [587, 255] width 601 height 39
click at [287, 231] on input "a. Collaborate with relevant stakeholders to develop an approach to resolve the…" at bounding box center [287, 225] width 0 height 12
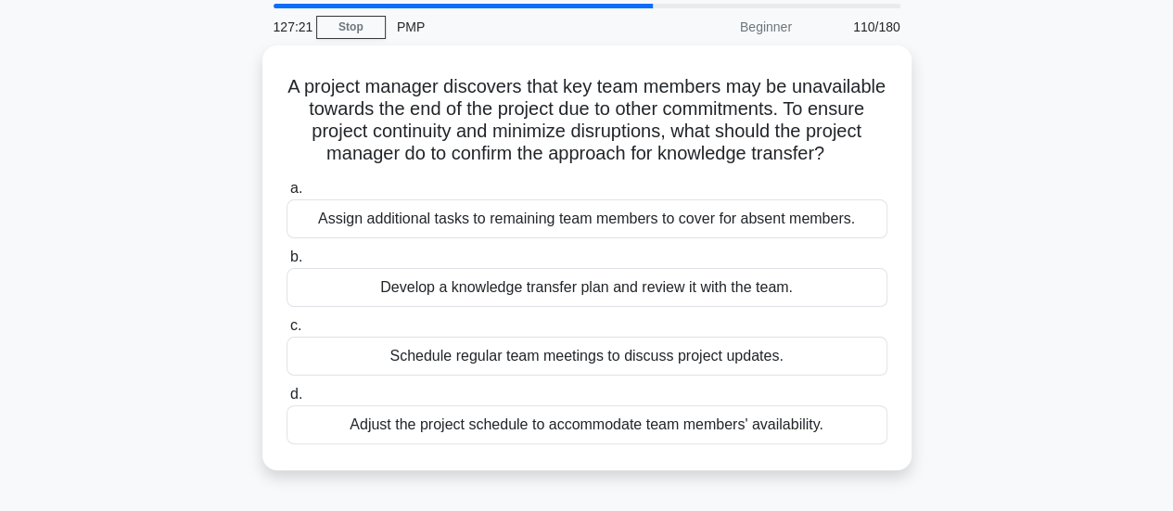
scroll to position [67, 0]
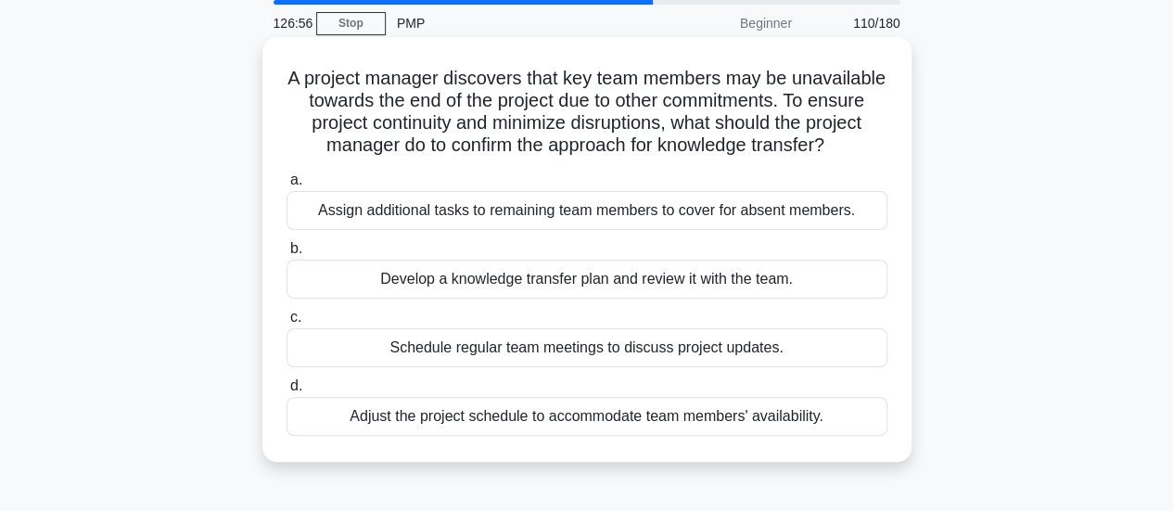
click at [699, 299] on div "Develop a knowledge transfer plan and review it with the team." at bounding box center [587, 279] width 601 height 39
click at [287, 255] on input "b. Develop a knowledge transfer plan and review it with the team." at bounding box center [287, 249] width 0 height 12
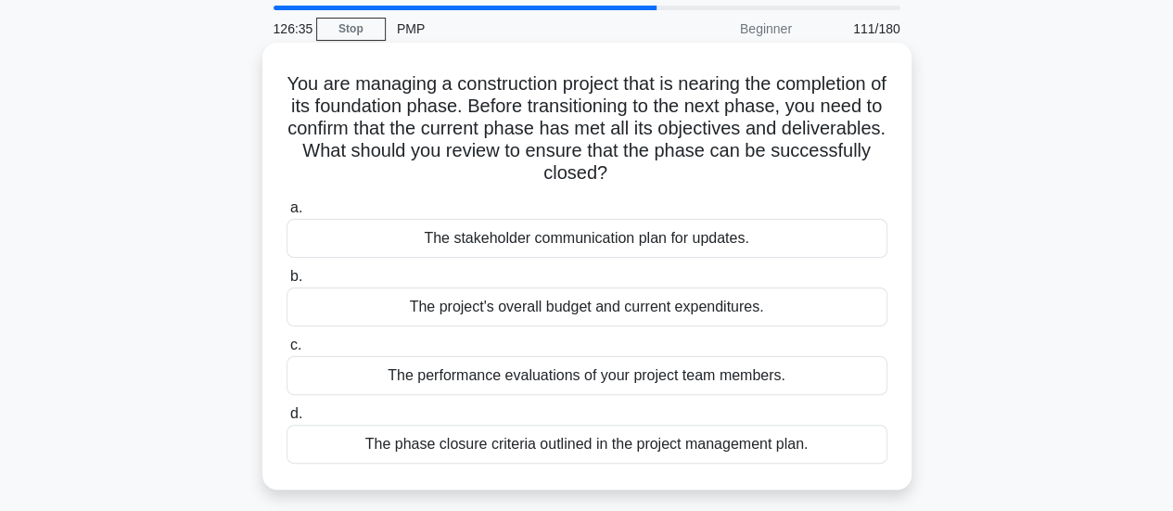
scroll to position [68, 0]
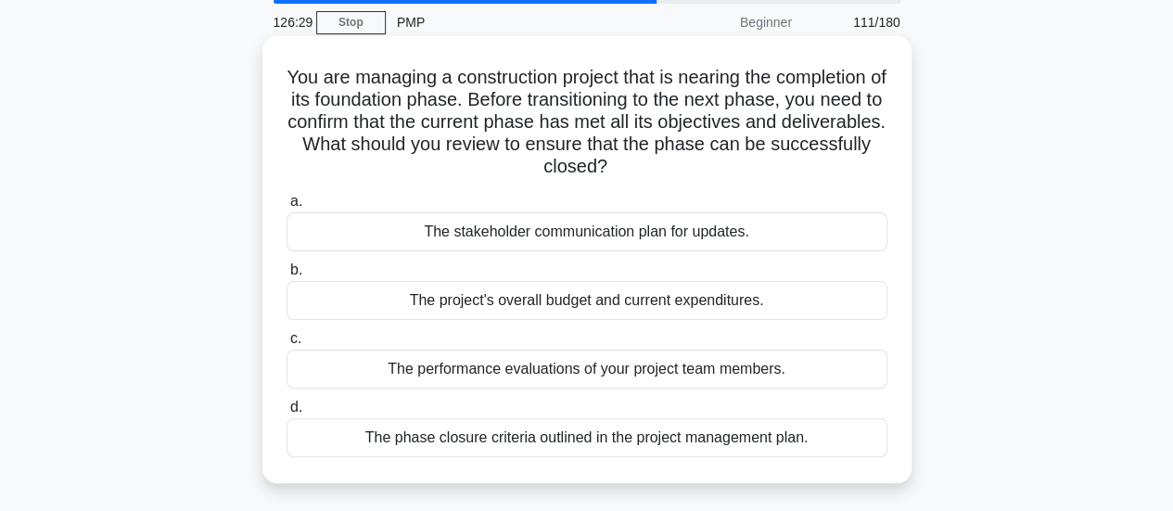
click at [668, 441] on div "The phase closure criteria outlined in the project management plan." at bounding box center [587, 437] width 601 height 39
click at [287, 414] on input "d. The phase closure criteria outlined in the project management plan." at bounding box center [287, 408] width 0 height 12
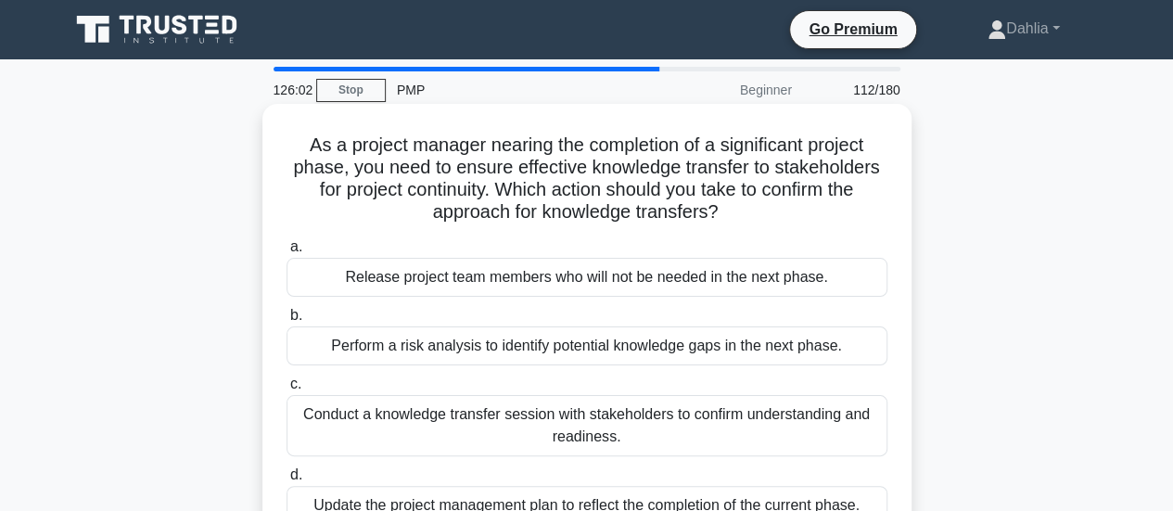
scroll to position [58, 0]
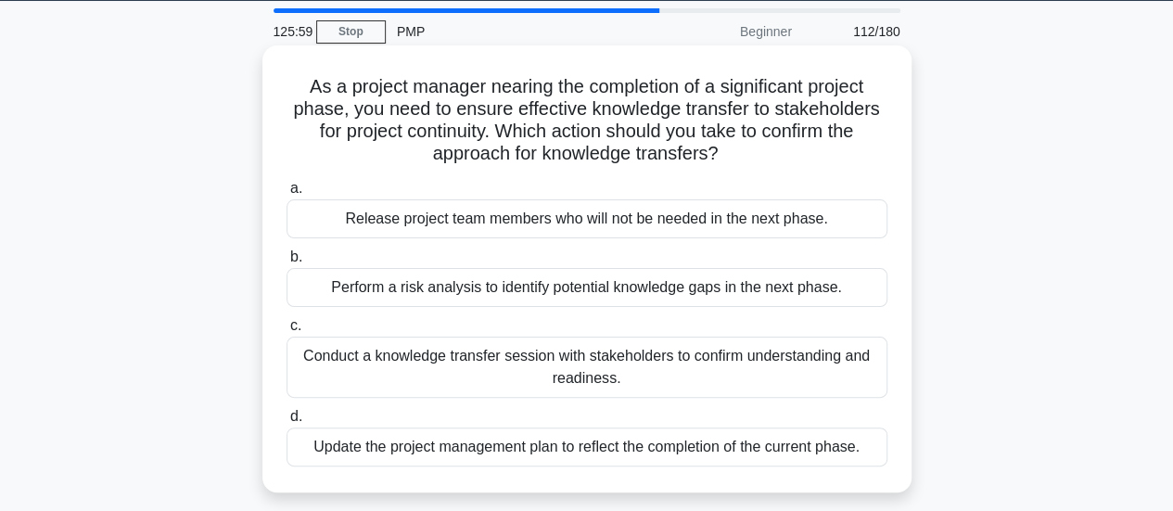
click at [625, 372] on div "Conduct a knowledge transfer session with stakeholders to confirm understanding…" at bounding box center [587, 367] width 601 height 61
click at [287, 332] on input "c. Conduct a knowledge transfer session with stakeholders to confirm understand…" at bounding box center [287, 326] width 0 height 12
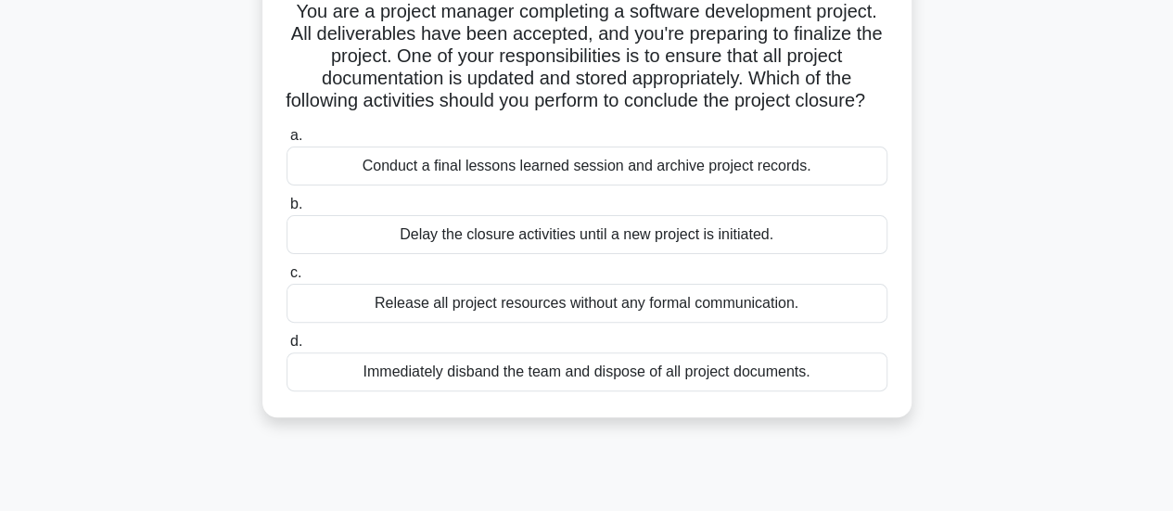
scroll to position [137, 0]
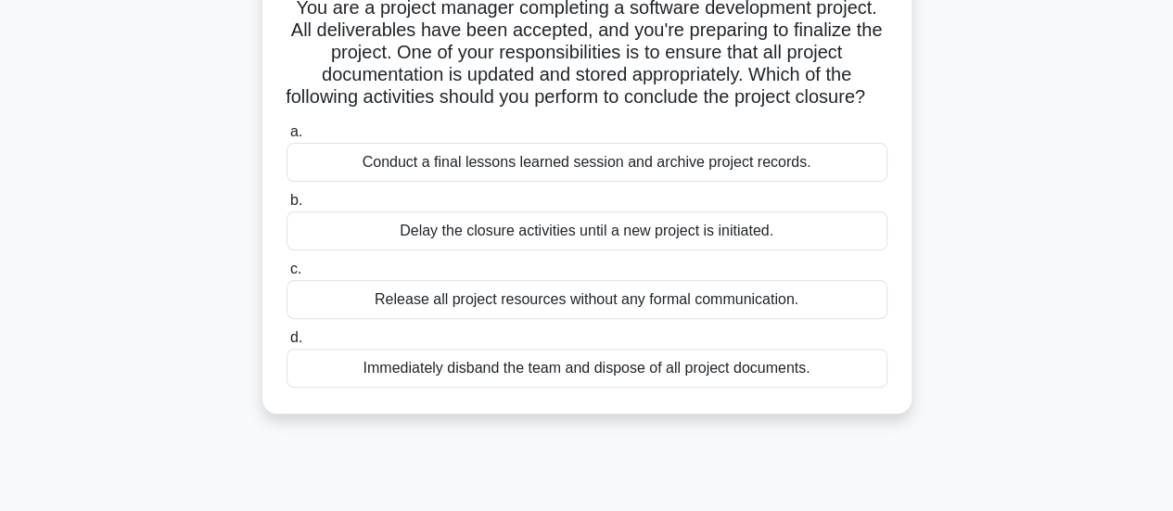
click at [673, 182] on div "Conduct a final lessons learned session and archive project records." at bounding box center [587, 162] width 601 height 39
click at [287, 138] on input "a. Conduct a final lessons learned session and archive project records." at bounding box center [287, 132] width 0 height 12
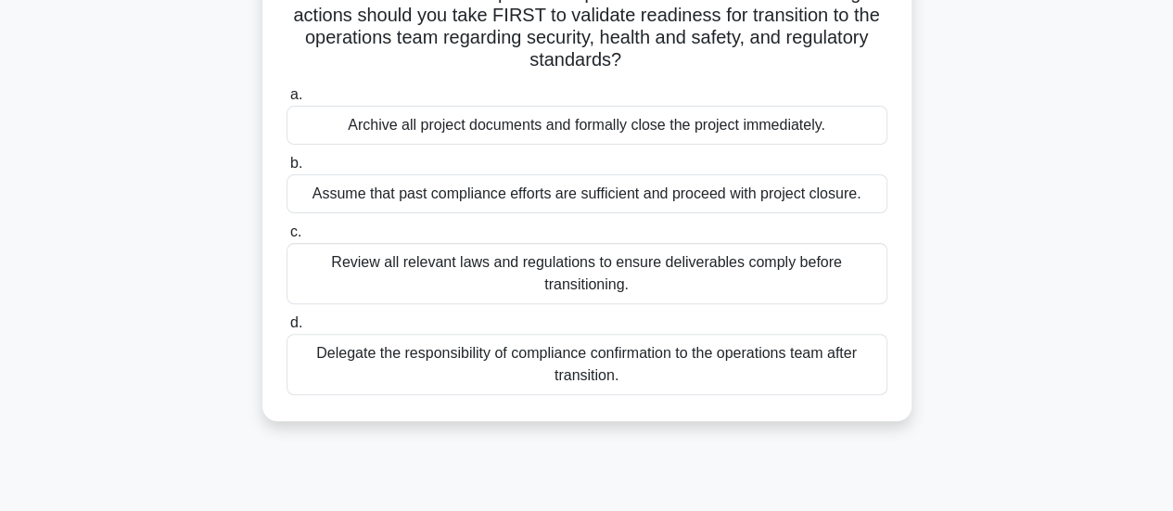
scroll to position [201, 0]
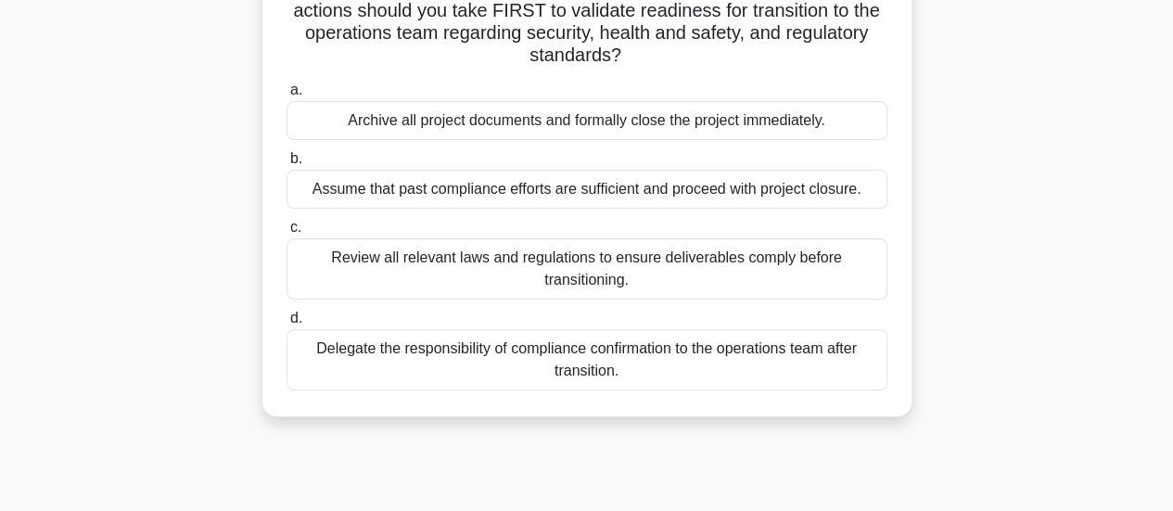
click at [651, 285] on div "Review all relevant laws and regulations to ensure deliverables comply before t…" at bounding box center [587, 268] width 601 height 61
click at [287, 234] on input "c. Review all relevant laws and regulations to ensure deliverables comply befor…" at bounding box center [287, 228] width 0 height 12
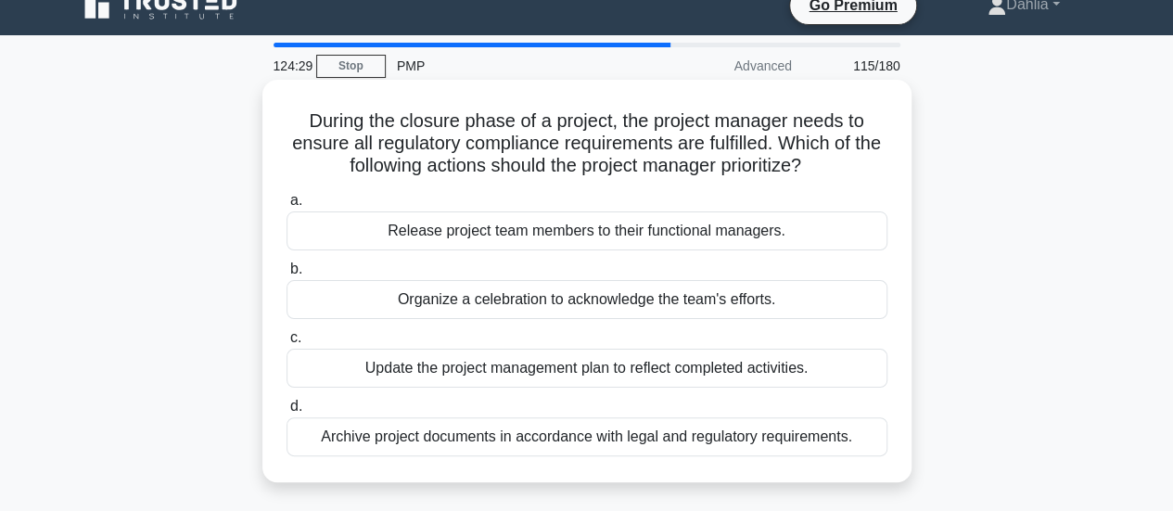
scroll to position [27, 0]
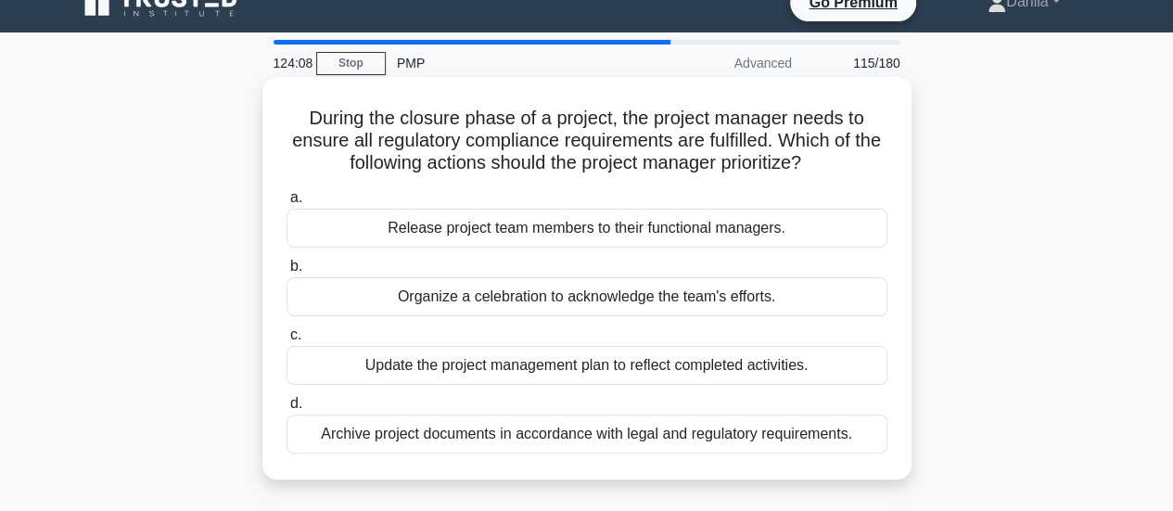
click at [636, 431] on div "Archive project documents in accordance with legal and regulatory requirements." at bounding box center [587, 434] width 601 height 39
click at [287, 410] on input "d. Archive project documents in accordance with legal and regulatory requiremen…" at bounding box center [287, 404] width 0 height 12
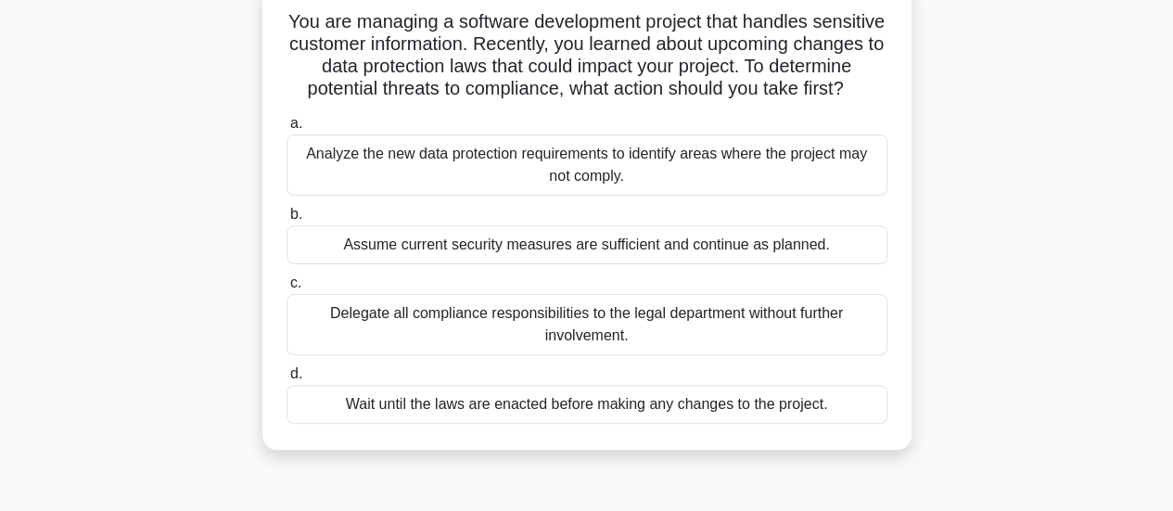
scroll to position [83, 0]
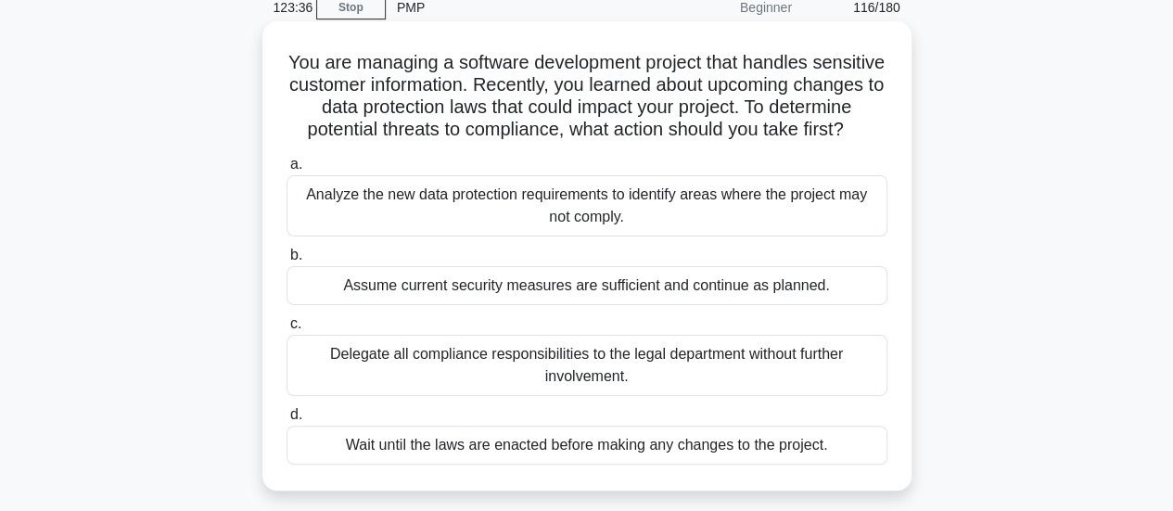
click at [671, 237] on div "Analyze the new data protection requirements to identify areas where the projec…" at bounding box center [587, 205] width 601 height 61
click at [287, 171] on input "a. Analyze the new data protection requirements to identify areas where the pro…" at bounding box center [287, 165] width 0 height 12
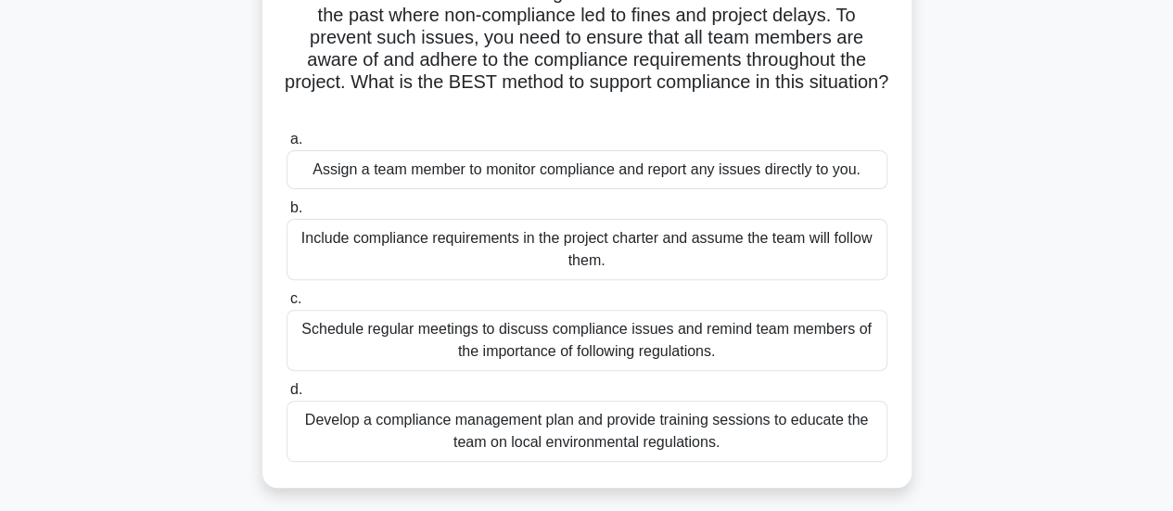
scroll to position [232, 0]
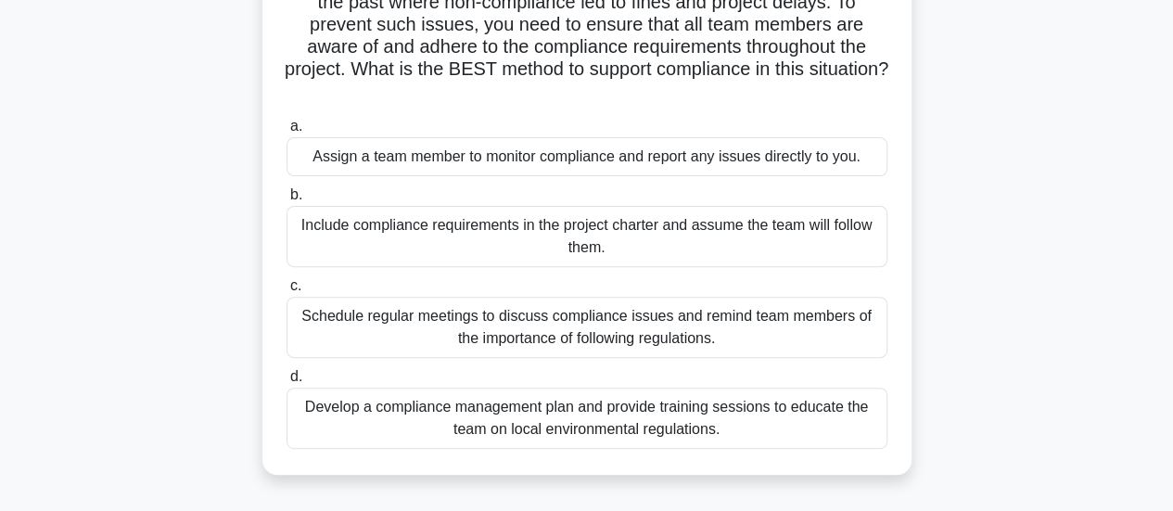
click at [658, 434] on div "Develop a compliance management plan and provide training sessions to educate t…" at bounding box center [587, 418] width 601 height 61
click at [287, 383] on input "d. Develop a compliance management plan and provide training sessions to educat…" at bounding box center [287, 377] width 0 height 12
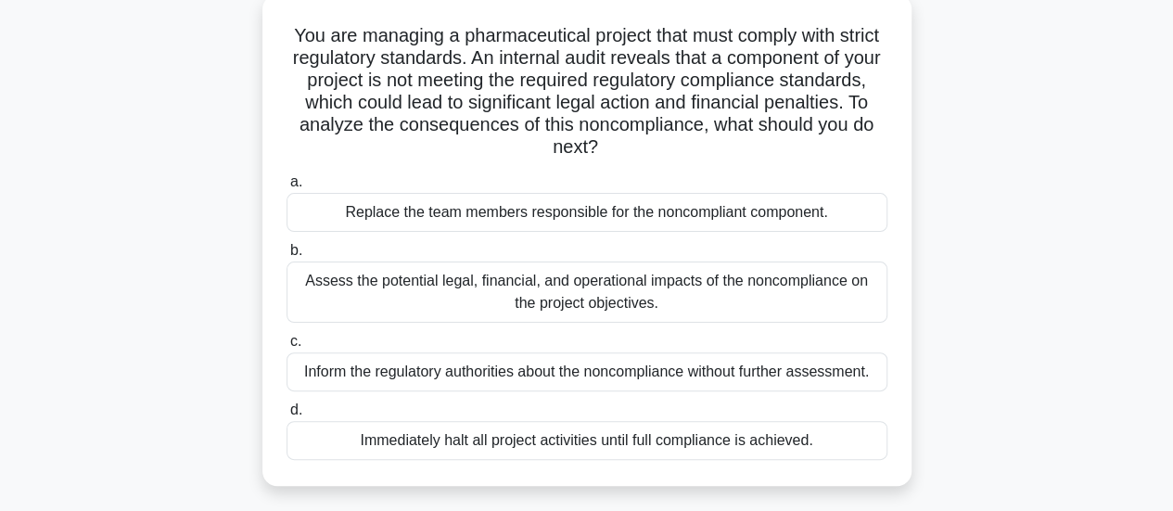
scroll to position [116, 0]
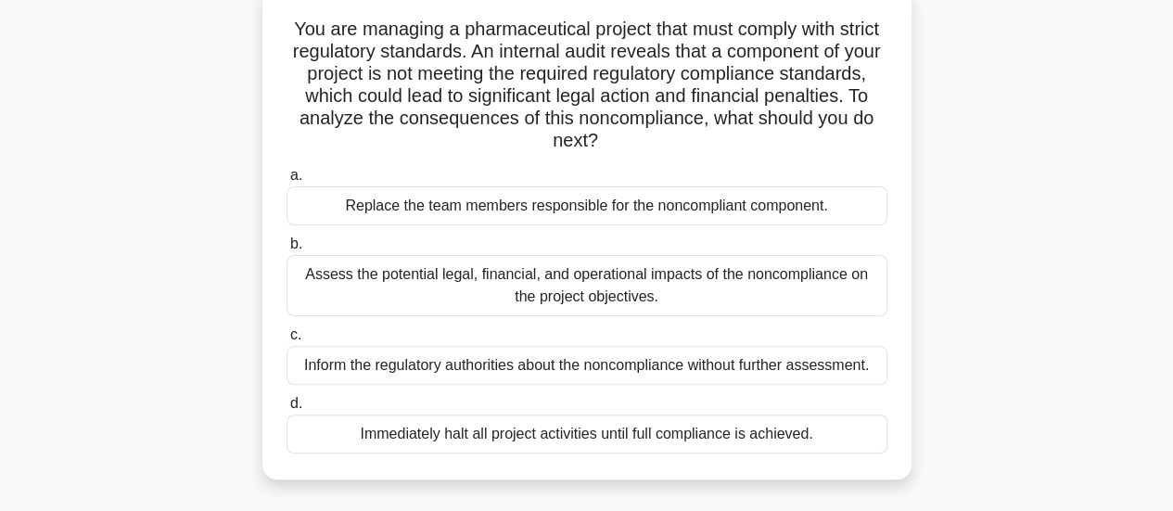
click at [646, 300] on div "Assess the potential legal, financial, and operational impacts of the noncompli…" at bounding box center [587, 285] width 601 height 61
click at [287, 250] on input "b. Assess the potential legal, financial, and operational impacts of the noncom…" at bounding box center [287, 244] width 0 height 12
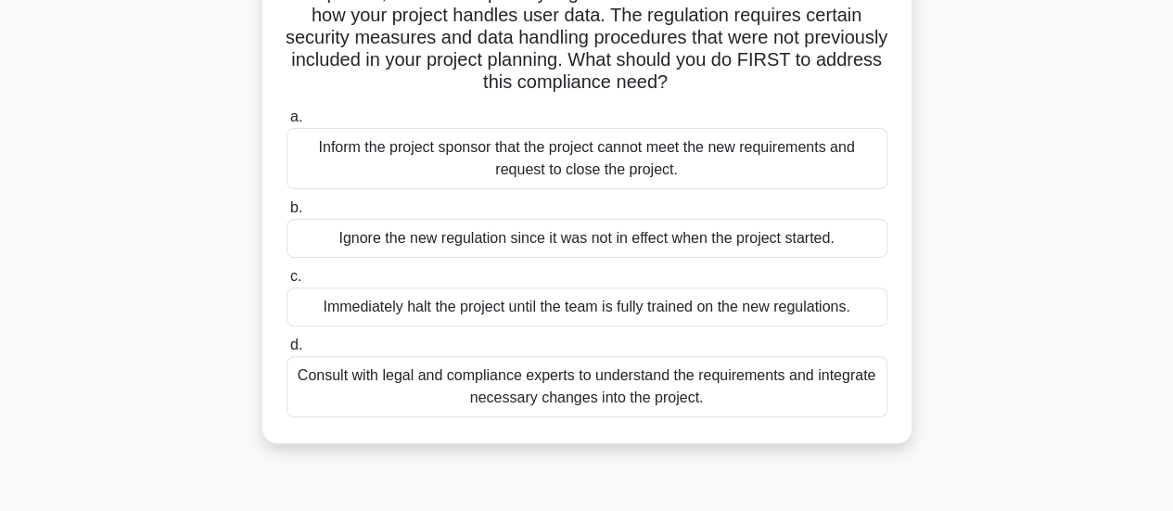
scroll to position [186, 0]
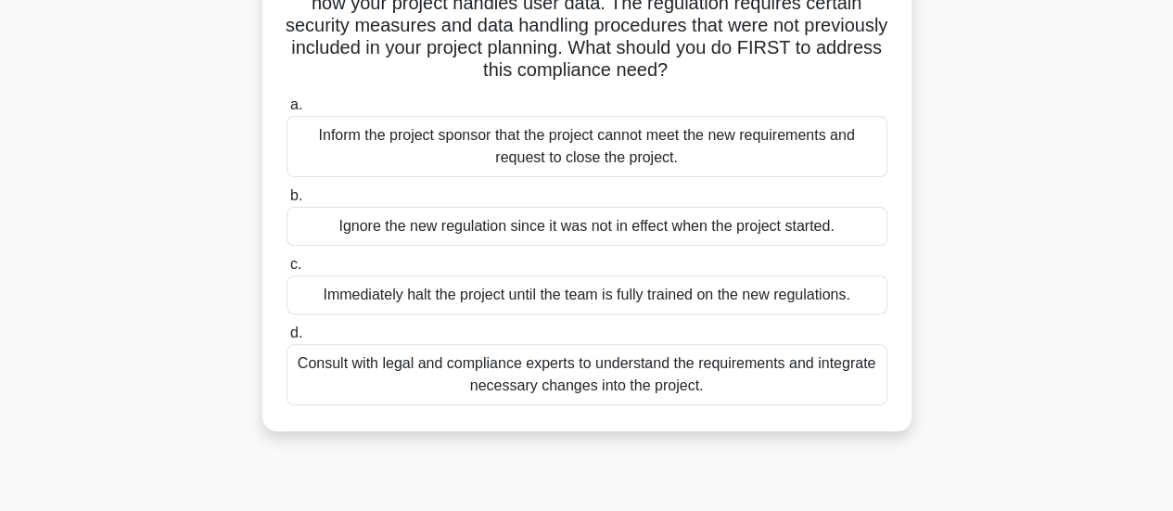
click at [631, 375] on div "Consult with legal and compliance experts to understand the requirements and in…" at bounding box center [587, 374] width 601 height 61
click at [287, 339] on input "d. Consult with legal and compliance experts to understand the requirements and…" at bounding box center [287, 333] width 0 height 12
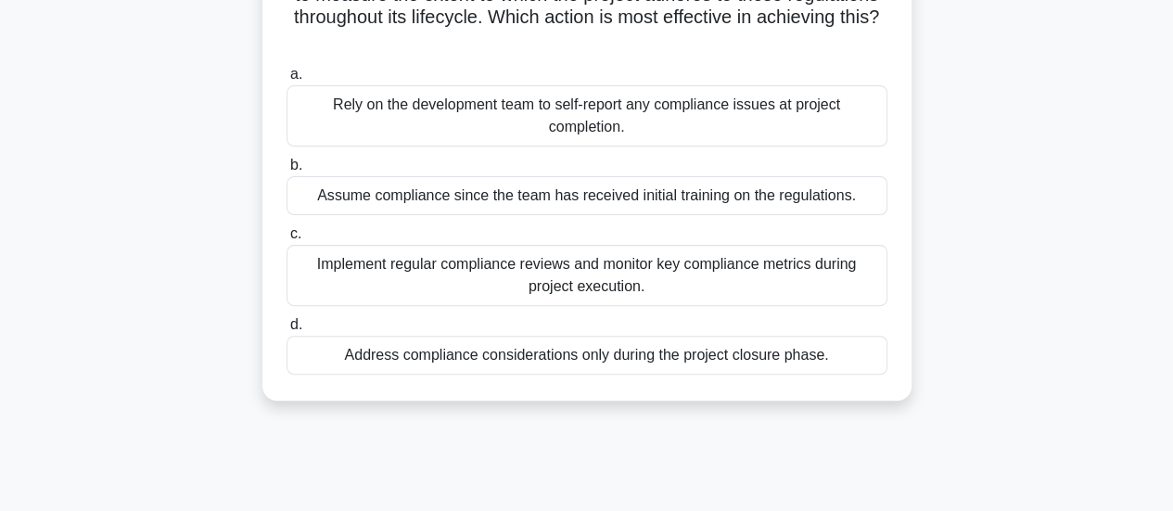
scroll to position [254, 0]
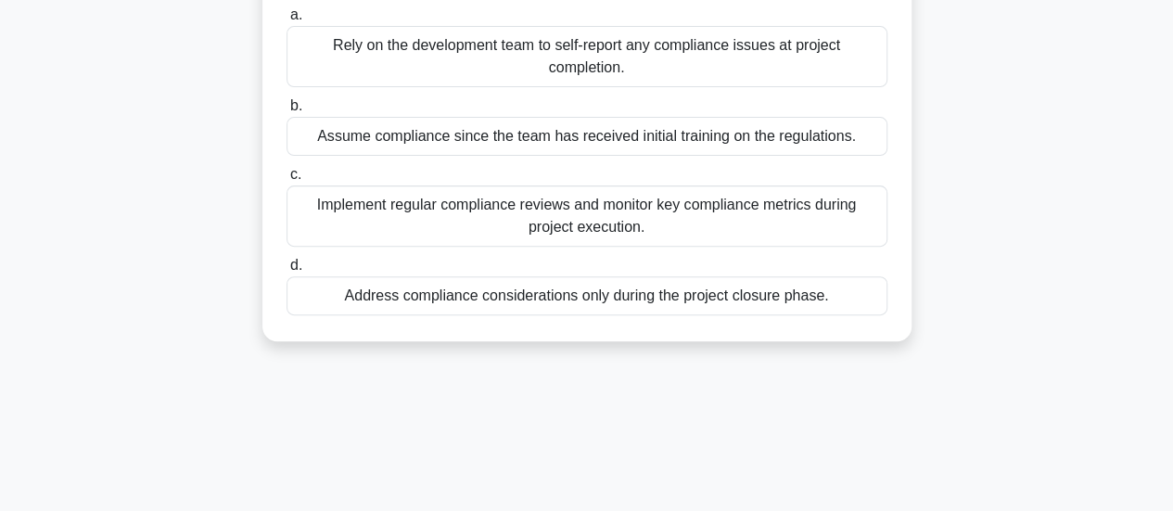
click at [623, 227] on div "Implement regular compliance reviews and monitor key compliance metrics during …" at bounding box center [587, 215] width 601 height 61
click at [287, 181] on input "c. Implement regular compliance reviews and monitor key compliance metrics duri…" at bounding box center [287, 175] width 0 height 12
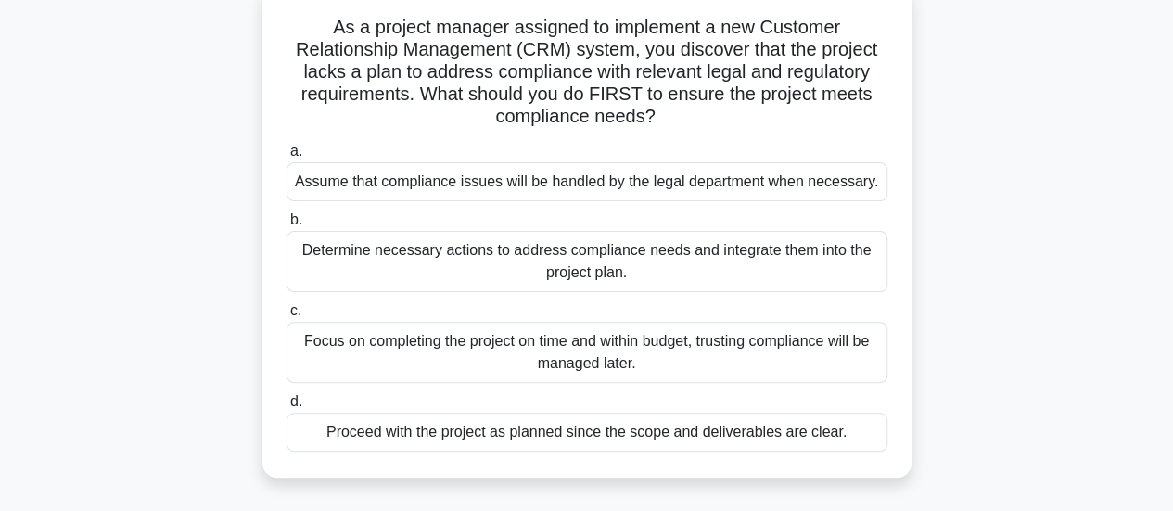
scroll to position [137, 0]
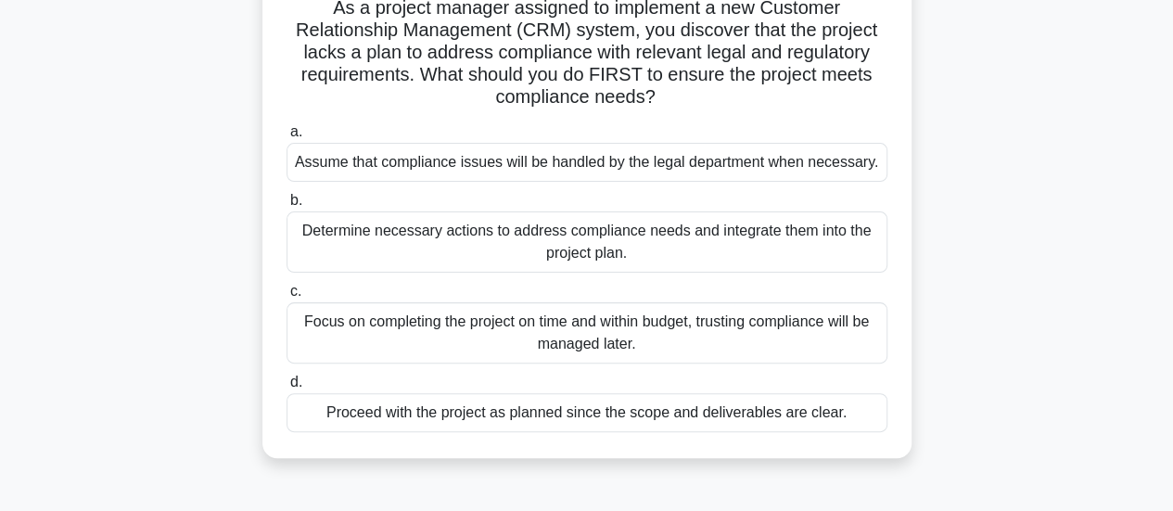
click at [651, 252] on div "Determine necessary actions to address compliance needs and integrate them into…" at bounding box center [587, 241] width 601 height 61
click at [287, 207] on input "b. Determine necessary actions to address compliance needs and integrate them i…" at bounding box center [287, 201] width 0 height 12
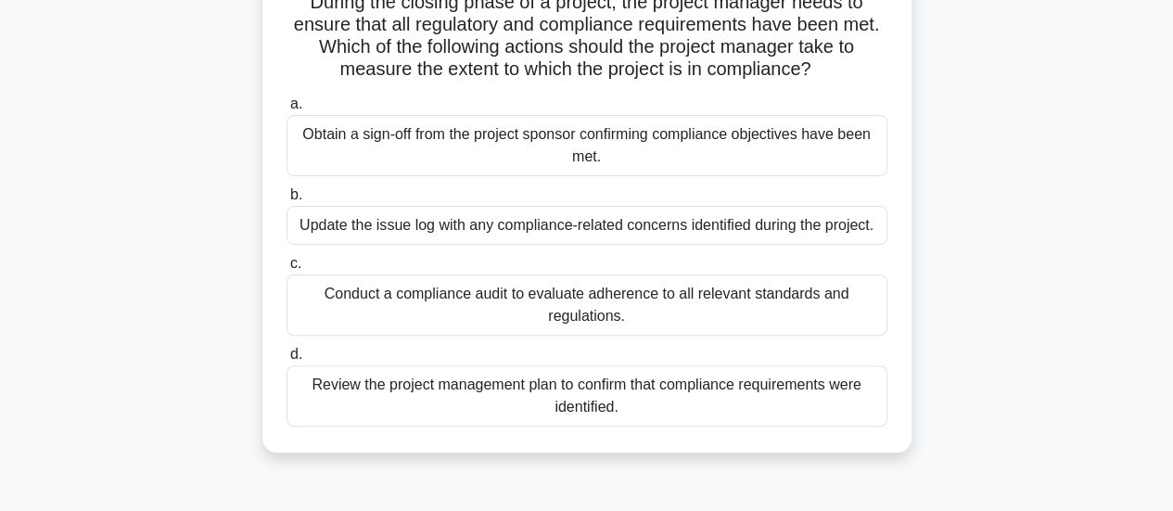
scroll to position [148, 0]
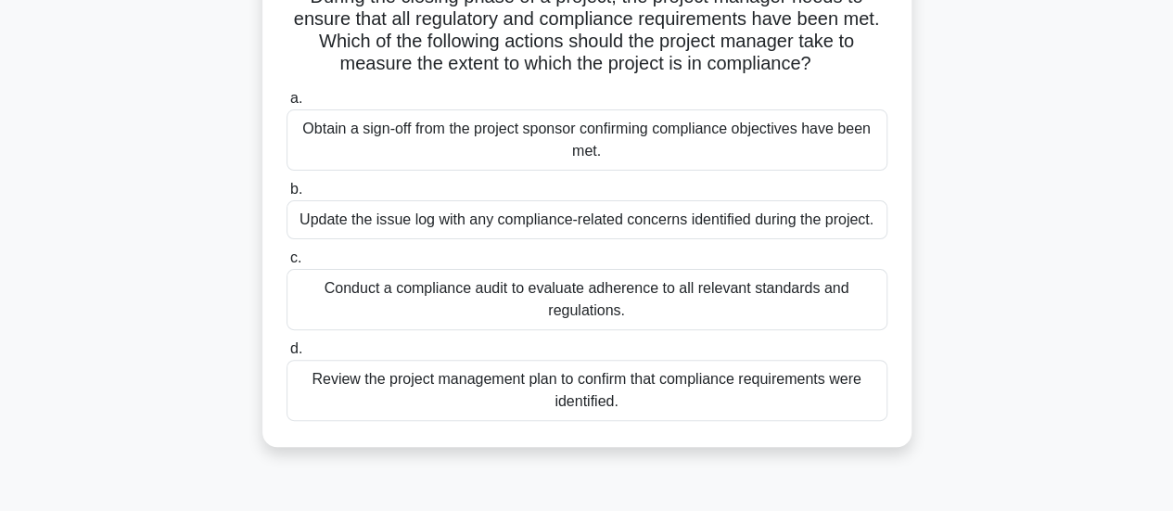
click at [642, 314] on div "Conduct a compliance audit to evaluate adherence to all relevant standards and …" at bounding box center [587, 299] width 601 height 61
click at [287, 264] on input "c. Conduct a compliance audit to evaluate adherence to all relevant standards a…" at bounding box center [287, 258] width 0 height 12
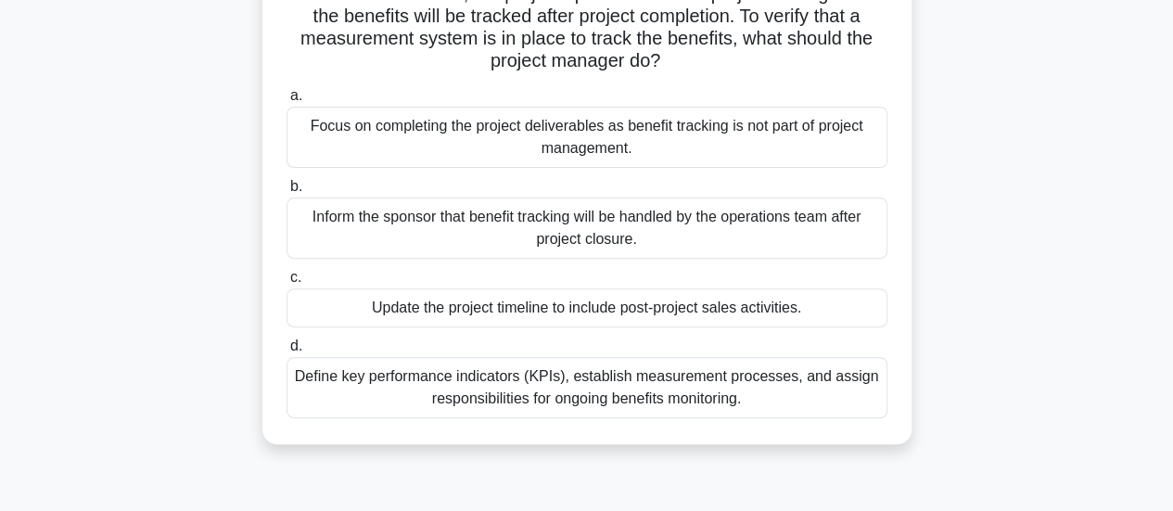
scroll to position [197, 0]
click at [676, 396] on div "Define key performance indicators (KPIs), establish measurement processes, and …" at bounding box center [587, 386] width 601 height 61
click at [287, 352] on input "d. Define key performance indicators (KPIs), establish measurement processes, a…" at bounding box center [287, 345] width 0 height 12
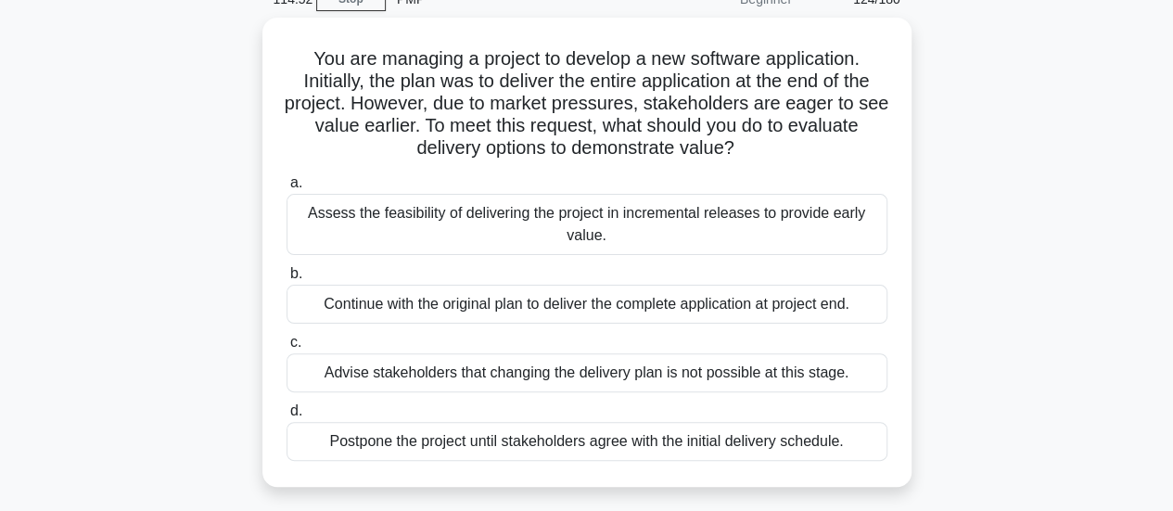
scroll to position [96, 0]
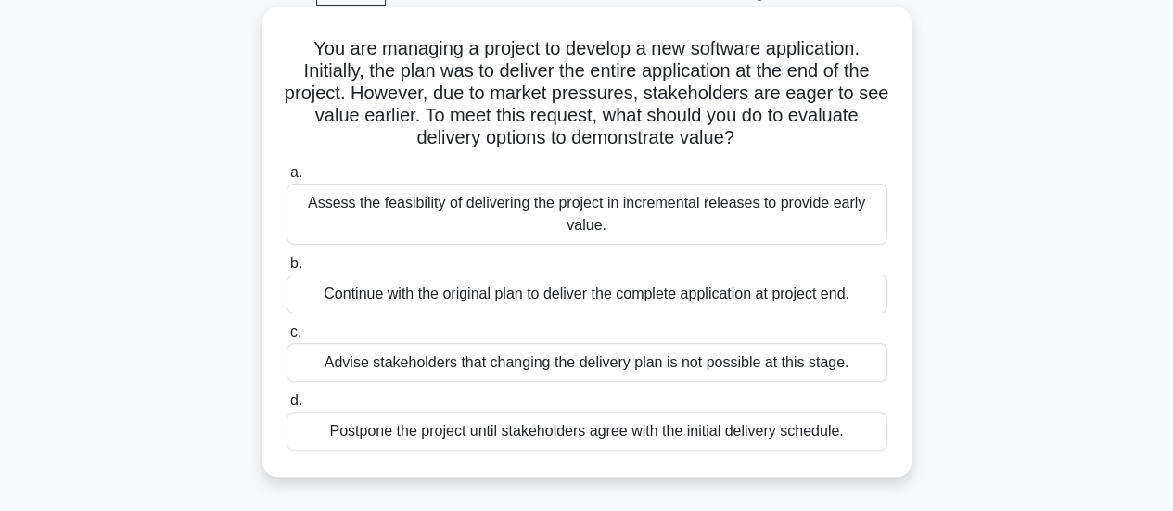
click at [623, 210] on div "Assess the feasibility of delivering the project in incremental releases to pro…" at bounding box center [587, 214] width 601 height 61
click at [287, 179] on input "a. Assess the feasibility of delivering the project in incremental releases to …" at bounding box center [287, 173] width 0 height 12
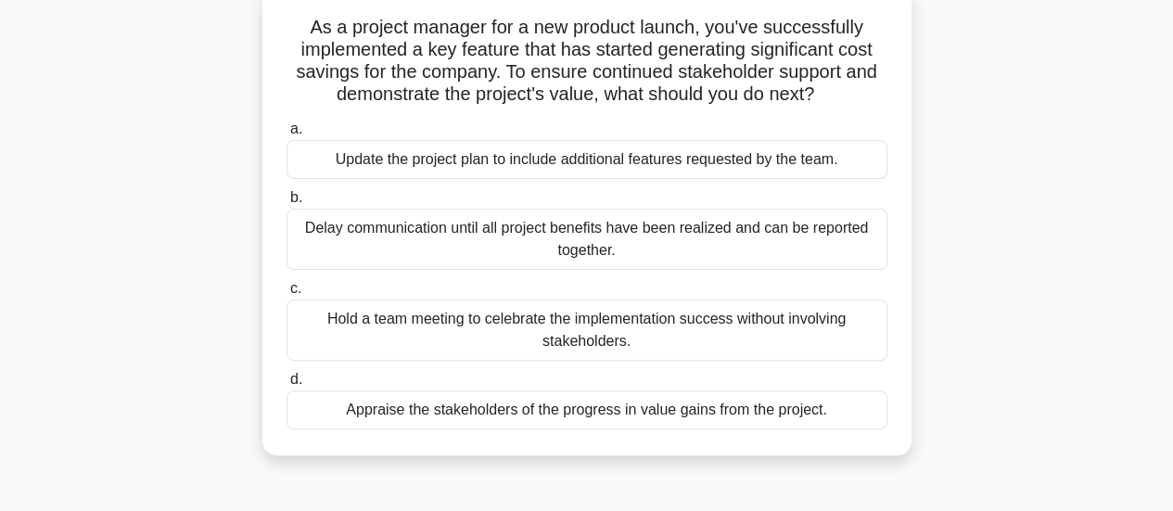
scroll to position [124, 0]
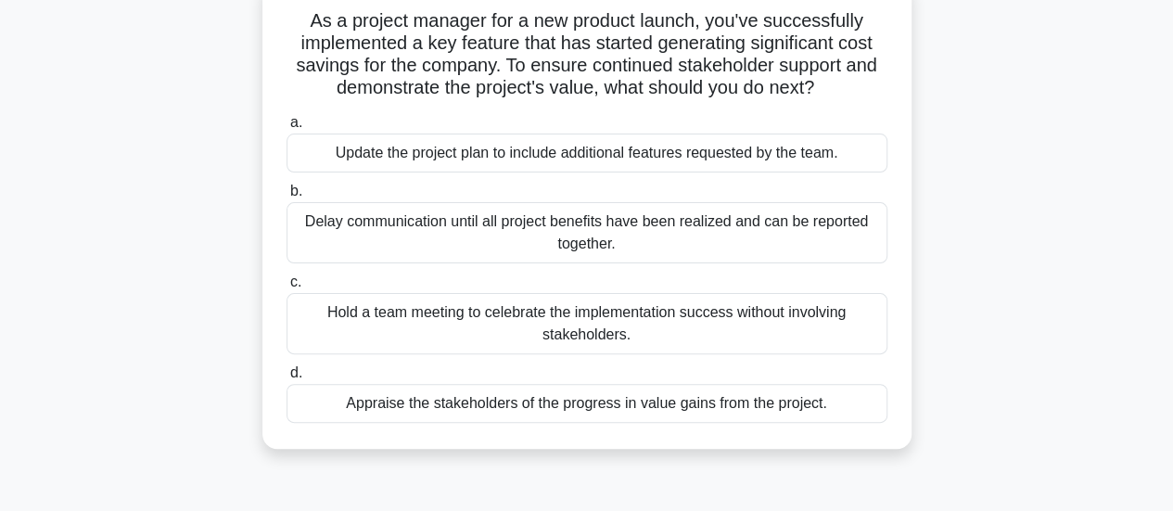
click at [674, 411] on div "Appraise the stakeholders of the progress in value gains from the project." at bounding box center [587, 403] width 601 height 39
click at [287, 379] on input "d. Appraise the stakeholders of the progress in value gains from the project." at bounding box center [287, 373] width 0 height 12
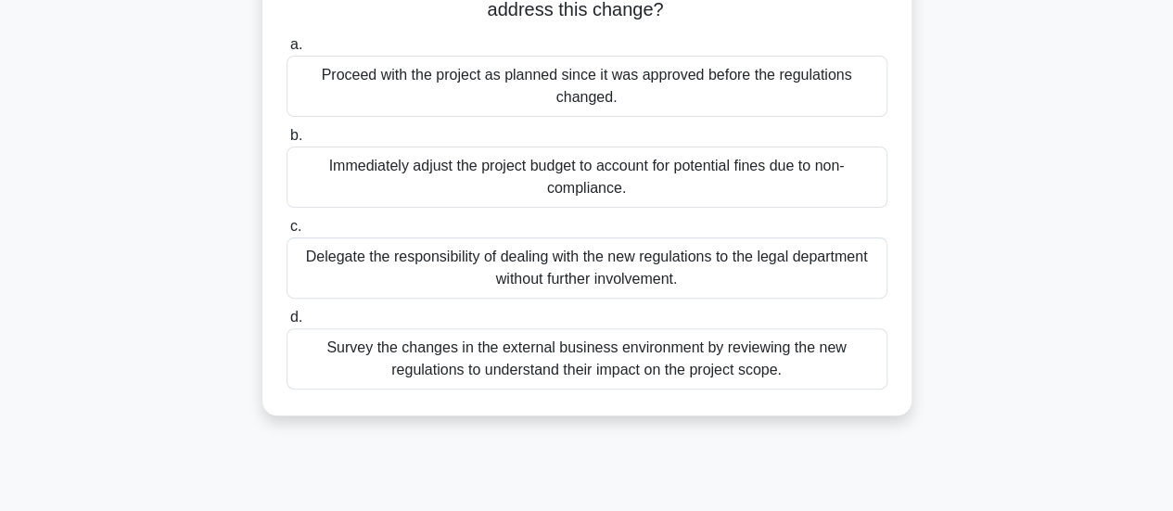
scroll to position [203, 0]
click at [670, 372] on div "Survey the changes in the external business environment by reviewing the new re…" at bounding box center [587, 357] width 601 height 61
click at [287, 323] on input "d. Survey the changes in the external business environment by reviewing the new…" at bounding box center [287, 317] width 0 height 12
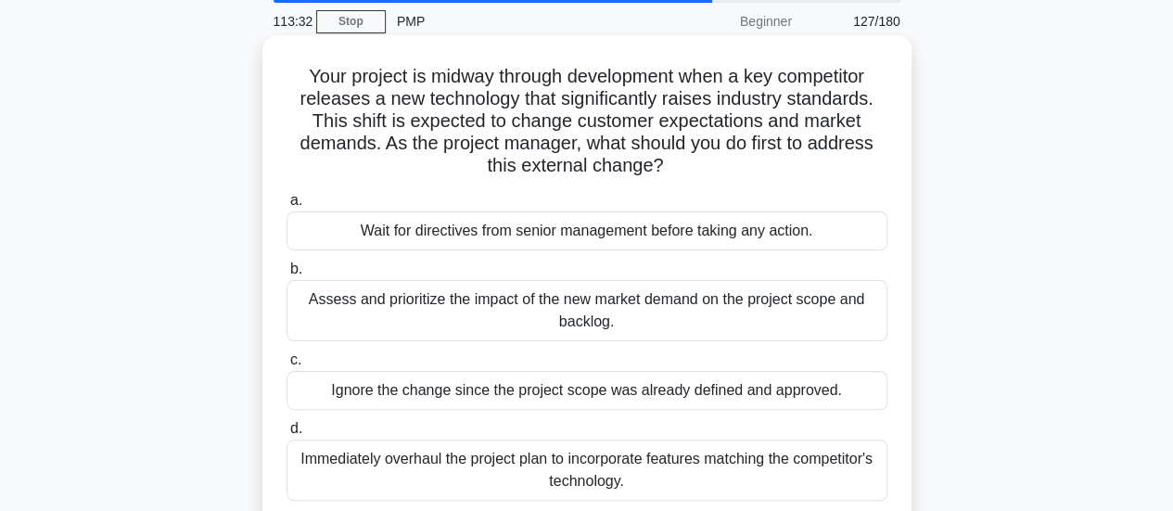
scroll to position [83, 0]
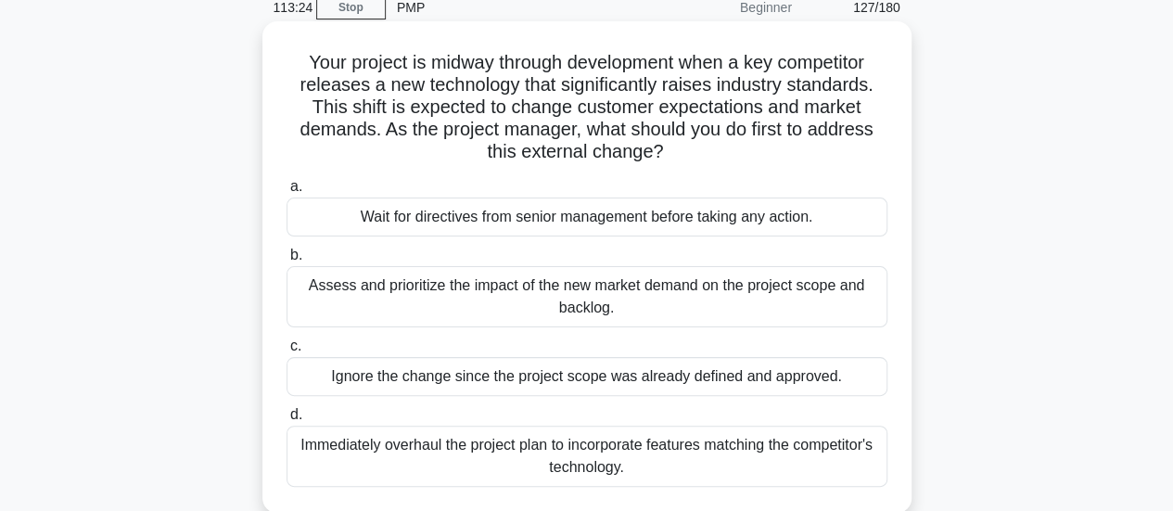
click at [632, 311] on div "Assess and prioritize the impact of the new market demand on the project scope …" at bounding box center [587, 296] width 601 height 61
click at [287, 262] on input "b. Assess and prioritize the impact of the new market demand on the project sco…" at bounding box center [287, 255] width 0 height 12
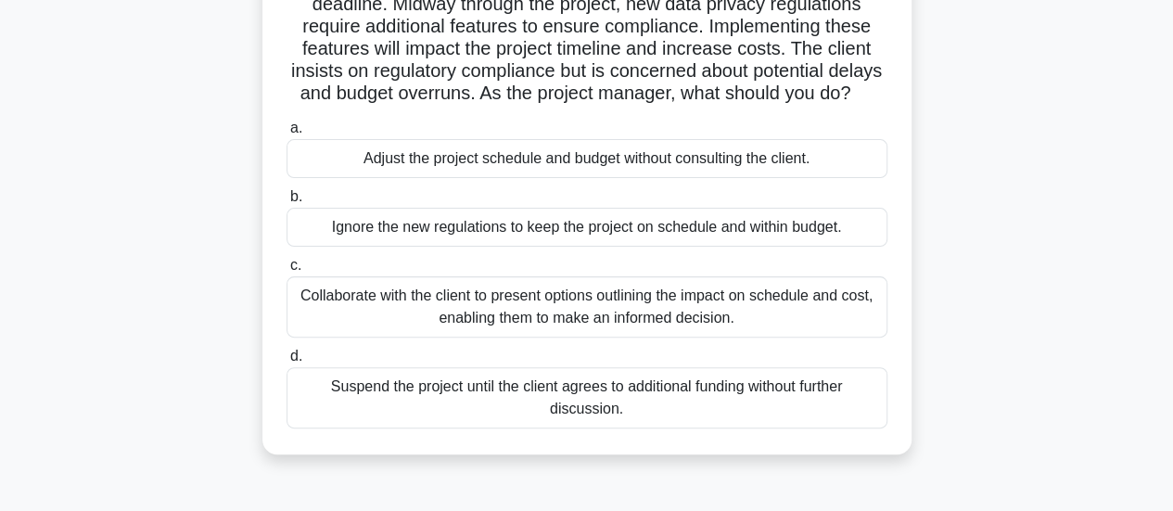
scroll to position [172, 0]
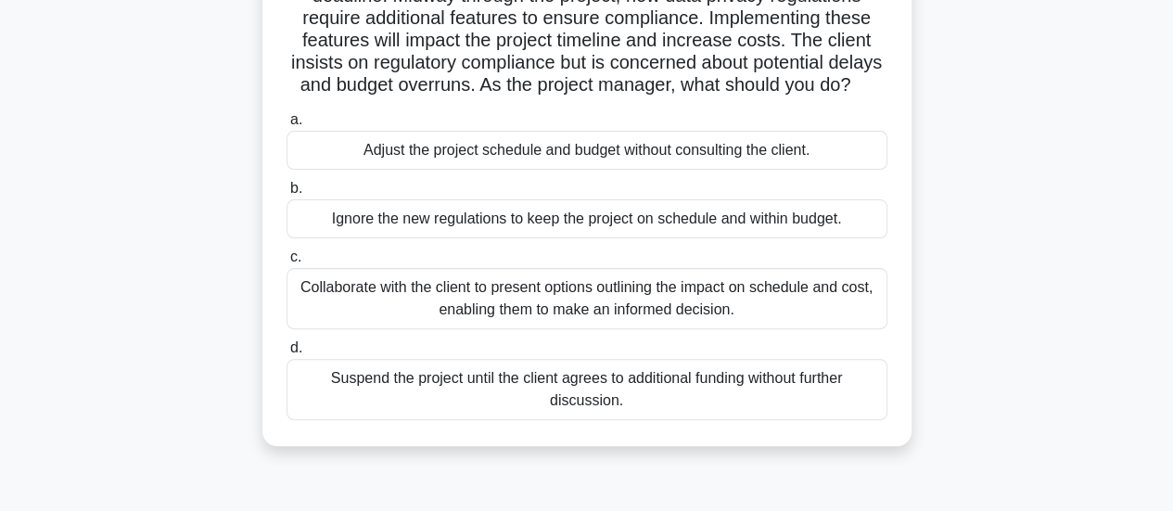
click at [607, 329] on div "Collaborate with the client to present options outlining the impact on schedule…" at bounding box center [587, 298] width 601 height 61
click at [287, 263] on input "c. Collaborate with the client to present options outlining the impact on sched…" at bounding box center [287, 257] width 0 height 12
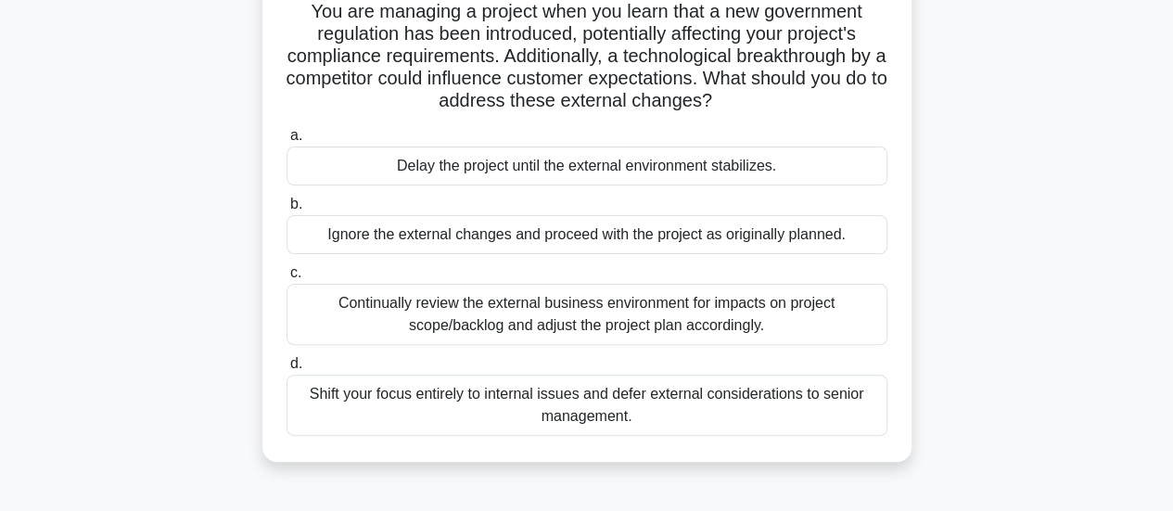
scroll to position [135, 0]
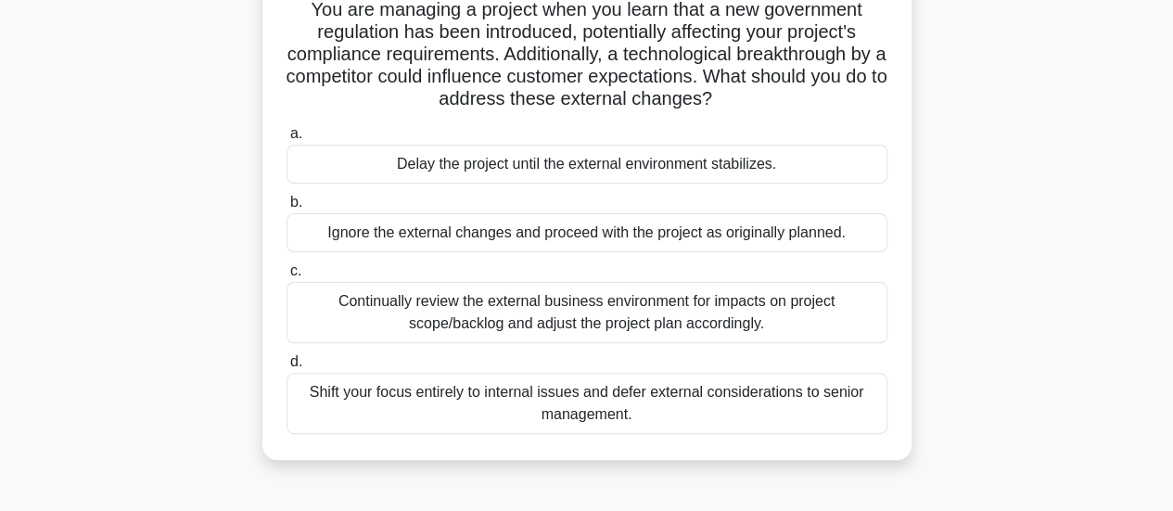
click at [640, 325] on div "Continually review the external business environment for impacts on project sco…" at bounding box center [587, 312] width 601 height 61
click at [287, 277] on input "c. Continually review the external business environment for impacts on project …" at bounding box center [287, 271] width 0 height 12
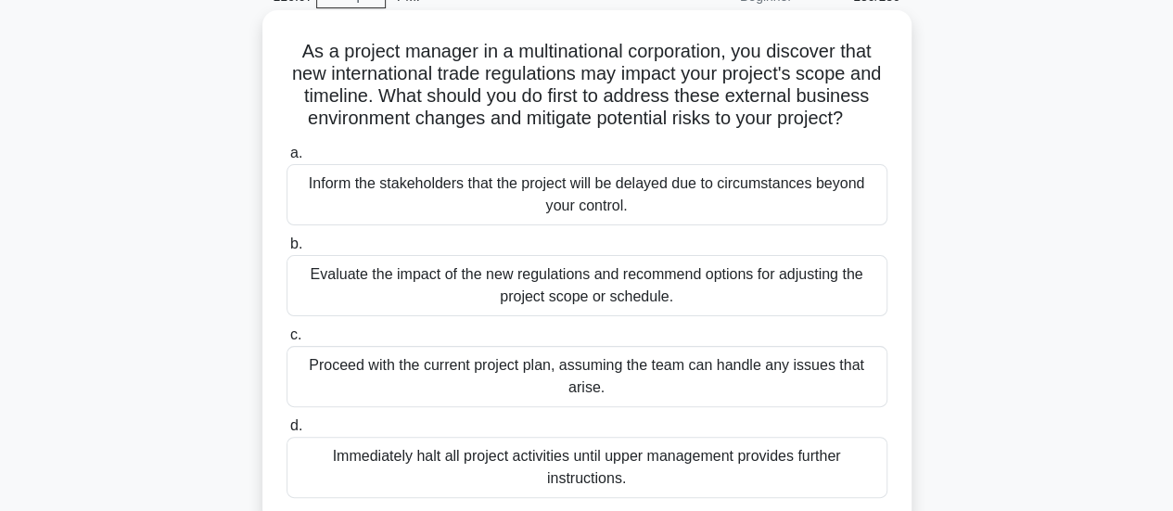
scroll to position [91, 0]
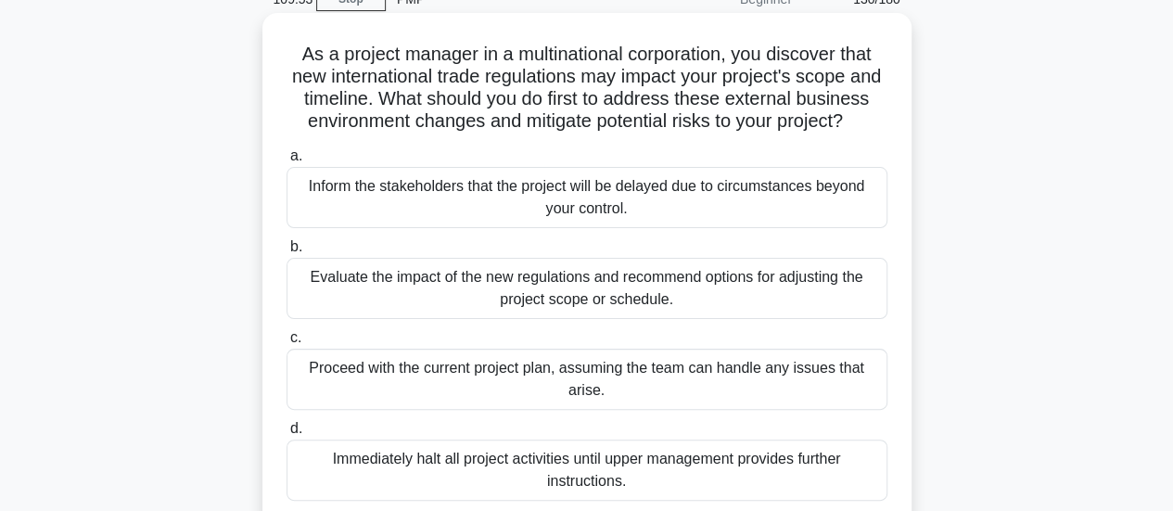
click at [690, 317] on div "Evaluate the impact of the new regulations and recommend options for adjusting …" at bounding box center [587, 288] width 601 height 61
click at [287, 253] on input "b. Evaluate the impact of the new regulations and recommend options for adjusti…" at bounding box center [287, 247] width 0 height 12
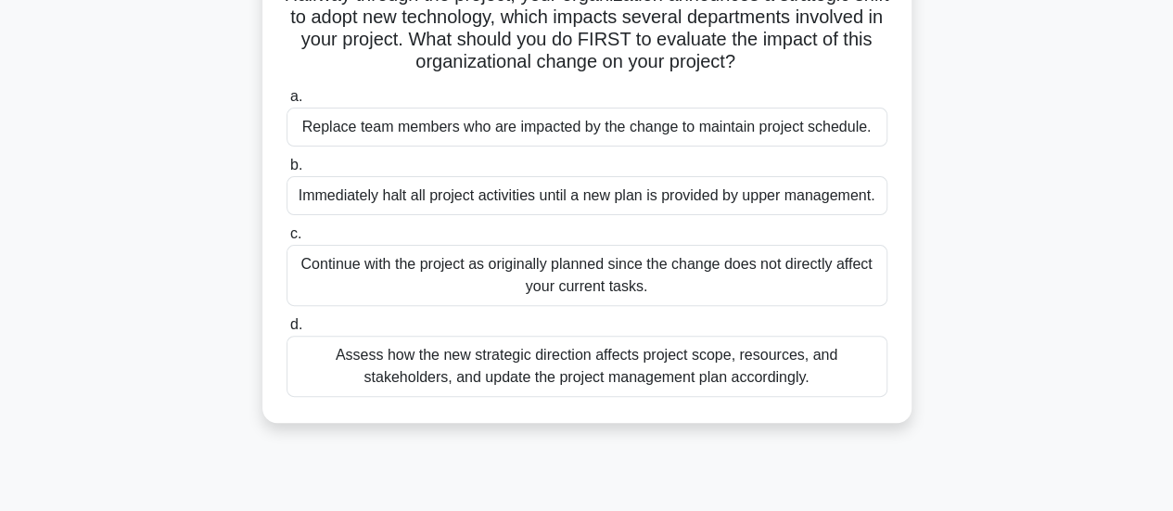
scroll to position [185, 0]
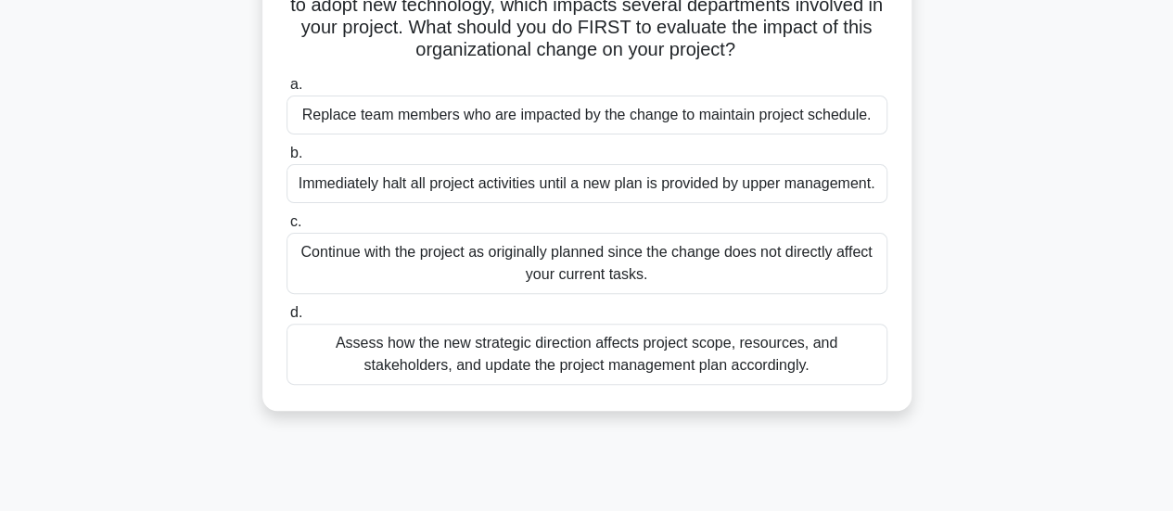
click at [703, 361] on div "Assess how the new strategic direction affects project scope, resources, and st…" at bounding box center [587, 354] width 601 height 61
click at [287, 319] on input "d. Assess how the new strategic direction affects project scope, resources, and…" at bounding box center [287, 313] width 0 height 12
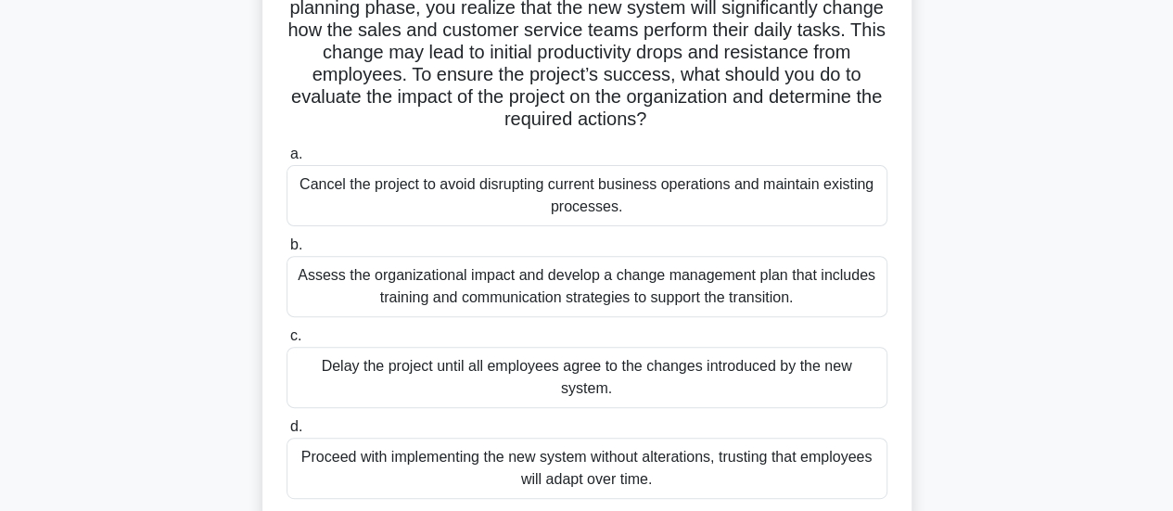
scroll to position [199, 0]
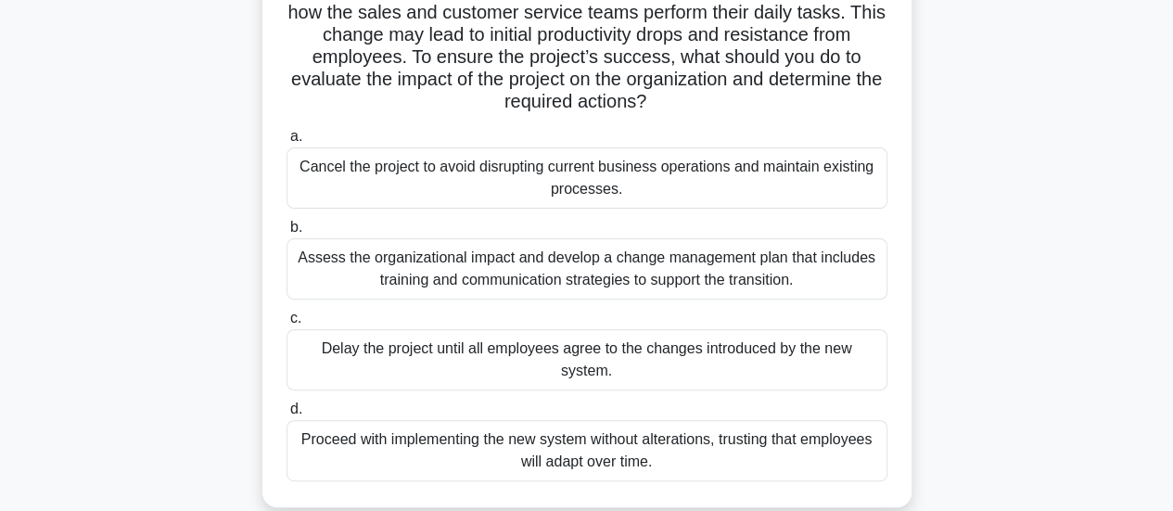
click at [694, 288] on div "Assess the organizational impact and develop a change management plan that incl…" at bounding box center [587, 268] width 601 height 61
click at [287, 234] on input "b. Assess the organizational impact and develop a change management plan that i…" at bounding box center [287, 228] width 0 height 12
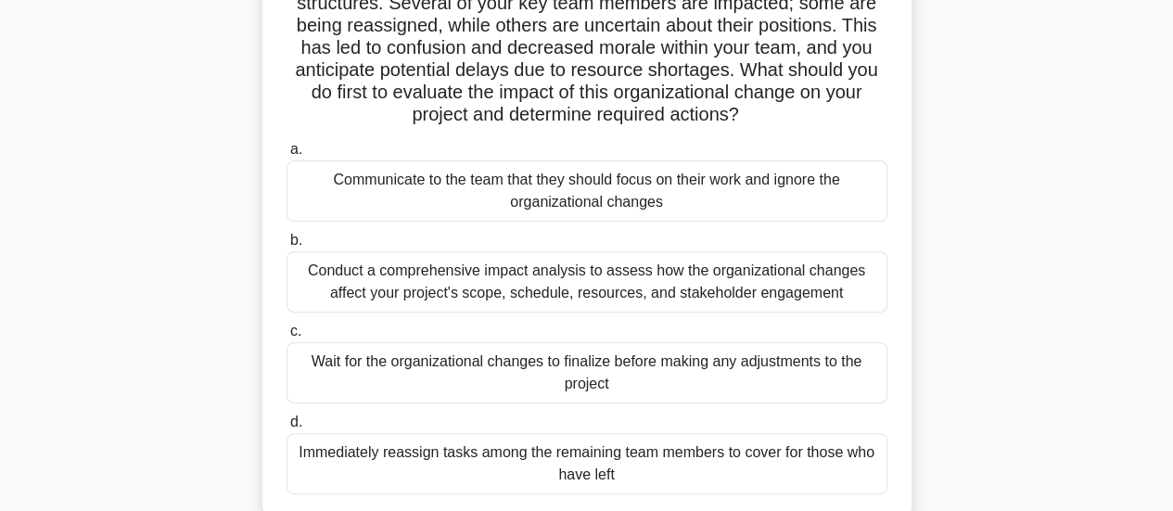
scroll to position [214, 0]
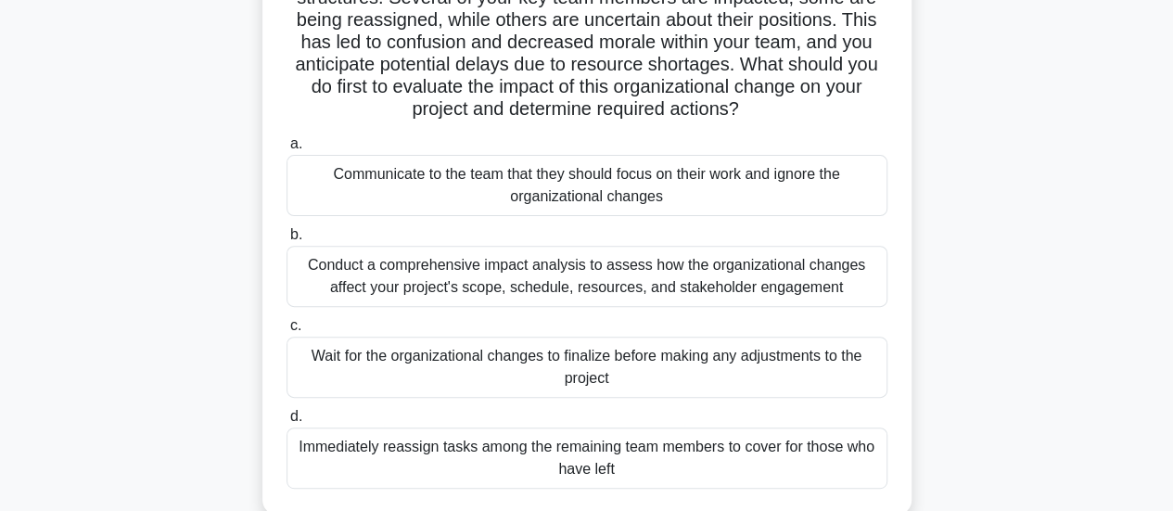
click at [718, 281] on div "Conduct a comprehensive impact analysis to assess how the organizational change…" at bounding box center [587, 276] width 601 height 61
click at [287, 241] on input "b. Conduct a comprehensive impact analysis to assess how the organizational cha…" at bounding box center [287, 235] width 0 height 12
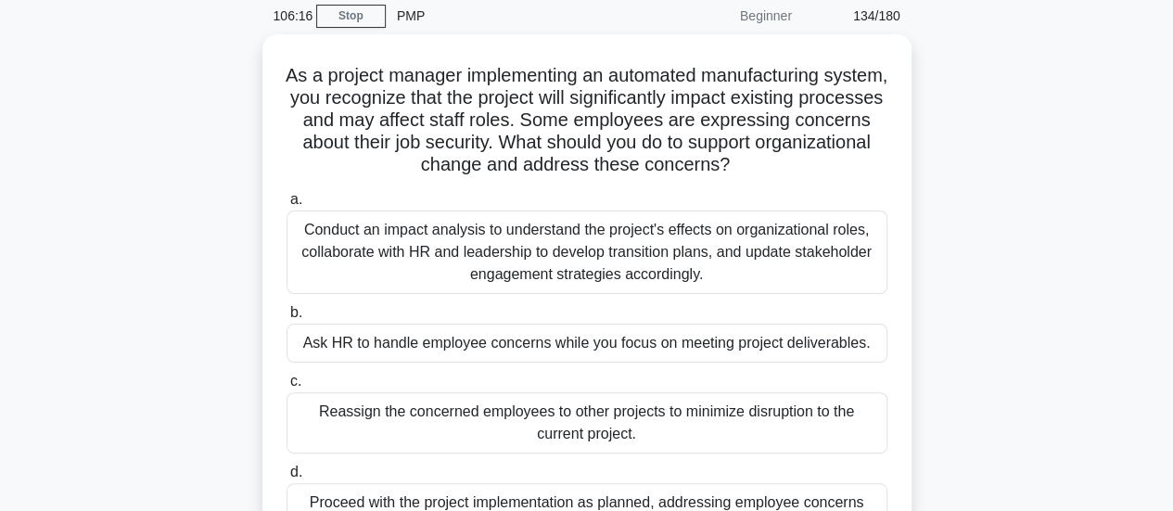
scroll to position [73, 0]
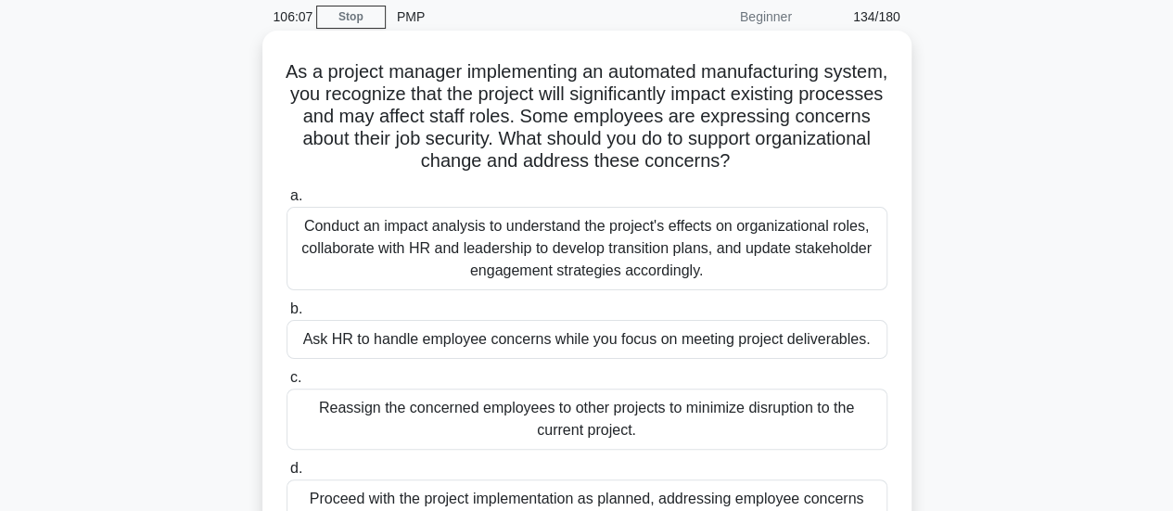
click at [685, 253] on div "Conduct an impact analysis to understand the project's effects on organizationa…" at bounding box center [587, 248] width 601 height 83
click at [287, 202] on input "a. Conduct an impact analysis to understand the project's effects on organizati…" at bounding box center [287, 196] width 0 height 12
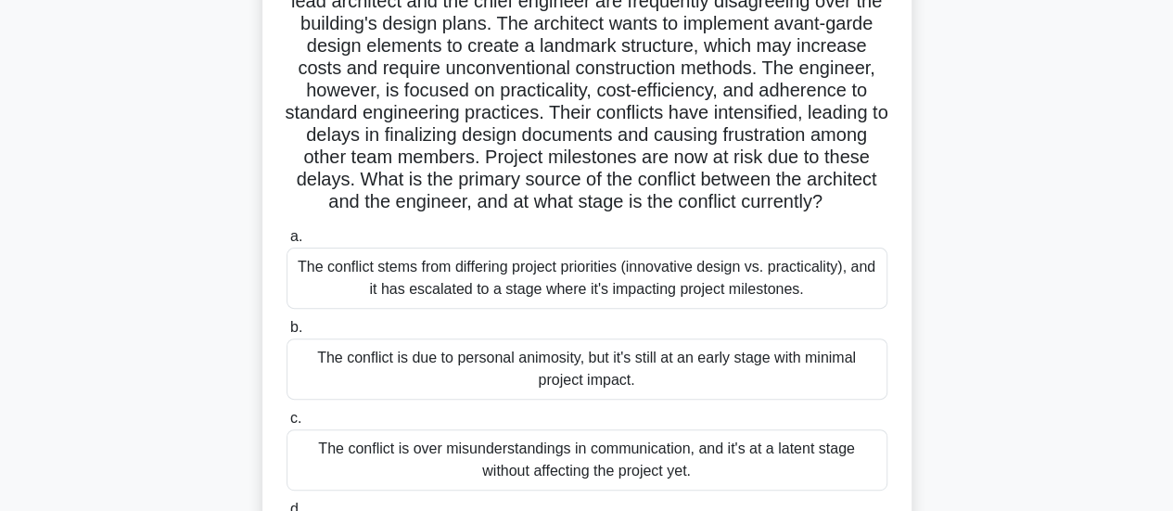
scroll to position [165, 0]
click at [684, 307] on div "The conflict stems from differing project priorities (innovative design vs. pra…" at bounding box center [587, 279] width 601 height 61
click at [287, 244] on input "a. The conflict stems from differing project priorities (innovative design vs. …" at bounding box center [287, 238] width 0 height 12
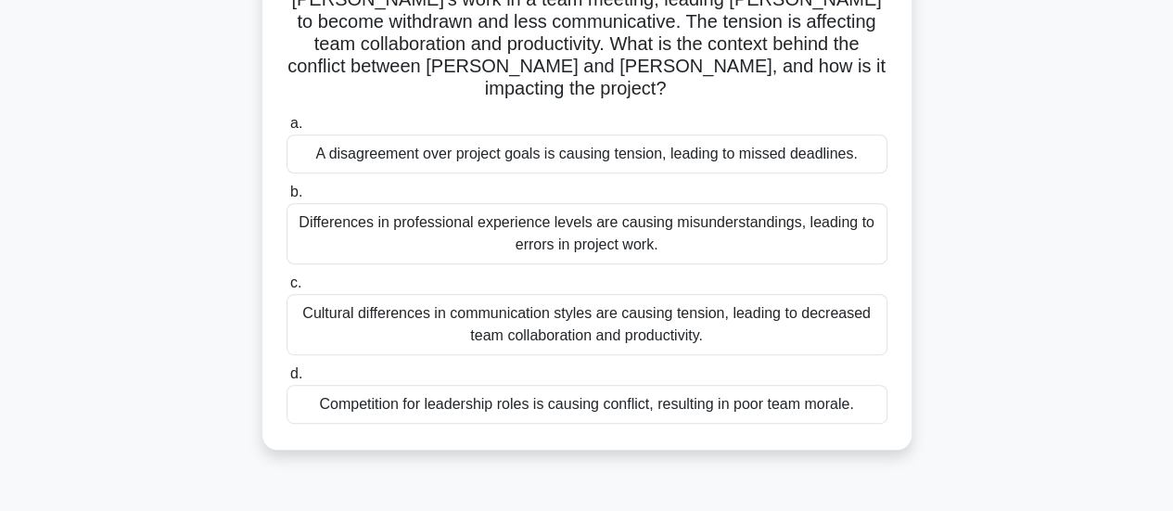
scroll to position [320, 0]
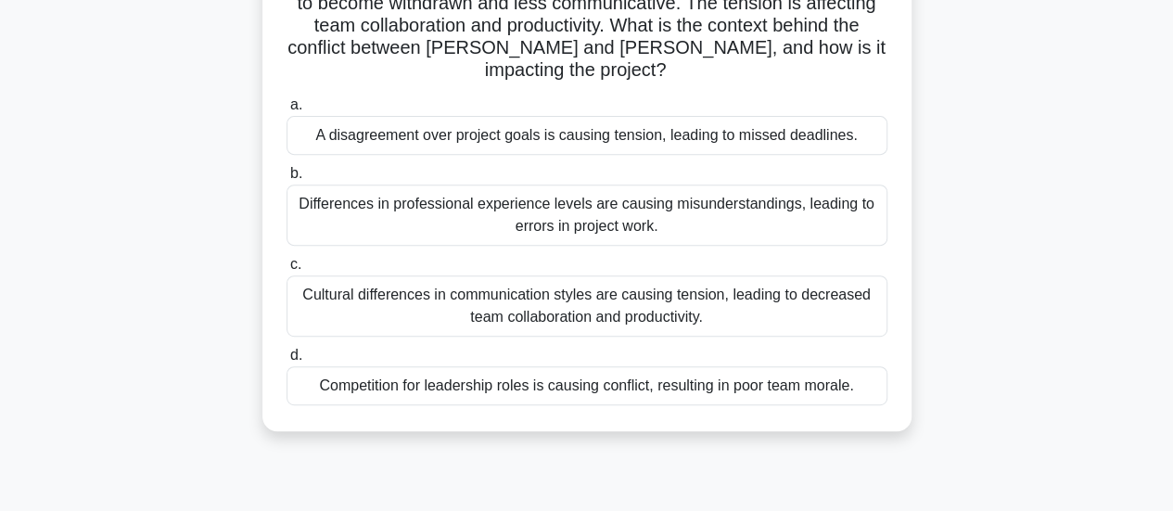
click at [664, 275] on div "Cultural differences in communication styles are causing tension, leading to de…" at bounding box center [587, 305] width 601 height 61
click at [287, 268] on input "c. Cultural differences in communication styles are causing tension, leading to…" at bounding box center [287, 265] width 0 height 12
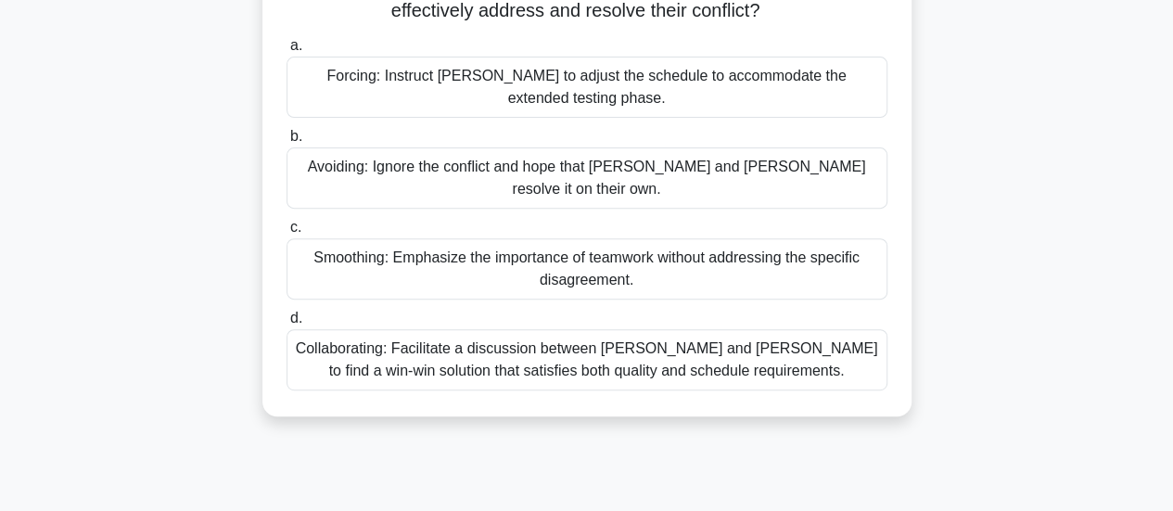
scroll to position [273, 0]
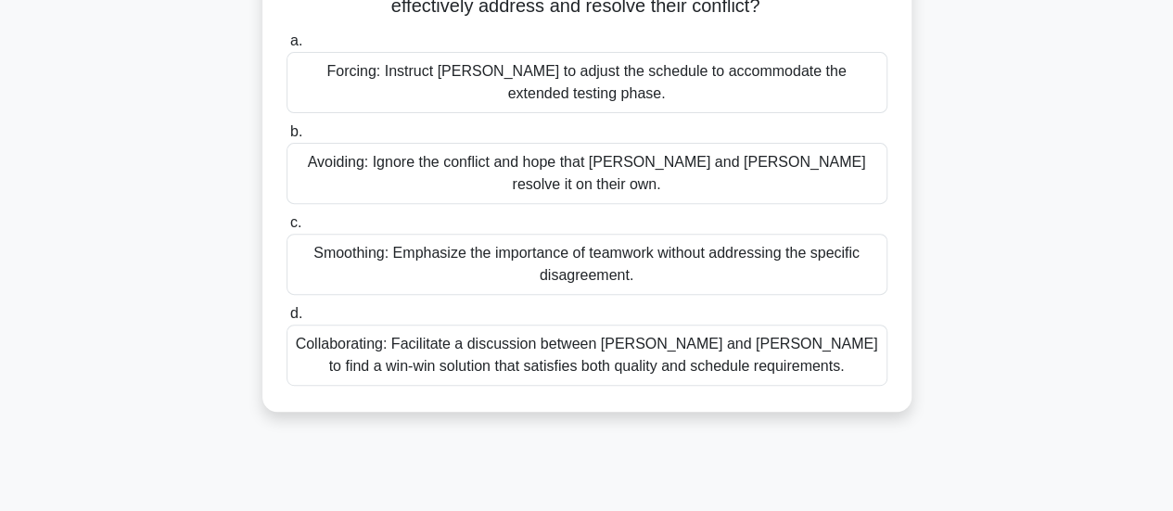
click at [749, 340] on div "Collaborating: Facilitate a discussion between Karen and Tom to find a win-win …" at bounding box center [587, 355] width 601 height 61
click at [287, 320] on input "d. Collaborating: Facilitate a discussion between Karen and Tom to find a win-w…" at bounding box center [287, 314] width 0 height 12
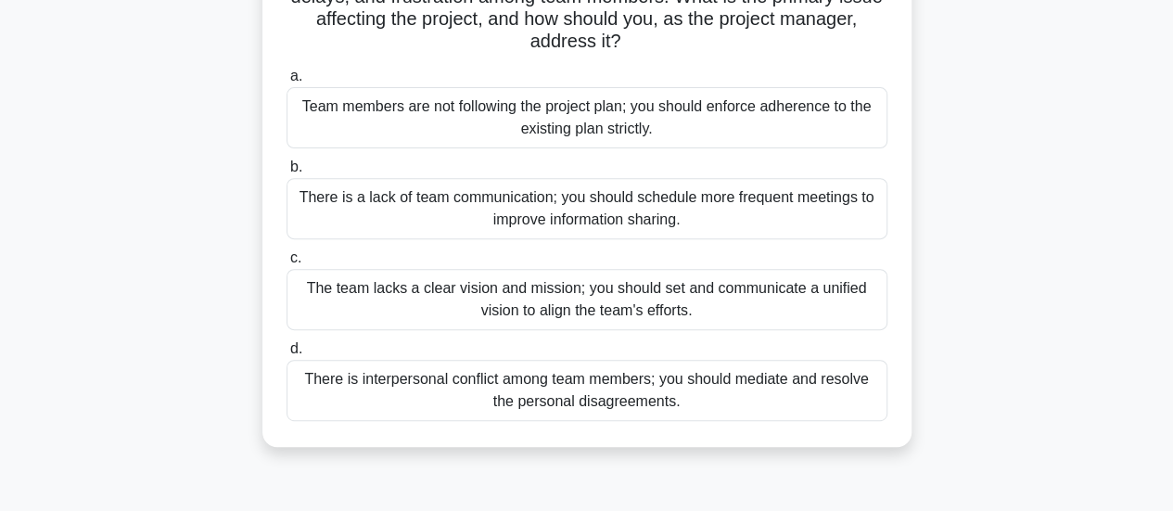
scroll to position [289, 0]
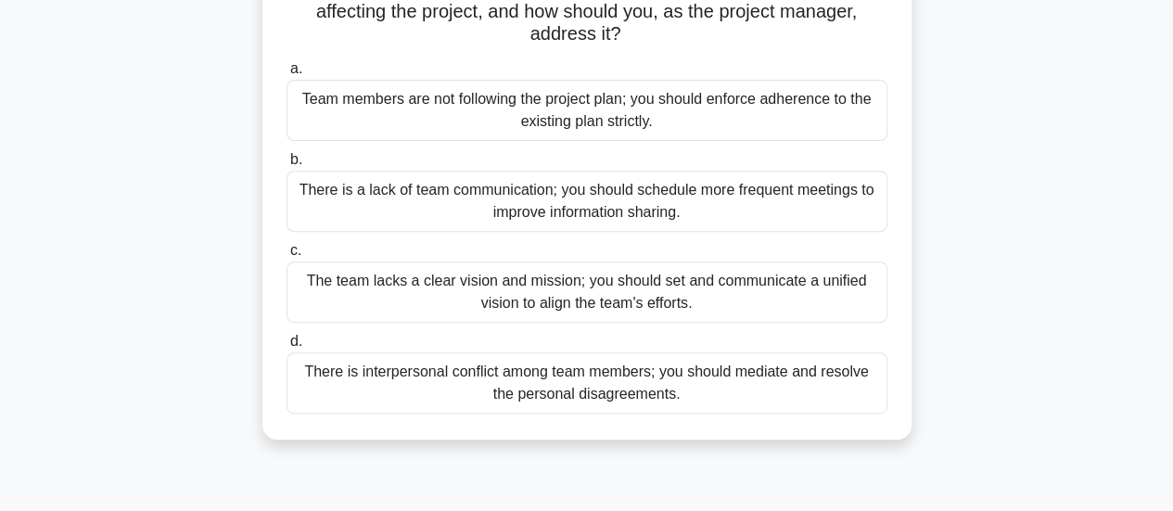
click at [735, 317] on div "The team lacks a clear vision and mission; you should set and communicate a uni…" at bounding box center [587, 292] width 601 height 61
click at [287, 257] on input "c. The team lacks a clear vision and mission; you should set and communicate a …" at bounding box center [287, 251] width 0 height 12
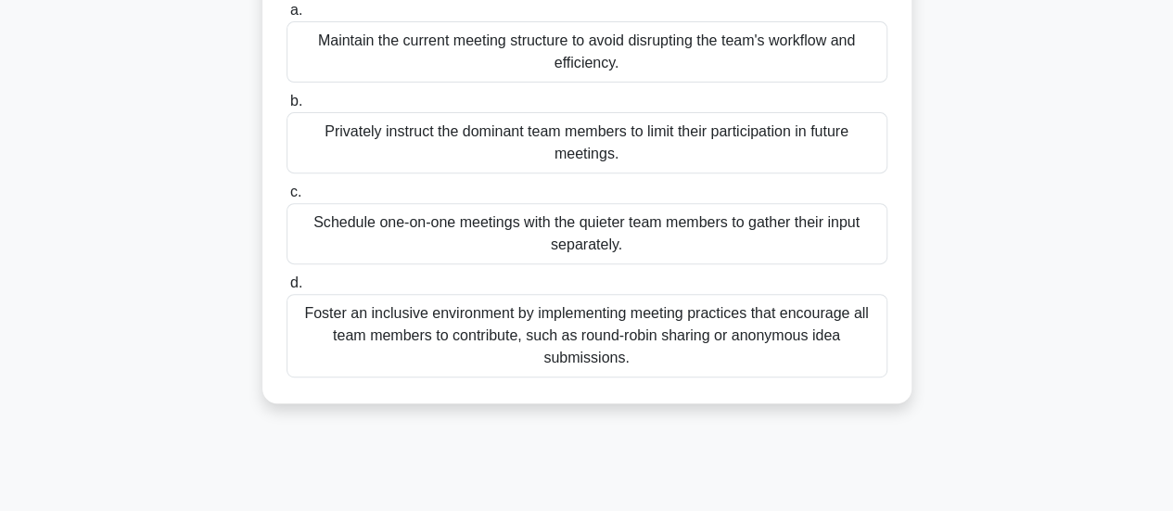
scroll to position [287, 0]
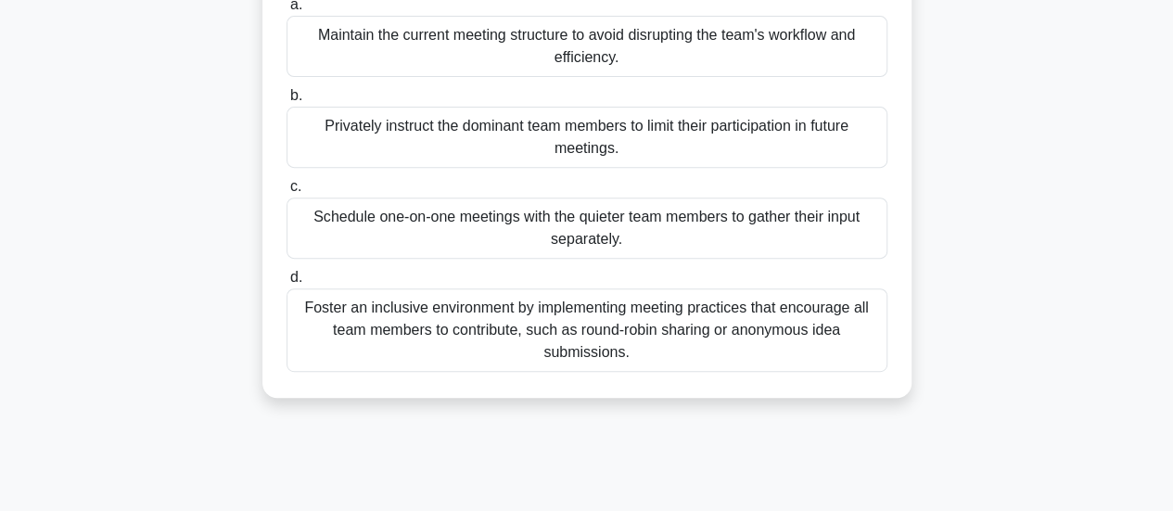
click at [774, 364] on div "Foster an inclusive environment by implementing meeting practices that encourag…" at bounding box center [587, 329] width 601 height 83
click at [287, 284] on input "d. Foster an inclusive environment by implementing meeting practices that encou…" at bounding box center [287, 278] width 0 height 12
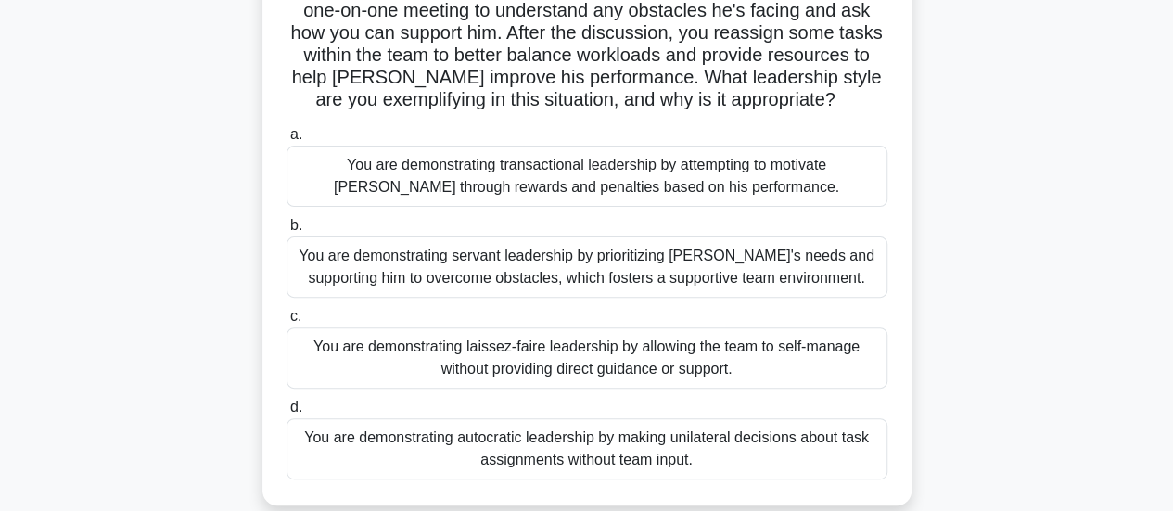
scroll to position [228, 0]
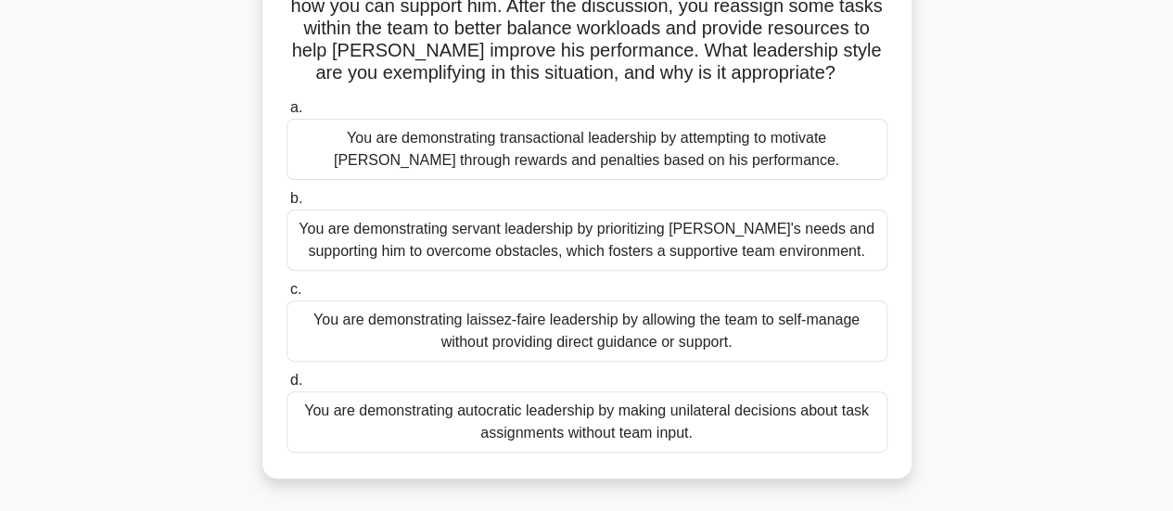
click at [746, 238] on div "You are demonstrating servant leadership by prioritizing James's needs and supp…" at bounding box center [587, 240] width 601 height 61
click at [287, 205] on input "b. You are demonstrating servant leadership by prioritizing James's needs and s…" at bounding box center [287, 199] width 0 height 12
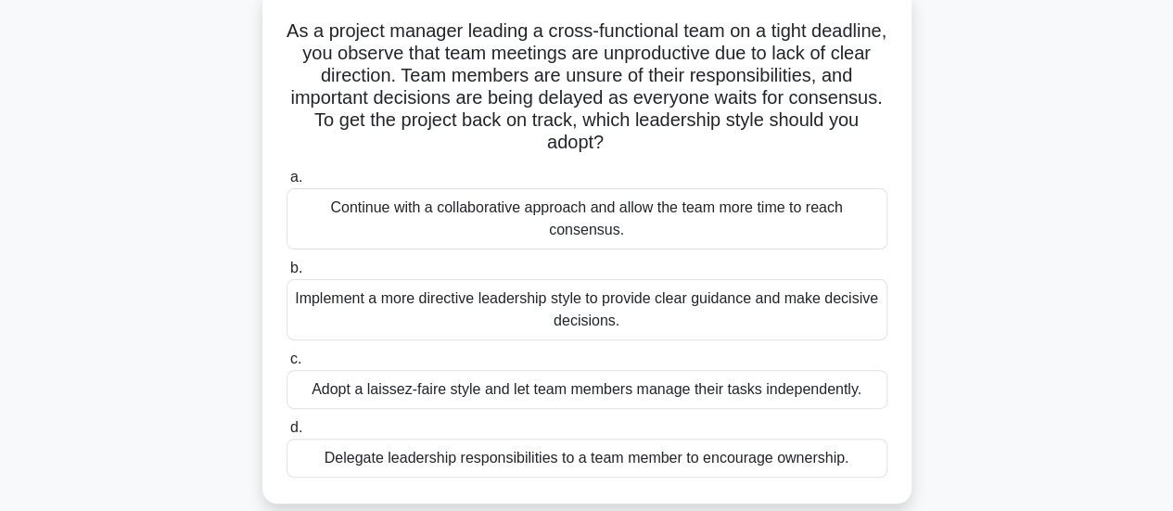
scroll to position [118, 0]
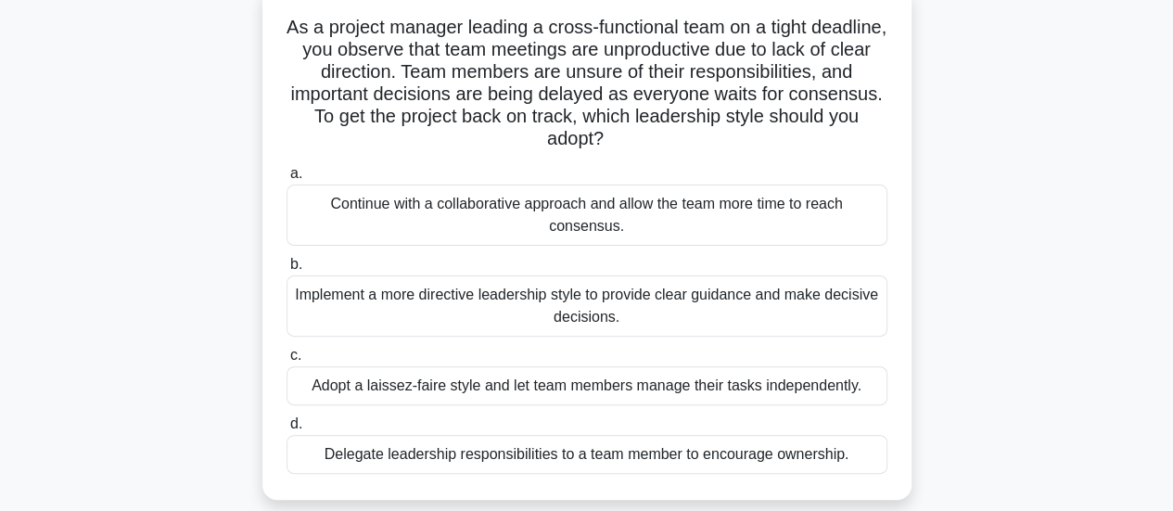
click at [738, 340] on div "a. Continue with a collaborative approach and allow the team more time to reach…" at bounding box center [586, 318] width 623 height 319
click at [715, 313] on div "Implement a more directive leadership style to provide clear guidance and make …" at bounding box center [587, 305] width 601 height 61
click at [287, 271] on input "b. Implement a more directive leadership style to provide clear guidance and ma…" at bounding box center [287, 265] width 0 height 12
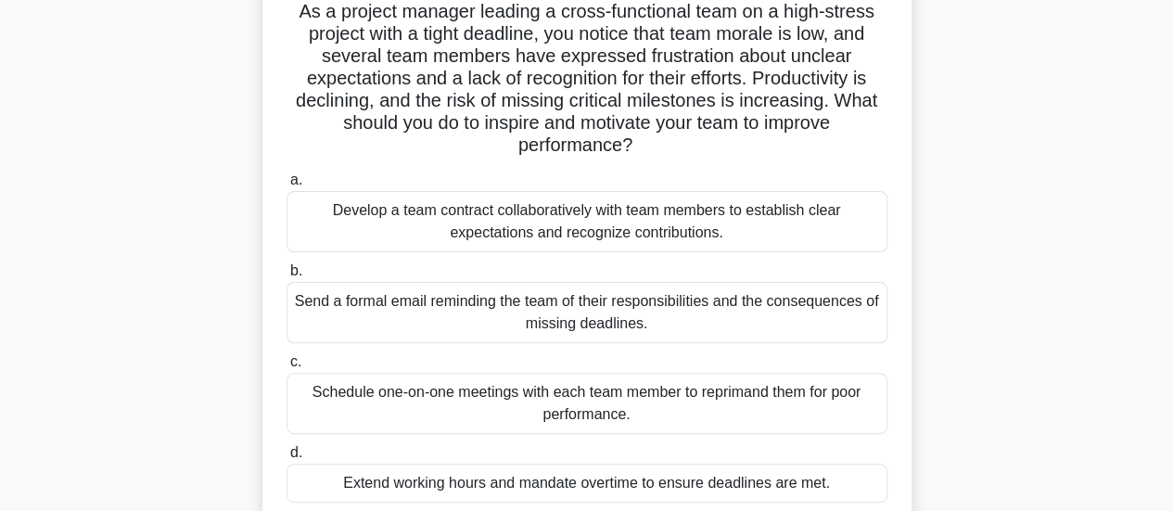
scroll to position [123, 0]
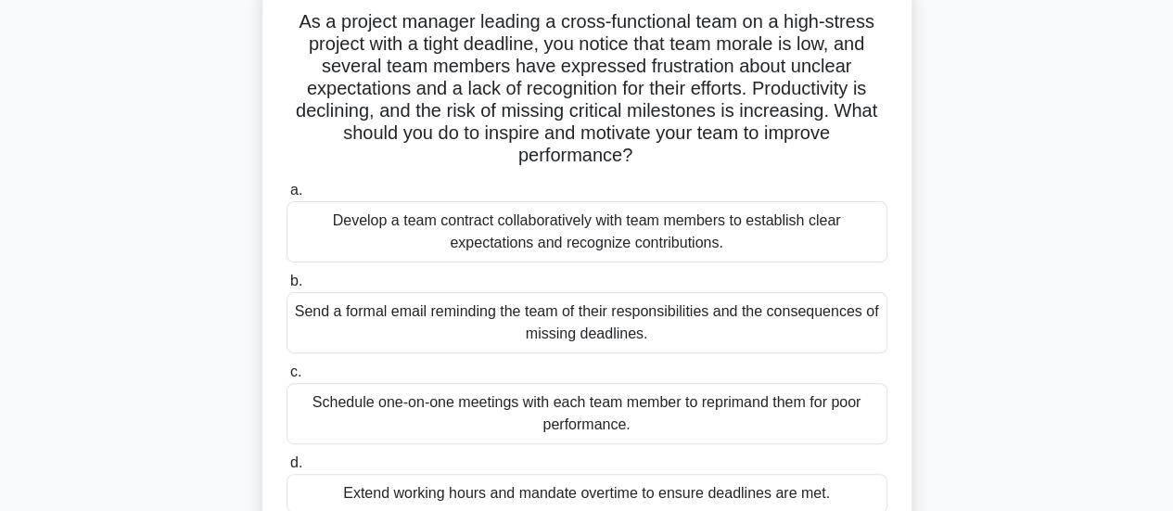
click at [682, 231] on div "Develop a team contract collaboratively with team members to establish clear ex…" at bounding box center [587, 231] width 601 height 61
click at [287, 197] on input "a. Develop a team contract collaboratively with team members to establish clear…" at bounding box center [287, 191] width 0 height 12
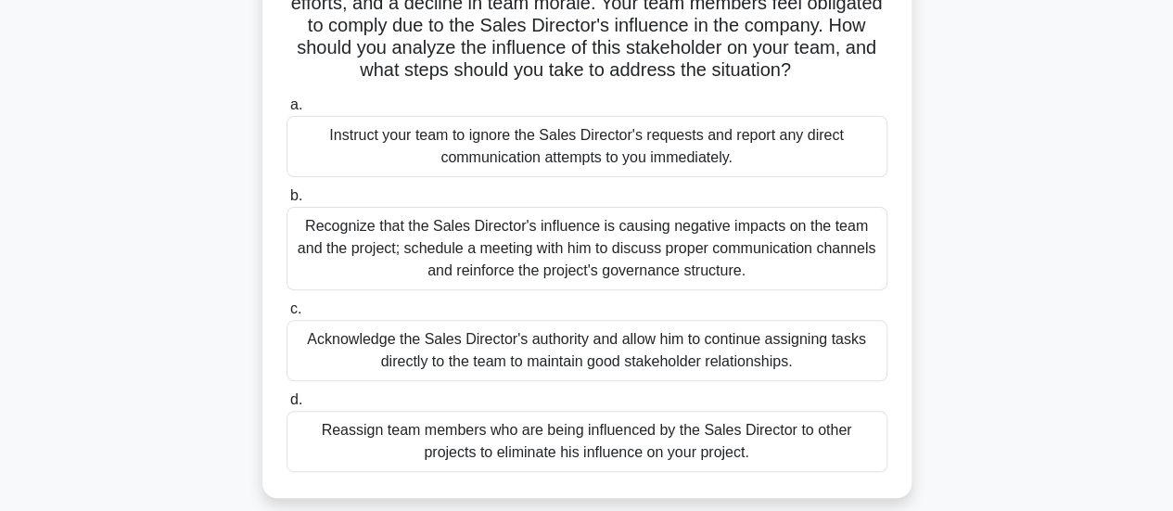
scroll to position [210, 0]
click at [664, 268] on div "Recognize that the Sales Director's influence is causing negative impacts on th…" at bounding box center [587, 247] width 601 height 83
click at [287, 201] on input "b. Recognize that the Sales Director's influence is causing negative impacts on…" at bounding box center [287, 195] width 0 height 12
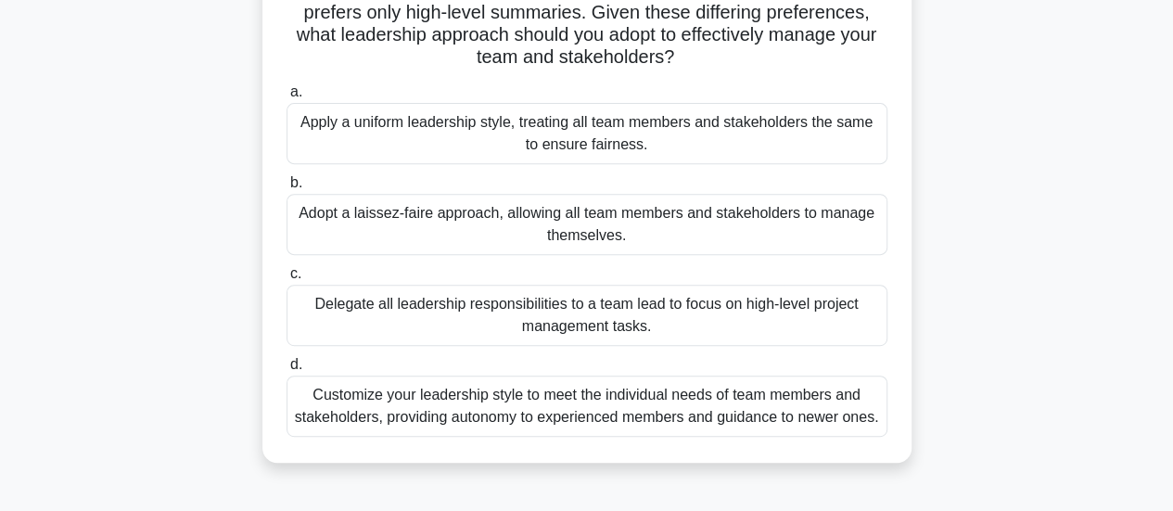
scroll to position [291, 0]
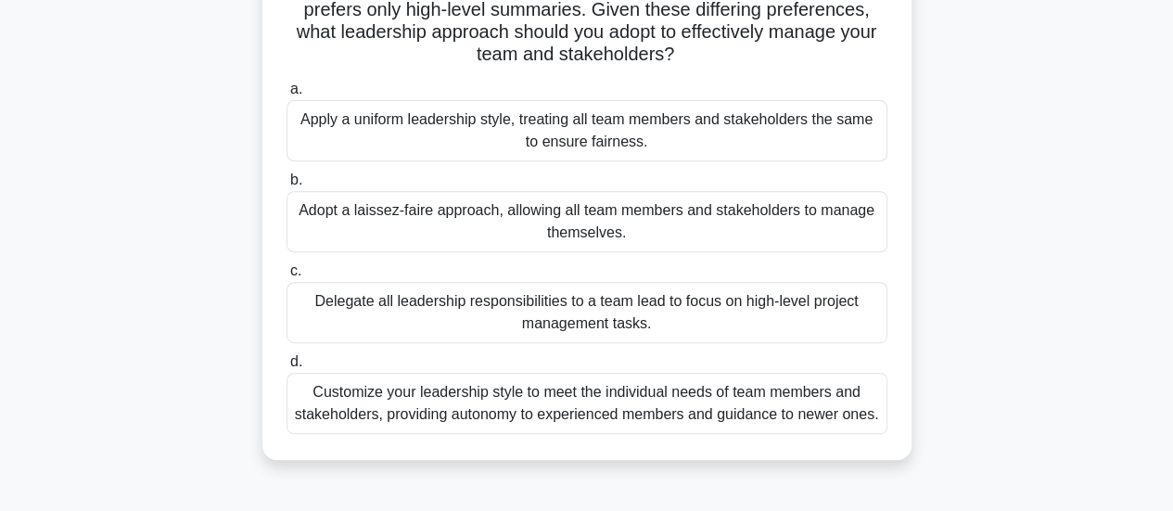
click at [513, 429] on div "Customize your leadership style to meet the individual needs of team members an…" at bounding box center [587, 403] width 601 height 61
click at [287, 368] on input "d. Customize your leadership style to meet the individual needs of team members…" at bounding box center [287, 362] width 0 height 12
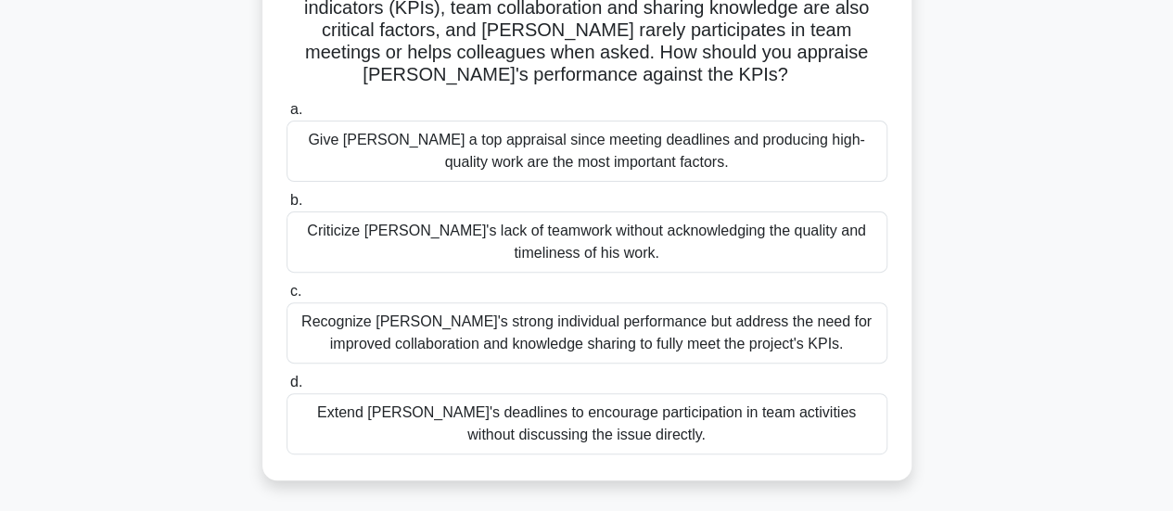
scroll to position [232, 0]
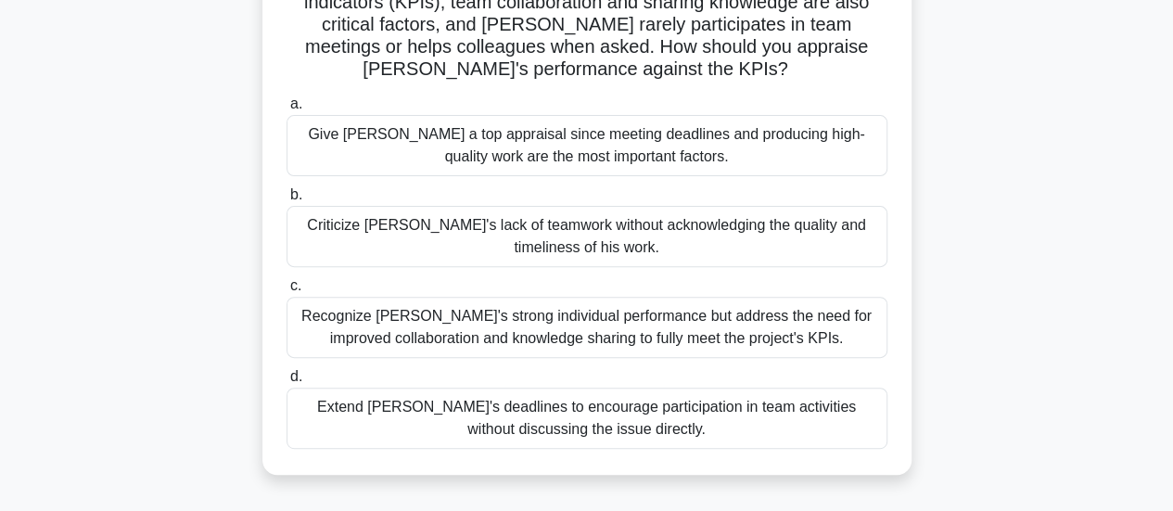
click at [531, 339] on div "Recognize Alex's strong individual performance but address the need for improve…" at bounding box center [587, 327] width 601 height 61
click at [287, 292] on input "c. Recognize Alex's strong individual performance but address the need for impr…" at bounding box center [287, 286] width 0 height 12
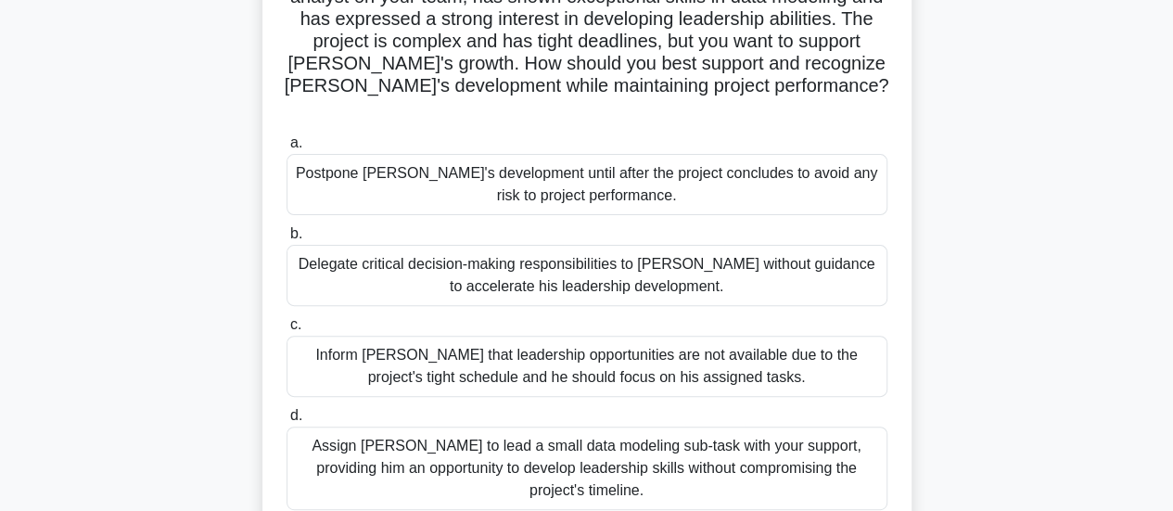
scroll to position [178, 0]
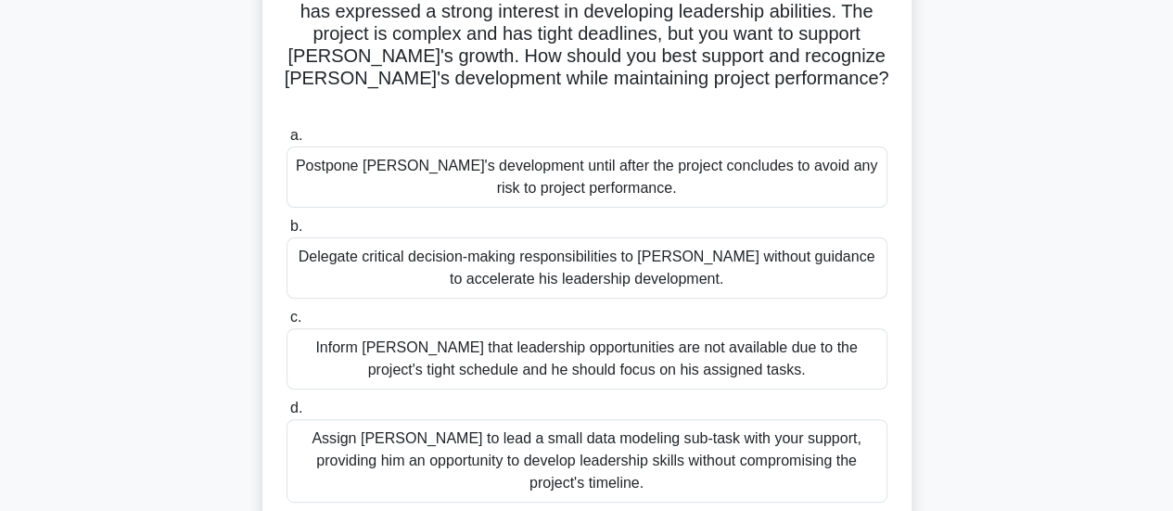
click at [548, 455] on div "Assign Daniel to lead a small data modeling sub-task with your support, providi…" at bounding box center [587, 460] width 601 height 83
click at [287, 415] on input "d. Assign Daniel to lead a small data modeling sub-task with your support, prov…" at bounding box center [287, 409] width 0 height 12
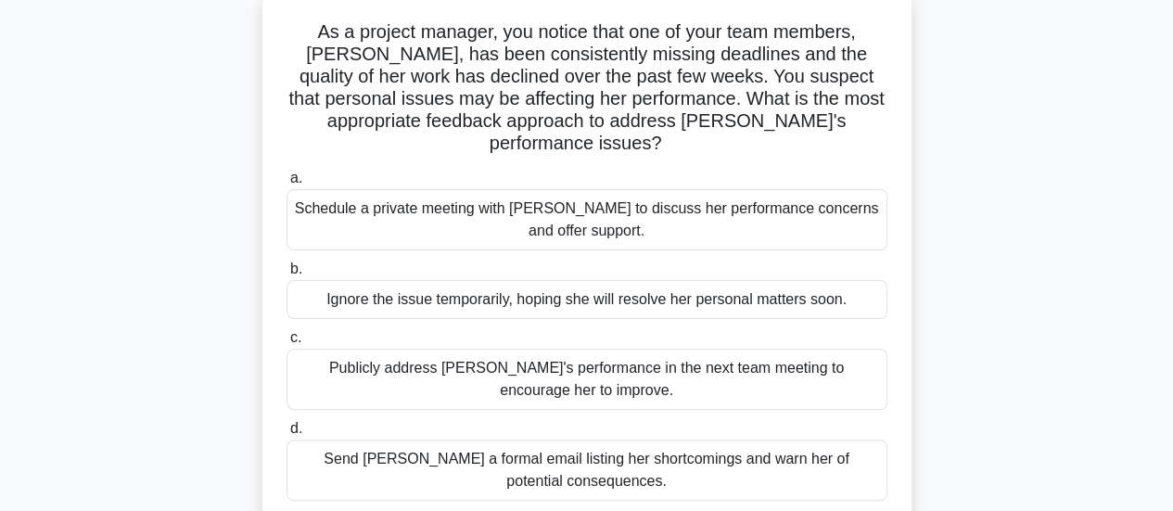
scroll to position [119, 0]
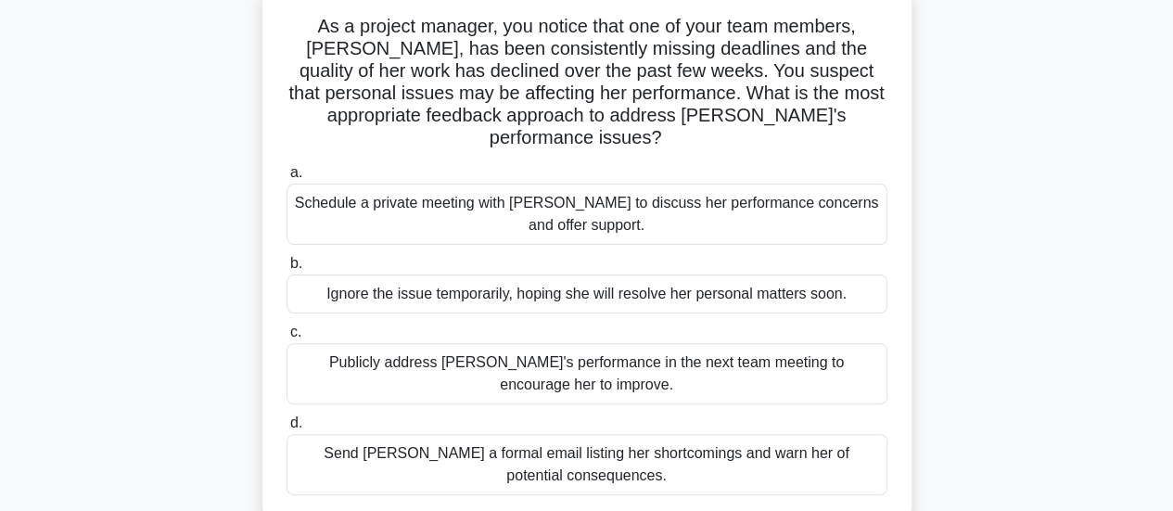
click at [567, 188] on div "Schedule a private meeting with Emily to discuss her performance concerns and o…" at bounding box center [587, 214] width 601 height 61
click at [287, 179] on input "a. Schedule a private meeting with Emily to discuss her performance concerns an…" at bounding box center [287, 173] width 0 height 12
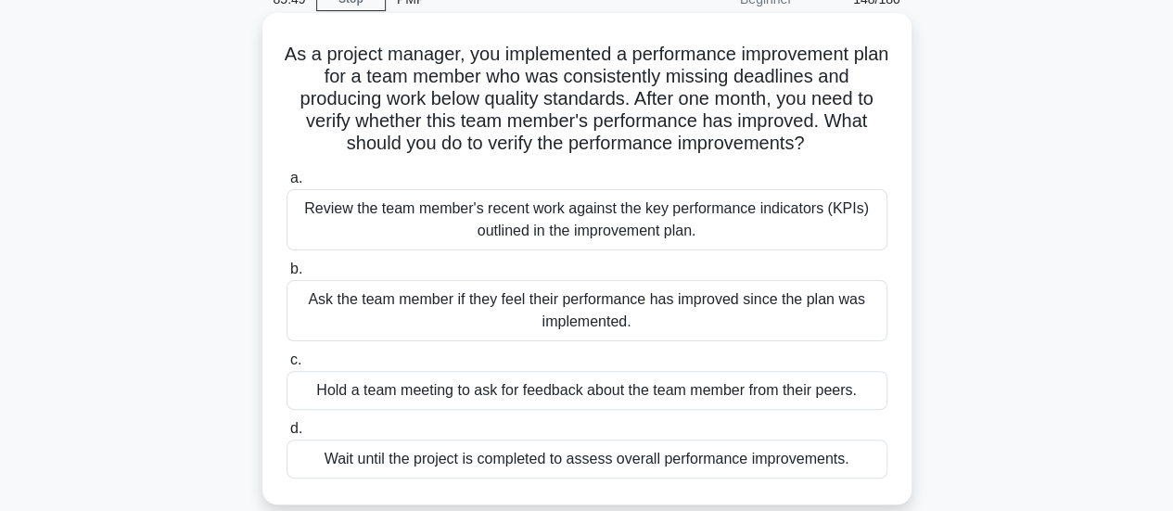
scroll to position [92, 0]
click at [597, 224] on div "Review the team member's recent work against the key performance indicators (KP…" at bounding box center [587, 218] width 601 height 61
click at [287, 184] on input "a. Review the team member's recent work against the key performance indicators …" at bounding box center [287, 178] width 0 height 12
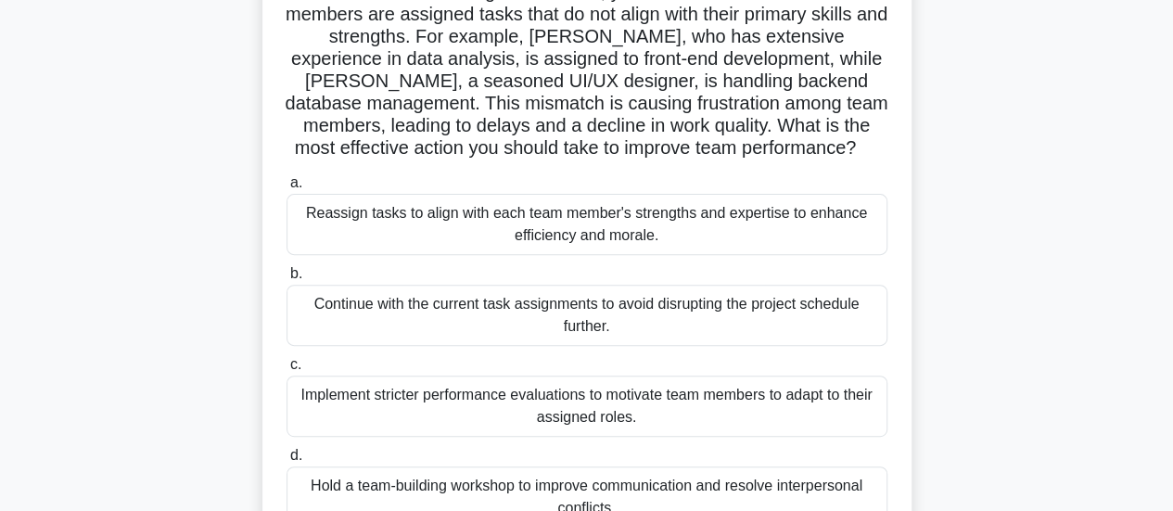
scroll to position [206, 0]
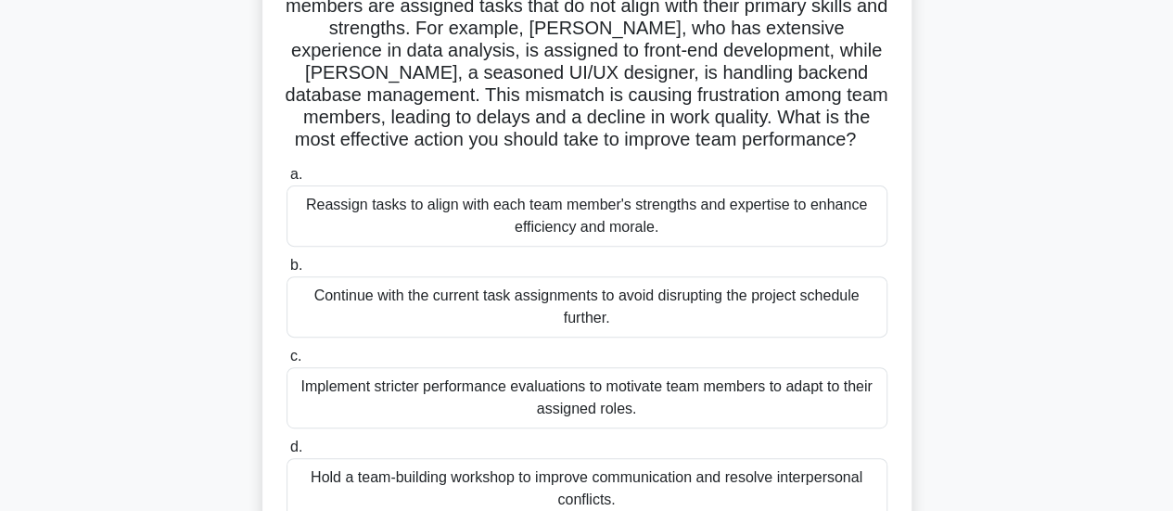
click at [611, 239] on div "Reassign tasks to align with each team member's strengths and expertise to enha…" at bounding box center [587, 215] width 601 height 61
click at [287, 181] on input "a. Reassign tasks to align with each team member's strengths and expertise to e…" at bounding box center [287, 175] width 0 height 12
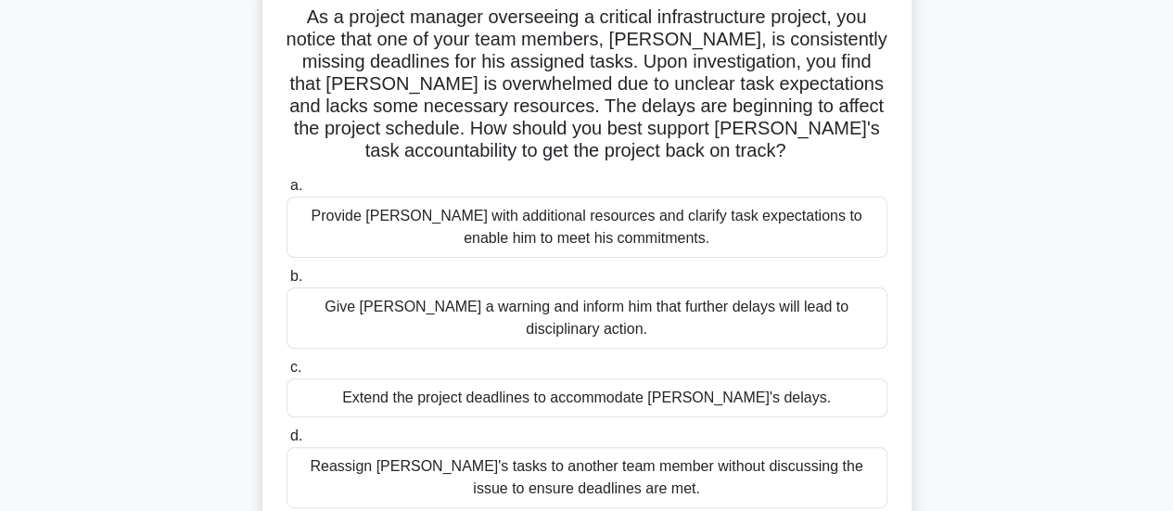
scroll to position [129, 0]
click at [725, 234] on div "Provide David with additional resources and clarify task expectations to enable…" at bounding box center [587, 226] width 601 height 61
click at [287, 191] on input "a. Provide David with additional resources and clarify task expectations to ena…" at bounding box center [287, 185] width 0 height 12
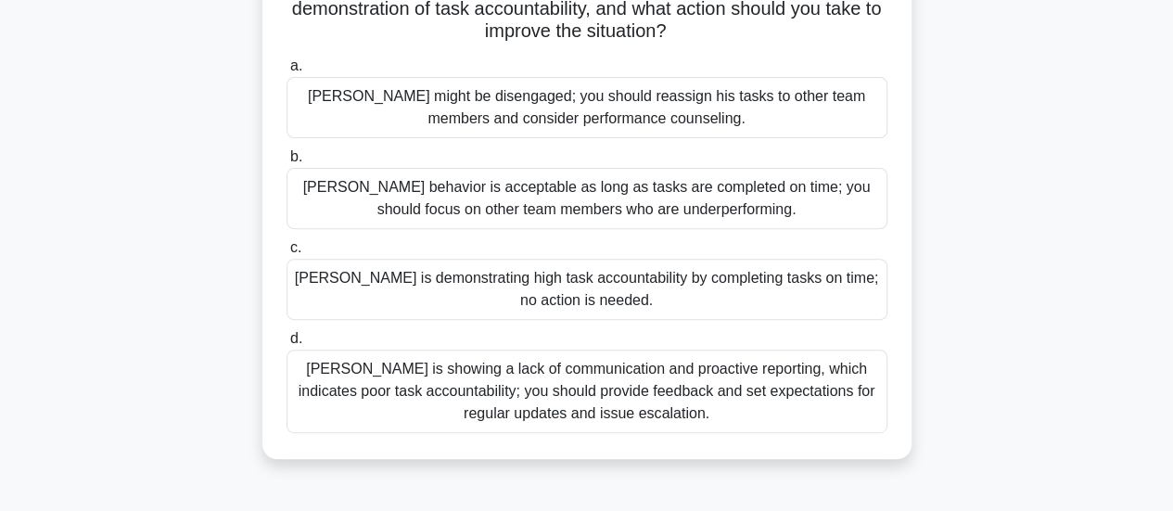
scroll to position [300, 0]
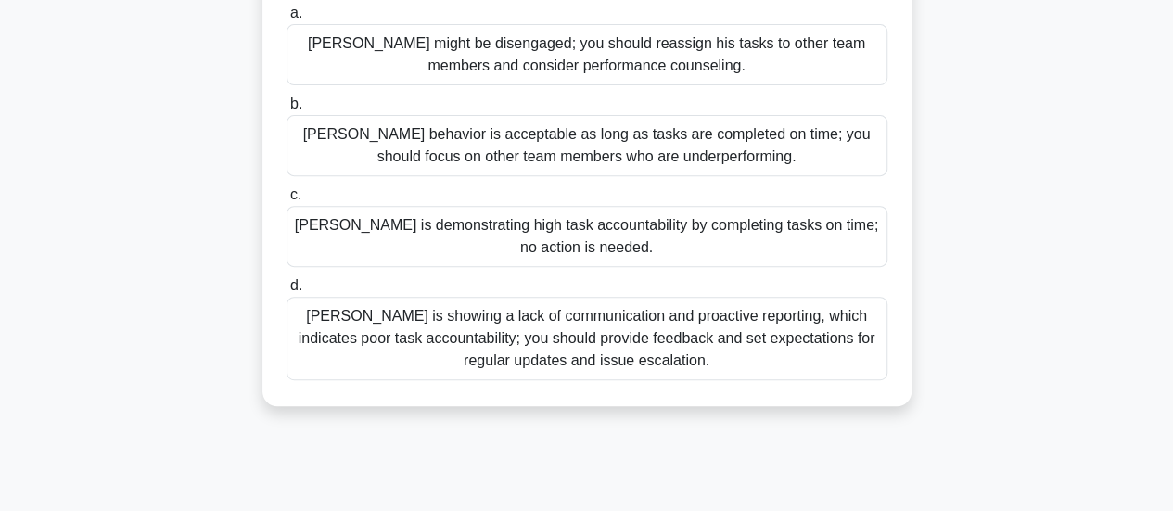
click at [709, 347] on div "Thomas is showing a lack of communication and proactive reporting, which indica…" at bounding box center [587, 338] width 601 height 83
click at [287, 292] on input "d. Thomas is showing a lack of communication and proactive reporting, which ind…" at bounding box center [287, 286] width 0 height 12
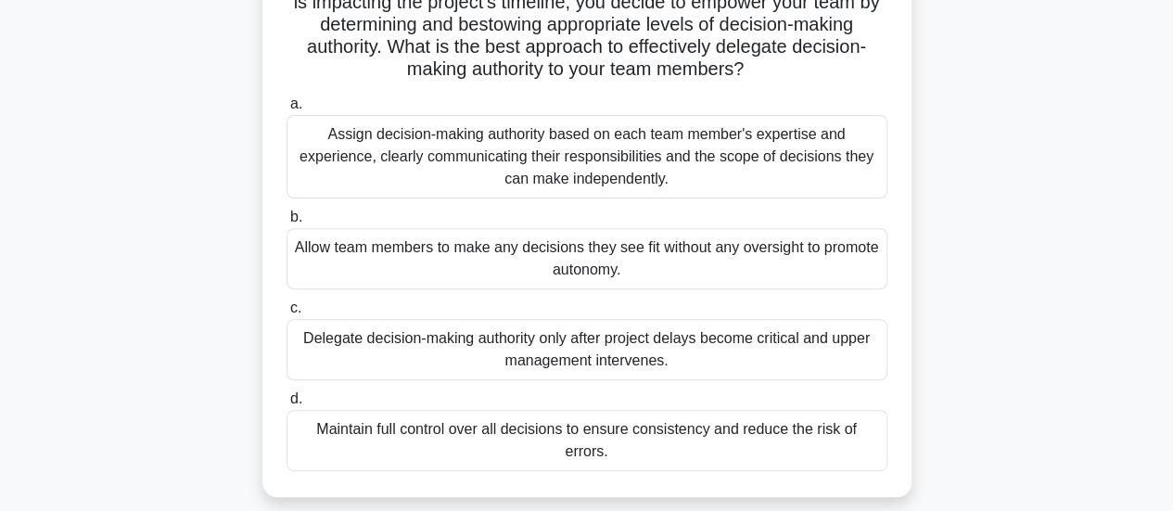
scroll to position [237, 0]
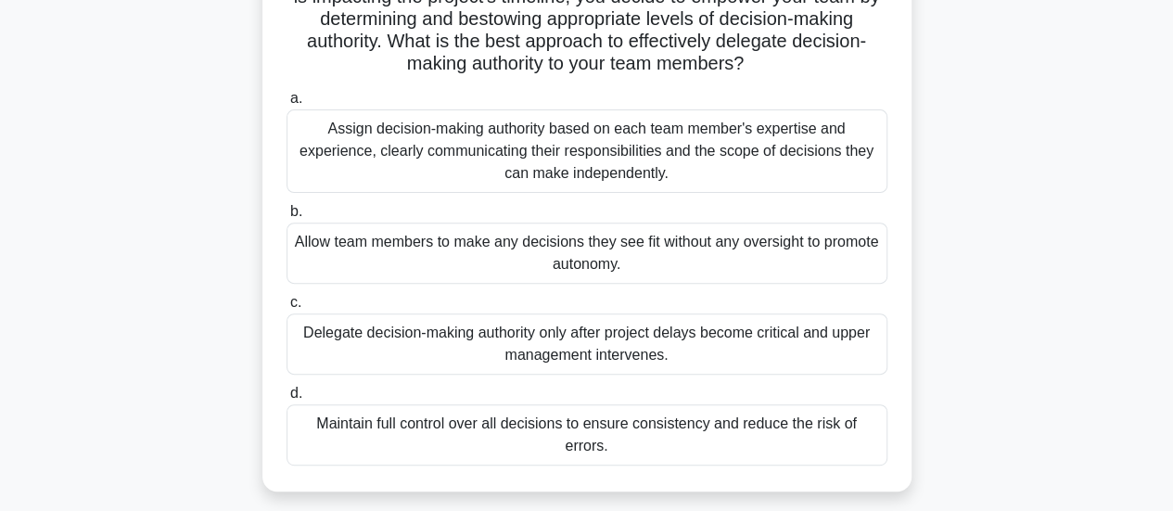
click at [695, 144] on div "Assign decision-making authority based on each team member's expertise and expe…" at bounding box center [587, 150] width 601 height 83
click at [287, 105] on input "a. Assign decision-making authority based on each team member's expertise and e…" at bounding box center [287, 99] width 0 height 12
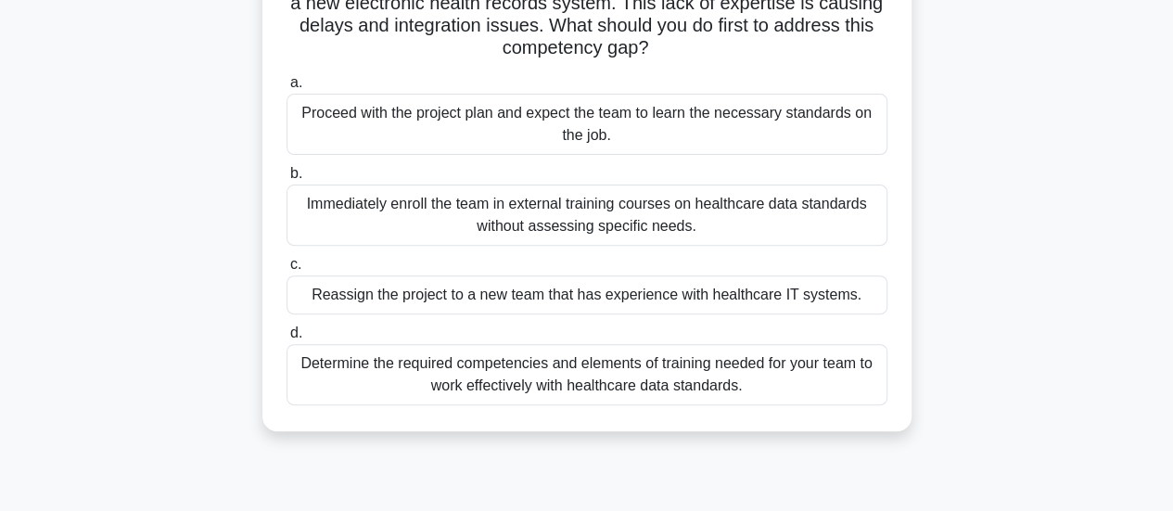
scroll to position [217, 0]
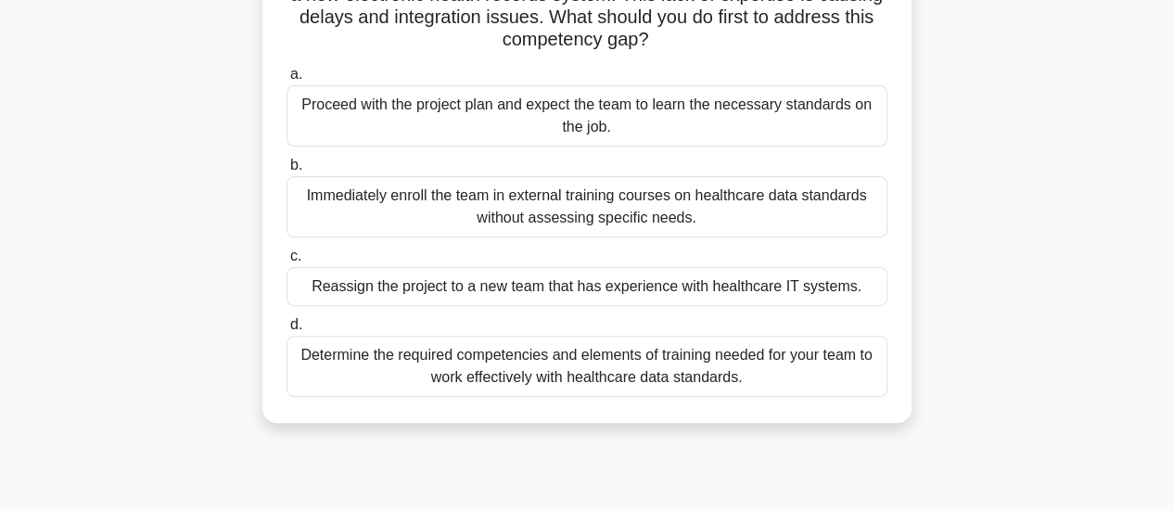
click at [754, 372] on div "Determine the required competencies and elements of training needed for your te…" at bounding box center [587, 366] width 601 height 61
click at [287, 331] on input "d. Determine the required competencies and elements of training needed for your…" at bounding box center [287, 325] width 0 height 12
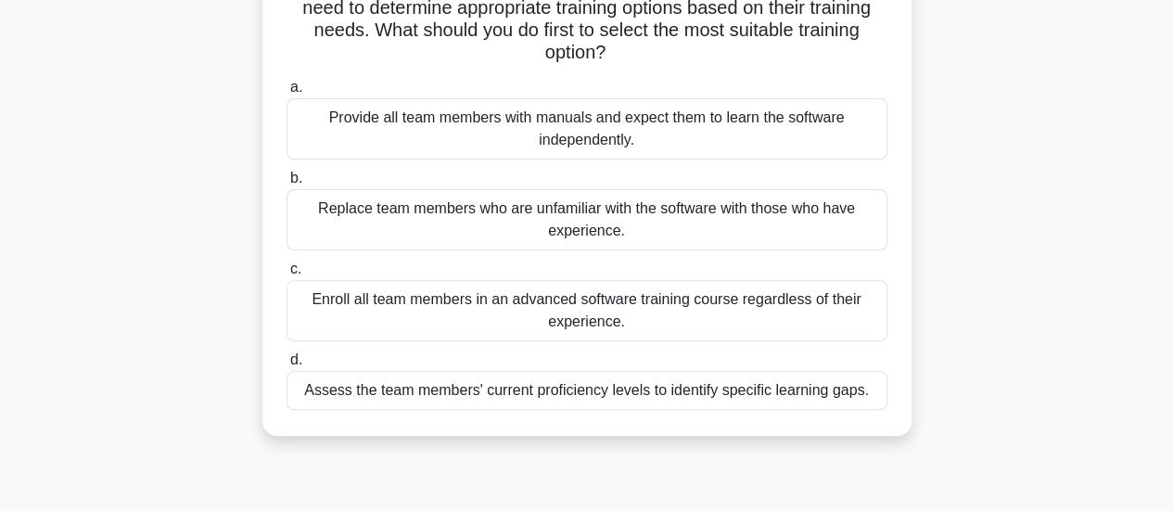
scroll to position [224, 0]
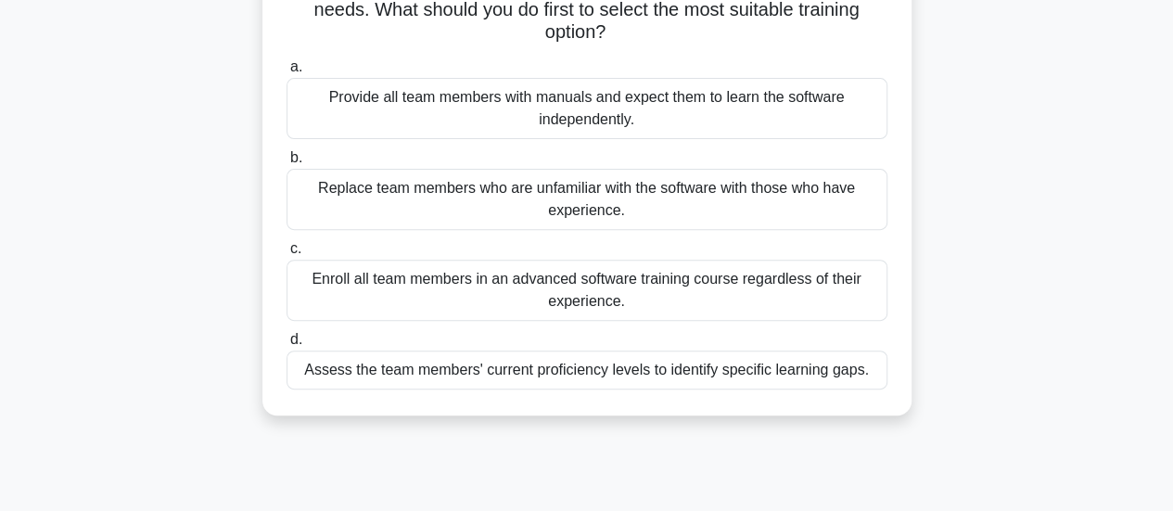
click at [707, 381] on div "Assess the team members' current proficiency levels to identify specific learni…" at bounding box center [587, 370] width 601 height 39
click at [287, 346] on input "d. Assess the team members' current proficiency levels to identify specific lea…" at bounding box center [287, 340] width 0 height 12
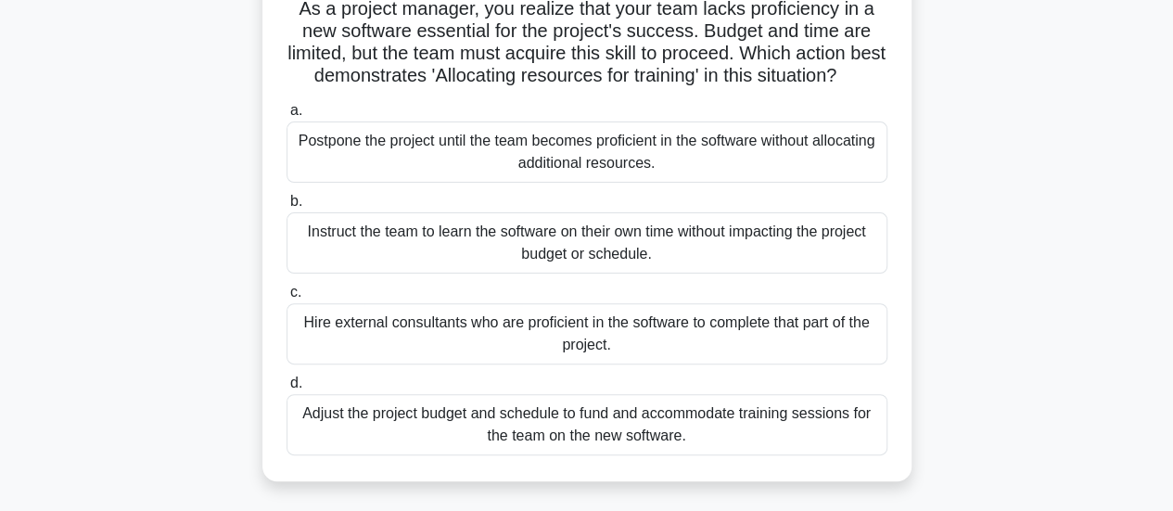
scroll to position [142, 0]
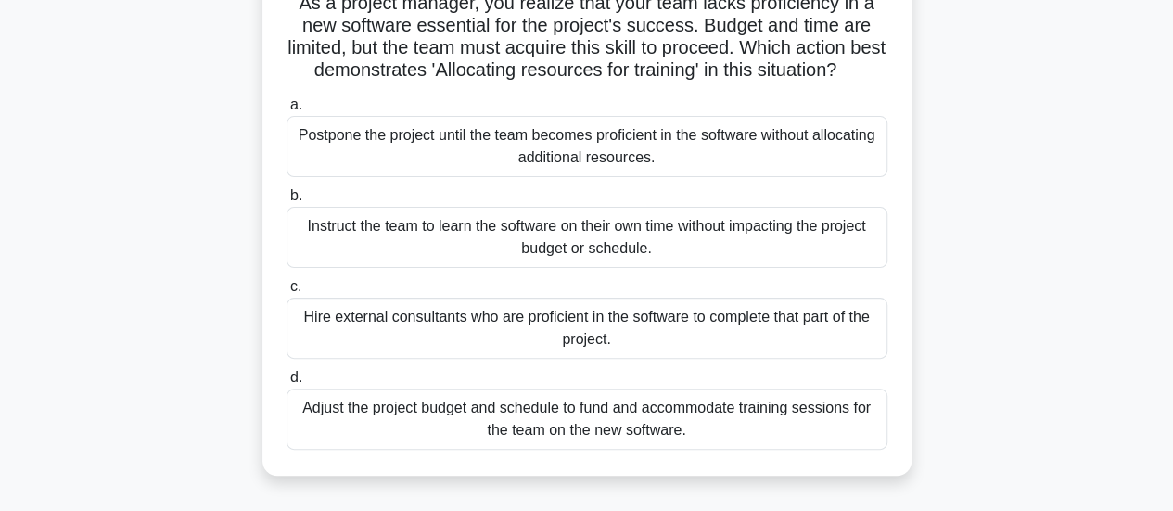
click at [710, 449] on div "Adjust the project budget and schedule to fund and accommodate training session…" at bounding box center [587, 419] width 601 height 61
click at [287, 384] on input "d. Adjust the project budget and schedule to fund and accommodate training sess…" at bounding box center [287, 378] width 0 height 12
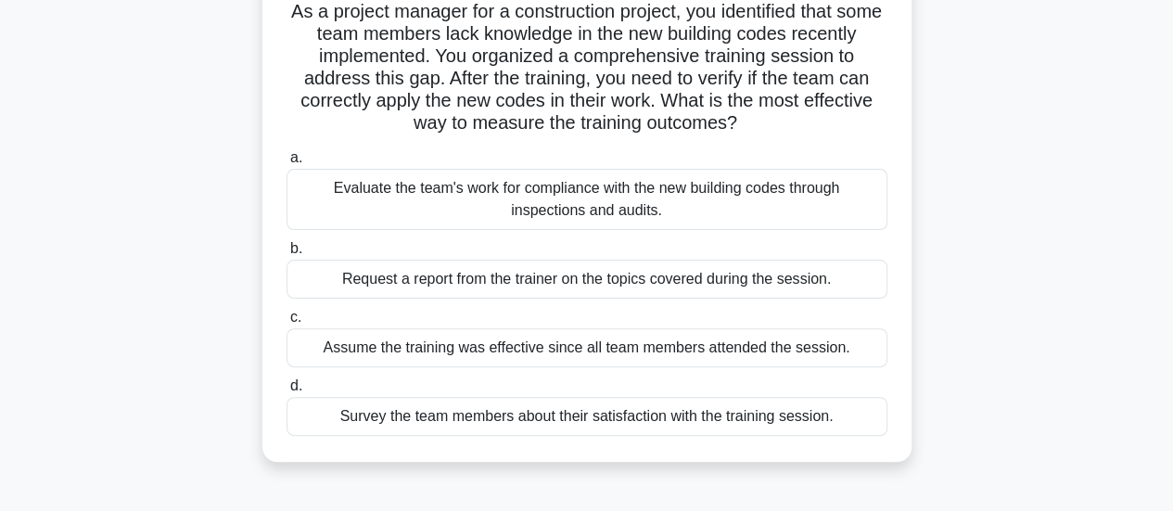
scroll to position [134, 0]
click at [684, 222] on div "Evaluate the team's work for compliance with the new building codes through ins…" at bounding box center [587, 198] width 601 height 61
click at [287, 163] on input "a. Evaluate the team's work for compliance with the new building codes through …" at bounding box center [287, 157] width 0 height 12
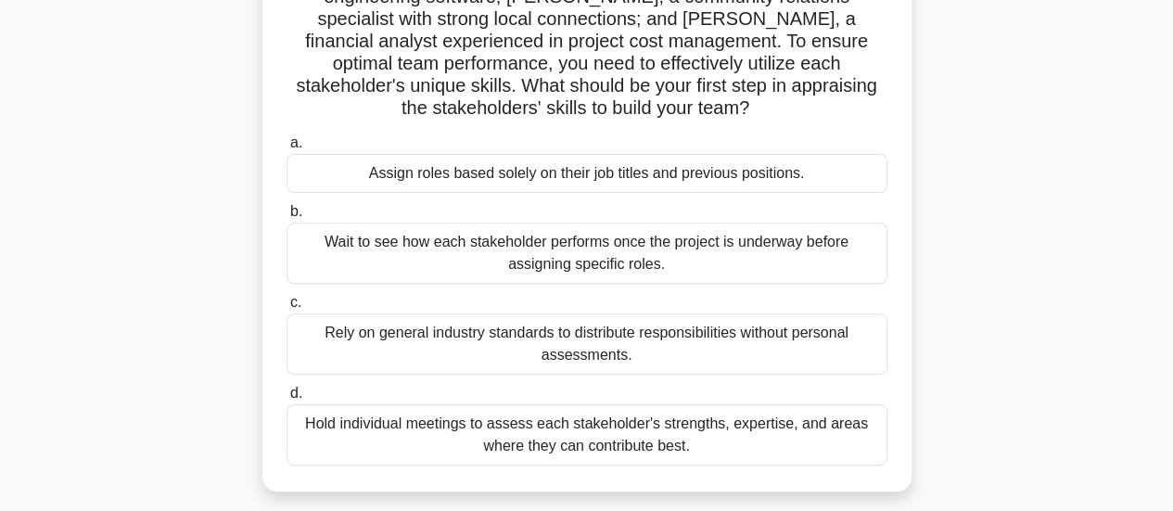
scroll to position [238, 0]
click at [679, 430] on div "Hold individual meetings to assess each stakeholder's strengths, expertise, and…" at bounding box center [587, 433] width 601 height 61
click at [287, 399] on input "d. Hold individual meetings to assess each stakeholder's strengths, expertise, …" at bounding box center [287, 393] width 0 height 12
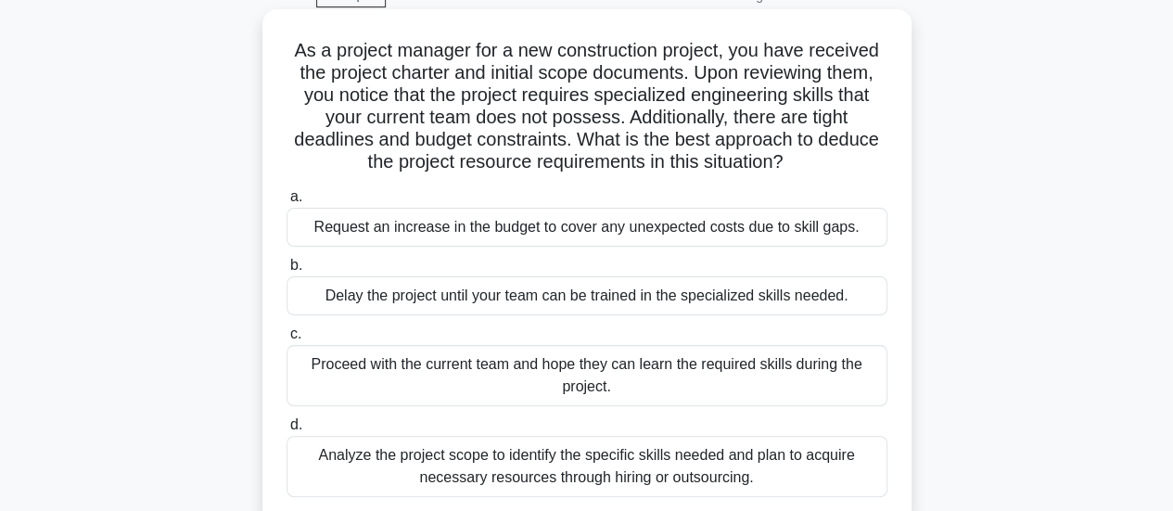
scroll to position [173, 0]
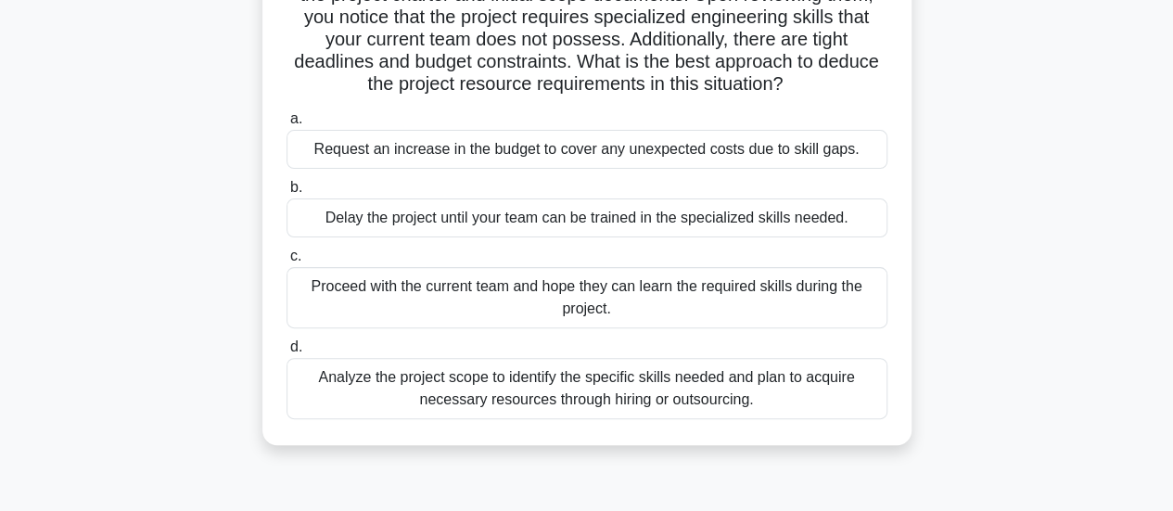
click at [745, 396] on div "Analyze the project scope to identify the specific skills needed and plan to ac…" at bounding box center [587, 388] width 601 height 61
click at [287, 353] on input "d. Analyze the project scope to identify the specific skills needed and plan to…" at bounding box center [287, 347] width 0 height 12
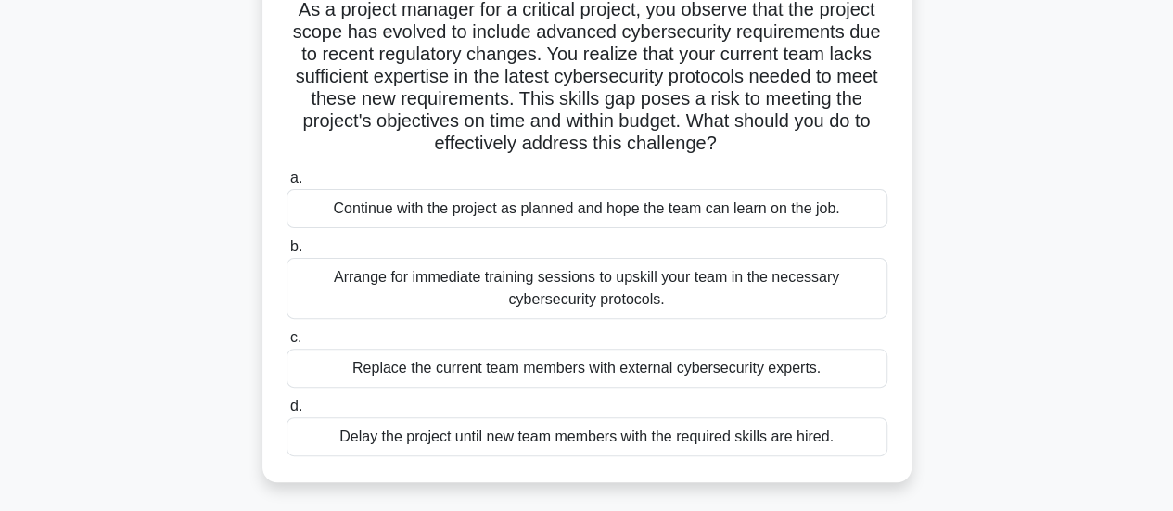
scroll to position [145, 0]
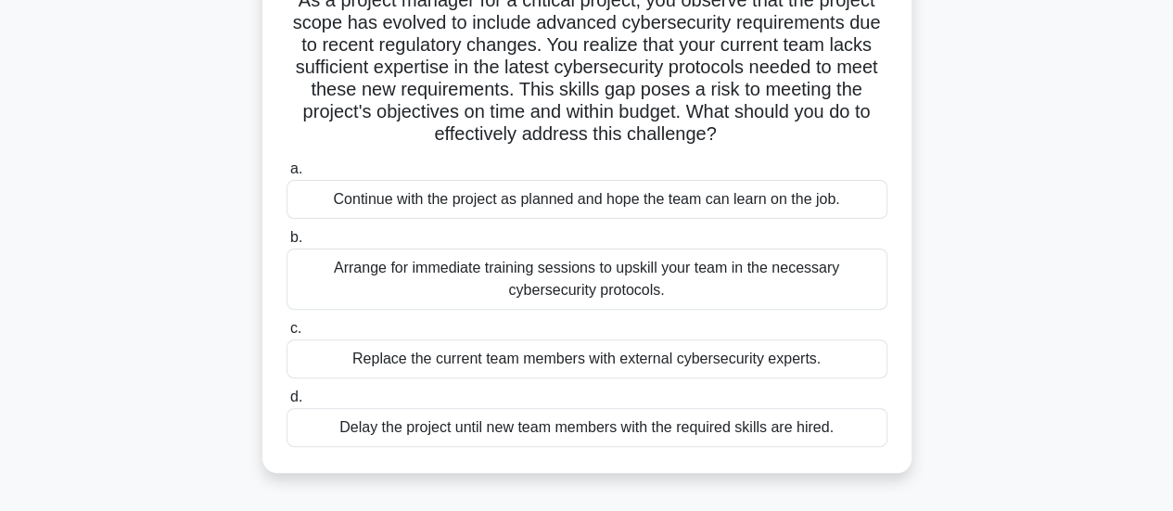
click at [662, 288] on div "Arrange for immediate training sessions to upskill your team in the necessary c…" at bounding box center [587, 279] width 601 height 61
click at [287, 244] on input "b. Arrange for immediate training sessions to upskill your team in the necessar…" at bounding box center [287, 238] width 0 height 12
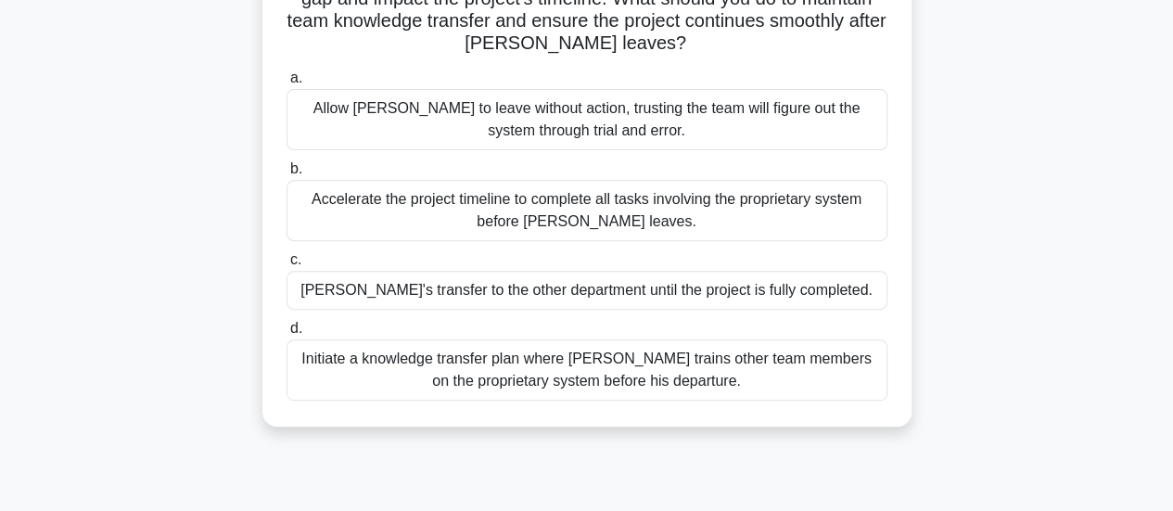
scroll to position [266, 0]
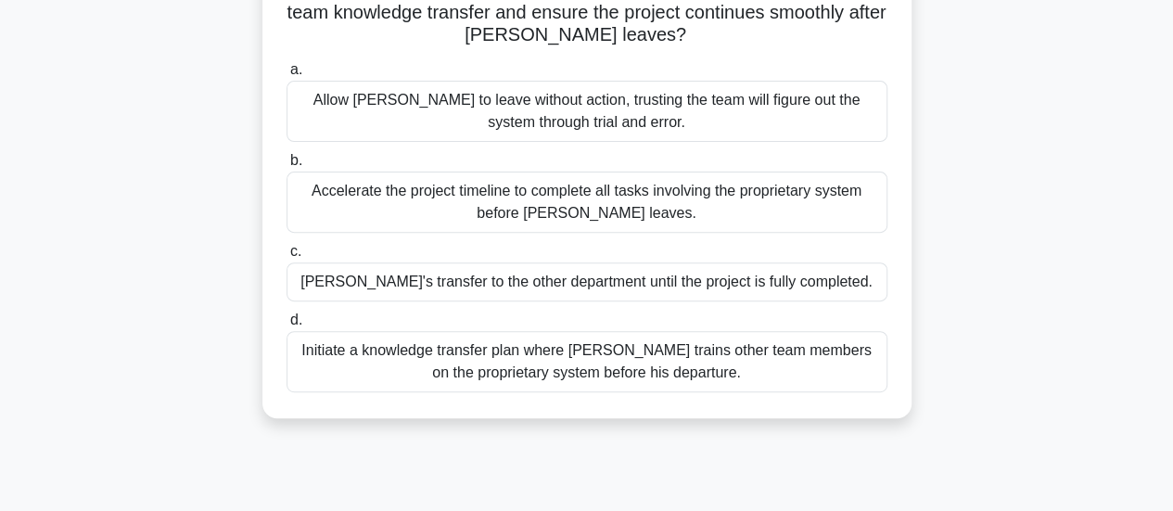
click at [693, 372] on div "Initiate a knowledge transfer plan where Carlos trains other team members on th…" at bounding box center [587, 361] width 601 height 61
click at [287, 326] on input "d. Initiate a knowledge transfer plan where Carlos trains other team members on…" at bounding box center [287, 320] width 0 height 12
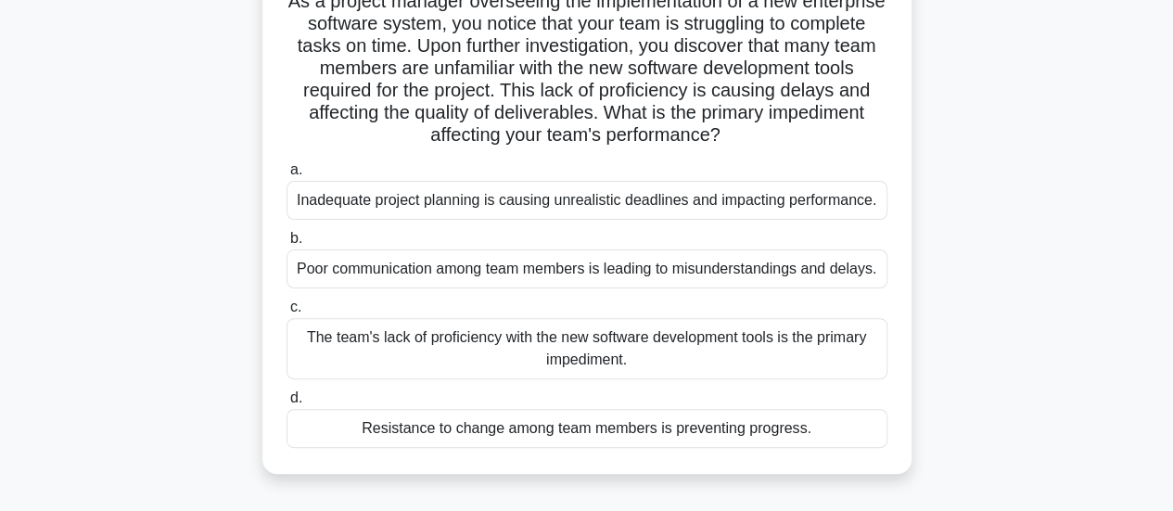
scroll to position [176, 0]
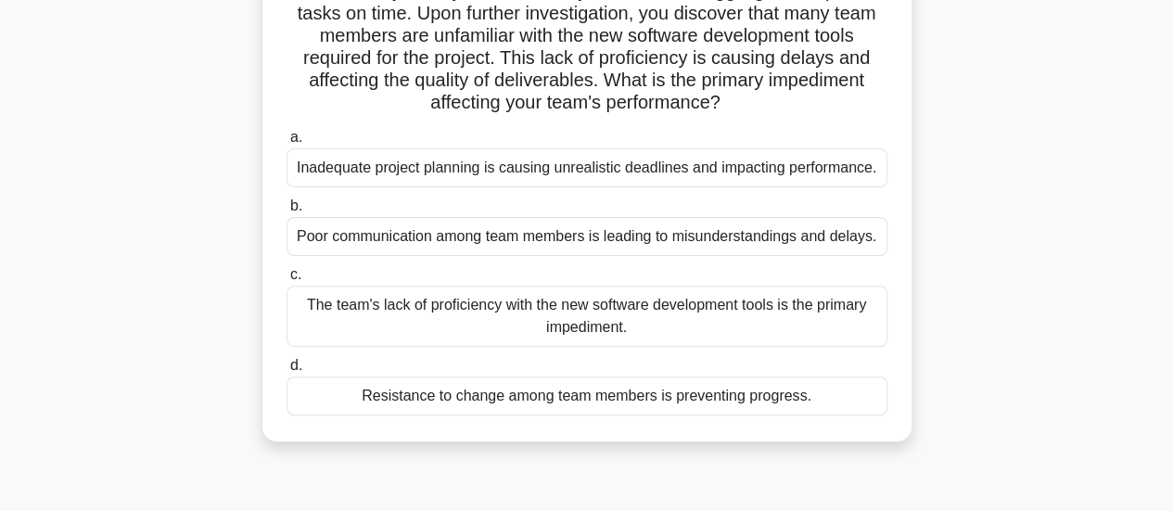
click at [646, 329] on div "The team's lack of proficiency with the new software development tools is the p…" at bounding box center [587, 316] width 601 height 61
click at [287, 281] on input "c. The team's lack of proficiency with the new software development tools is th…" at bounding box center [287, 275] width 0 height 12
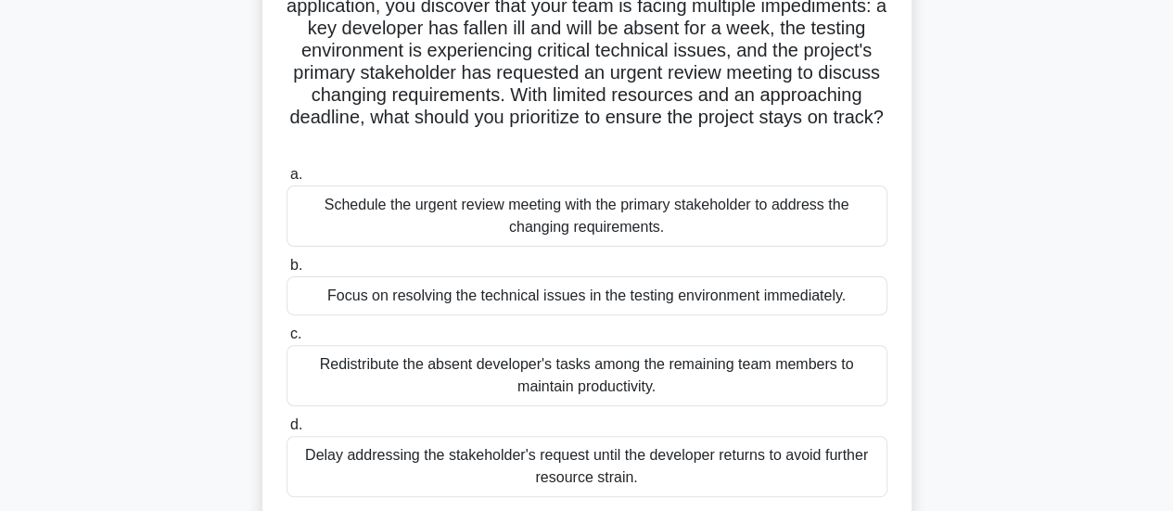
scroll to position [160, 0]
click at [622, 296] on div "Focus on resolving the technical issues in the testing environment immediately." at bounding box center [587, 296] width 601 height 39
click at [287, 273] on input "b. Focus on resolving the technical issues in the testing environment immediate…" at bounding box center [287, 267] width 0 height 12
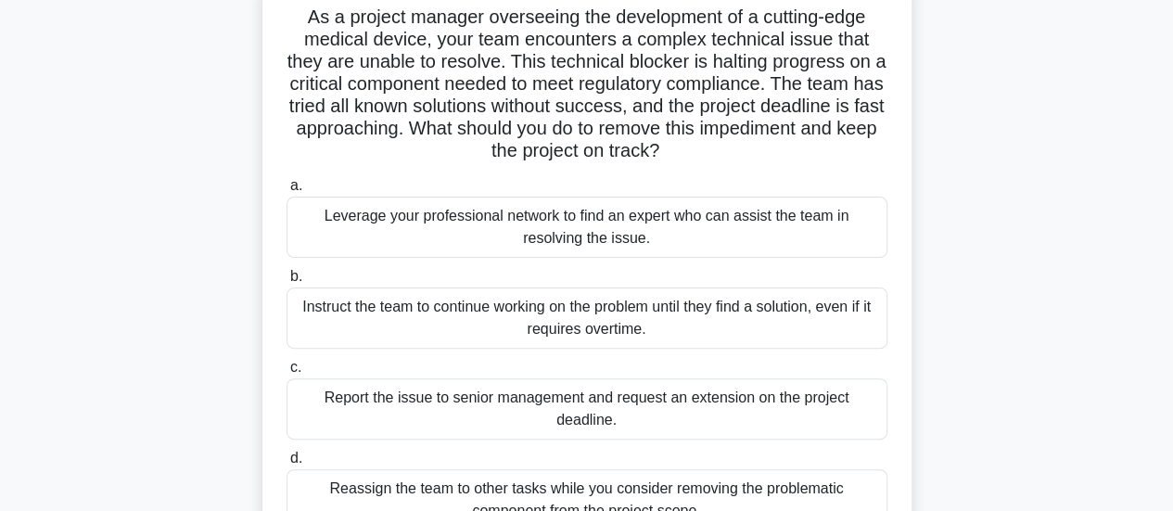
scroll to position [121, 0]
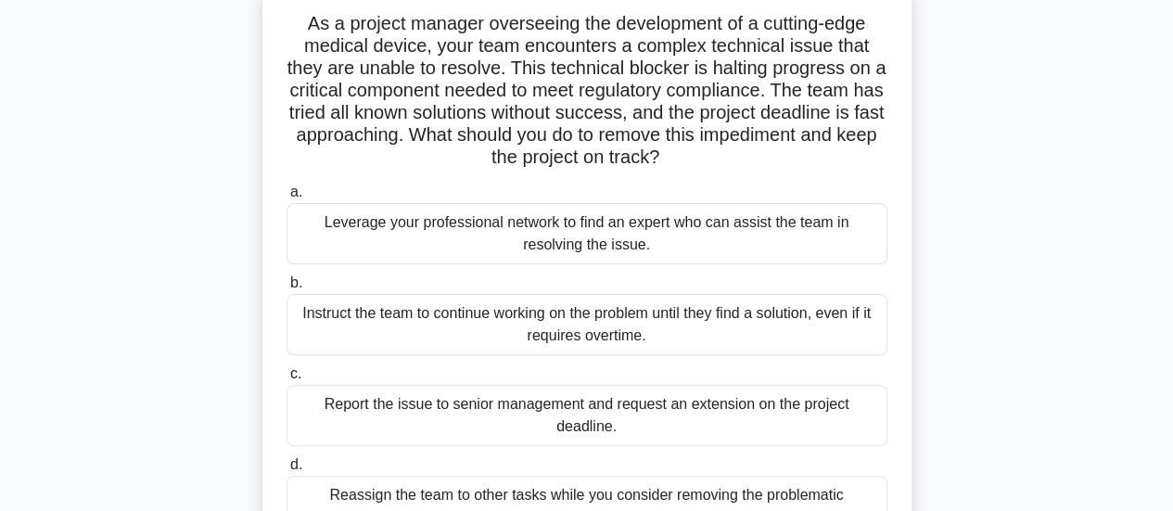
click at [625, 237] on div "Leverage your professional network to find an expert who can assist the team in…" at bounding box center [587, 233] width 601 height 61
click at [287, 198] on input "a. Leverage your professional network to find an expert who can assist the team…" at bounding box center [287, 192] width 0 height 12
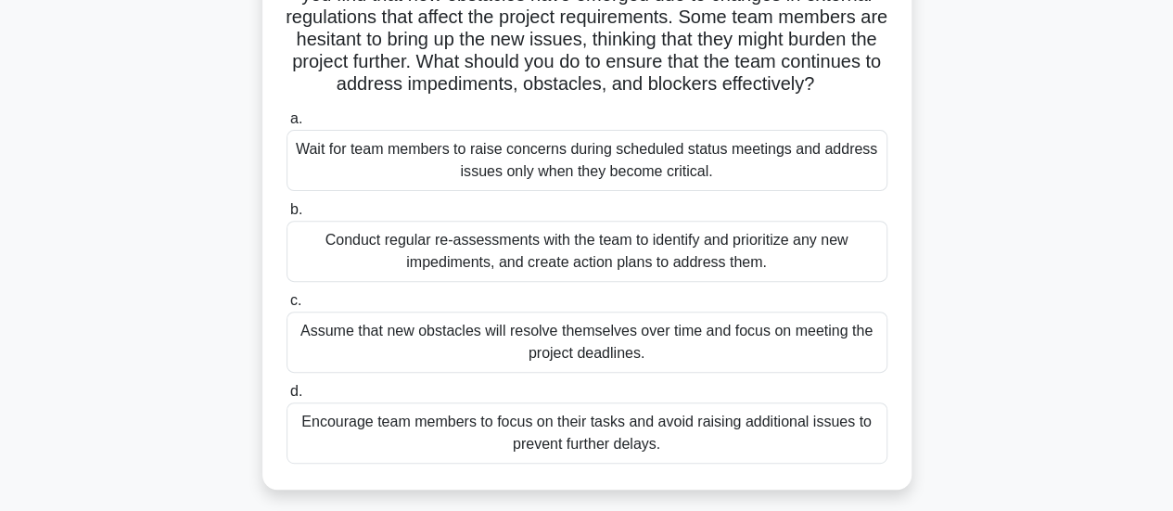
scroll to position [247, 0]
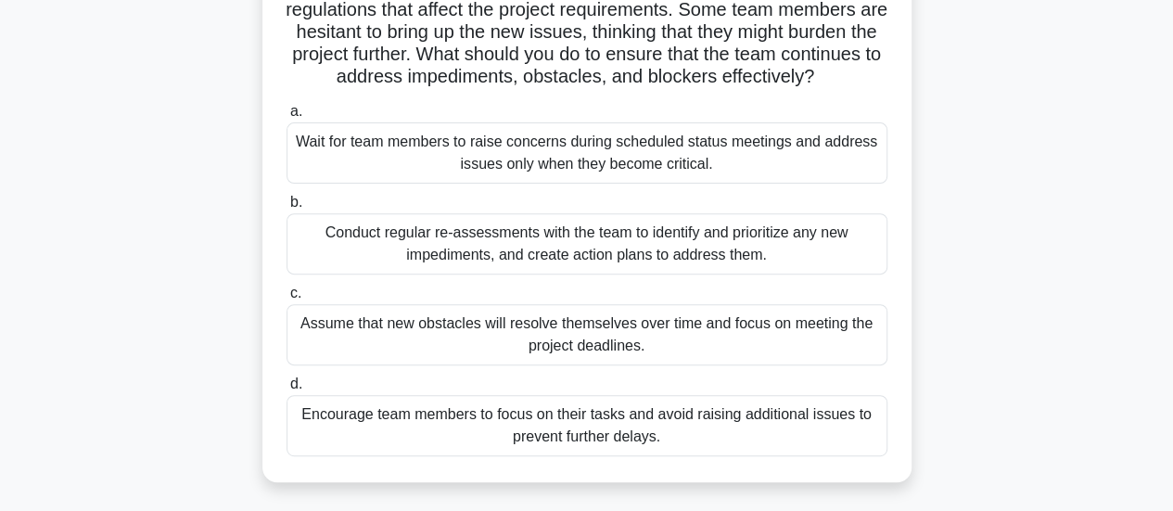
click at [587, 268] on div "Conduct regular re-assessments with the team to identify and prioritize any new…" at bounding box center [587, 243] width 601 height 61
click at [287, 209] on input "b. Conduct regular re-assessments with the team to identify and prioritize any …" at bounding box center [287, 203] width 0 height 12
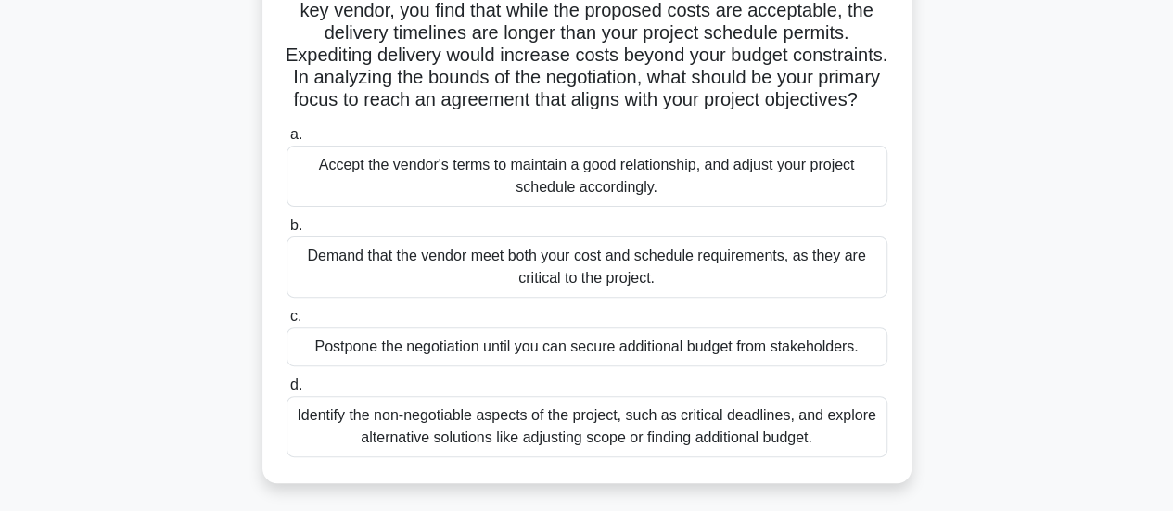
scroll to position [204, 0]
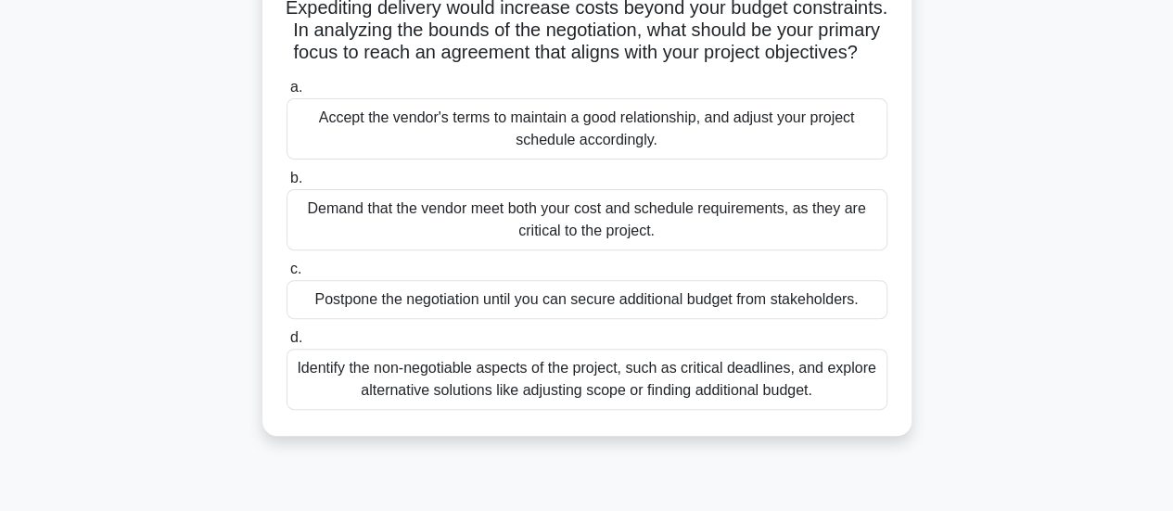
click at [571, 410] on div "Identify the non-negotiable aspects of the project, such as critical deadlines,…" at bounding box center [587, 379] width 601 height 61
click at [287, 344] on input "d. Identify the non-negotiable aspects of the project, such as critical deadlin…" at bounding box center [287, 338] width 0 height 12
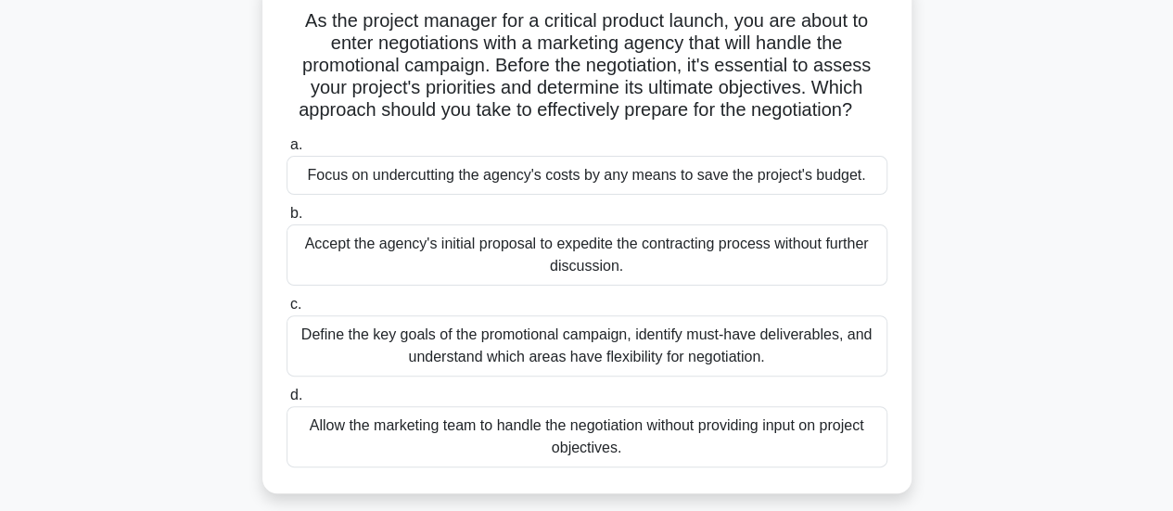
scroll to position [130, 0]
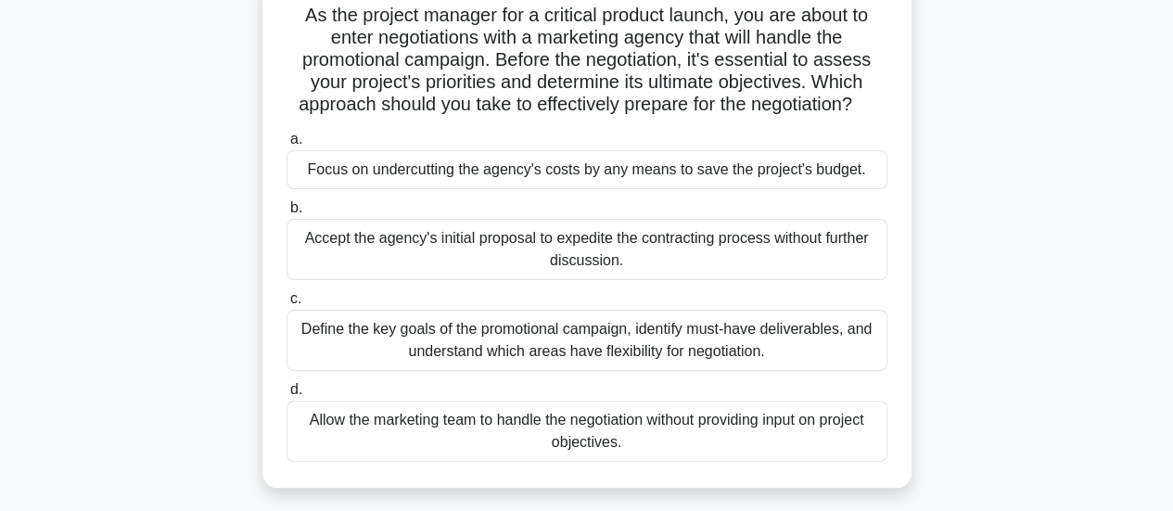
click at [593, 350] on div "Define the key goals of the promotional campaign, identify must-have deliverabl…" at bounding box center [587, 340] width 601 height 61
click at [287, 305] on input "c. Define the key goals of the promotional campaign, identify must-have deliver…" at bounding box center [287, 299] width 0 height 12
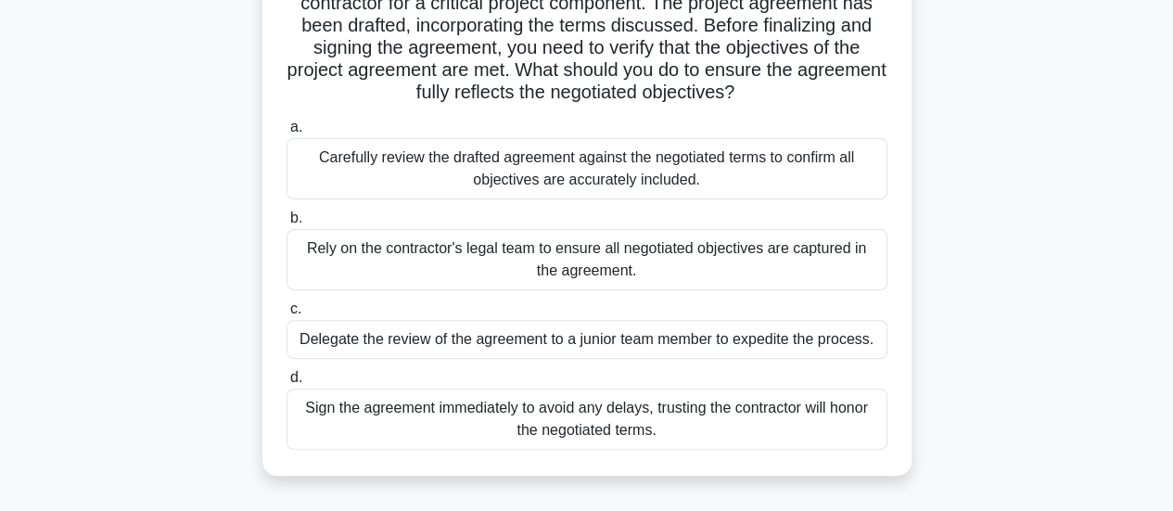
scroll to position [168, 0]
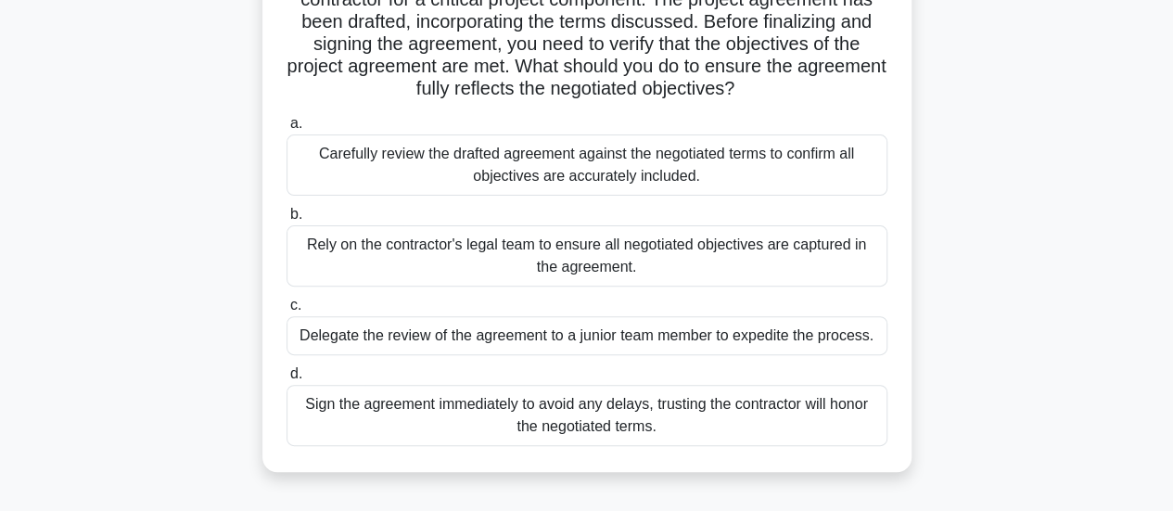
click at [770, 173] on div "Carefully review the drafted agreement against the negotiated terms to confirm …" at bounding box center [587, 164] width 601 height 61
click at [287, 130] on input "a. Carefully review the drafted agreement against the negotiated terms to confi…" at bounding box center [287, 124] width 0 height 12
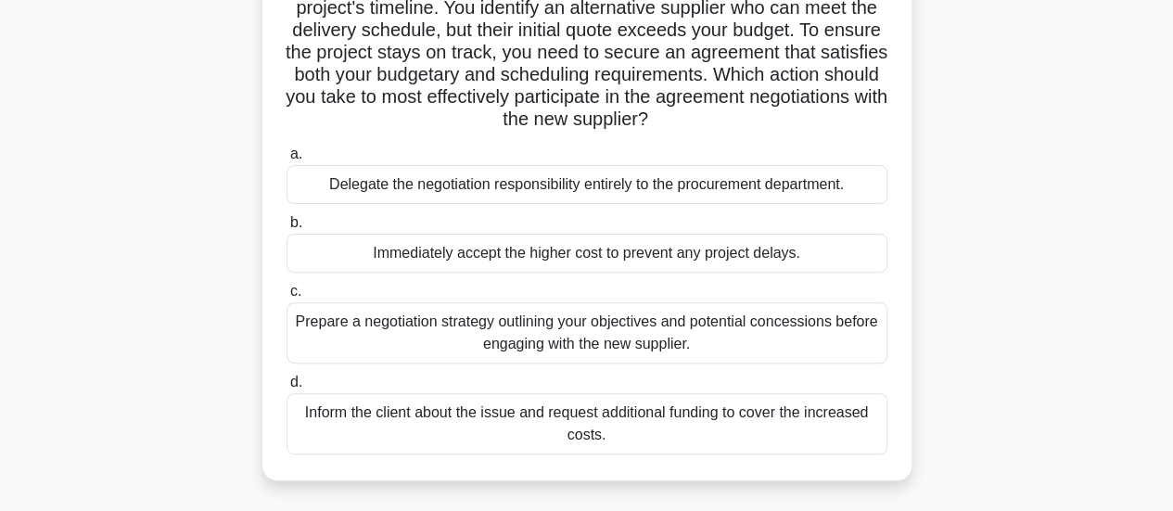
scroll to position [207, 0]
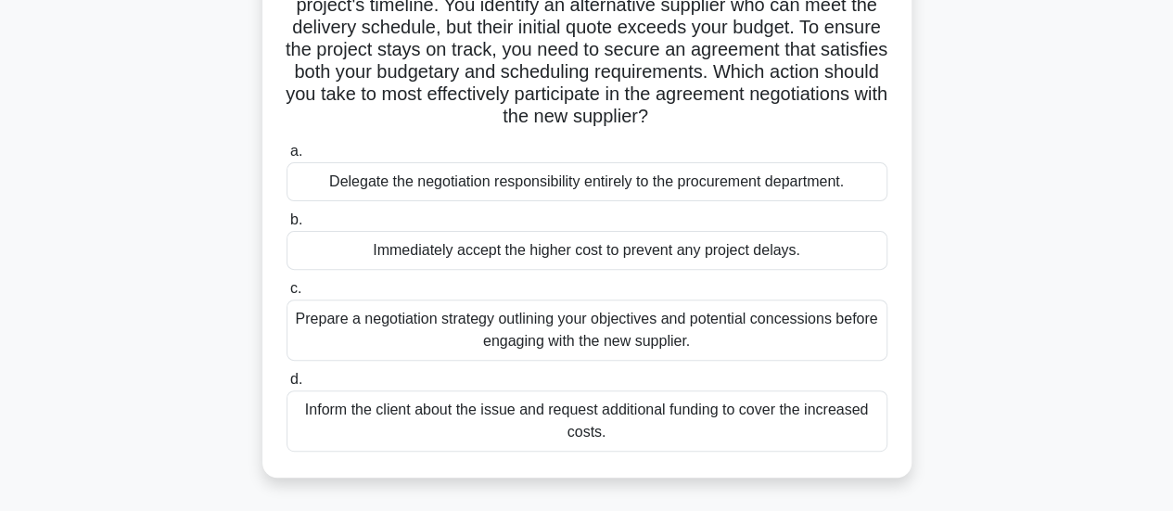
click at [462, 329] on div "Prepare a negotiation strategy outlining your objectives and potential concessi…" at bounding box center [587, 330] width 601 height 61
click at [287, 295] on input "c. Prepare a negotiation strategy outlining your objectives and potential conce…" at bounding box center [287, 289] width 0 height 12
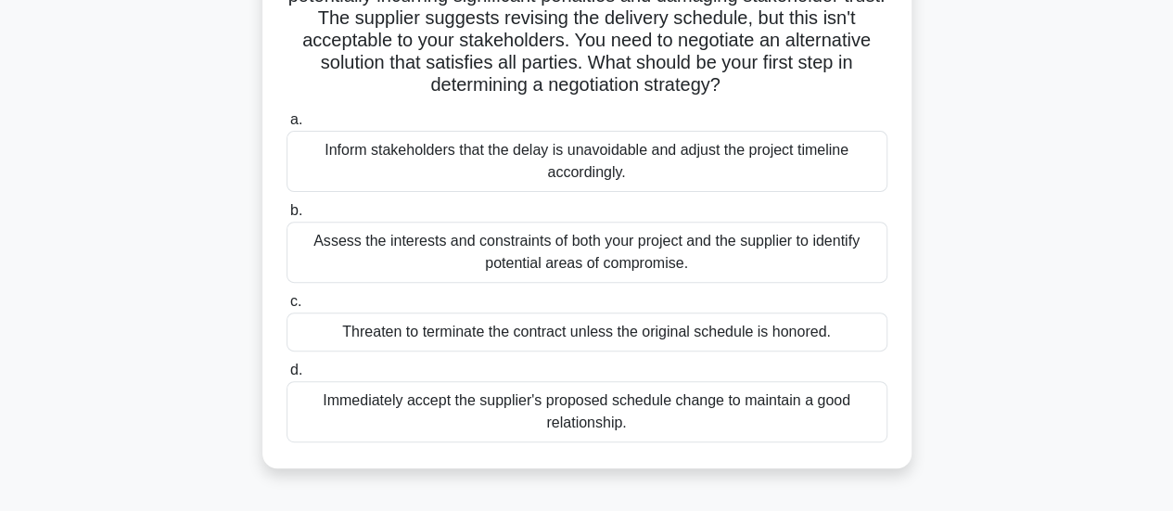
scroll to position [239, 0]
click at [473, 268] on div "Assess the interests and constraints of both your project and the supplier to i…" at bounding box center [587, 251] width 601 height 61
click at [287, 216] on input "b. Assess the interests and constraints of both your project and the supplier t…" at bounding box center [287, 210] width 0 height 12
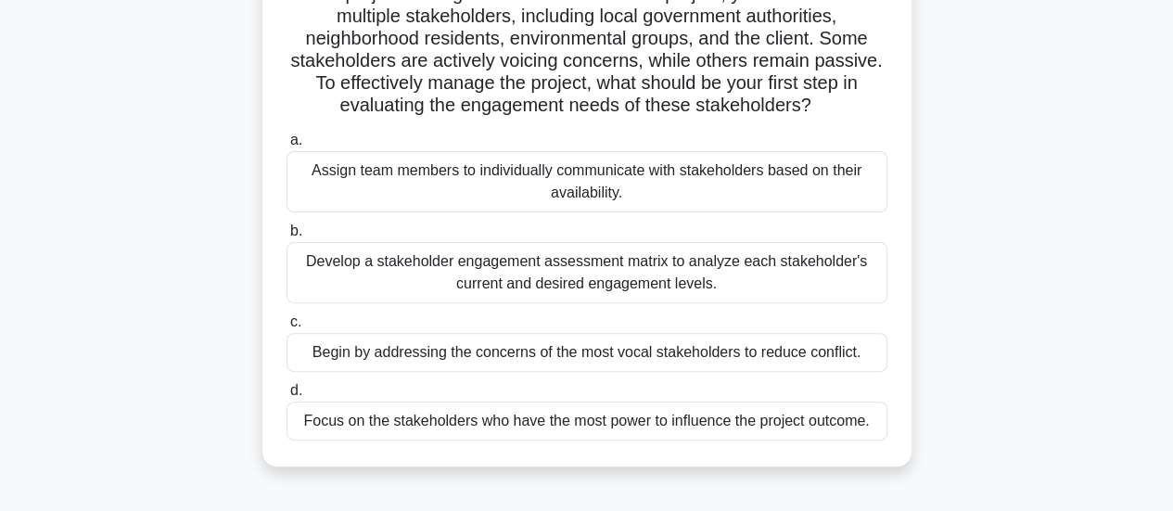
scroll to position [156, 0]
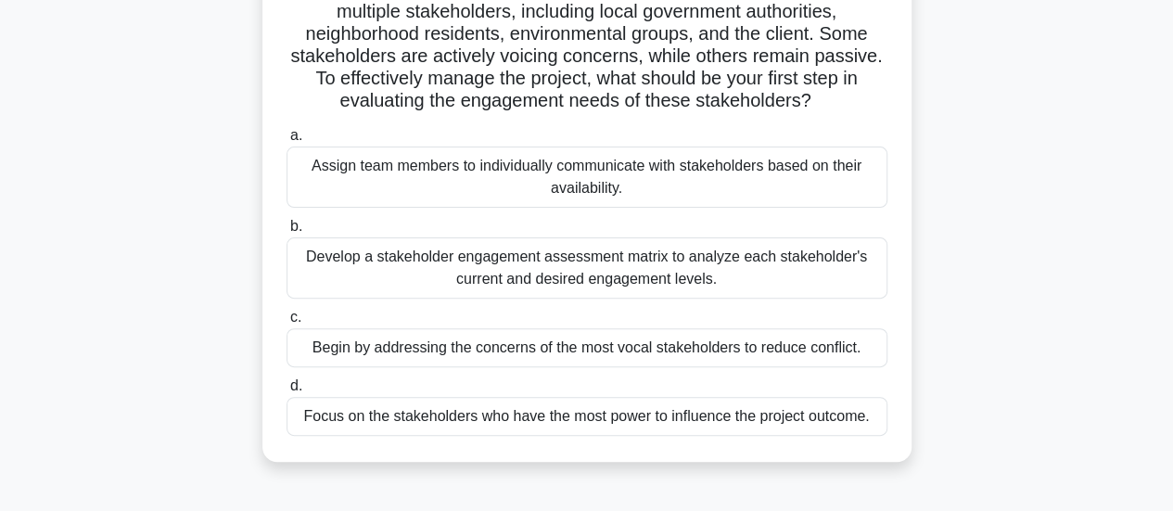
click at [551, 288] on div "Develop a stakeholder engagement assessment matrix to analyze each stakeholder'…" at bounding box center [587, 267] width 601 height 61
click at [287, 233] on input "b. Develop a stakeholder engagement assessment matrix to analyze each stakehold…" at bounding box center [287, 227] width 0 height 12
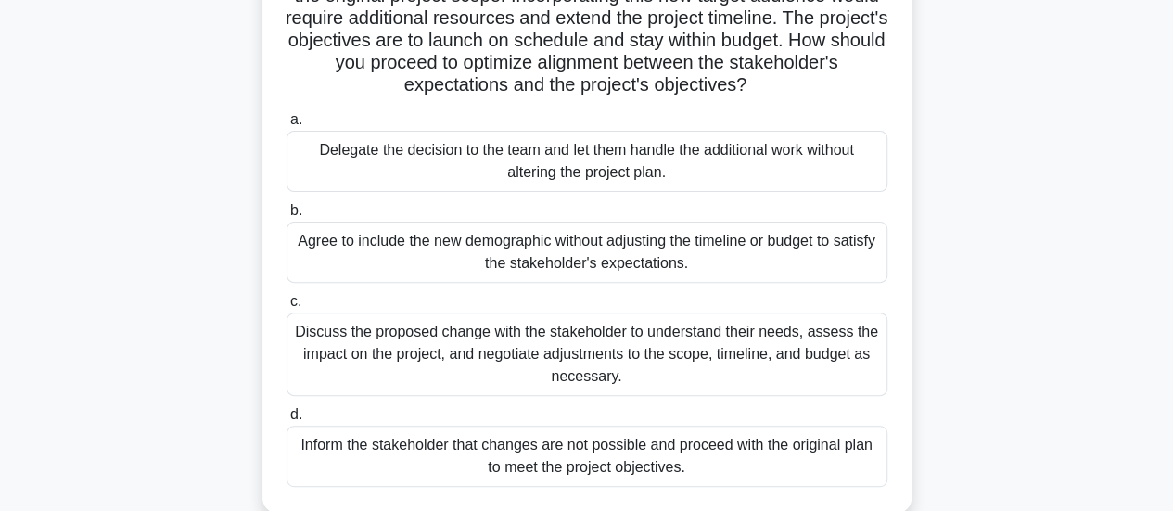
scroll to position [196, 0]
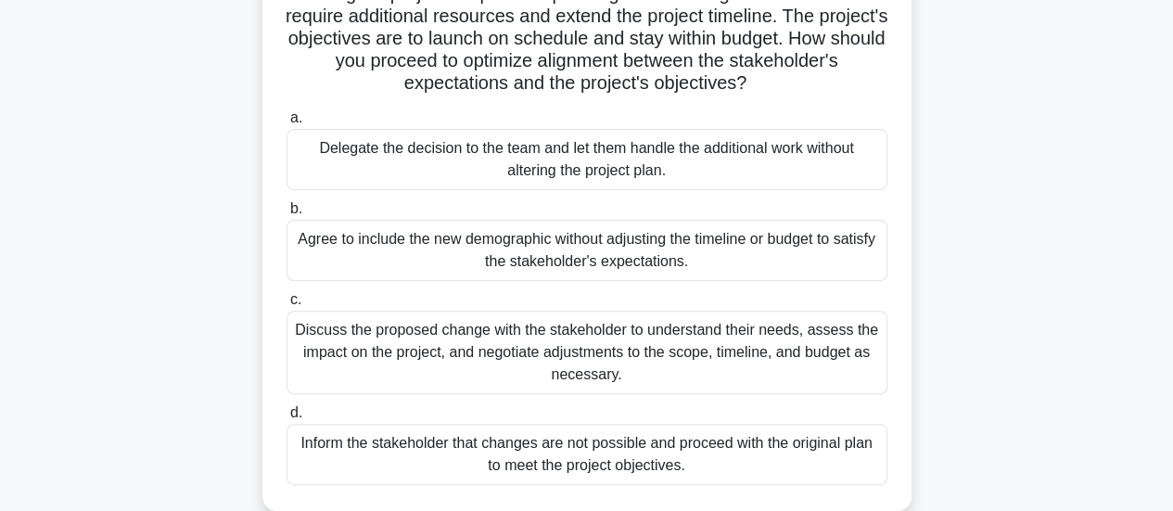
click at [687, 373] on div "Discuss the proposed change with the stakeholder to understand their needs, ass…" at bounding box center [587, 352] width 601 height 83
click at [287, 306] on input "c. Discuss the proposed change with the stakeholder to understand their needs, …" at bounding box center [287, 300] width 0 height 12
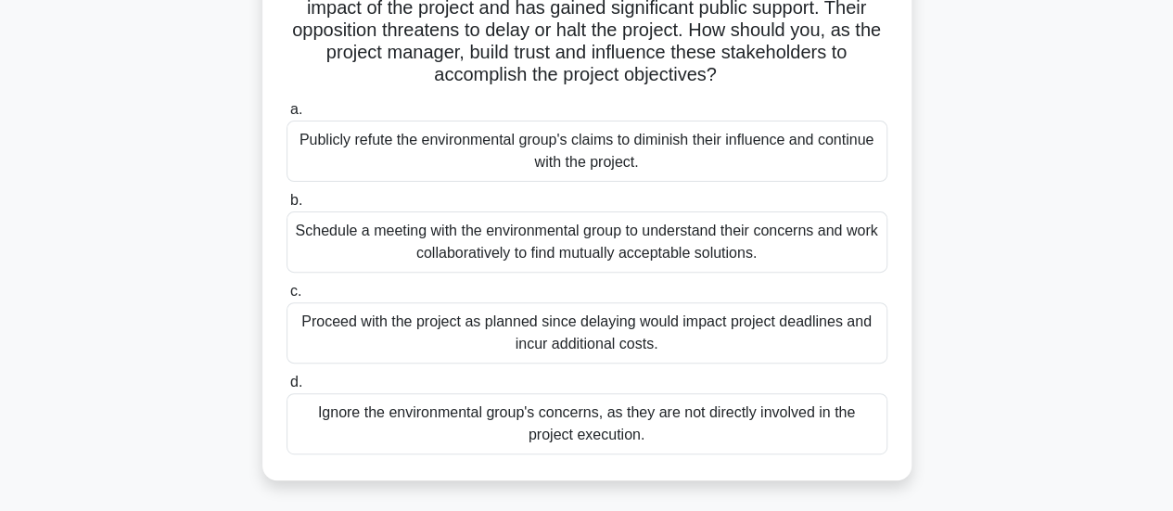
scroll to position [228, 0]
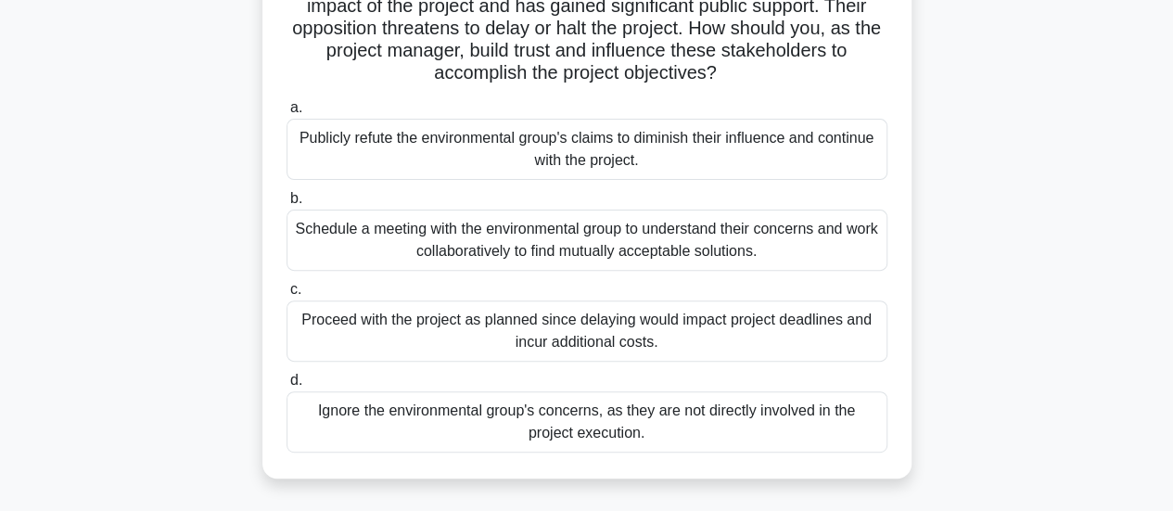
click at [679, 239] on div "Schedule a meeting with the environmental group to understand their concerns an…" at bounding box center [587, 240] width 601 height 61
click at [287, 205] on input "b. Schedule a meeting with the environmental group to understand their concerns…" at bounding box center [287, 199] width 0 height 12
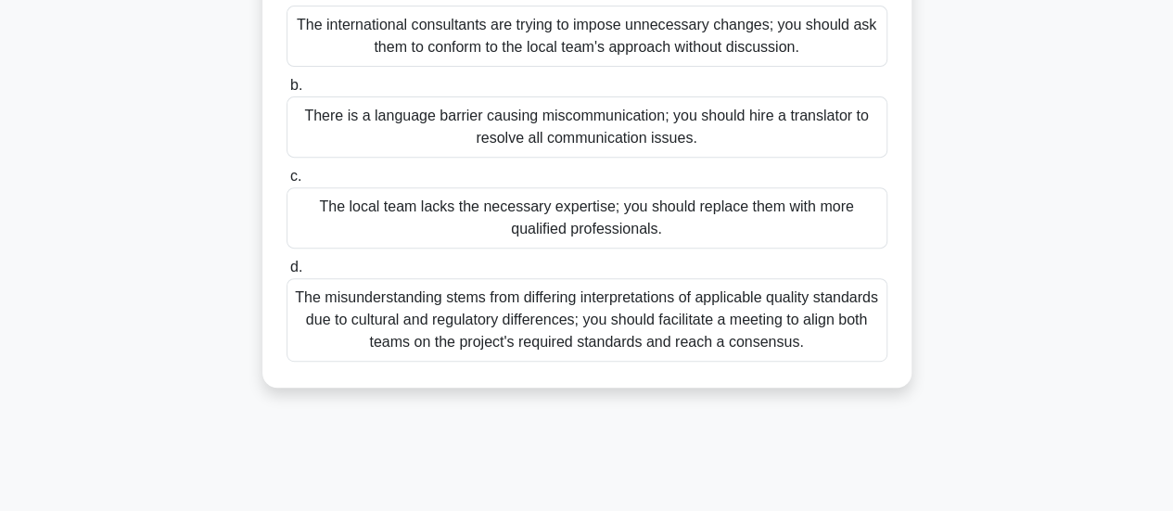
scroll to position [342, 0]
click at [624, 350] on div "The misunderstanding stems from differing interpretations of applicable quality…" at bounding box center [587, 318] width 601 height 83
click at [287, 273] on input "d. The misunderstanding stems from differing interpretations of applicable qual…" at bounding box center [287, 267] width 0 height 12
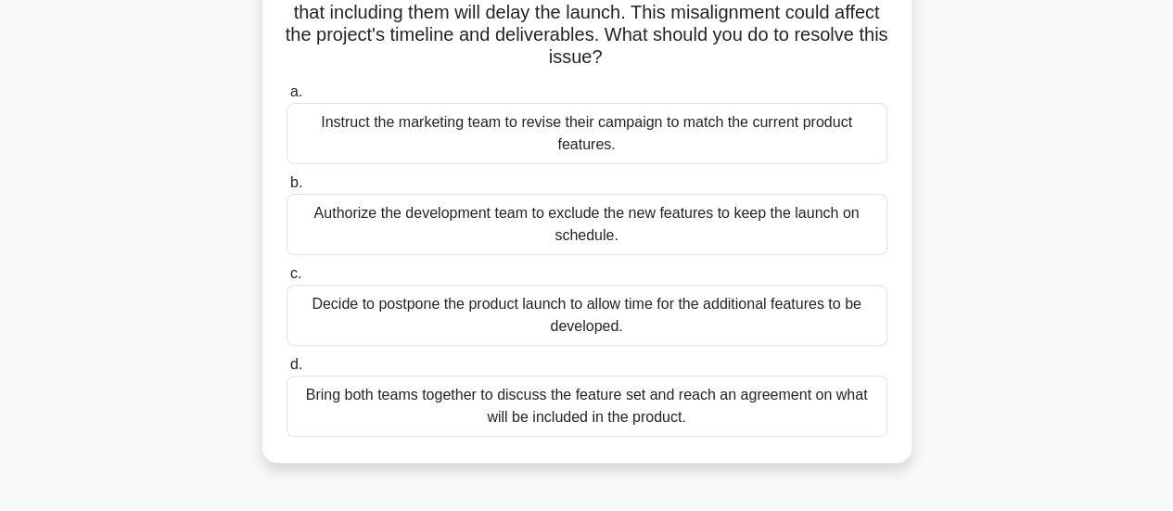
scroll to position [227, 0]
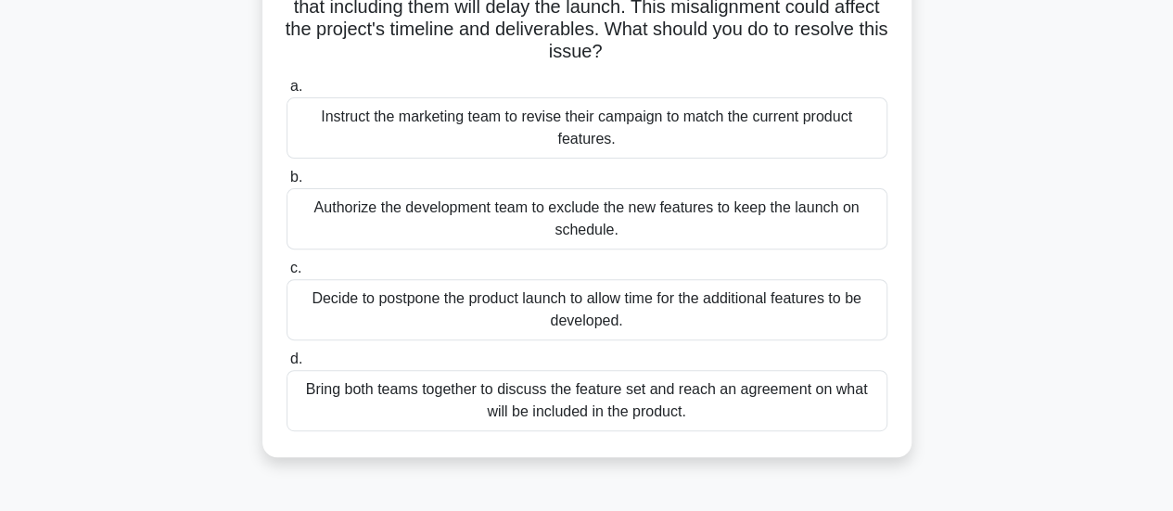
click at [636, 395] on div "Bring both teams together to discuss the feature set and reach an agreement on …" at bounding box center [587, 400] width 601 height 61
click at [287, 365] on input "d. Bring both teams together to discuss the feature set and reach an agreement …" at bounding box center [287, 359] width 0 height 12
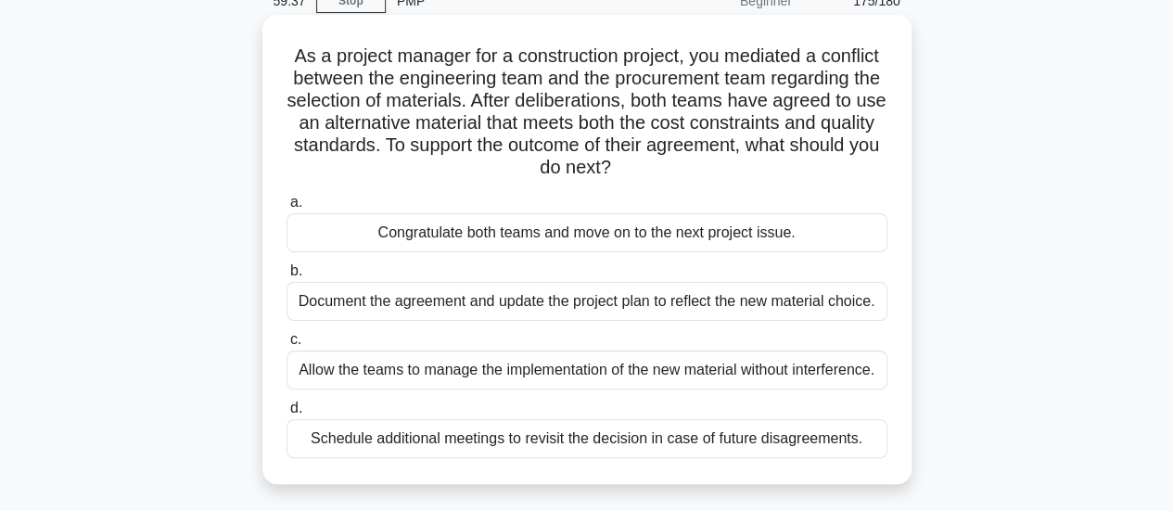
scroll to position [91, 0]
click at [712, 305] on div "Document the agreement and update the project plan to reflect the new material …" at bounding box center [587, 299] width 601 height 39
click at [287, 275] on input "b. Document the agreement and update the project plan to reflect the new materi…" at bounding box center [287, 269] width 0 height 12
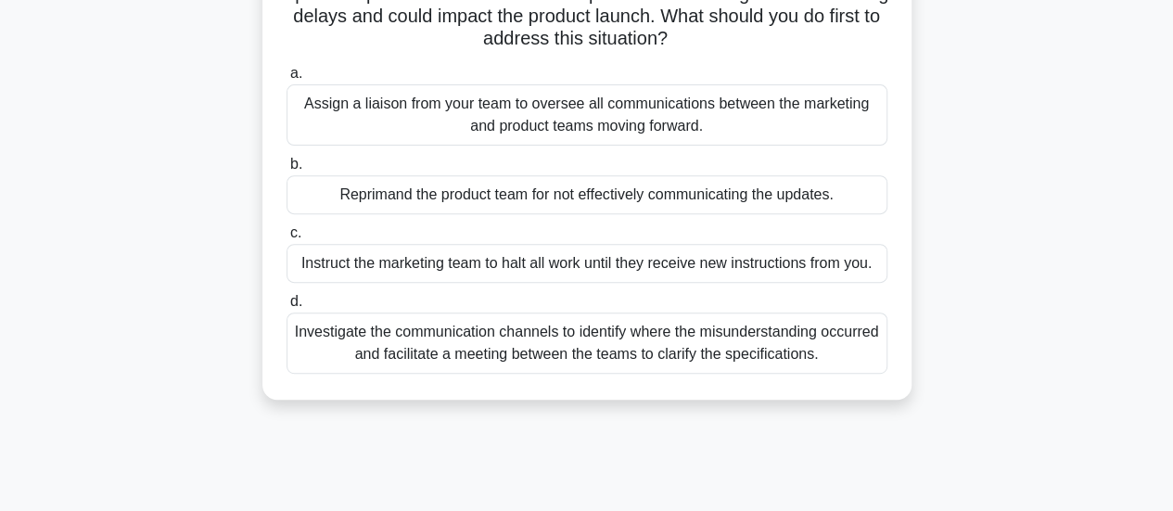
scroll to position [271, 0]
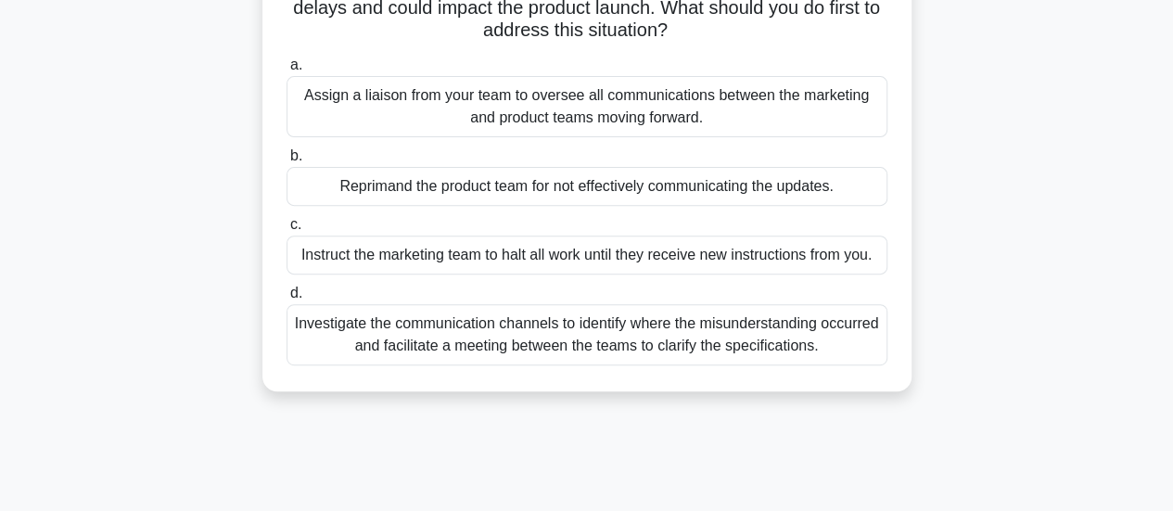
click at [705, 340] on div "Investigate the communication channels to identify where the misunderstanding o…" at bounding box center [587, 334] width 601 height 61
click at [287, 300] on input "d. Investigate the communication channels to identify where the misunderstandin…" at bounding box center [287, 294] width 0 height 12
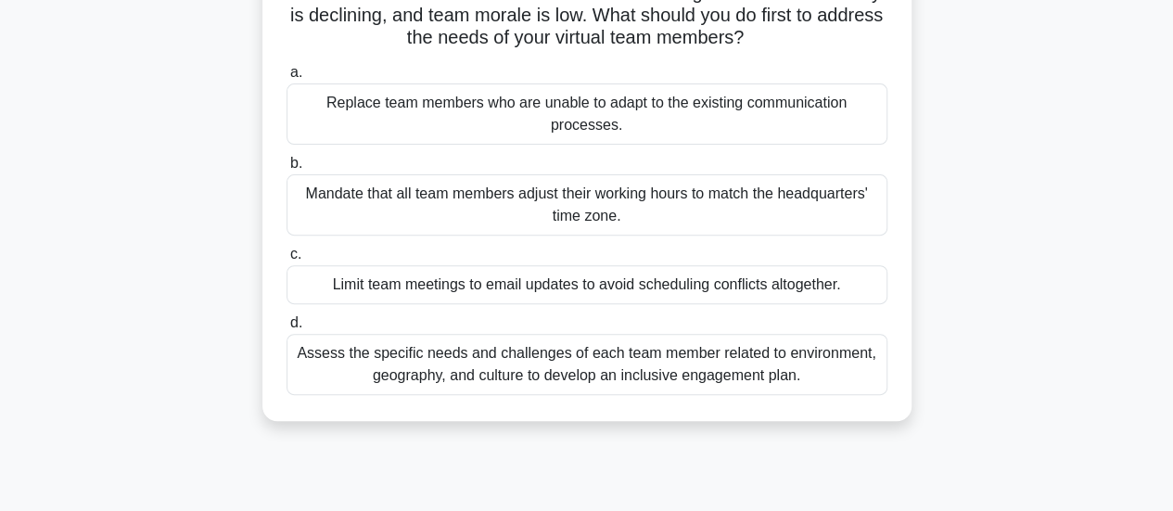
scroll to position [228, 0]
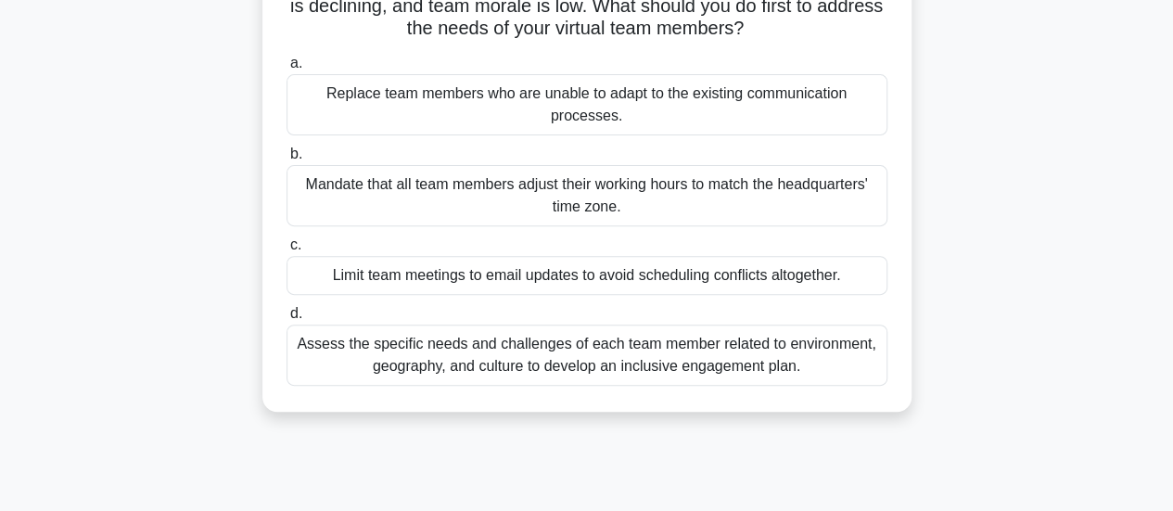
click at [656, 371] on div "Assess the specific needs and challenges of each team member related to environ…" at bounding box center [587, 355] width 601 height 61
click at [287, 320] on input "d. Assess the specific needs and challenges of each team member related to envi…" at bounding box center [287, 314] width 0 height 12
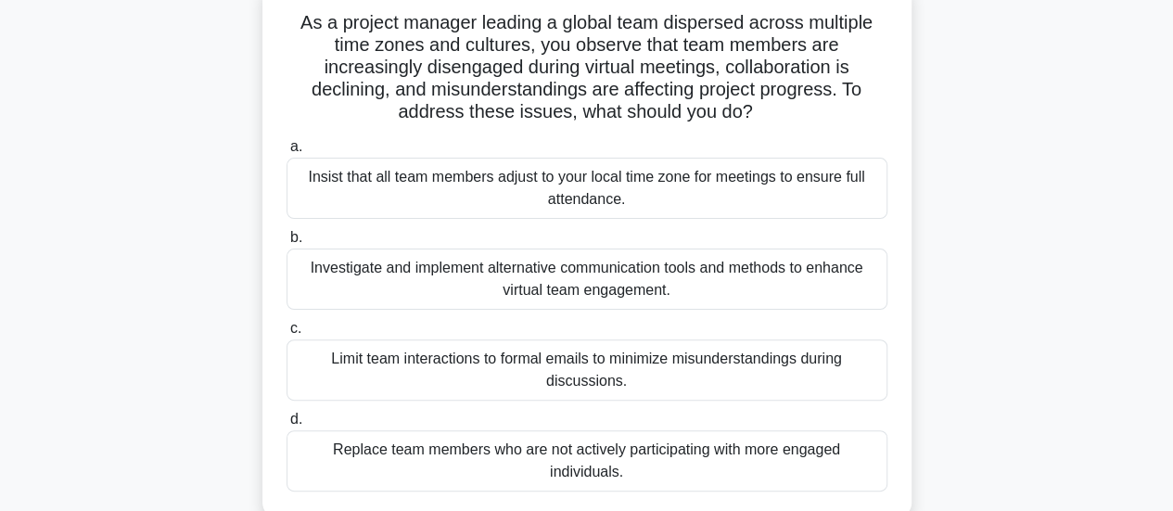
scroll to position [122, 0]
click at [628, 288] on div "Investigate and implement alternative communication tools and methods to enhanc…" at bounding box center [587, 279] width 601 height 61
click at [287, 244] on input "b. Investigate and implement alternative communication tools and methods to enh…" at bounding box center [287, 238] width 0 height 12
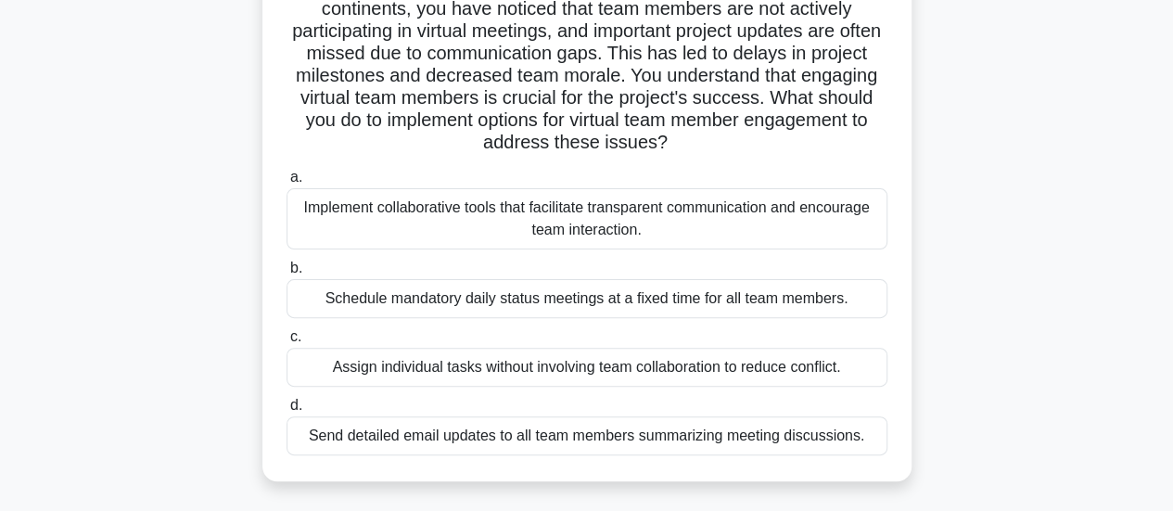
scroll to position [160, 0]
click at [616, 227] on div "Implement collaborative tools that facilitate transparent communication and enc…" at bounding box center [587, 217] width 601 height 61
click at [287, 183] on input "a. Implement collaborative tools that facilitate transparent communication and …" at bounding box center [287, 177] width 0 height 12
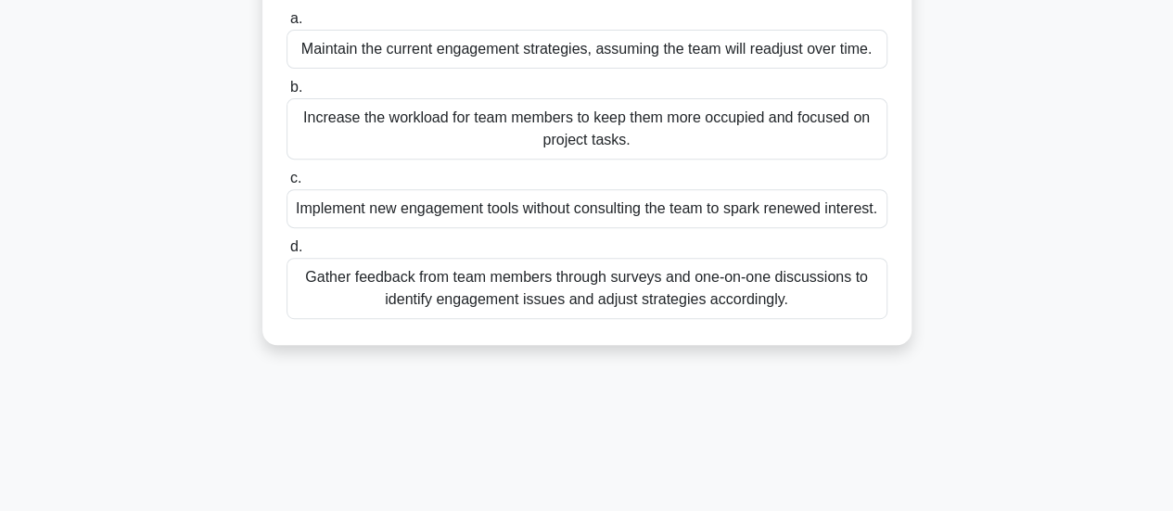
scroll to position [318, 0]
click at [623, 317] on div "Gather feedback from team members through surveys and one-on-one discussions to…" at bounding box center [587, 287] width 601 height 61
click at [287, 252] on input "d. Gather feedback from team members through surveys and one-on-one discussions…" at bounding box center [287, 246] width 0 height 12
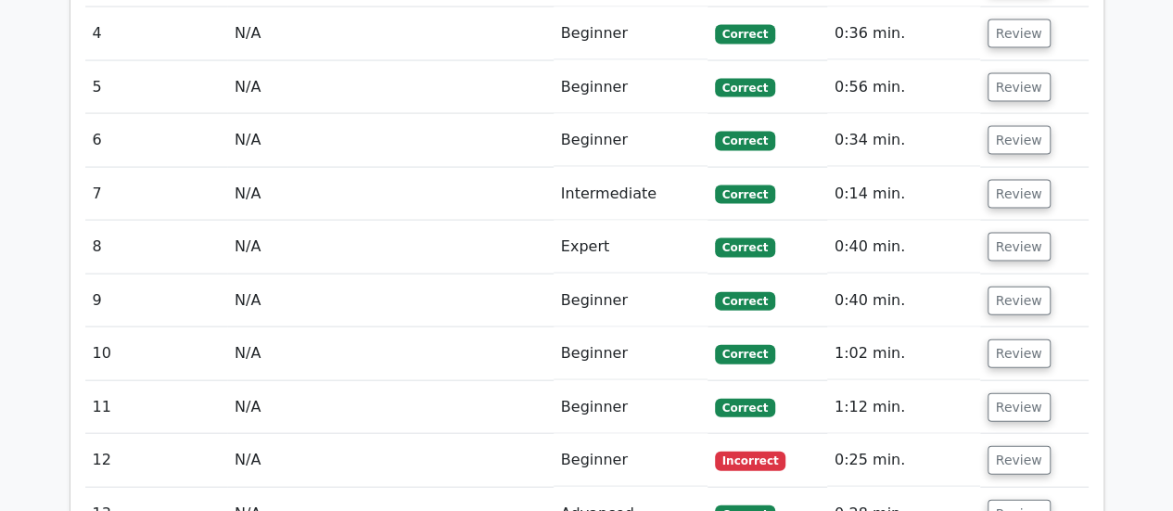
scroll to position [1916, 0]
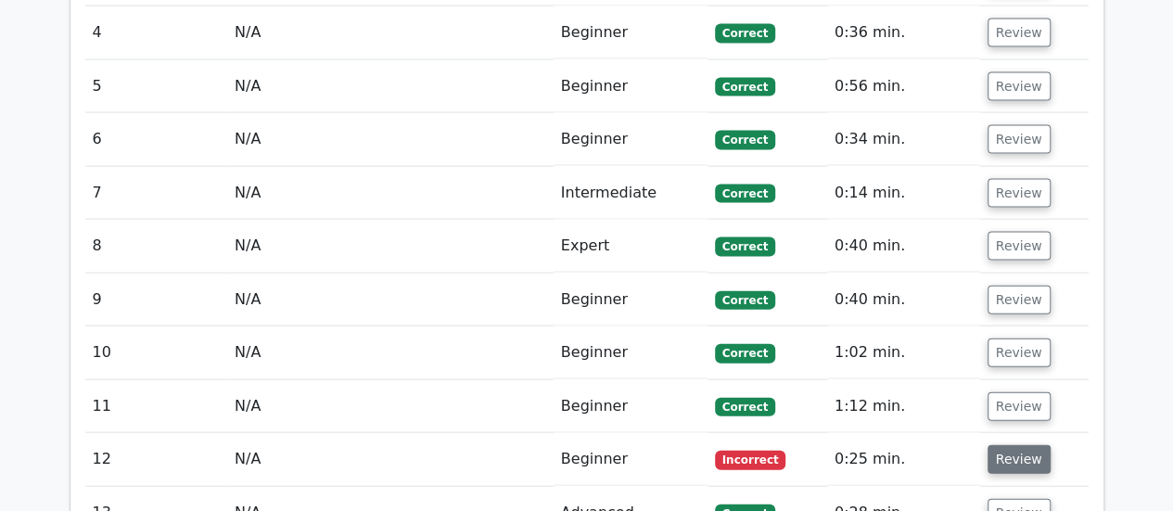
click at [1015, 445] on button "Review" at bounding box center [1019, 459] width 63 height 29
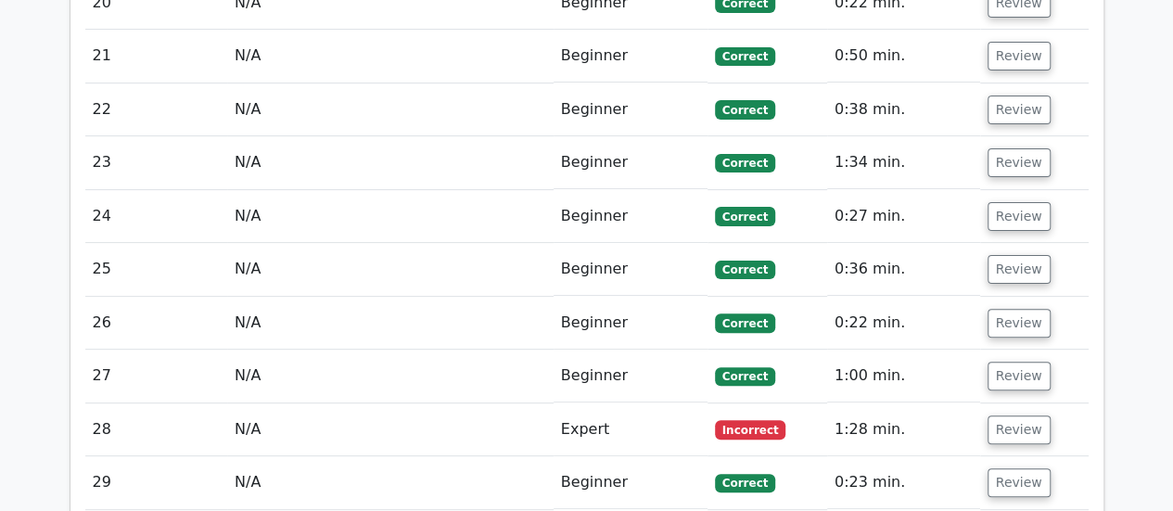
scroll to position [3675, 0]
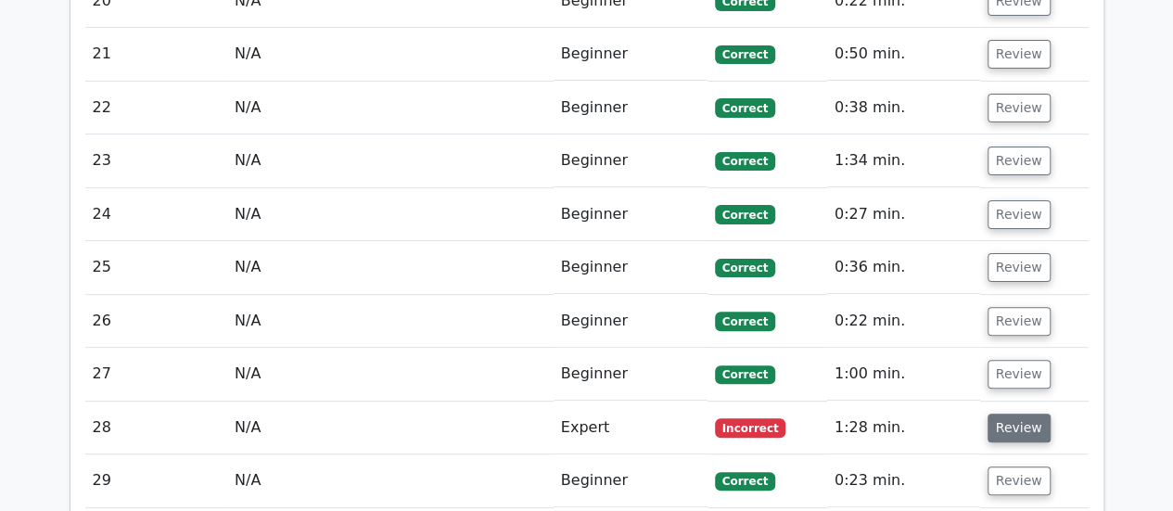
click at [1005, 414] on button "Review" at bounding box center [1019, 428] width 63 height 29
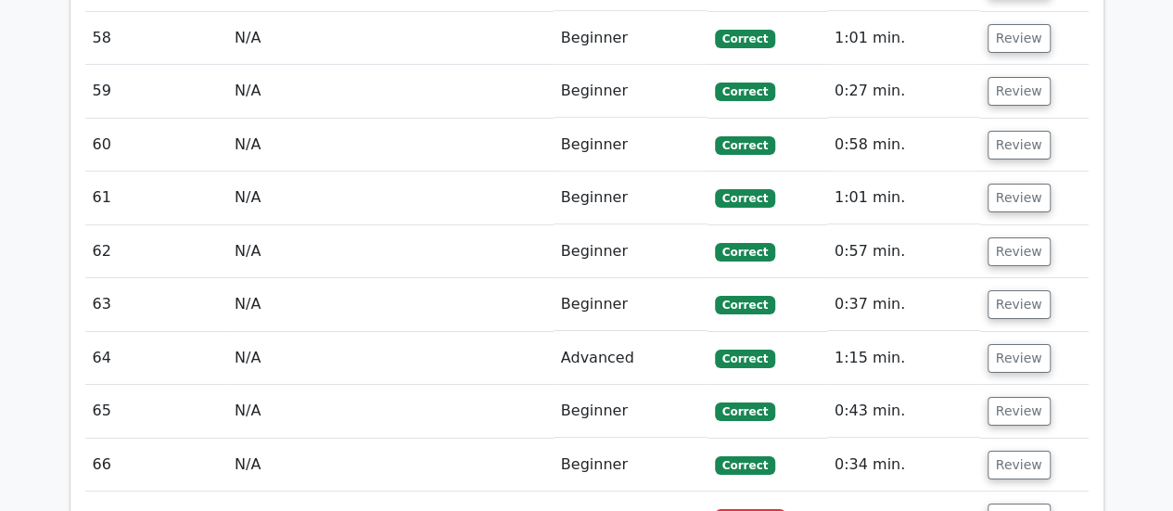
scroll to position [6705, 0]
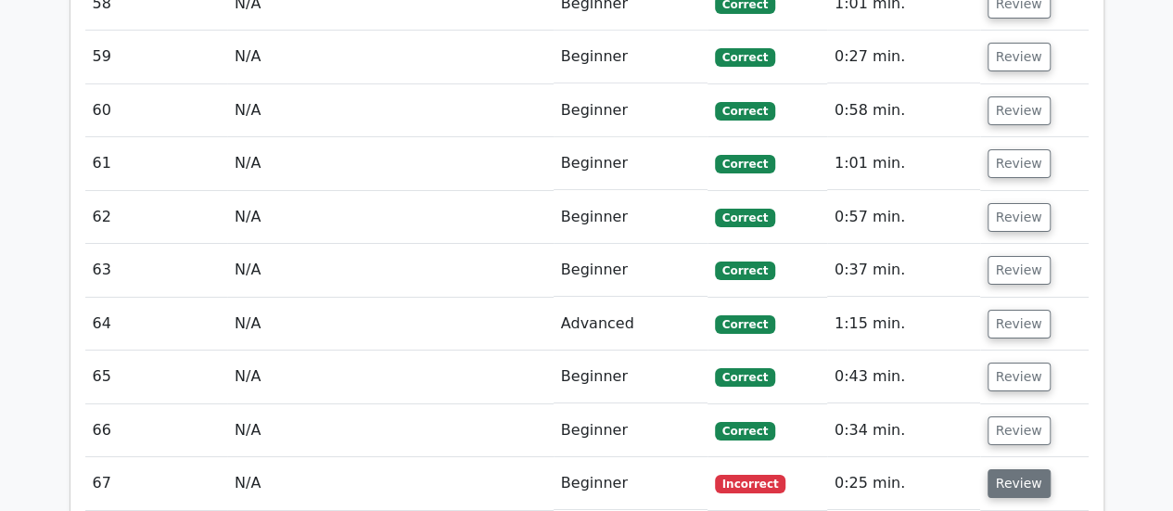
click at [1006, 469] on button "Review" at bounding box center [1019, 483] width 63 height 29
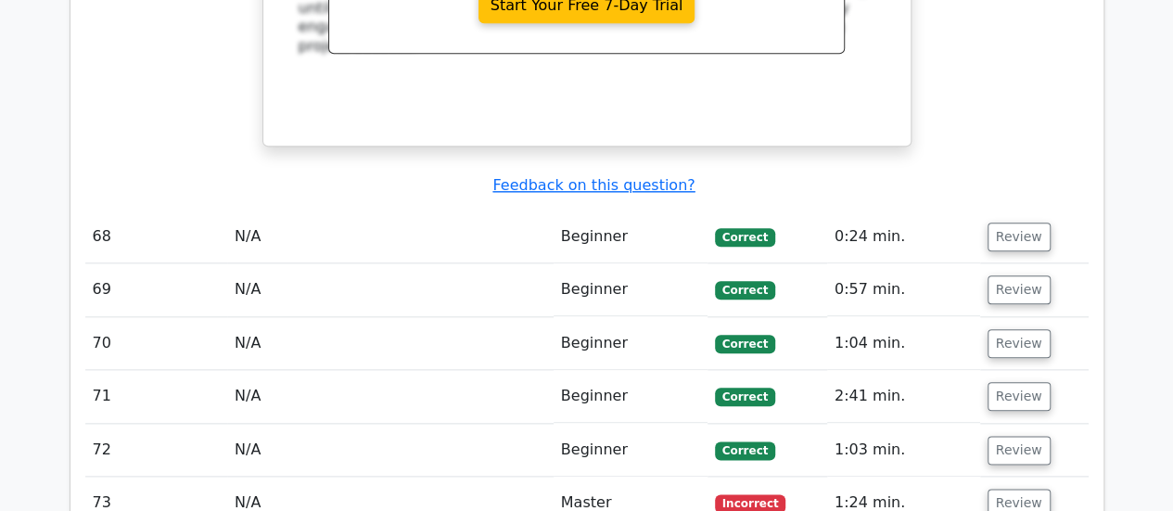
scroll to position [7944, 0]
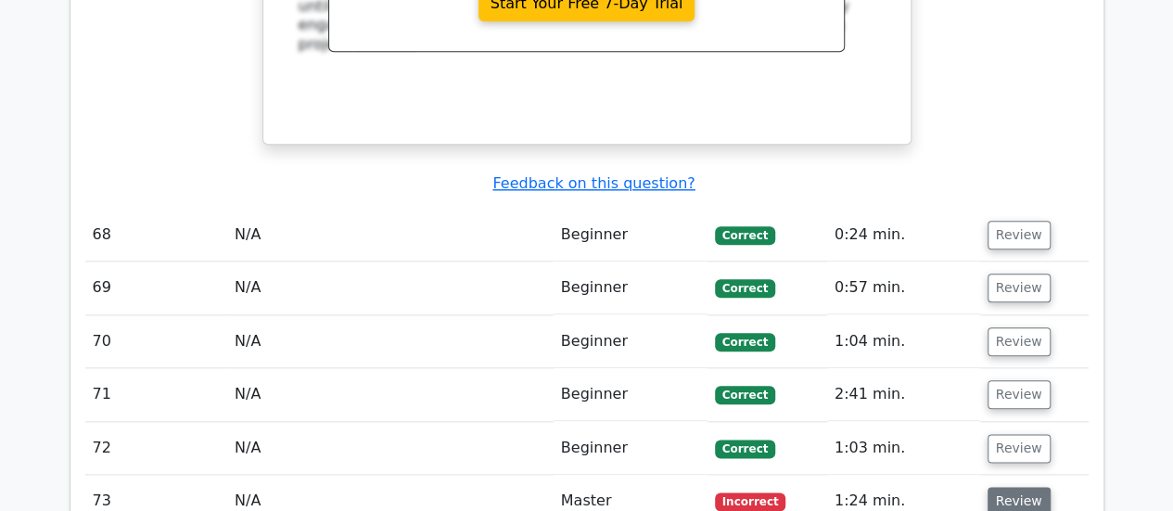
click at [1006, 487] on button "Review" at bounding box center [1019, 501] width 63 height 29
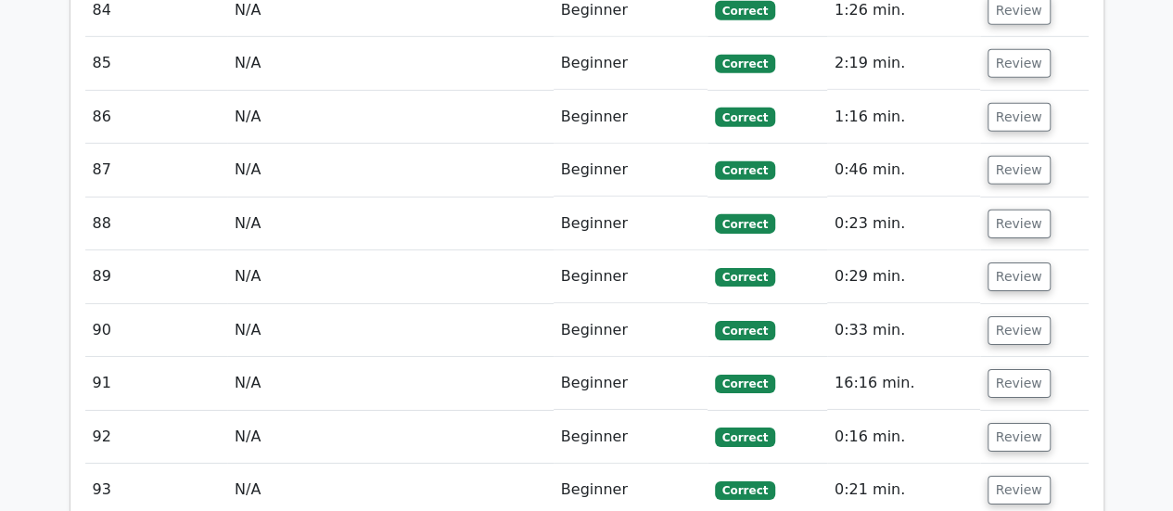
scroll to position [9893, 0]
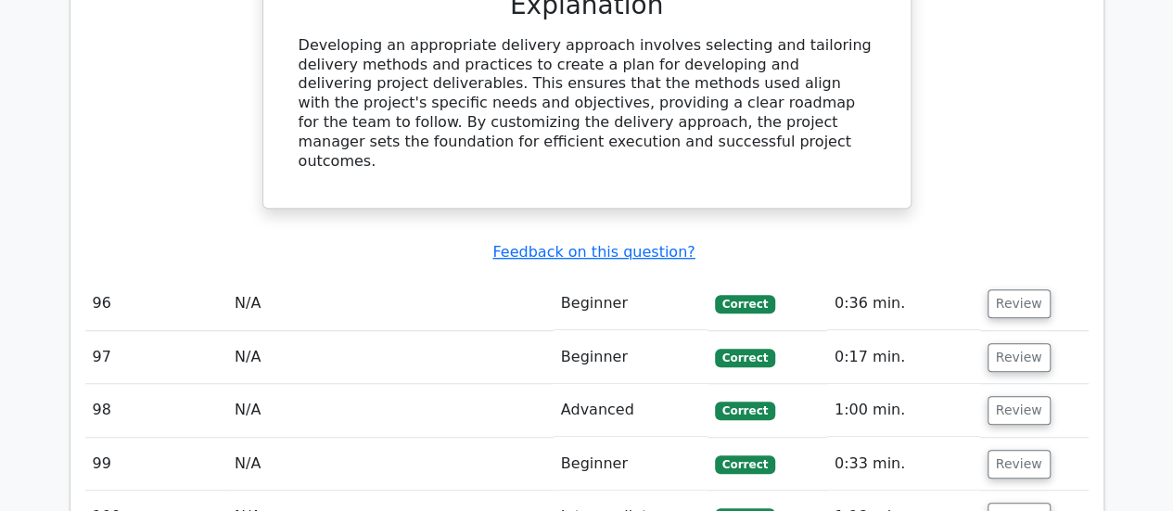
scroll to position [11062, 0]
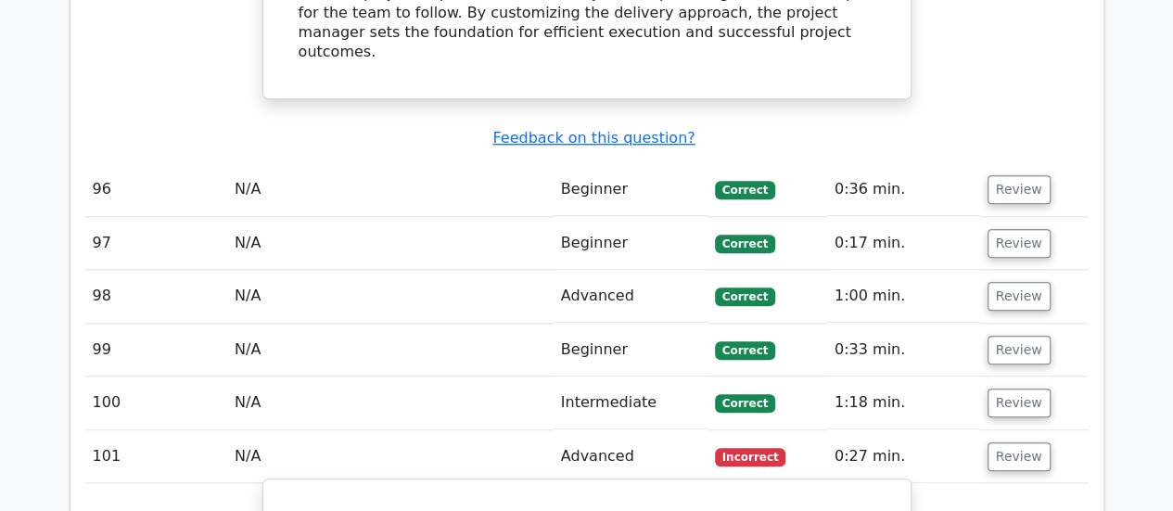
scroll to position [11155, 0]
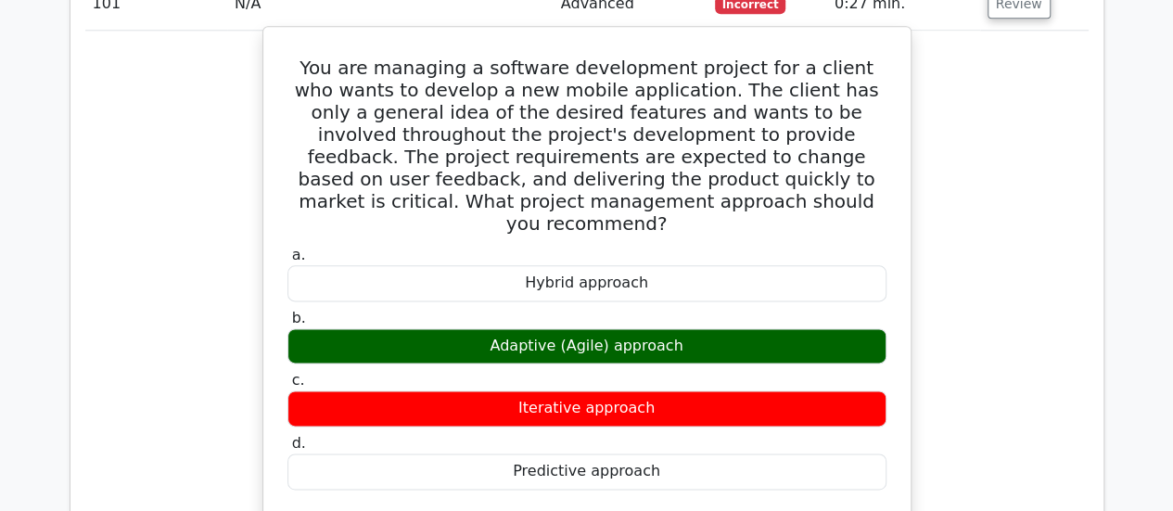
scroll to position [11610, 0]
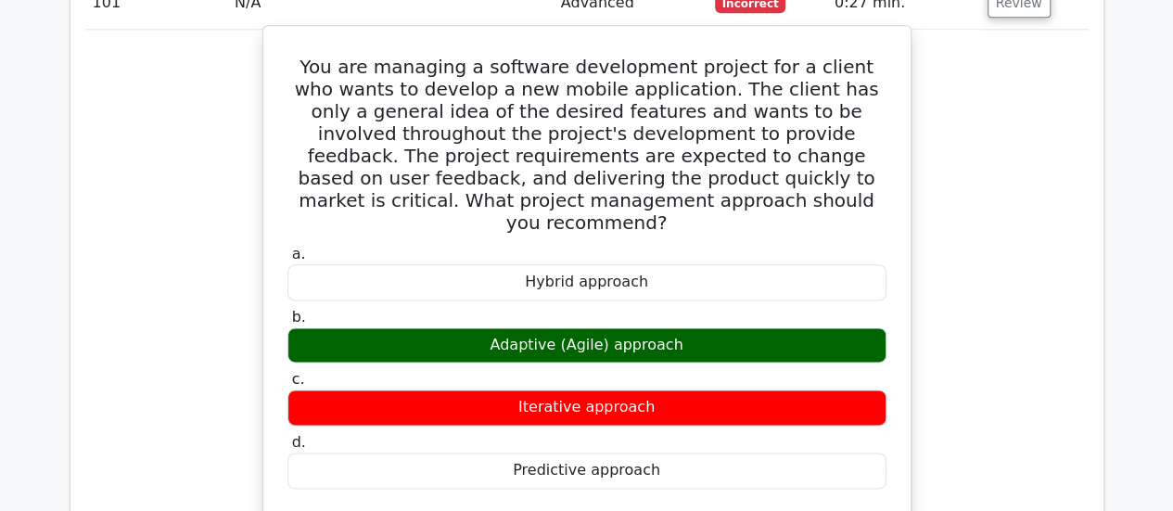
click at [792, 377] on div "You are managing a software development project for a client who wants to devel…" at bounding box center [587, 385] width 1004 height 711
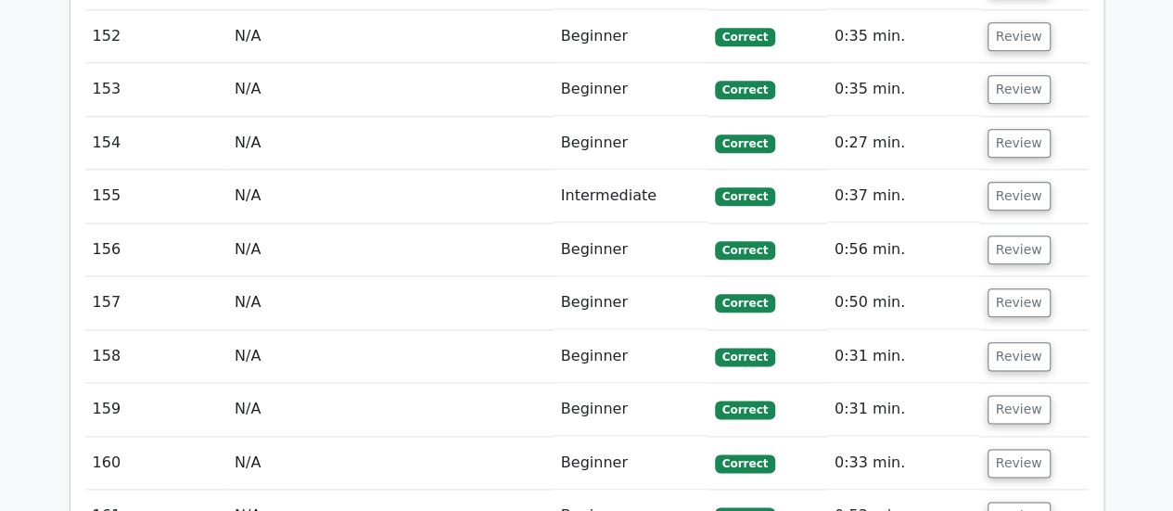
scroll to position [15078, 0]
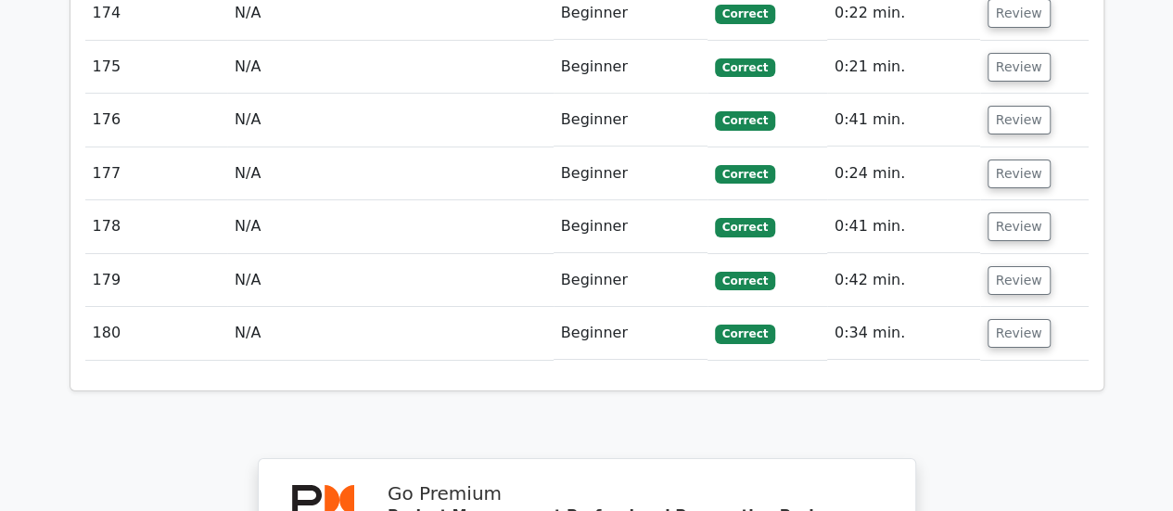
scroll to position [17279, 0]
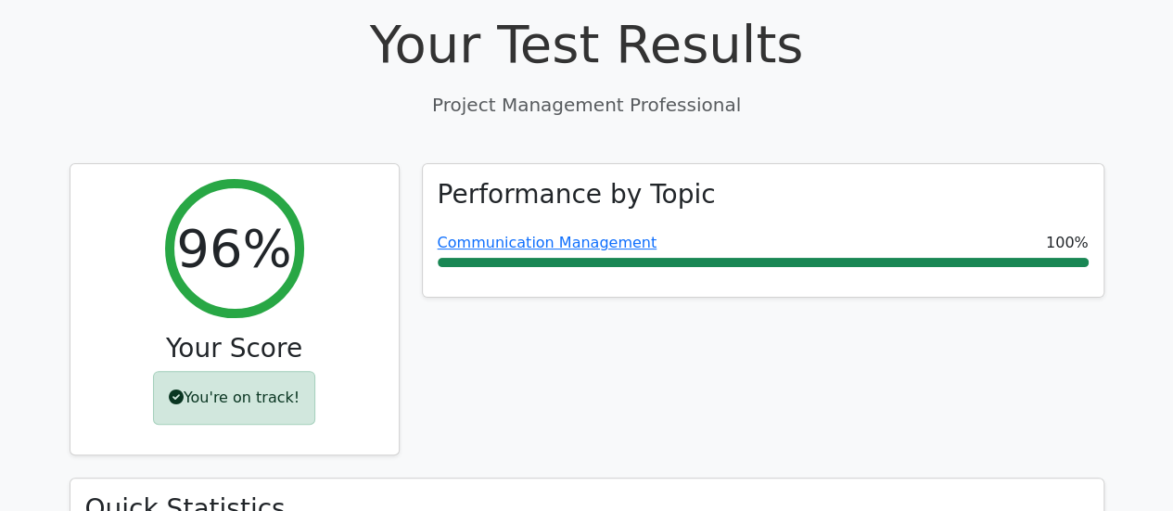
scroll to position [0, 0]
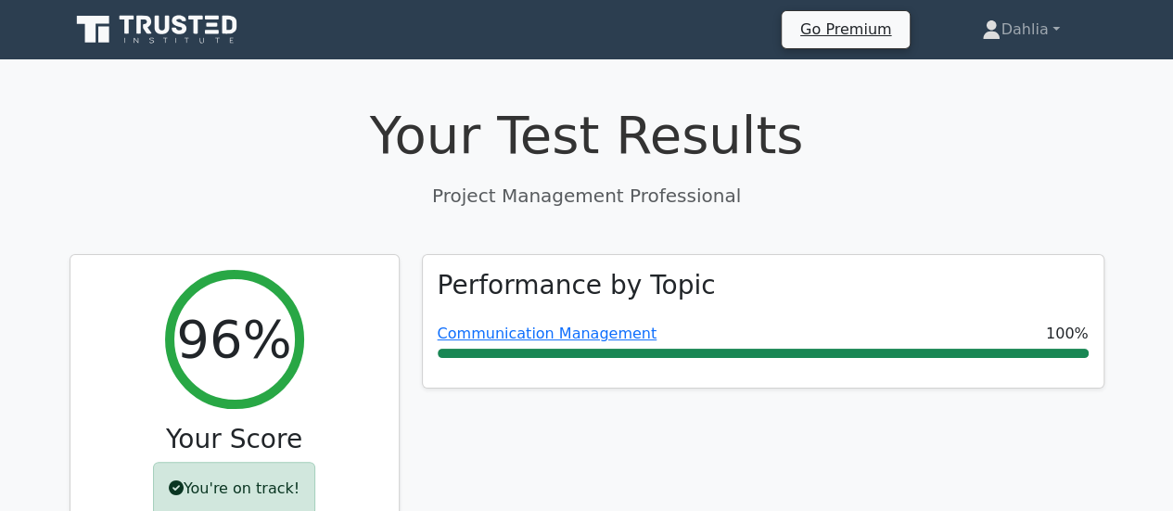
click at [196, 29] on icon at bounding box center [196, 25] width 15 height 19
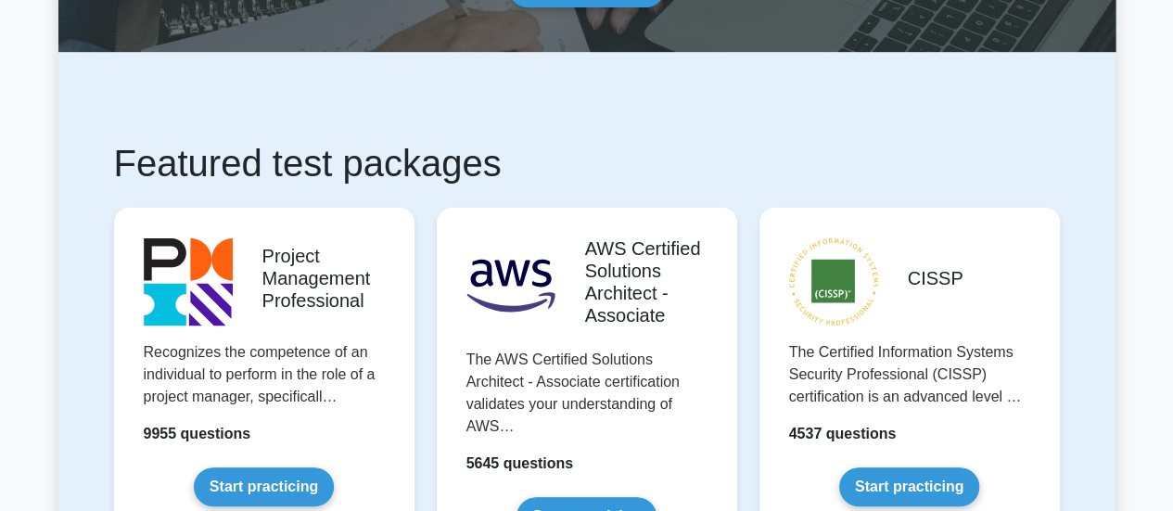
scroll to position [228, 0]
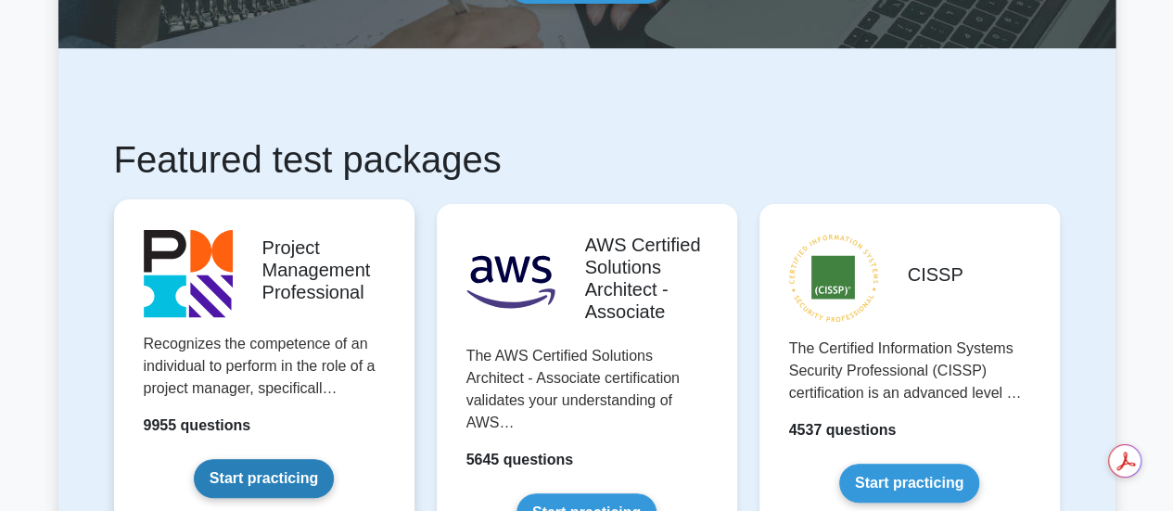
click at [293, 459] on link "Start practicing" at bounding box center [264, 478] width 140 height 39
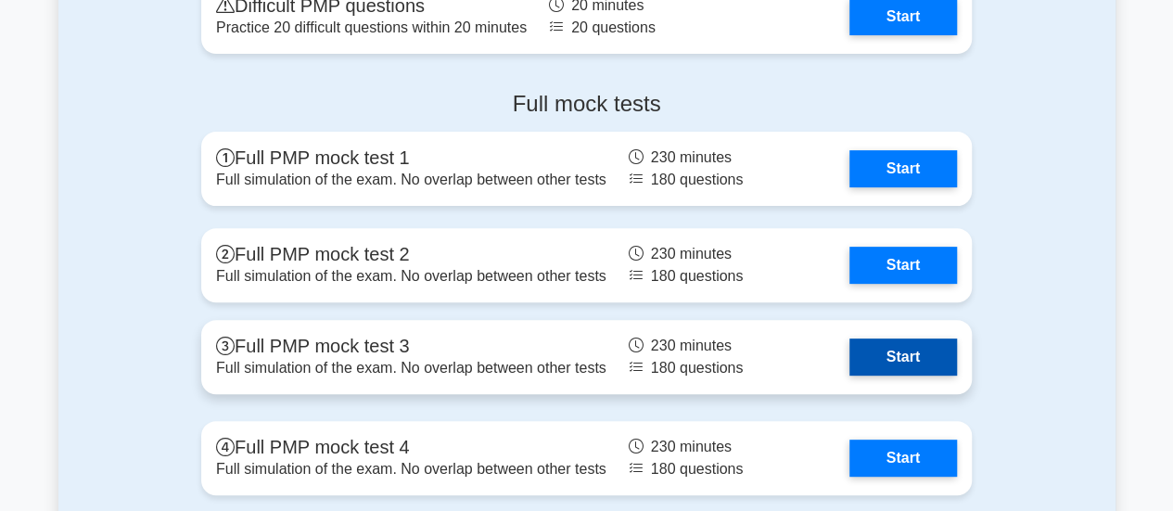
scroll to position [7252, 0]
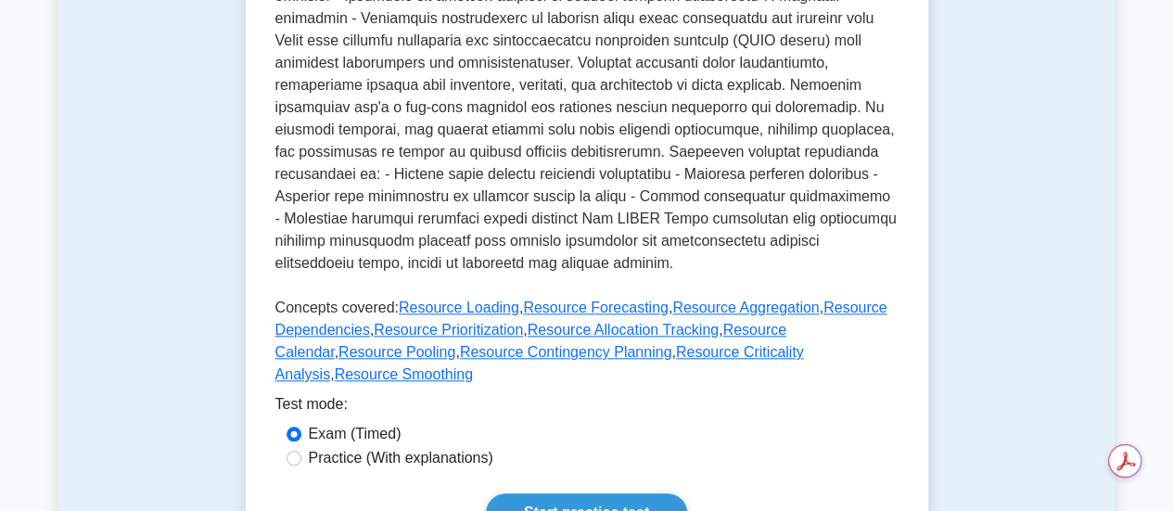
scroll to position [730, 0]
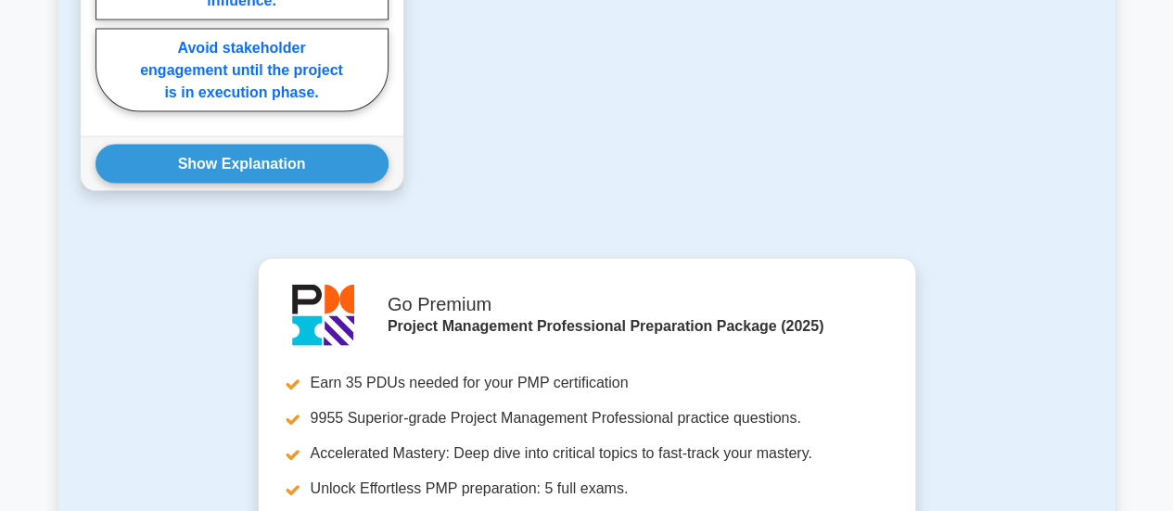
scroll to position [1982, 0]
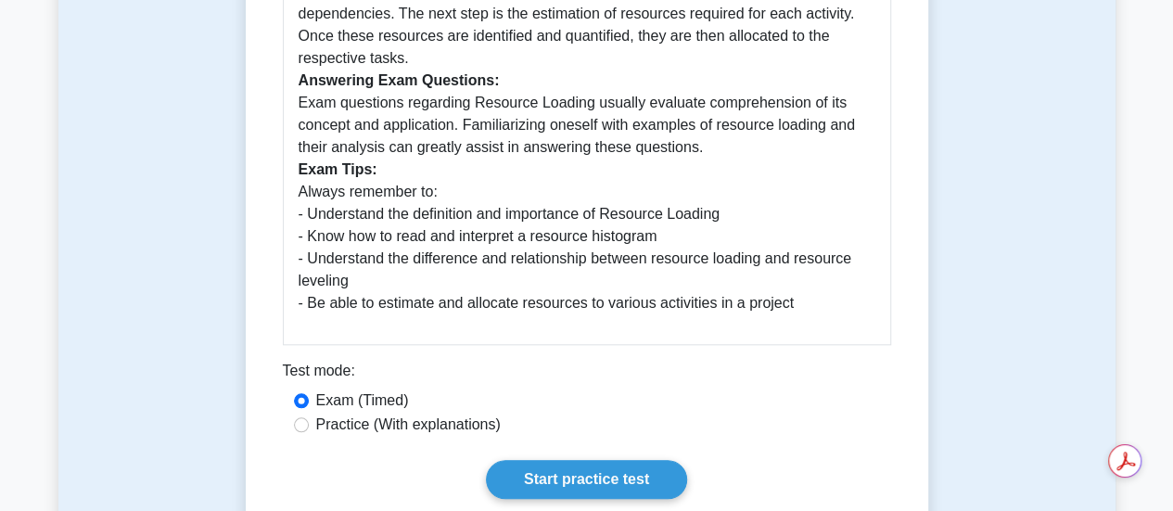
scroll to position [904, 0]
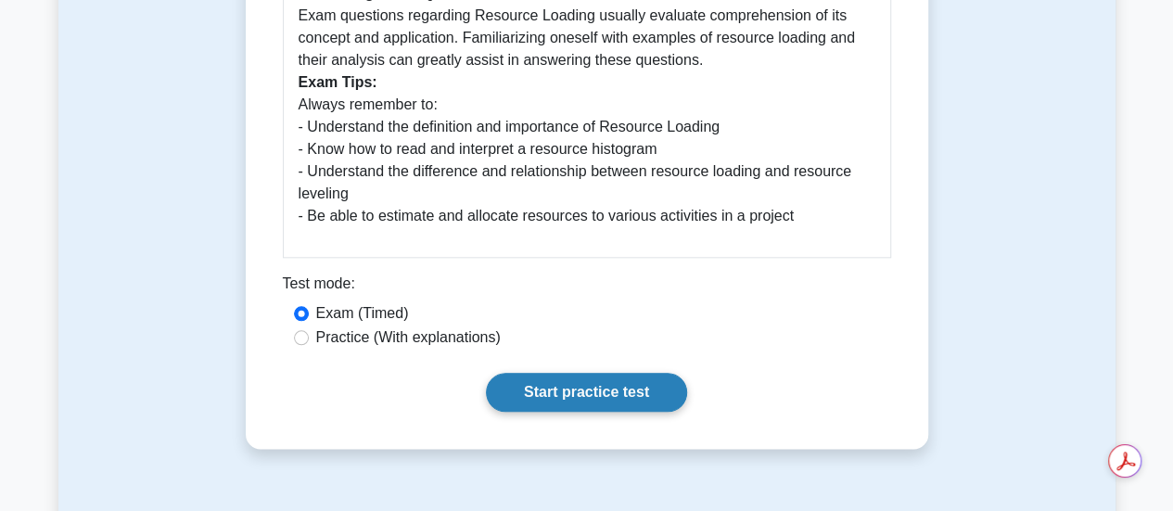
click at [542, 389] on link "Start practice test" at bounding box center [586, 392] width 201 height 39
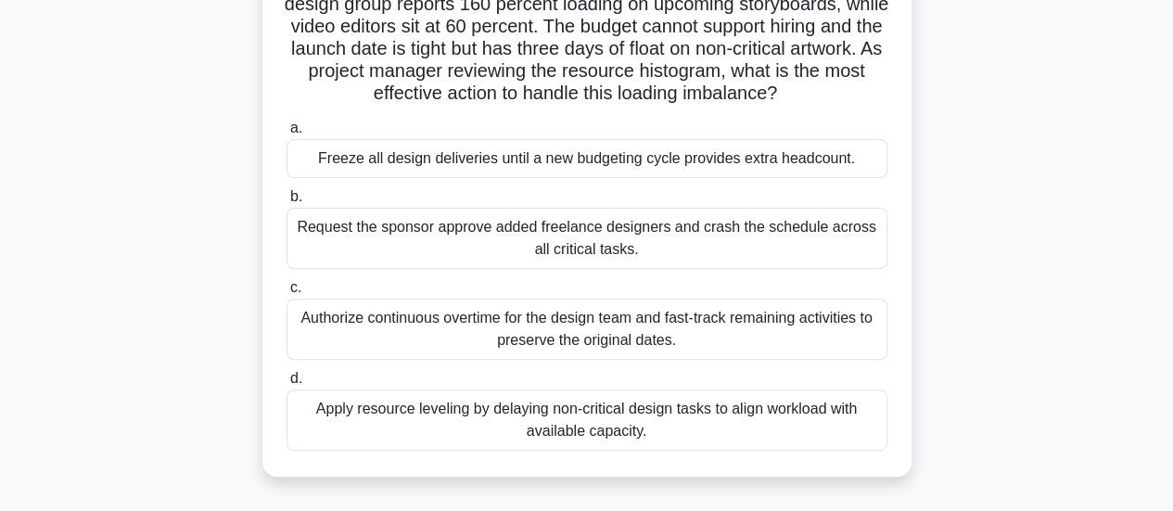
scroll to position [193, 0]
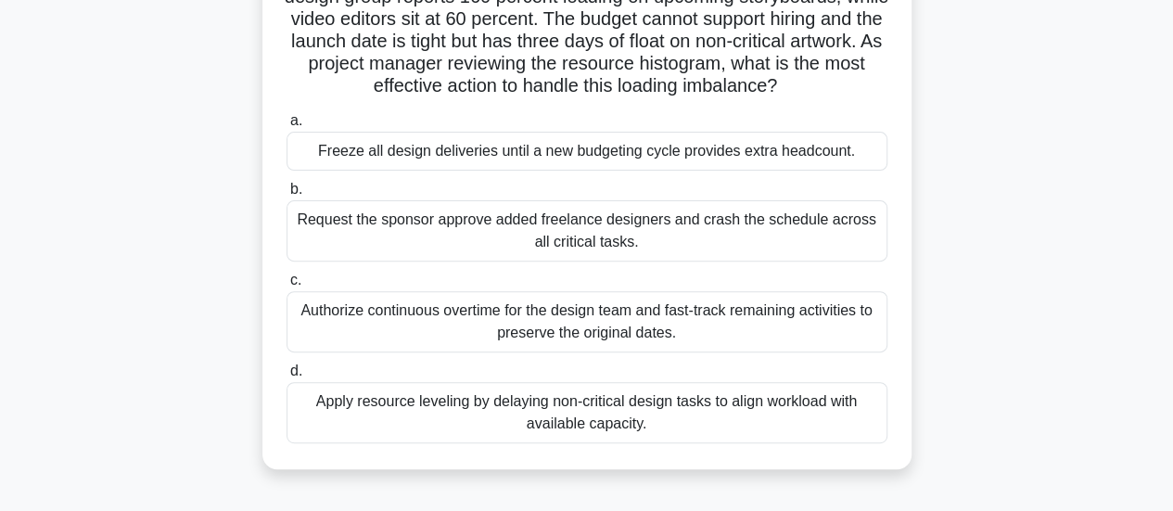
click at [493, 415] on div "Apply resource leveling by delaying non-critical design tasks to align workload…" at bounding box center [587, 412] width 601 height 61
click at [287, 377] on input "d. Apply resource leveling by delaying non-critical design tasks to align workl…" at bounding box center [287, 371] width 0 height 12
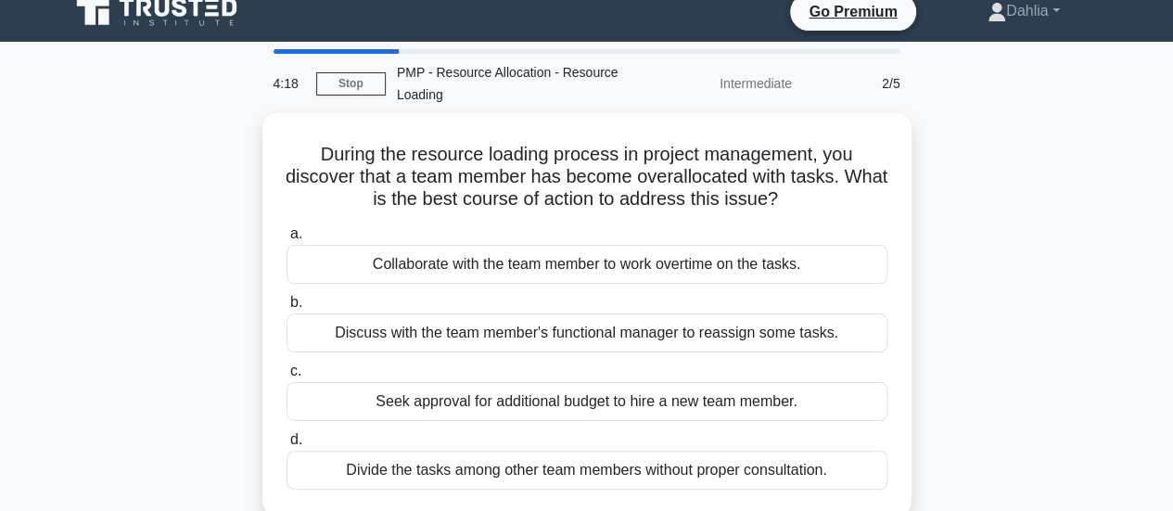
scroll to position [26, 0]
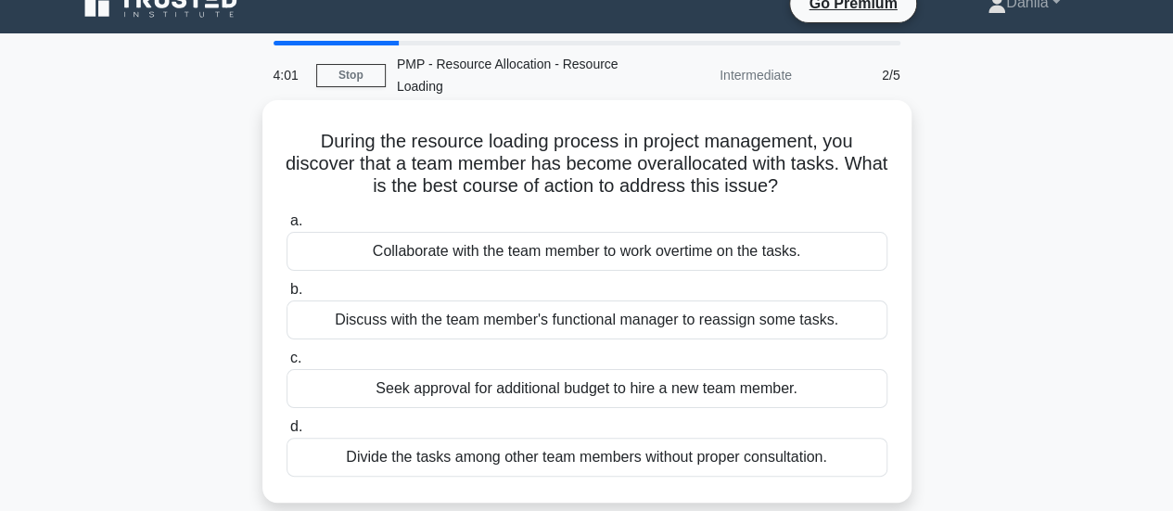
click at [441, 324] on div "Discuss with the team member's functional manager to reassign some tasks." at bounding box center [587, 319] width 601 height 39
click at [287, 296] on input "b. Discuss with the team member's functional manager to reassign some tasks." at bounding box center [287, 290] width 0 height 12
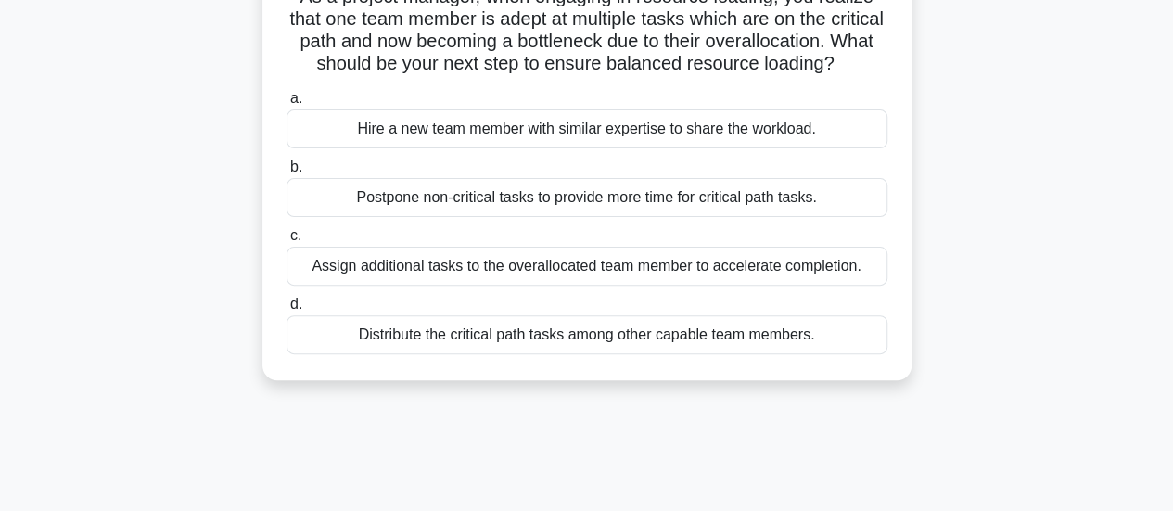
scroll to position [178, 0]
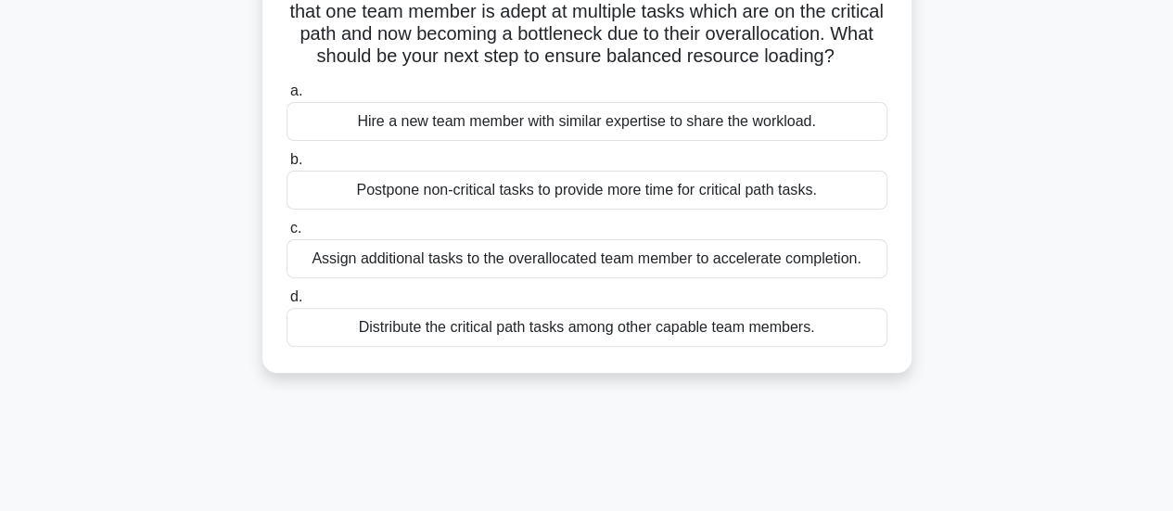
click at [631, 210] on div "Postpone non-critical tasks to provide more time for critical path tasks." at bounding box center [587, 190] width 601 height 39
click at [287, 166] on input "b. Postpone non-critical tasks to provide more time for critical path tasks." at bounding box center [287, 160] width 0 height 12
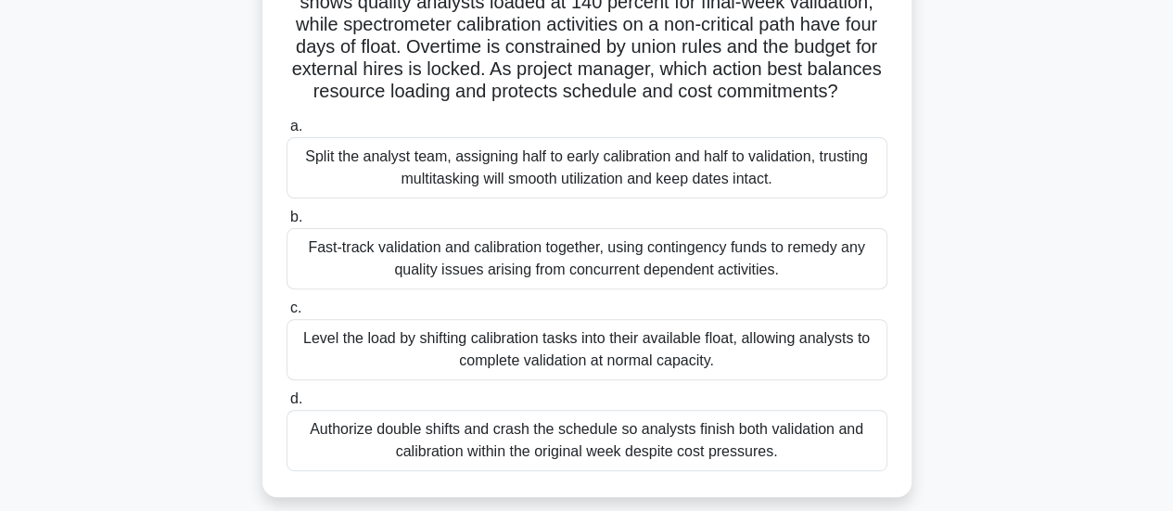
scroll to position [211, 0]
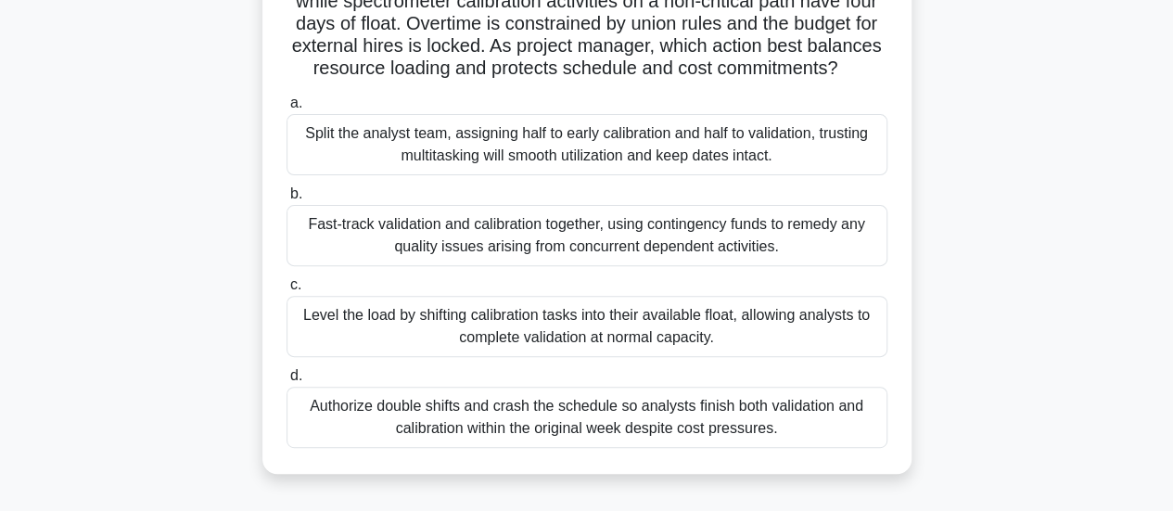
click at [631, 357] on div "Level the load by shifting calibration tasks into their available float, allowi…" at bounding box center [587, 326] width 601 height 61
click at [287, 291] on input "c. Level the load by shifting calibration tasks into their available float, all…" at bounding box center [287, 285] width 0 height 12
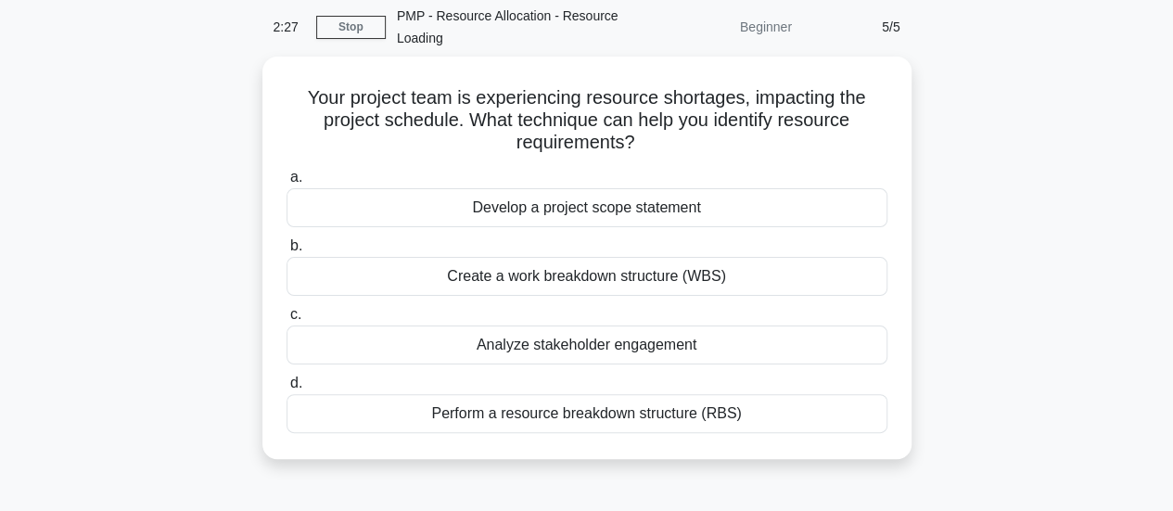
scroll to position [77, 0]
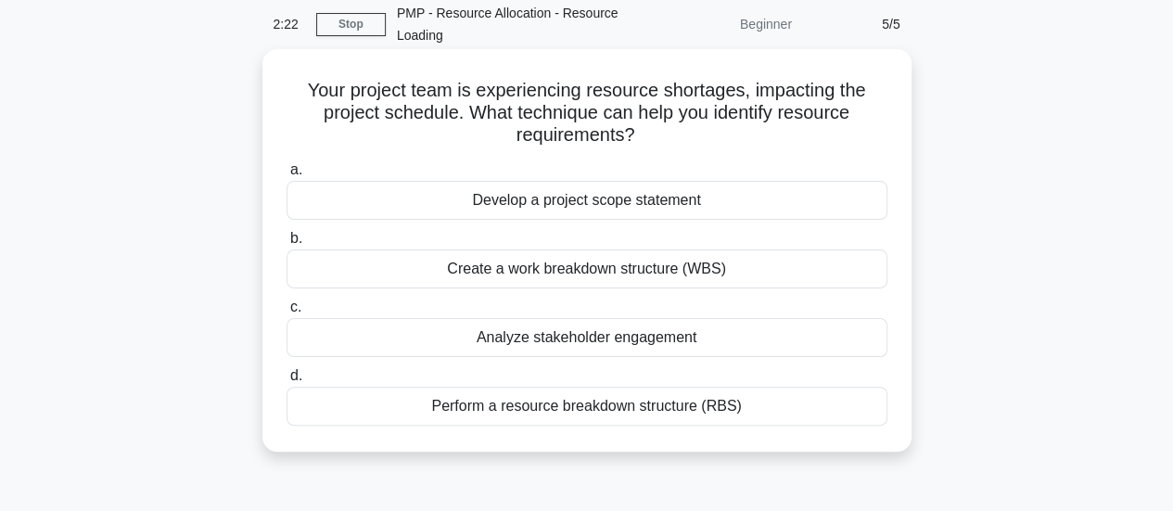
click at [601, 268] on div "Create a work breakdown structure (WBS)" at bounding box center [587, 268] width 601 height 39
click at [287, 245] on input "b. Create a work breakdown structure (WBS)" at bounding box center [287, 239] width 0 height 12
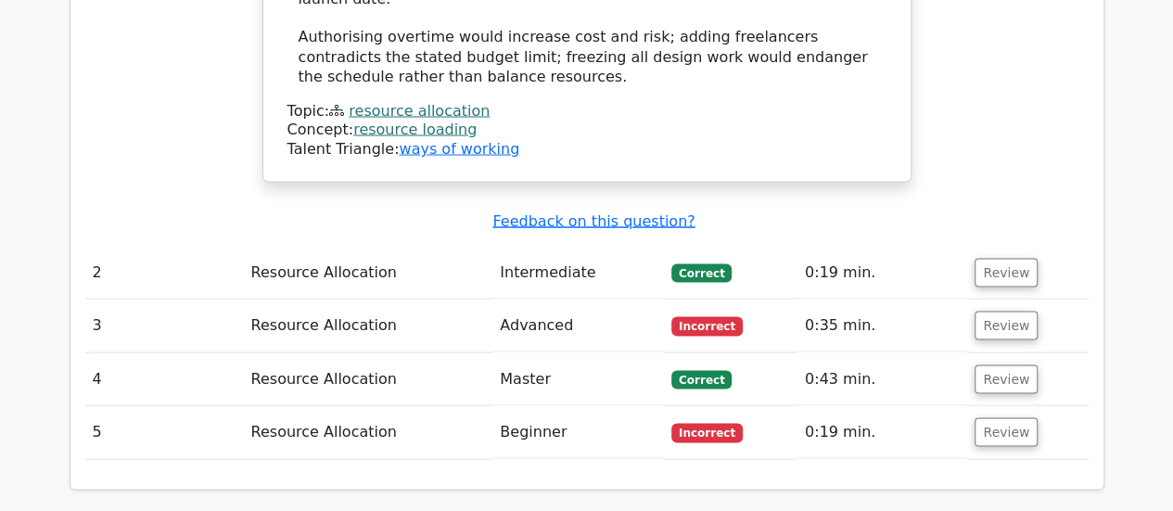
scroll to position [1708, 0]
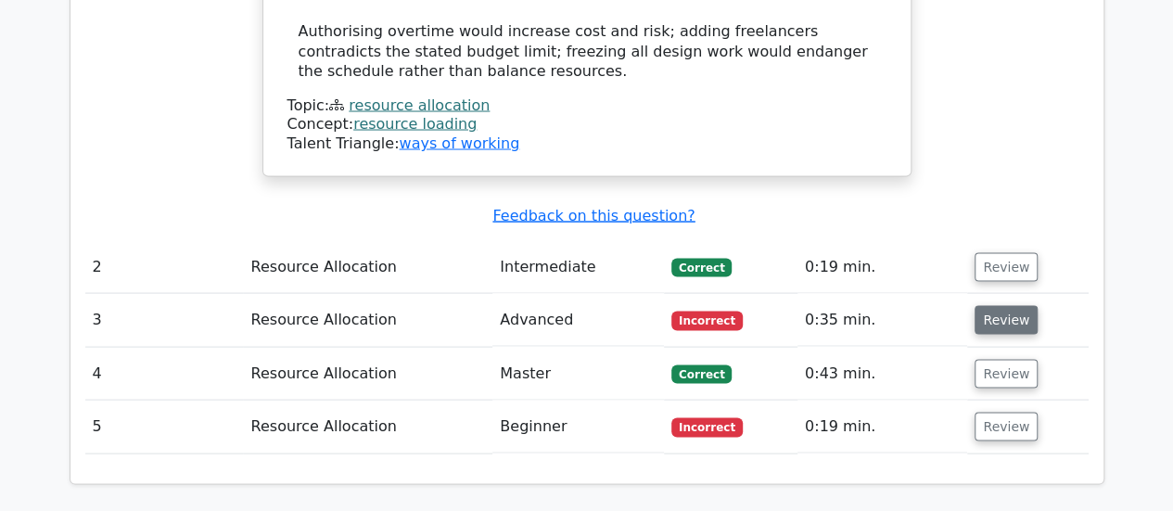
click at [987, 305] on button "Review" at bounding box center [1006, 319] width 63 height 29
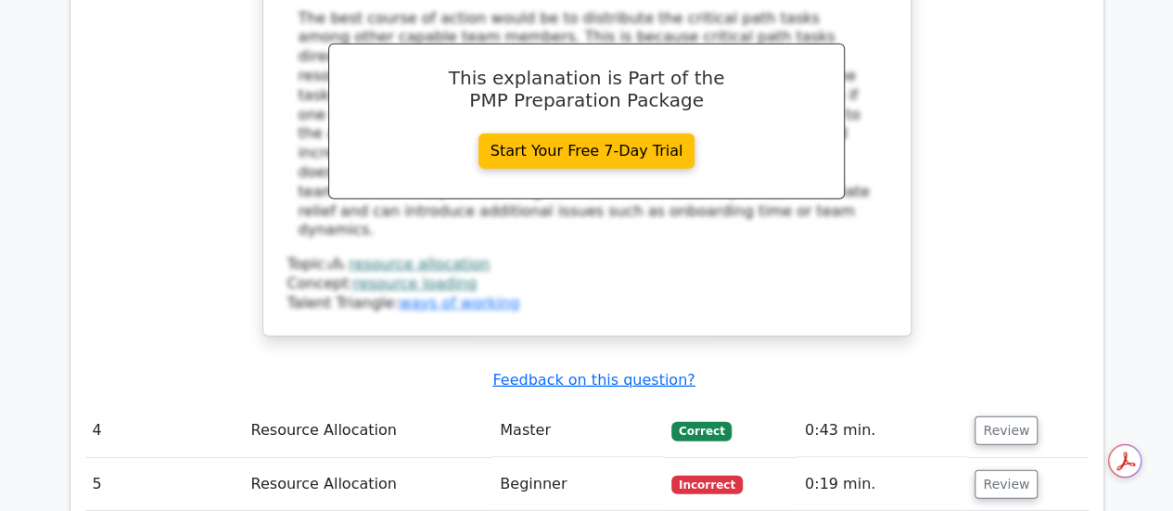
scroll to position [2602, 0]
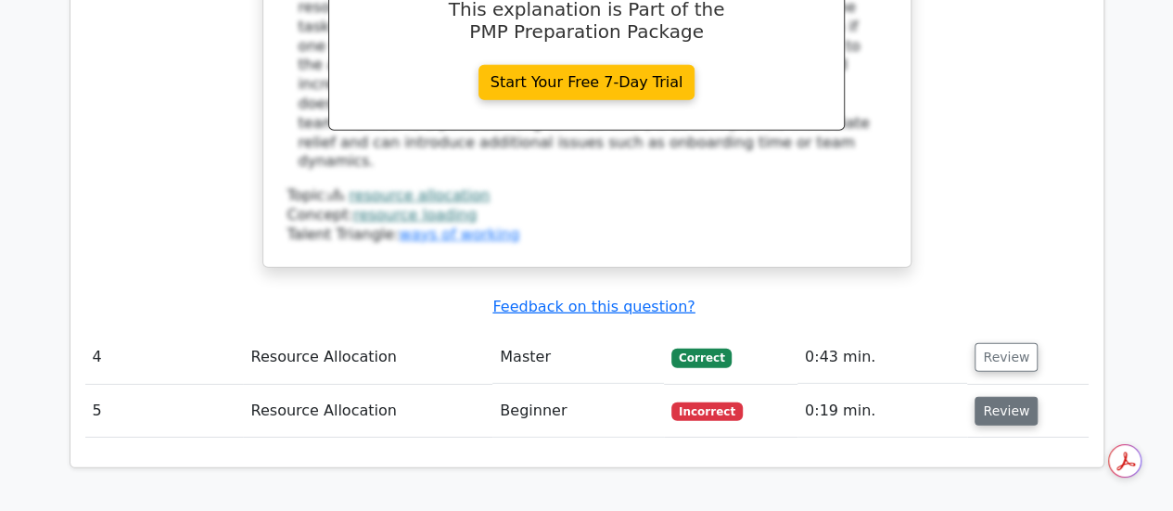
click at [1005, 397] on button "Review" at bounding box center [1006, 411] width 63 height 29
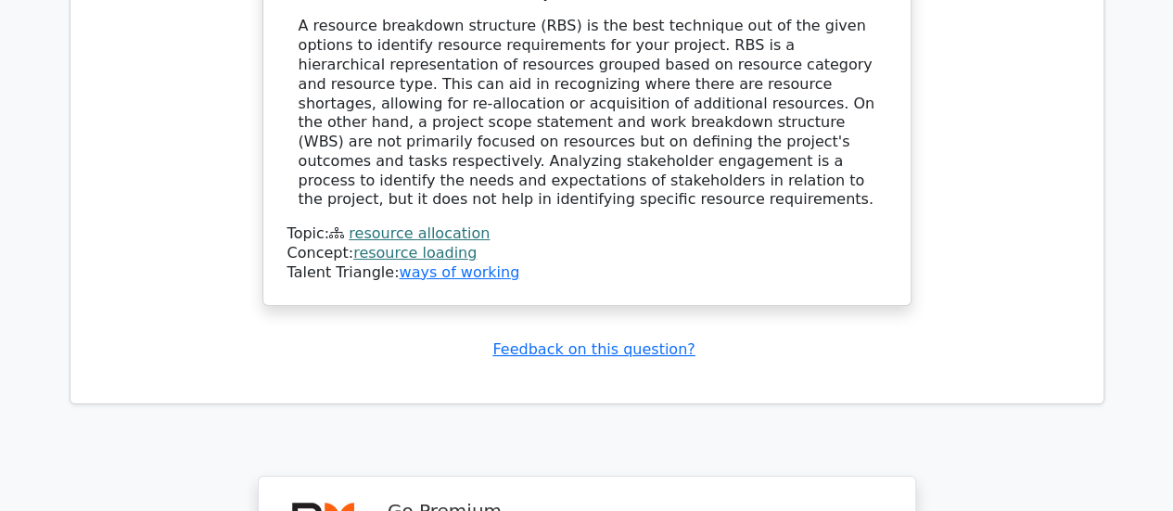
scroll to position [3444, 0]
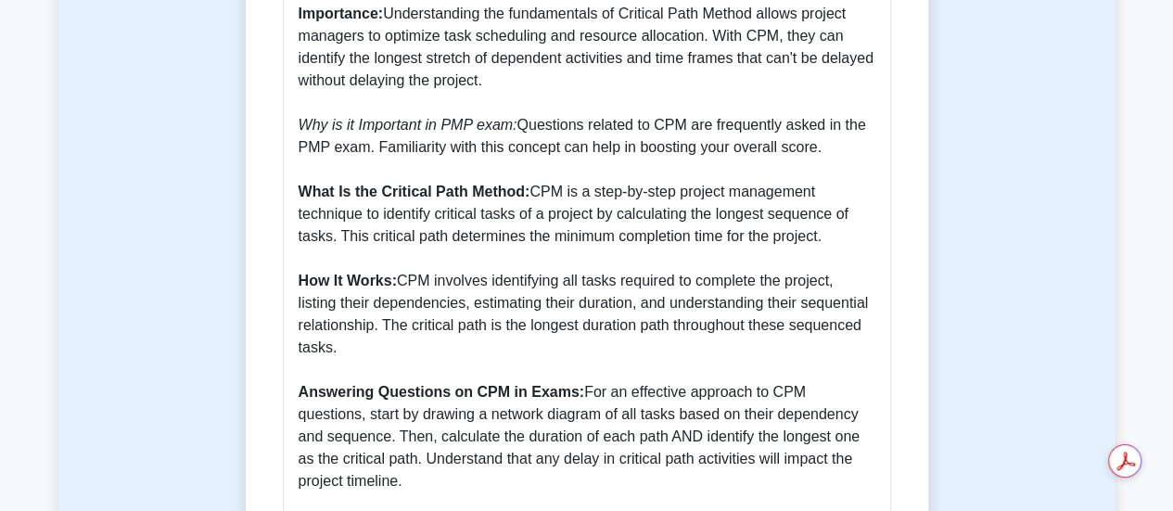
scroll to position [675, 0]
